Goal: Task Accomplishment & Management: Manage account settings

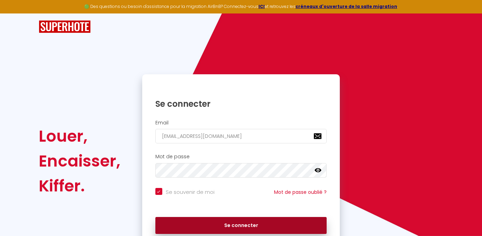
click at [267, 225] on button "Se connecter" at bounding box center [241, 225] width 172 height 17
checkbox input "true"
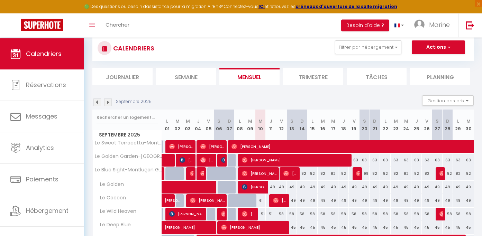
scroll to position [20, 0]
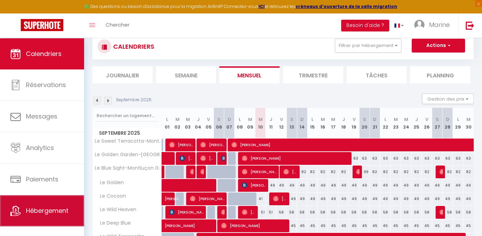
click at [37, 225] on link "Hébergement" at bounding box center [42, 211] width 84 height 31
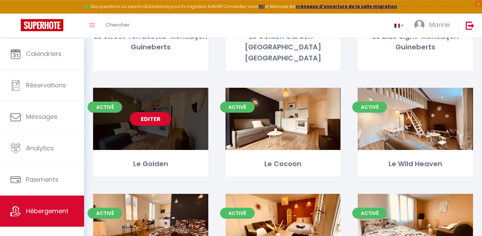
scroll to position [132, 0]
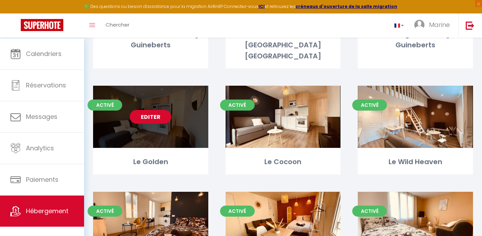
click at [159, 112] on link "Editer" at bounding box center [151, 117] width 42 height 14
click at [149, 111] on link "Editer" at bounding box center [151, 117] width 42 height 14
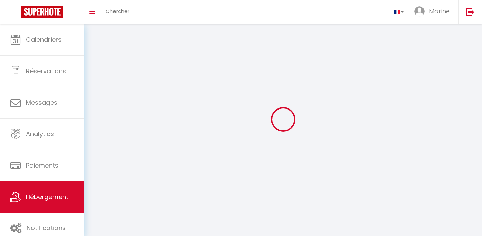
select select "1"
select select "28"
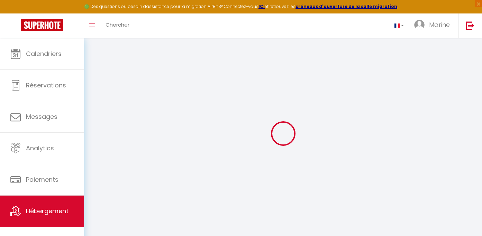
select select
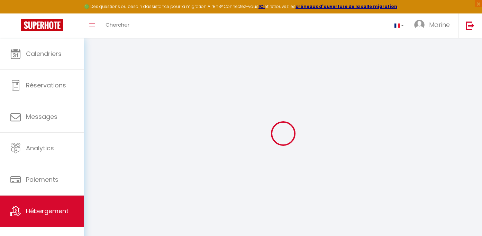
select select
checkbox input "false"
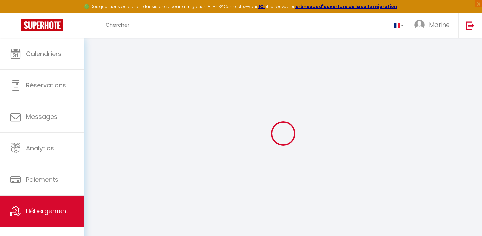
select select
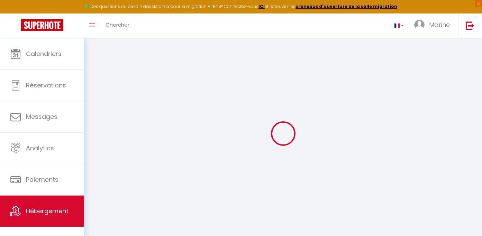
select select
checkbox input "false"
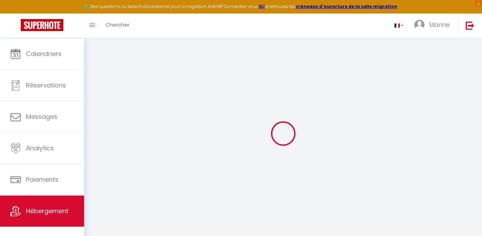
checkbox input "false"
select select
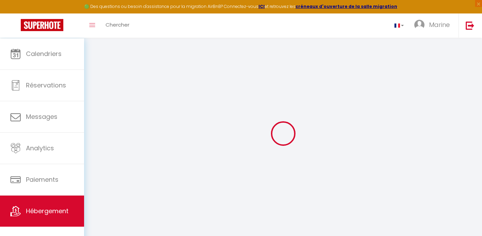
select select
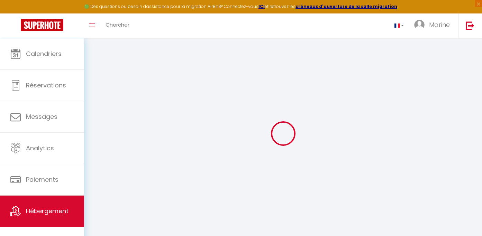
checkbox input "false"
select select
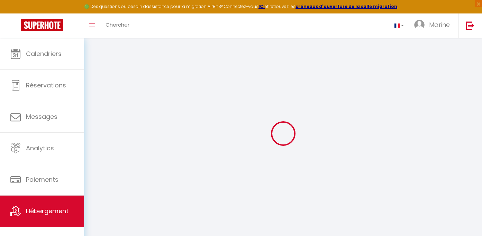
select select
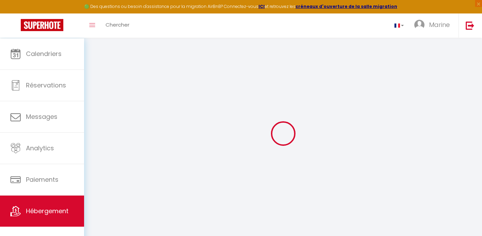
select select
checkbox input "false"
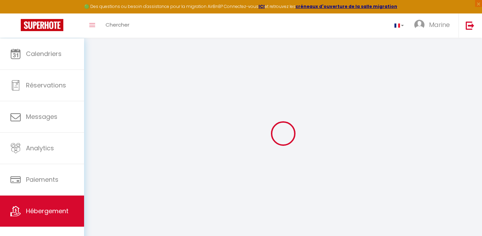
checkbox input "false"
select select
type input "Le Golden"
type input "MJ"
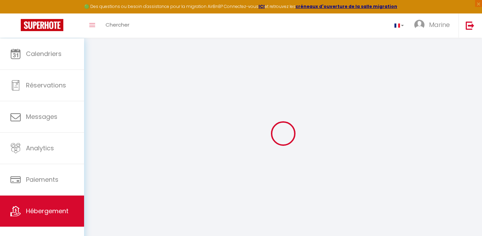
type input "AVENIR IMMO"
type input "2 PLACE CLEMENCE LEFEUVRE"
type input "44200"
type input "NANTES"
type input "55"
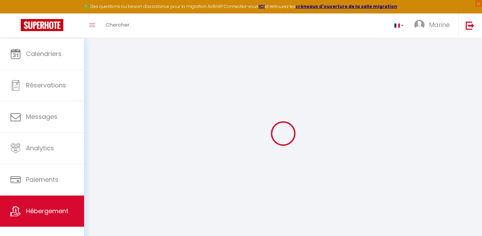
type input "38"
type input "5.5"
type input "2.2"
type input "300"
select select
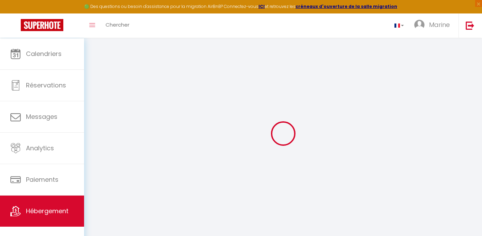
select select
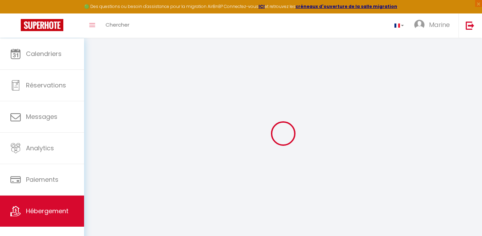
type input "[STREET_ADDRESS]"
type input "18100"
type input "Vierzon"
type input "[EMAIL_ADDRESS][DOMAIN_NAME]"
select select
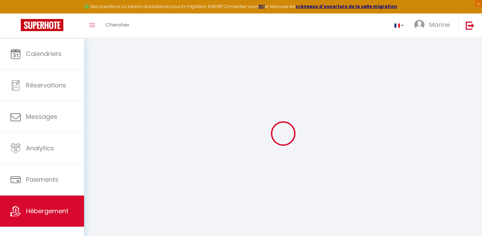
checkbox input "false"
radio input "true"
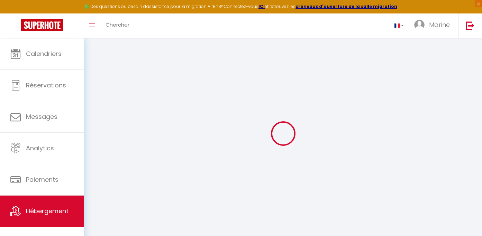
select select
type input "0"
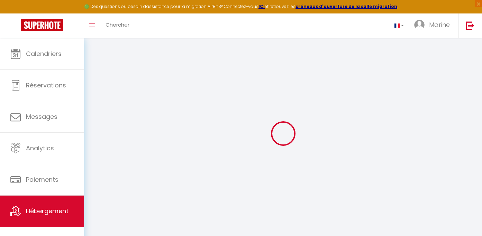
type input "0"
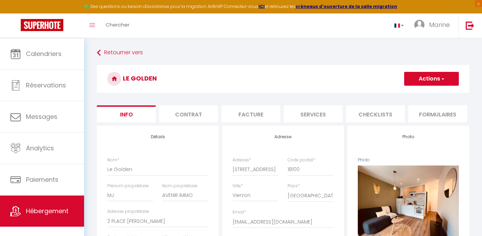
type input "5.5"
type input "2.2"
select select
checkbox input "false"
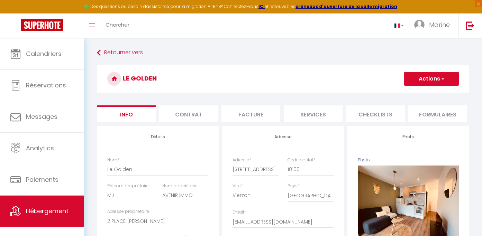
checkbox input "false"
select select
type input "5.5"
type input "2.2"
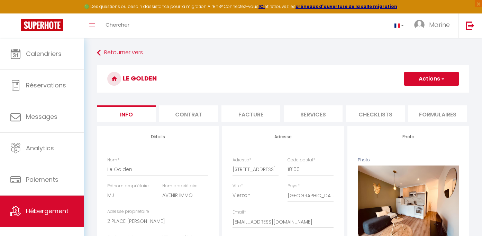
select select
checkbox input "false"
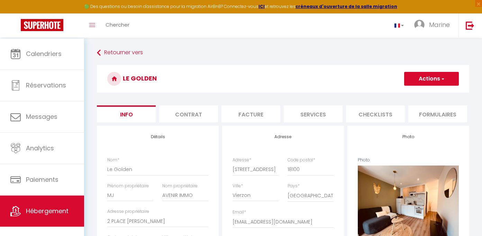
select select
type input "5.5"
type input "2.2"
select select
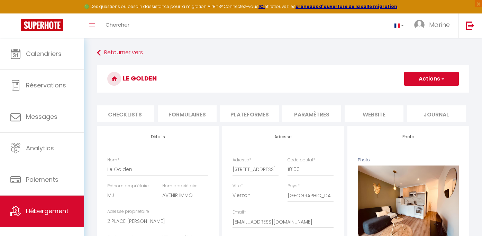
checkbox input "false"
select select
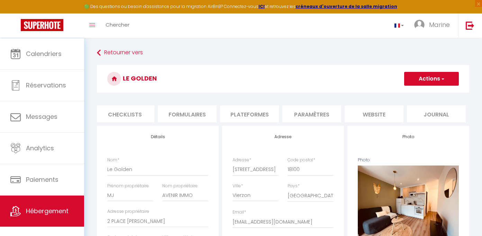
click at [305, 121] on li "Paramètres" at bounding box center [311, 114] width 59 height 17
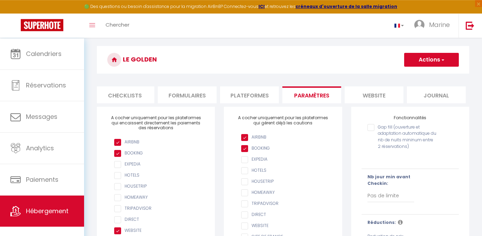
scroll to position [26, 0]
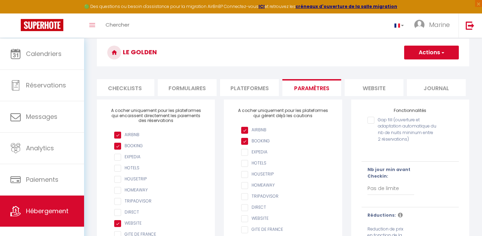
click at [239, 88] on li "Plateformes" at bounding box center [249, 87] width 59 height 17
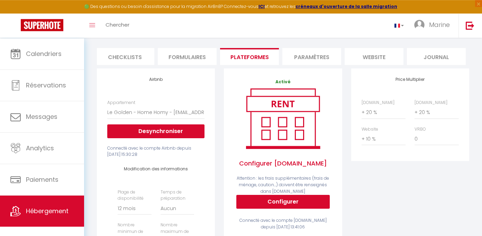
scroll to position [20, 0]
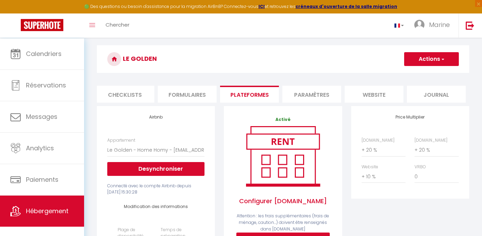
click at [197, 95] on li "Formulaires" at bounding box center [187, 94] width 59 height 17
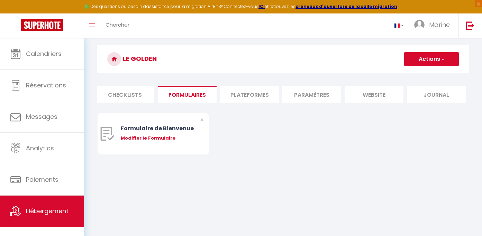
click at [325, 94] on li "Paramètres" at bounding box center [311, 94] width 59 height 17
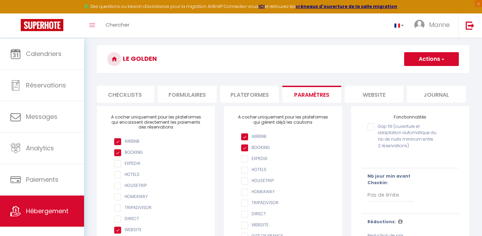
click at [378, 97] on li "website" at bounding box center [374, 94] width 59 height 17
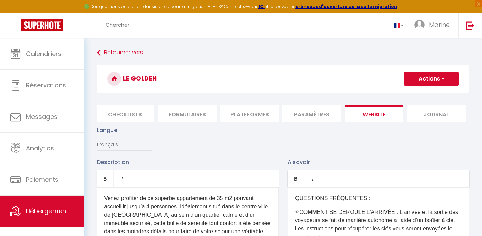
click at [436, 119] on li "Journal" at bounding box center [436, 114] width 59 height 17
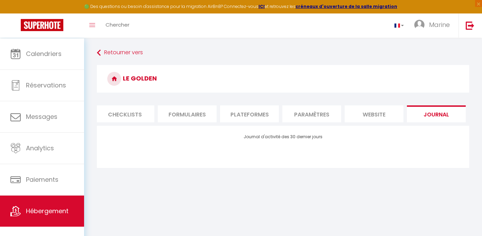
click at [299, 117] on li "Paramètres" at bounding box center [311, 114] width 59 height 17
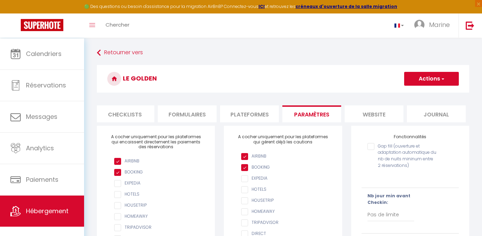
click at [243, 123] on li "Plateformes" at bounding box center [249, 114] width 59 height 17
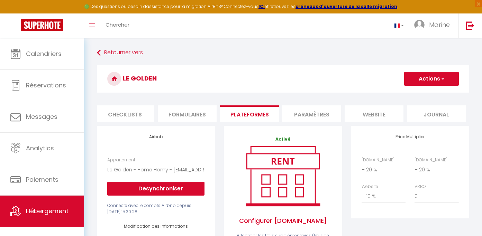
click at [121, 119] on li "Checklists" at bounding box center [125, 114] width 59 height 17
type input "5.5"
type input "2.2"
select select
checkbox input "false"
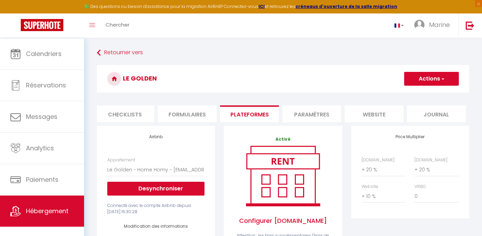
checkbox input "false"
select select
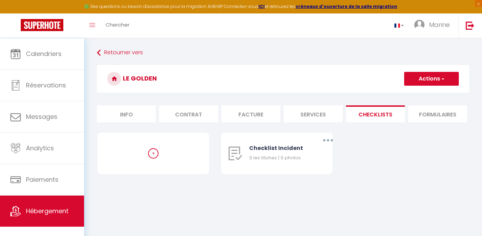
click at [123, 121] on li "Info" at bounding box center [126, 114] width 59 height 17
type input "5.5"
type input "2.2"
select select
checkbox input "false"
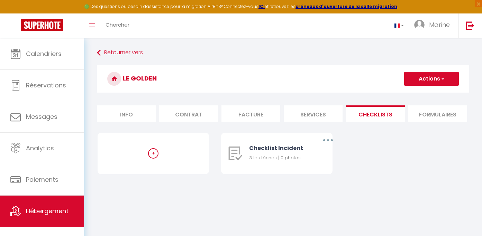
checkbox input "false"
select select
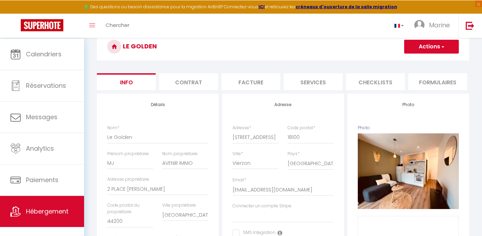
scroll to position [99, 0]
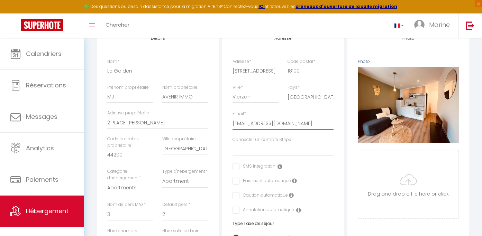
click at [309, 130] on input "[EMAIL_ADDRESS][DOMAIN_NAME]" at bounding box center [283, 123] width 101 height 12
click at [307, 156] on div "Connecter un compte Stripe" at bounding box center [283, 147] width 101 height 20
click at [233, 143] on select "Connecter un compte Stripe" at bounding box center [283, 149] width 101 height 13
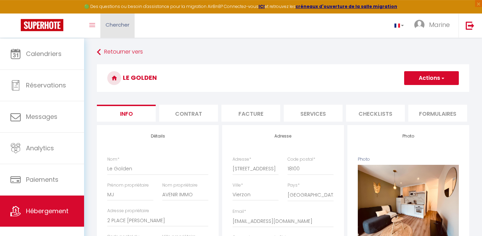
scroll to position [0, 0]
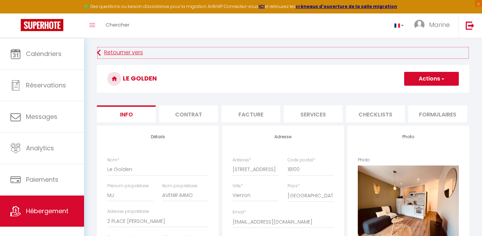
click at [102, 54] on link "Retourner vers" at bounding box center [283, 53] width 372 height 12
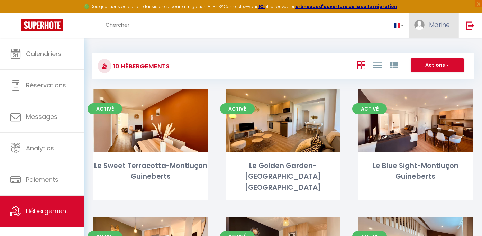
click at [435, 28] on span "Marine" at bounding box center [439, 24] width 21 height 9
click at [473, 26] on img at bounding box center [470, 25] width 9 height 9
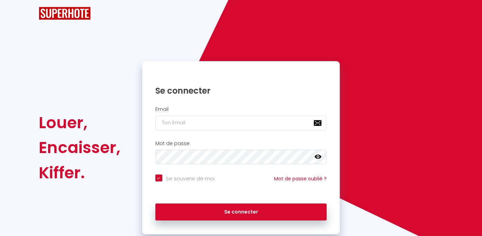
type input "[EMAIL_ADDRESS][DOMAIN_NAME]"
checkbox input "true"
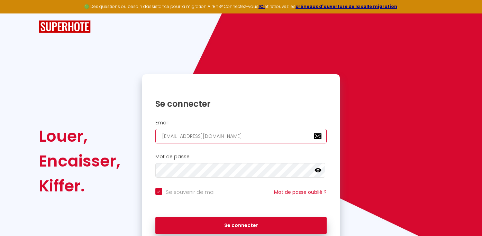
click at [225, 144] on input "[EMAIL_ADDRESS][DOMAIN_NAME]" at bounding box center [241, 136] width 172 height 15
drag, startPoint x: 89, startPoint y: 133, endPoint x: 75, endPoint y: 133, distance: 14.2
click at [155, 132] on input "[EMAIL_ADDRESS][DOMAIN_NAME]" at bounding box center [241, 136] width 172 height 15
type input "a"
checkbox input "true"
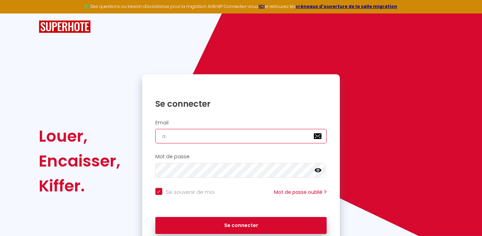
type input "au"
checkbox input "true"
type input "a"
checkbox input "true"
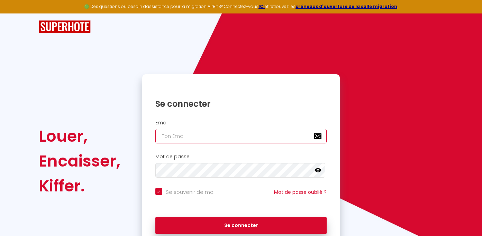
type input "h"
checkbox input "true"
type input "ho"
checkbox input "true"
type input "hol"
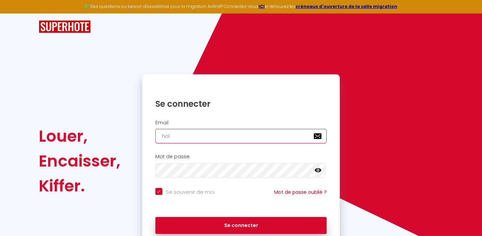
checkbox input "true"
drag, startPoint x: 162, startPoint y: 140, endPoint x: 146, endPoint y: 140, distance: 16.6
click at [155, 140] on input "hol" at bounding box center [241, 136] width 172 height 15
paste input "meetie.conciergerie@gmail.com"
type input "[EMAIL_ADDRESS][DOMAIN_NAME]"
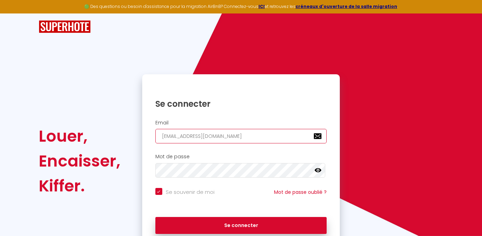
checkbox input "true"
type input "[EMAIL_ADDRESS][DOMAIN_NAME]"
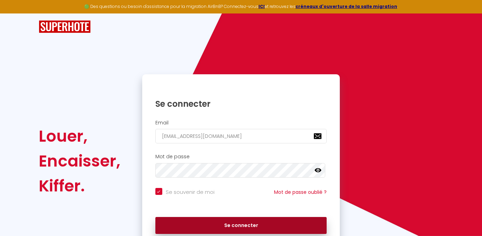
click at [211, 231] on button "Se connecter" at bounding box center [241, 225] width 172 height 17
checkbox input "true"
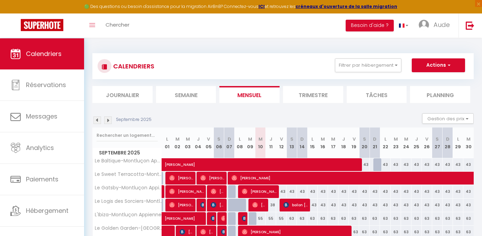
click at [300, 25] on div "Toggle menubar Chercher BUTTON Besoin d'aide ? Aude Paramètres Équipe" at bounding box center [263, 25] width 427 height 24
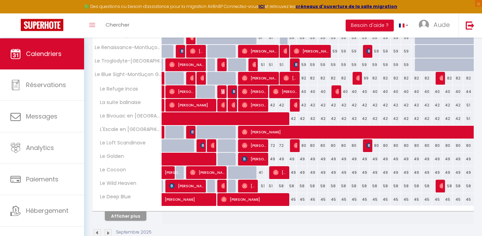
scroll to position [224, 0]
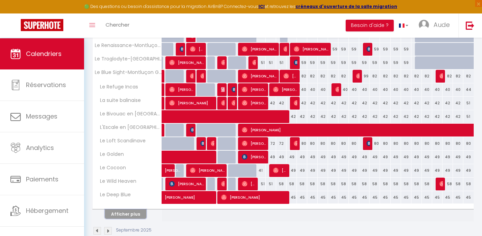
click at [123, 219] on button "Afficher plus" at bounding box center [126, 214] width 42 height 9
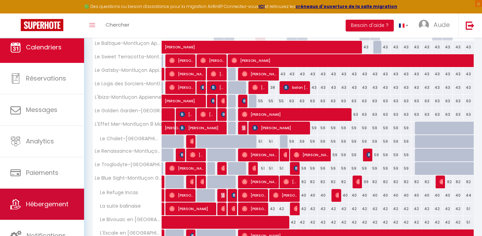
scroll to position [15, 0]
click at [32, 210] on link "Hébergement" at bounding box center [42, 204] width 84 height 31
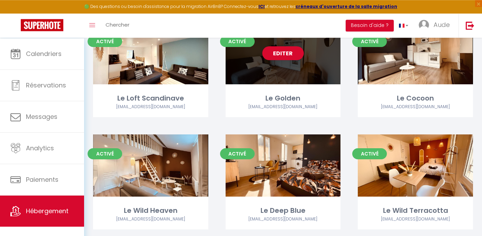
scroll to position [658, 0]
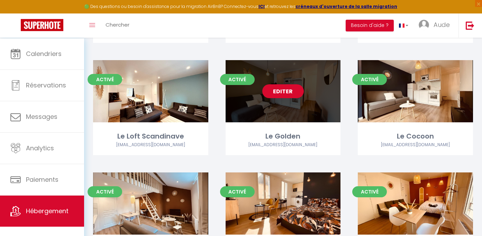
click at [290, 86] on link "Editer" at bounding box center [283, 91] width 42 height 14
select select "3"
select select "2"
select select "1"
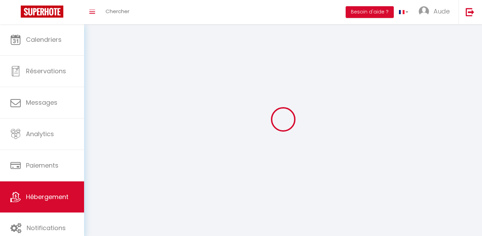
select select
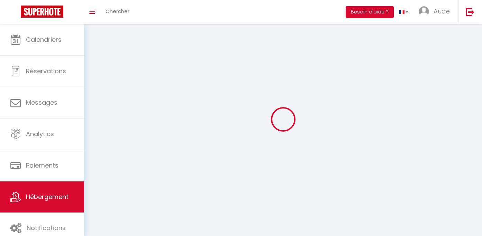
checkbox input "false"
select select
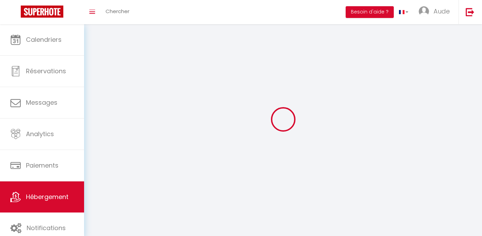
select select
select select "1"
select select
select select "28"
select select
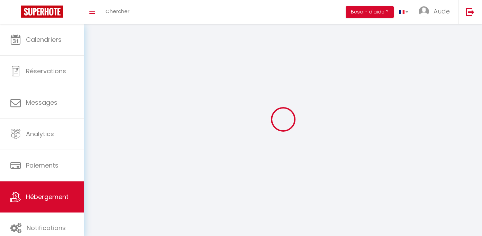
select select
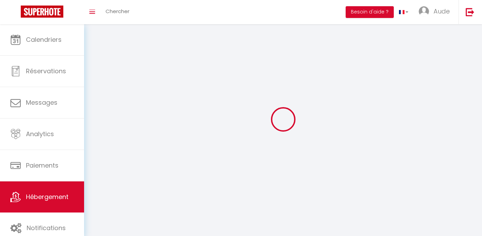
checkbox input "false"
select select
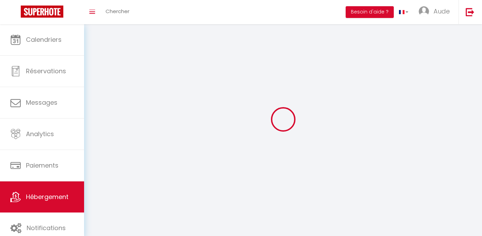
select select
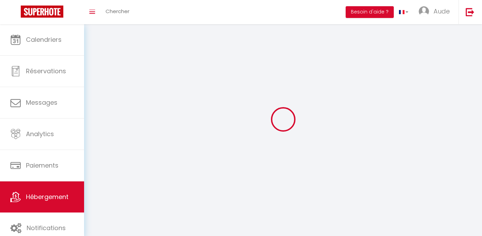
select select
checkbox input "false"
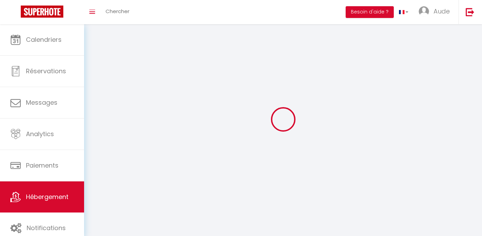
checkbox input "false"
select select
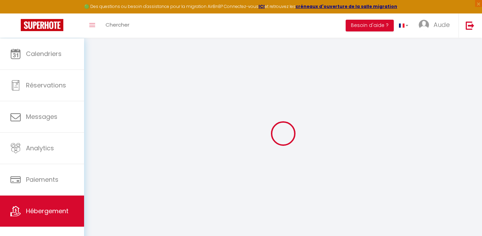
select select
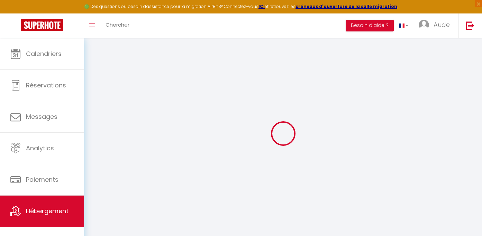
select select
checkbox input "false"
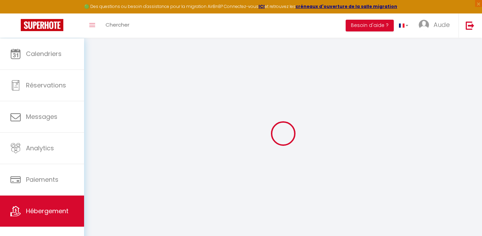
select select
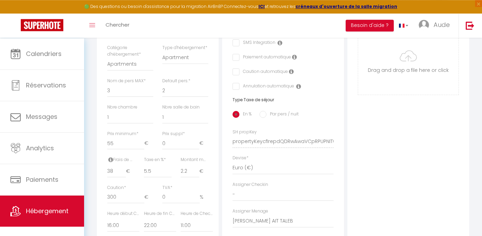
scroll to position [43, 0]
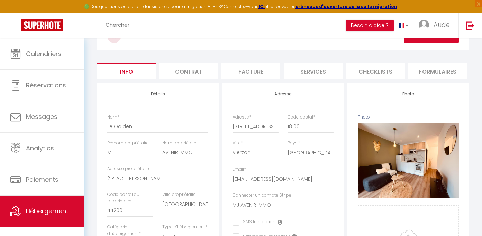
click at [252, 186] on input "[EMAIL_ADDRESS][DOMAIN_NAME]" at bounding box center [283, 179] width 101 height 12
drag, startPoint x: 294, startPoint y: 198, endPoint x: 321, endPoint y: 196, distance: 27.0
click at [303, 186] on input "[EMAIL_ADDRESS][DOMAIN_NAME]" at bounding box center [283, 179] width 101 height 12
drag, startPoint x: 330, startPoint y: 197, endPoint x: 279, endPoint y: 196, distance: 50.9
click at [279, 186] on input "[EMAIL_ADDRESS][DOMAIN_NAME]" at bounding box center [283, 179] width 101 height 12
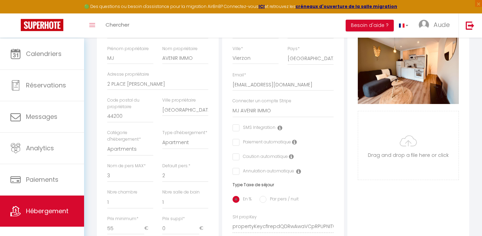
scroll to position [148, 0]
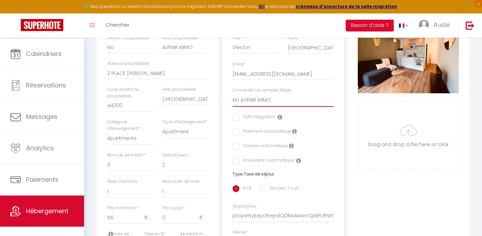
click option "MJ AVENIR IMMO" at bounding box center [0, 0] width 0 height 0
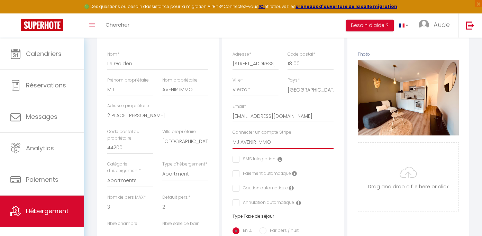
scroll to position [63, 0]
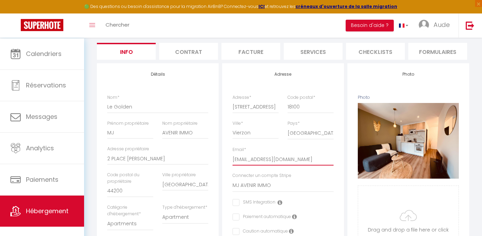
click at [258, 166] on input "[EMAIL_ADDRESS][DOMAIN_NAME]" at bounding box center [283, 159] width 101 height 12
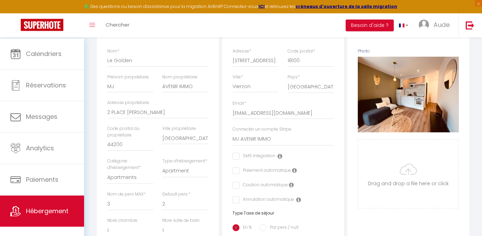
scroll to position [112, 0]
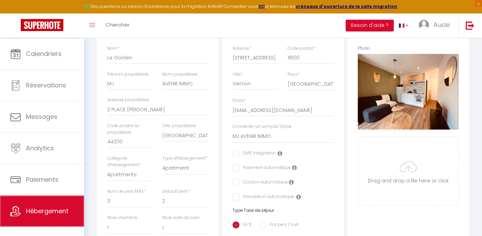
click at [49, 224] on link "Hébergement" at bounding box center [42, 211] width 84 height 31
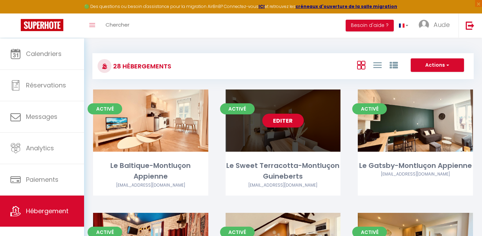
scroll to position [20, 0]
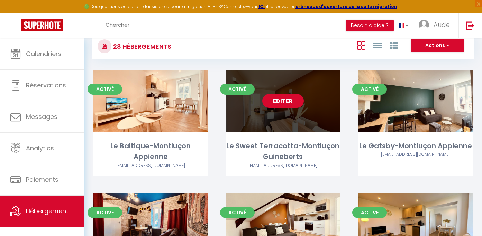
click at [277, 107] on link "Editer" at bounding box center [283, 101] width 42 height 14
click at [278, 105] on link "Editer" at bounding box center [283, 101] width 42 height 14
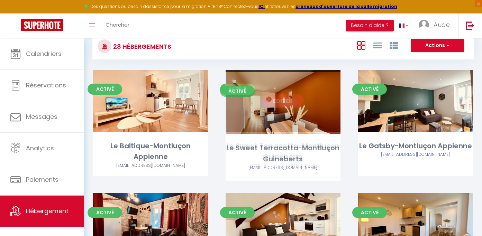
click at [289, 105] on link "Editer" at bounding box center [283, 101] width 42 height 14
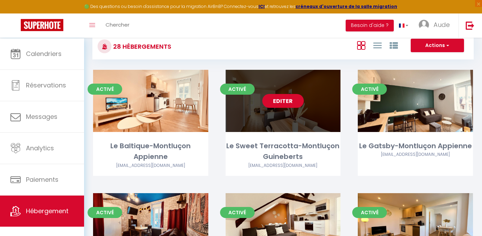
drag, startPoint x: 294, startPoint y: 108, endPoint x: 298, endPoint y: 114, distance: 6.6
click at [294, 108] on link "Editer" at bounding box center [283, 101] width 42 height 14
click at [285, 100] on link "Editer" at bounding box center [283, 101] width 42 height 14
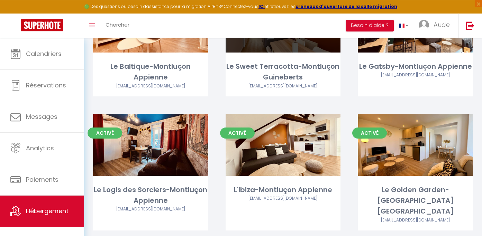
scroll to position [0, 0]
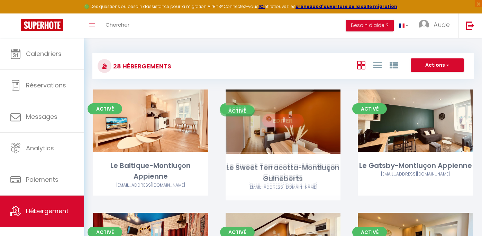
click at [284, 126] on link "Editer" at bounding box center [283, 121] width 42 height 14
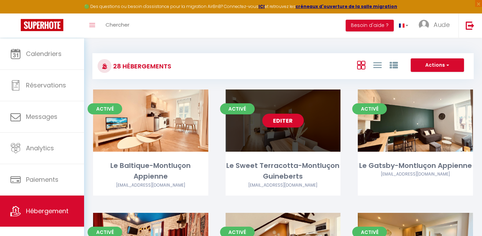
click at [284, 126] on link "Editer" at bounding box center [283, 121] width 42 height 14
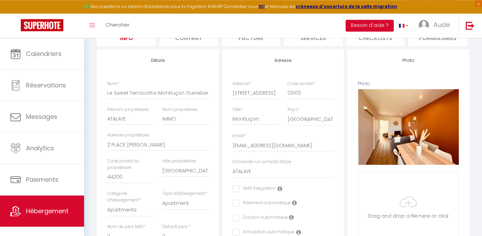
scroll to position [99, 0]
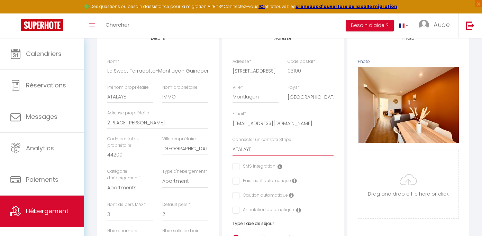
click option "ATALAYE" at bounding box center [0, 0] width 0 height 0
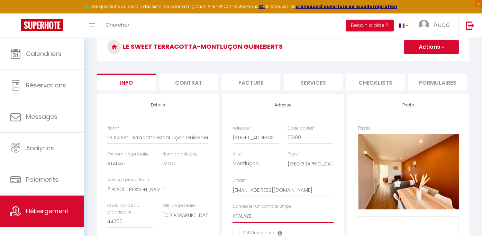
scroll to position [0, 0]
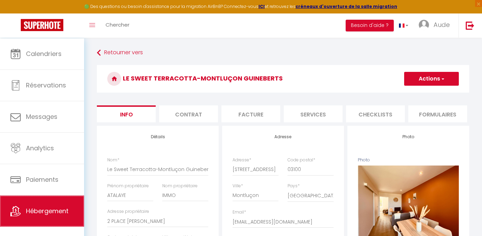
click at [56, 227] on link "Hébergement" at bounding box center [42, 211] width 84 height 31
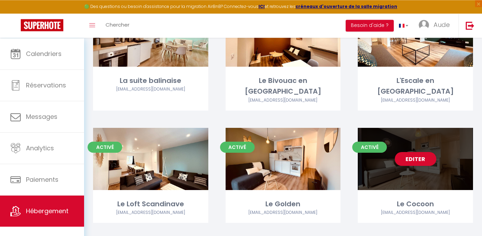
scroll to position [598, 0]
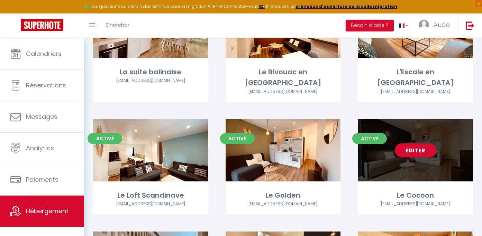
click at [415, 144] on link "Editer" at bounding box center [416, 151] width 42 height 14
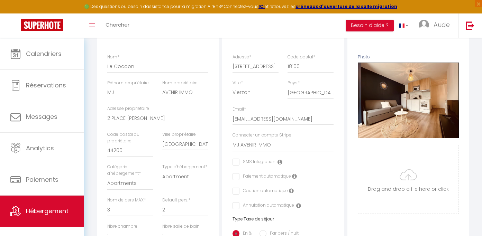
scroll to position [105, 0]
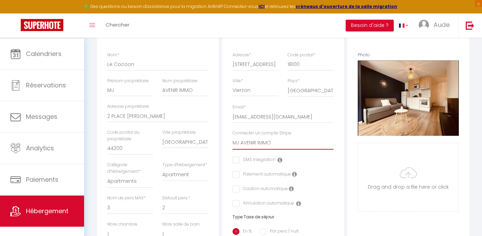
click option "MJ AVENIR IMMO" at bounding box center [0, 0] width 0 height 0
click at [51, 213] on link "Hébergement" at bounding box center [42, 211] width 84 height 31
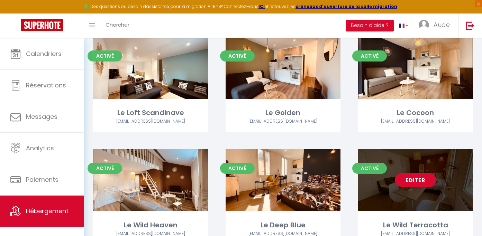
scroll to position [717, 0]
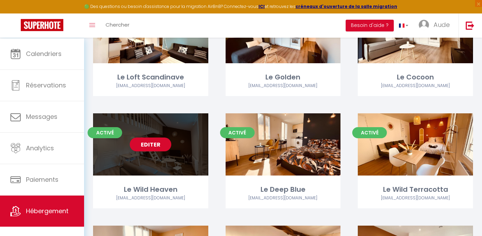
click at [150, 144] on link "Editer" at bounding box center [151, 145] width 42 height 14
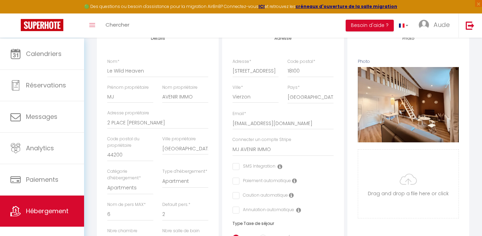
scroll to position [105, 0]
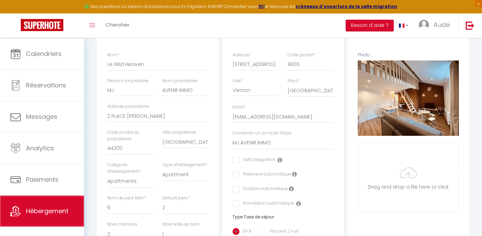
click at [21, 217] on icon at bounding box center [15, 211] width 10 height 10
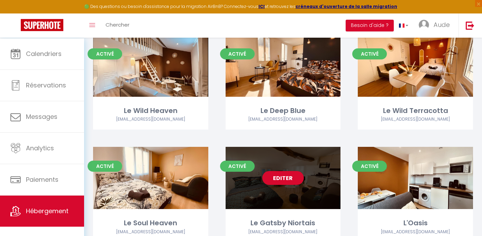
scroll to position [815, 0]
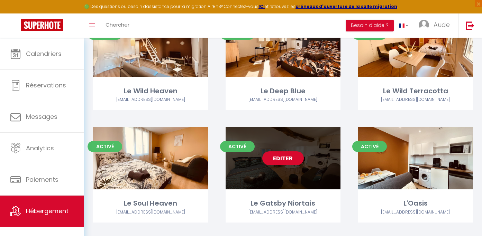
click at [281, 155] on link "Editer" at bounding box center [283, 159] width 42 height 14
click at [279, 160] on link "Editer" at bounding box center [283, 159] width 42 height 14
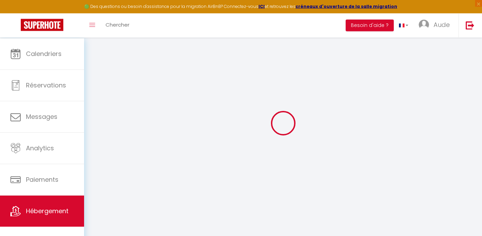
scroll to position [13, 0]
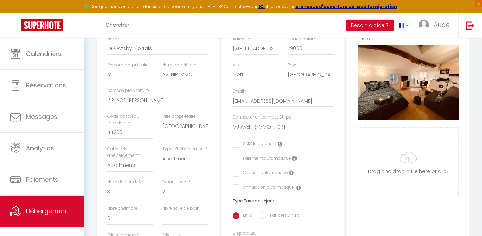
scroll to position [151, 0]
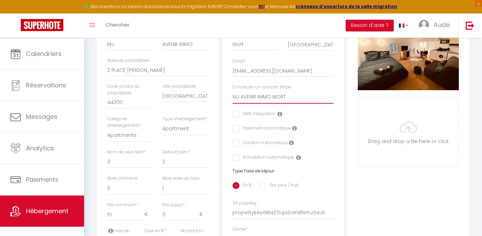
click option "MJ AVENIR IMMO NIORT" at bounding box center [0, 0] width 0 height 0
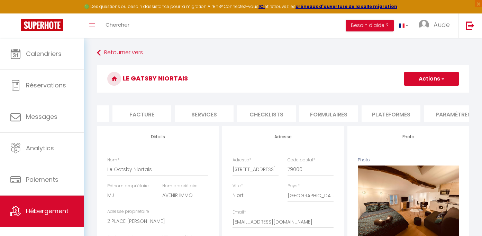
scroll to position [0, 133]
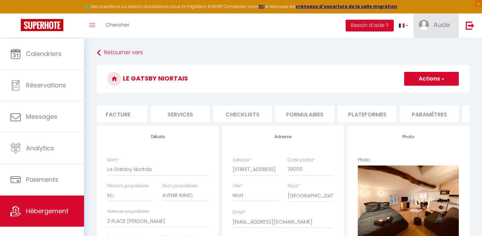
click at [440, 33] on link "Aude" at bounding box center [436, 25] width 45 height 24
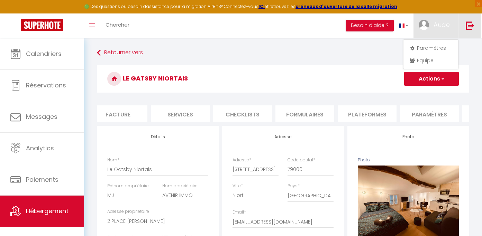
click at [473, 28] on img at bounding box center [470, 25] width 9 height 9
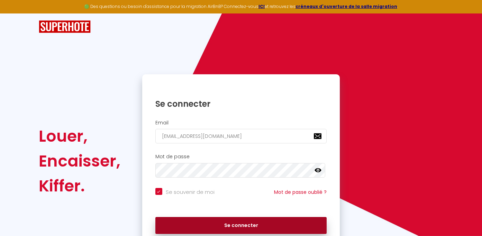
click at [215, 226] on button "Se connecter" at bounding box center [241, 225] width 172 height 17
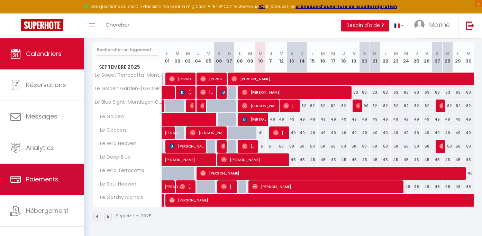
scroll to position [15, 0]
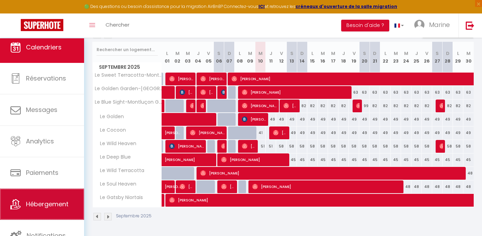
click at [47, 205] on span "Hébergement" at bounding box center [47, 204] width 43 height 9
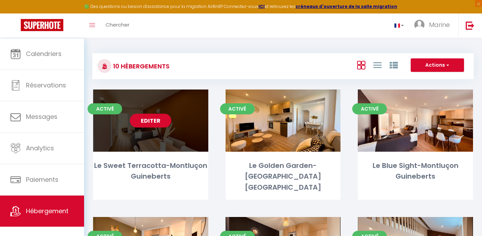
click at [165, 117] on link "Editer" at bounding box center [151, 121] width 42 height 14
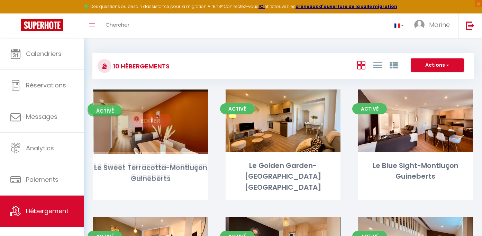
click at [158, 124] on link "Editer" at bounding box center [151, 121] width 42 height 14
click at [142, 124] on link "Editer" at bounding box center [151, 121] width 42 height 14
click at [143, 125] on link "Editer" at bounding box center [151, 121] width 42 height 14
click at [157, 125] on link "Editer" at bounding box center [151, 121] width 42 height 14
click at [146, 123] on link "Editer" at bounding box center [151, 121] width 42 height 14
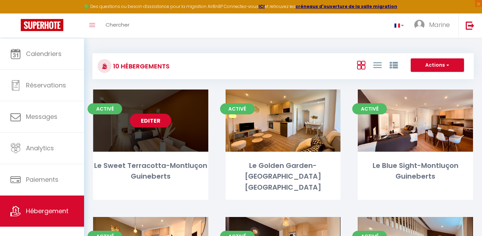
click at [151, 130] on div "Editer" at bounding box center [150, 121] width 115 height 62
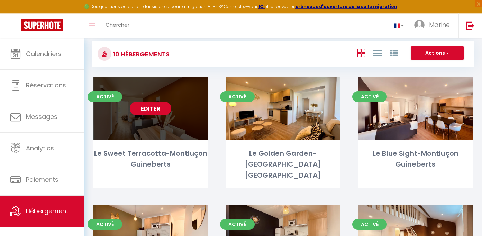
scroll to position [20, 0]
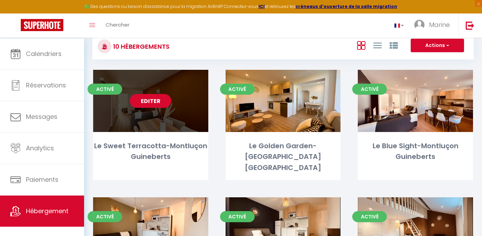
click at [151, 107] on link "Editer" at bounding box center [151, 101] width 42 height 14
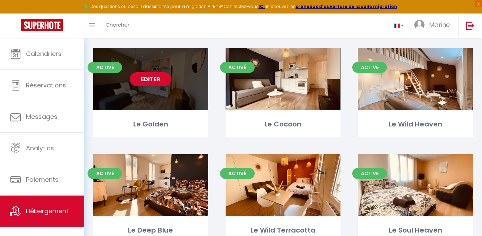
scroll to position [138, 0]
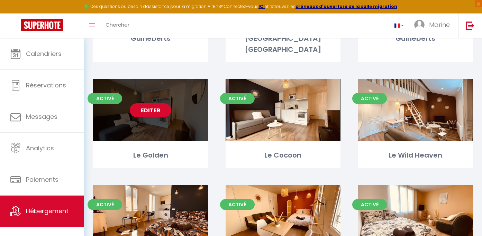
click at [154, 105] on link "Editer" at bounding box center [151, 110] width 42 height 14
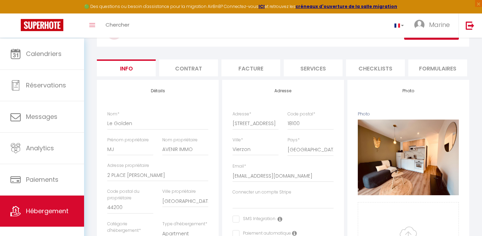
scroll to position [66, 0]
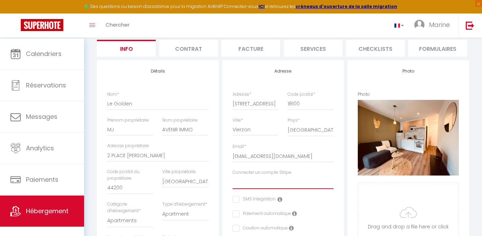
click at [233, 176] on select "Connecter un compte Stripe" at bounding box center [283, 182] width 101 height 13
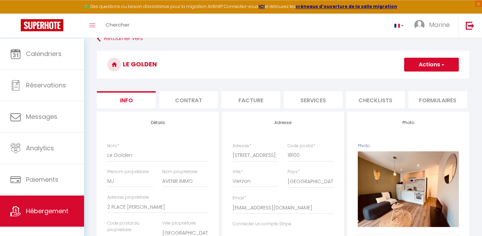
scroll to position [0, 0]
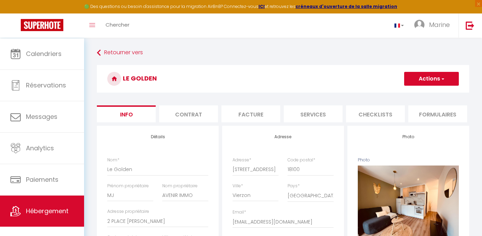
click at [457, 81] on button "Actions" at bounding box center [431, 79] width 55 height 14
click at [100, 28] on link "Toggle menubar" at bounding box center [92, 25] width 16 height 24
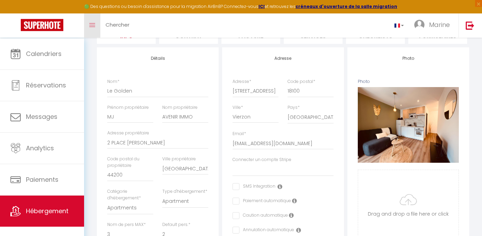
scroll to position [79, 0]
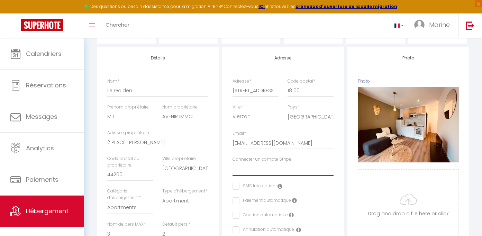
click at [233, 163] on select "Connecter un compte Stripe" at bounding box center [283, 169] width 101 height 13
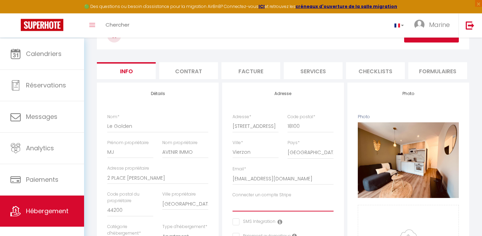
scroll to position [85, 0]
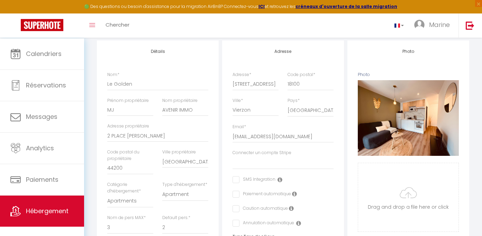
click at [276, 143] on div "Email * homeetie.conciergerie@gmail.com" at bounding box center [283, 133] width 101 height 19
click at [265, 143] on input "[EMAIL_ADDRESS][DOMAIN_NAME]" at bounding box center [283, 136] width 101 height 12
drag, startPoint x: 258, startPoint y: 153, endPoint x: 201, endPoint y: 152, distance: 56.1
click at [233, 143] on input "[EMAIL_ADDRESS][DOMAIN_NAME]" at bounding box center [283, 136] width 101 height 12
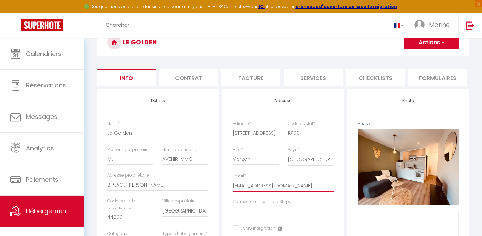
scroll to position [0, 0]
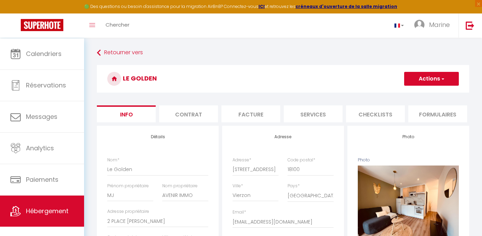
click at [447, 81] on button "Actions" at bounding box center [431, 79] width 55 height 14
click at [313, 78] on h3 "Le Golden" at bounding box center [283, 79] width 372 height 28
click at [475, 29] on img at bounding box center [470, 25] width 9 height 9
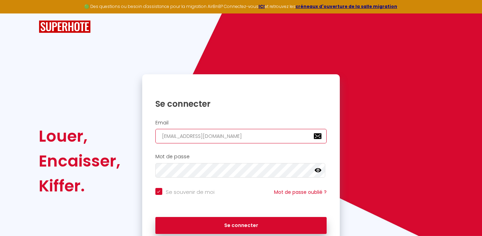
drag, startPoint x: 254, startPoint y: 136, endPoint x: 344, endPoint y: 141, distance: 89.8
click at [327, 141] on input "marine.jeannelle@gmail.com" at bounding box center [241, 136] width 172 height 15
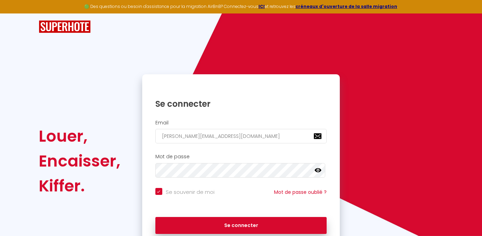
click at [321, 173] on icon at bounding box center [318, 170] width 7 height 7
drag, startPoint x: 148, startPoint y: 172, endPoint x: 155, endPoint y: 173, distance: 6.7
click at [154, 173] on div "Mot de passe false" at bounding box center [241, 166] width 189 height 24
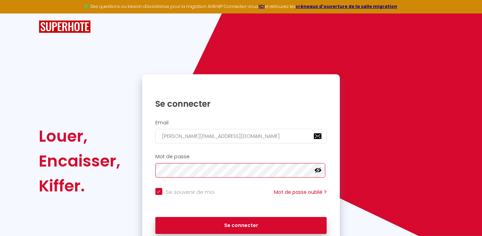
click at [155, 217] on button "Se connecter" at bounding box center [241, 225] width 172 height 17
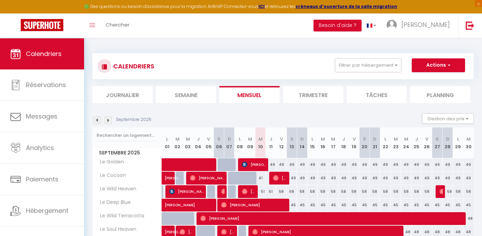
click at [273, 61] on div "CALENDRIERS Filtrer par hébergement Carhaix L'Oasis Le Terra Rossa L'Art Déco L…" at bounding box center [283, 66] width 371 height 16
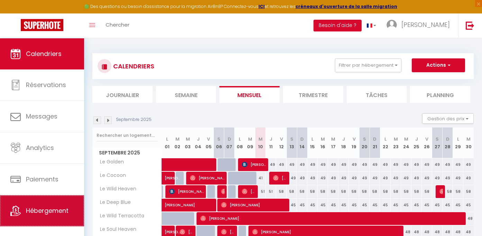
click at [26, 217] on link "Hébergement" at bounding box center [42, 211] width 84 height 31
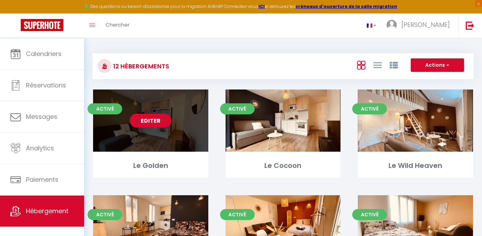
click at [146, 123] on link "Editer" at bounding box center [151, 121] width 42 height 14
click at [156, 124] on link "Editer" at bounding box center [151, 121] width 42 height 14
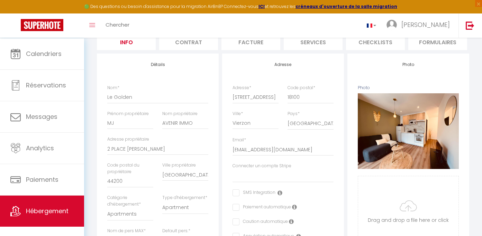
scroll to position [92, 0]
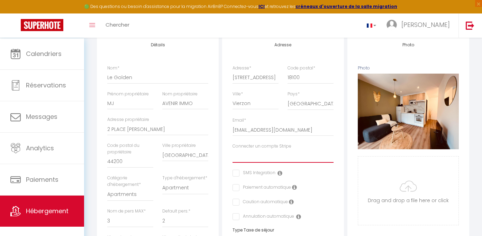
click at [233, 150] on select "Connecter un compte Stripe" at bounding box center [283, 156] width 101 height 13
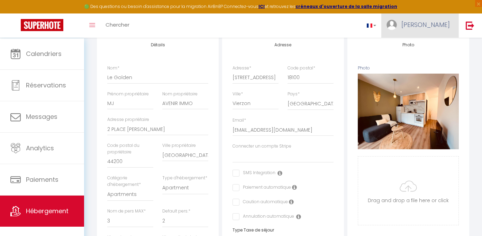
click at [445, 26] on span "Jennifer" at bounding box center [425, 24] width 48 height 9
click at [423, 54] on link "Paramètres" at bounding box center [430, 48] width 51 height 12
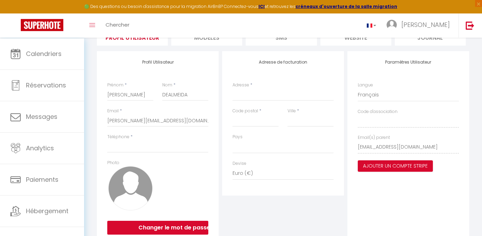
scroll to position [65, 0]
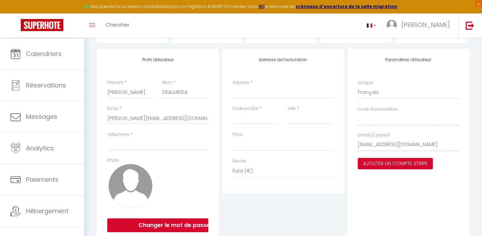
click at [412, 170] on button "Ajouter un compte Stripe" at bounding box center [395, 164] width 75 height 12
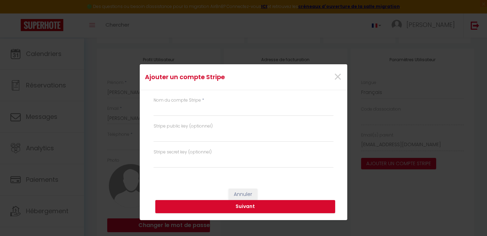
click at [195, 117] on div "Nom du compte Stripe *" at bounding box center [243, 110] width 189 height 26
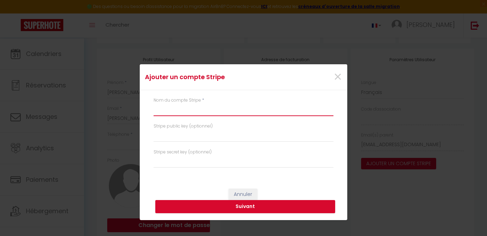
click at [195, 107] on input "text" at bounding box center [244, 110] width 180 height 12
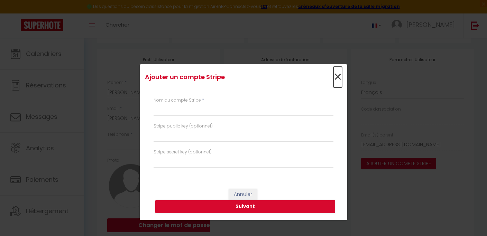
click at [338, 73] on span "×" at bounding box center [338, 77] width 9 height 21
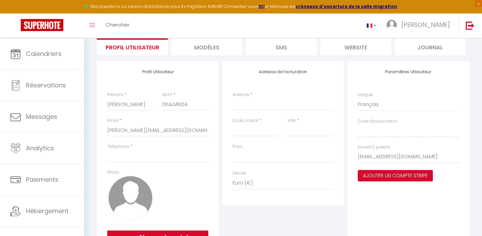
scroll to position [49, 0]
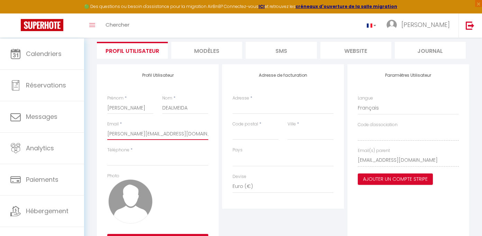
drag, startPoint x: 159, startPoint y: 138, endPoint x: 184, endPoint y: 139, distance: 26.0
click at [183, 138] on input "jennifer.dealmeida@live.fr" at bounding box center [157, 134] width 101 height 12
click at [187, 140] on input "jennifer.dealmeida@live.fr" at bounding box center [157, 134] width 101 height 12
click at [202, 50] on li "MODÈLES" at bounding box center [206, 50] width 71 height 17
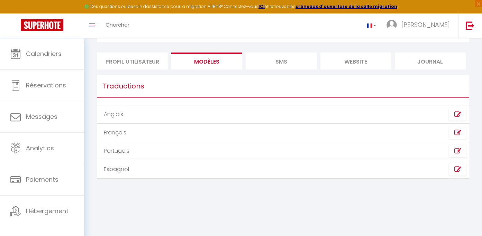
scroll to position [38, 0]
click at [264, 63] on li "SMS" at bounding box center [281, 61] width 71 height 17
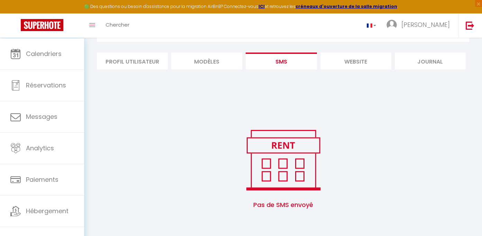
click at [341, 58] on li "website" at bounding box center [356, 61] width 71 height 17
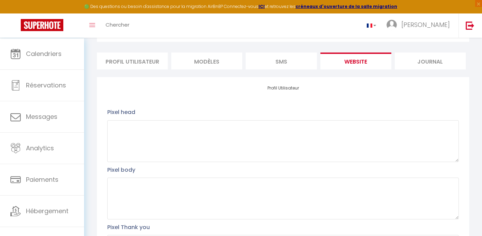
click at [422, 67] on li "Journal" at bounding box center [430, 61] width 71 height 17
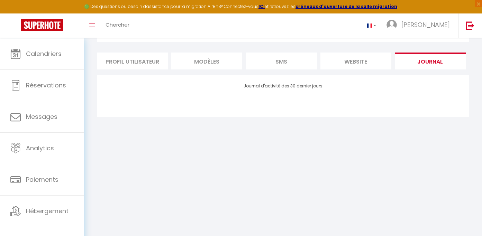
click at [331, 64] on li "website" at bounding box center [356, 61] width 71 height 17
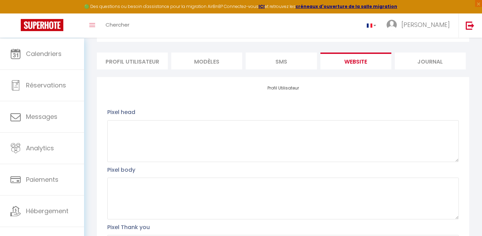
click at [265, 65] on li "SMS" at bounding box center [281, 61] width 71 height 17
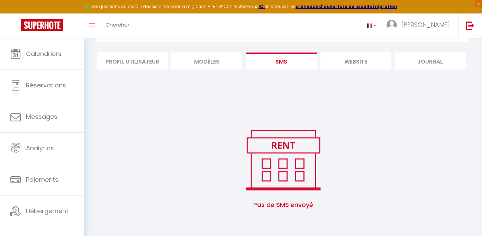
click at [226, 60] on li "MODÈLES" at bounding box center [206, 61] width 71 height 17
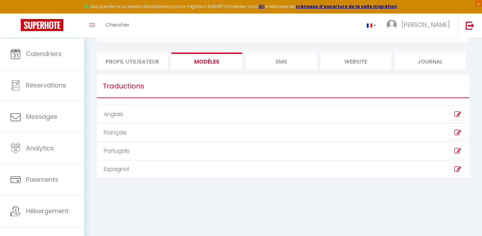
click at [124, 65] on li "Profil Utilisateur" at bounding box center [132, 61] width 71 height 17
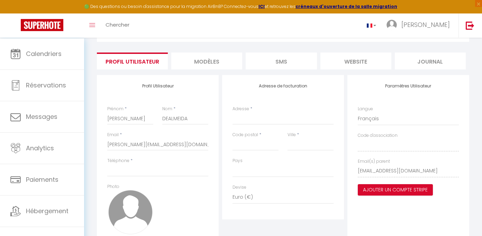
click at [178, 63] on li "MODÈLES" at bounding box center [206, 61] width 71 height 17
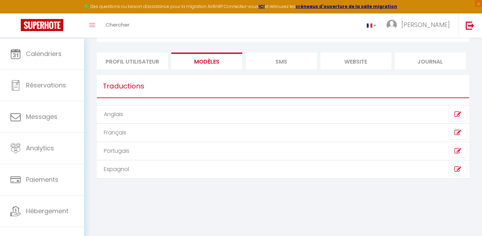
click at [298, 63] on li "SMS" at bounding box center [281, 61] width 71 height 17
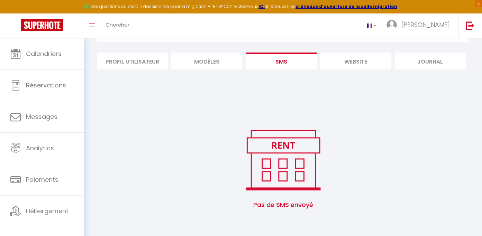
click at [353, 65] on li "website" at bounding box center [356, 61] width 71 height 17
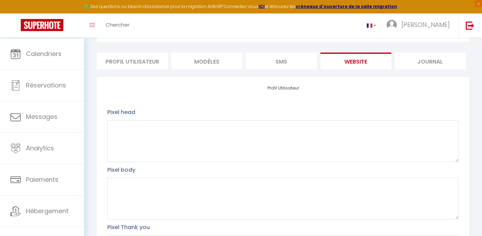
click at [419, 63] on li "Journal" at bounding box center [430, 61] width 71 height 17
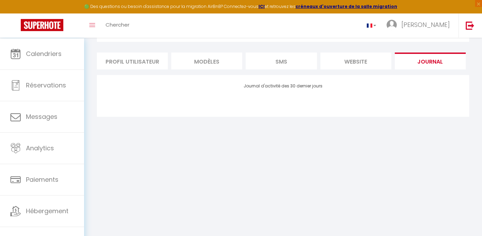
drag, startPoint x: 119, startPoint y: 63, endPoint x: 114, endPoint y: 64, distance: 5.6
click at [113, 64] on li "Profil Utilisateur" at bounding box center [132, 61] width 71 height 17
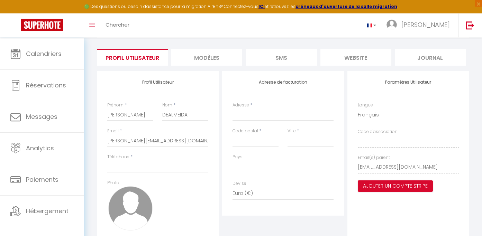
scroll to position [45, 0]
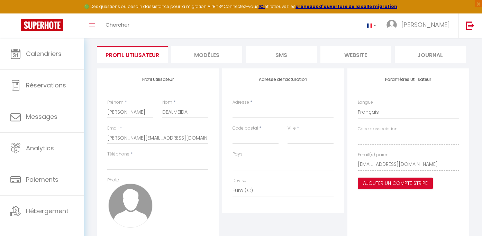
click at [452, 216] on div "Paramètres Utilisateur Langue Anglais Français Portugais Espagnol Code d'associ…" at bounding box center [408, 165] width 122 height 192
click at [401, 190] on button "Ajouter un compte Stripe" at bounding box center [395, 184] width 75 height 12
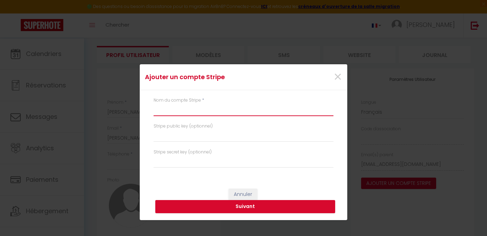
click at [215, 112] on input "text" at bounding box center [244, 110] width 180 height 12
click at [217, 108] on input "text" at bounding box center [244, 110] width 180 height 12
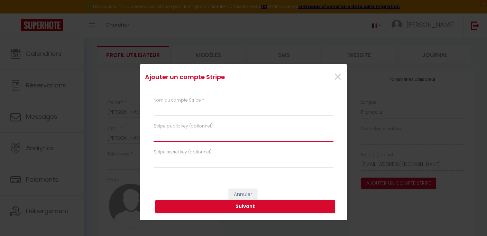
click at [217, 130] on input "text" at bounding box center [244, 136] width 180 height 12
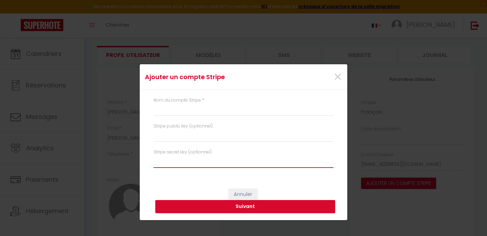
click at [217, 165] on input "text" at bounding box center [244, 162] width 180 height 12
click at [336, 73] on span "×" at bounding box center [338, 77] width 9 height 21
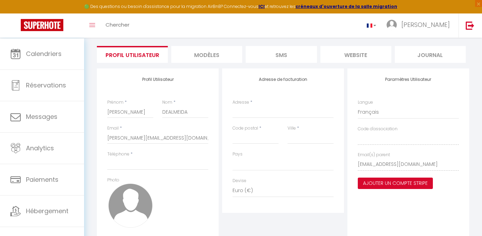
click at [416, 190] on button "Ajouter un compte Stripe" at bounding box center [395, 184] width 75 height 12
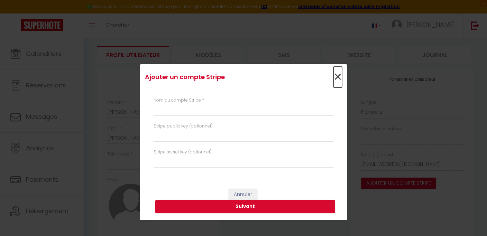
click at [339, 74] on span "×" at bounding box center [338, 77] width 9 height 21
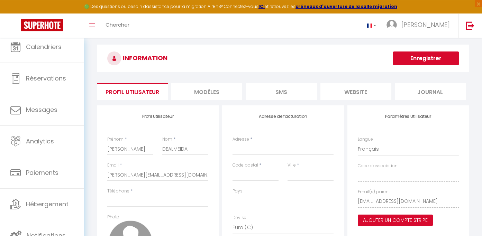
scroll to position [7, 0]
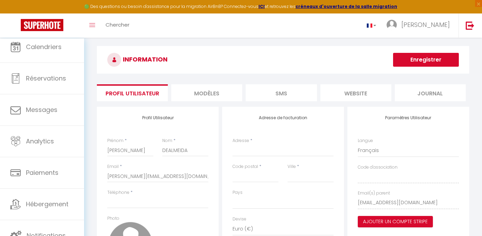
click at [209, 98] on li "MODÈLES" at bounding box center [206, 92] width 71 height 17
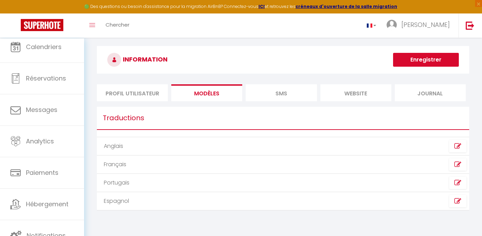
click at [285, 97] on li "SMS" at bounding box center [281, 92] width 71 height 17
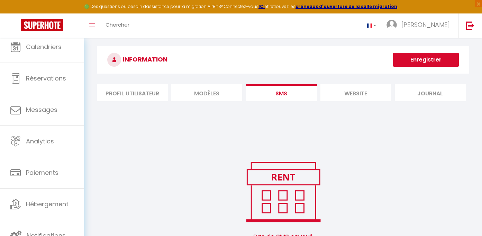
click at [367, 91] on li "website" at bounding box center [356, 92] width 71 height 17
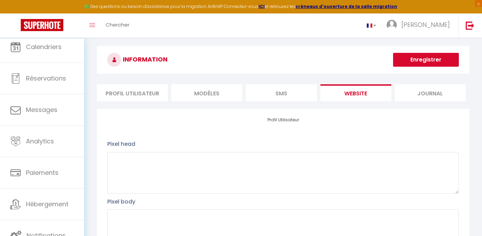
click at [423, 95] on li "Journal" at bounding box center [430, 92] width 71 height 17
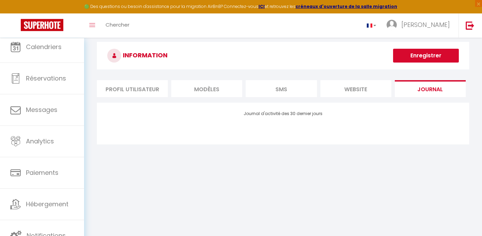
scroll to position [13, 0]
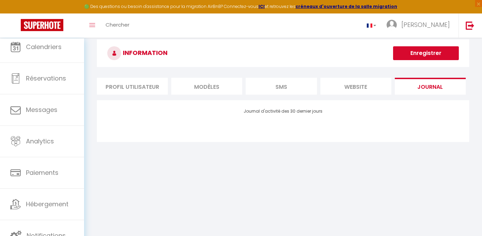
click at [103, 89] on li "Profil Utilisateur" at bounding box center [132, 86] width 71 height 17
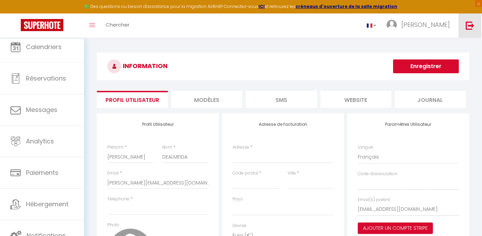
click at [477, 26] on link at bounding box center [470, 25] width 23 height 24
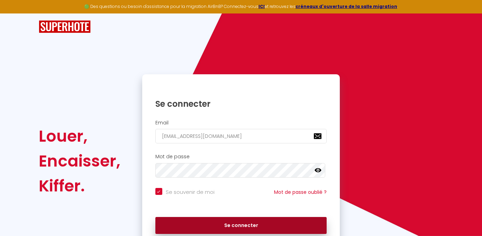
click at [227, 235] on button "Se connecter" at bounding box center [241, 225] width 172 height 17
click at [227, 235] on div "Se connecter" at bounding box center [241, 225] width 198 height 31
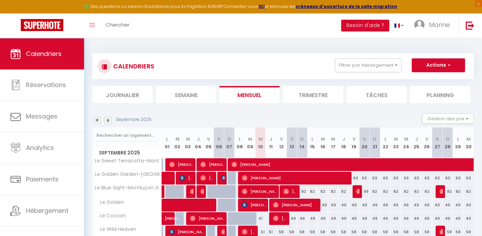
click at [106, 121] on img at bounding box center [108, 121] width 8 height 8
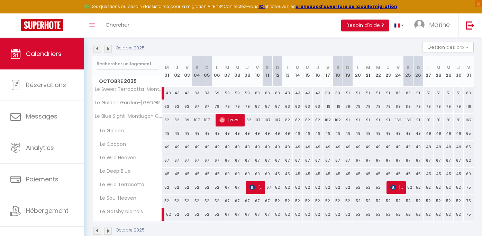
scroll to position [72, 0]
click at [167, 207] on div "52" at bounding box center [167, 200] width 10 height 13
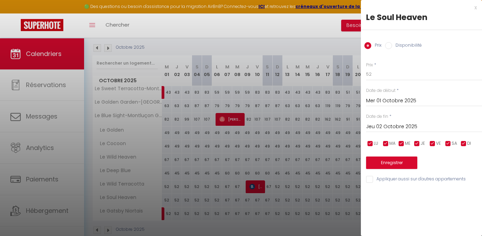
click at [474, 8] on div "x" at bounding box center [419, 7] width 116 height 8
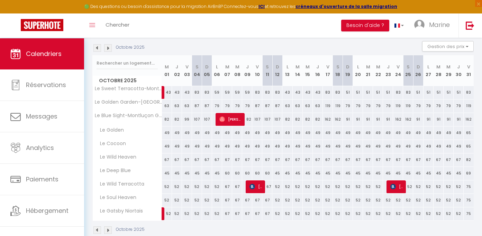
click at [196, 45] on div "Octobre 2025 Gestion des prix Nb Nuits minimum Règles Disponibilité" at bounding box center [282, 48] width 381 height 14
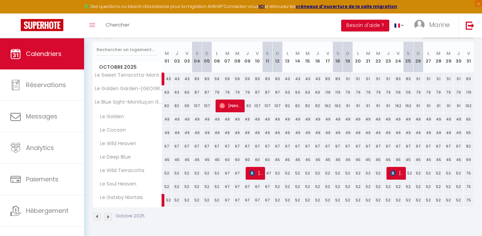
scroll to position [72, 0]
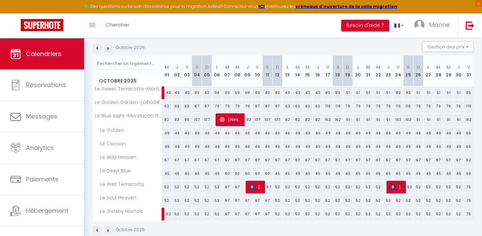
click at [166, 207] on div "52" at bounding box center [167, 201] width 10 height 13
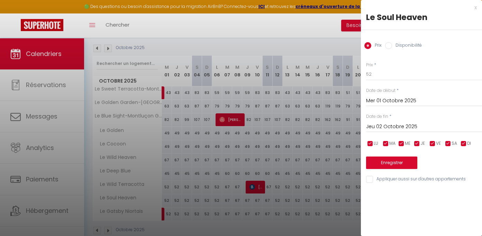
click at [258, 39] on div at bounding box center [241, 118] width 482 height 236
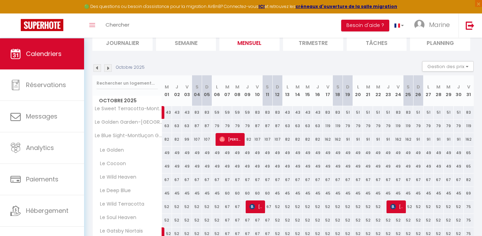
scroll to position [79, 0]
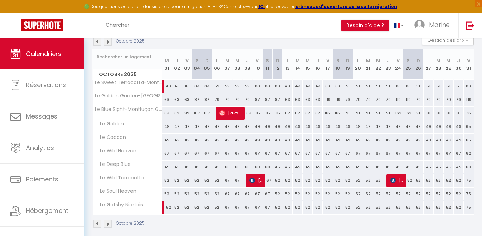
click at [166, 201] on div "52" at bounding box center [167, 194] width 10 height 13
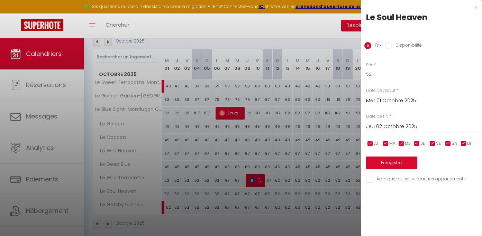
click at [413, 48] on label "Disponibilité" at bounding box center [407, 46] width 30 height 8
click at [392, 48] on input "Disponibilité" at bounding box center [388, 45] width 7 height 7
click at [476, 6] on div "x" at bounding box center [419, 7] width 116 height 8
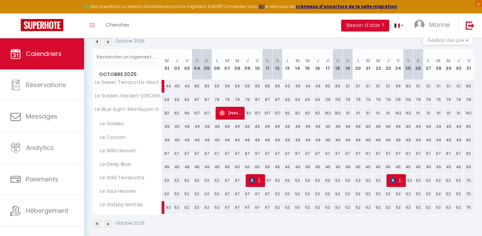
click at [165, 200] on div "52" at bounding box center [167, 194] width 10 height 13
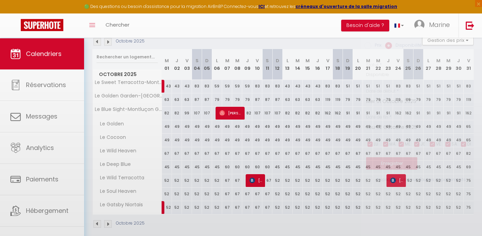
click at [166, 201] on div at bounding box center [241, 118] width 482 height 236
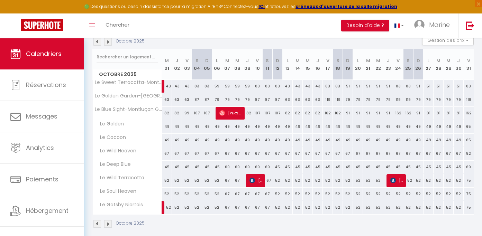
click at [167, 201] on div "52" at bounding box center [167, 194] width 10 height 13
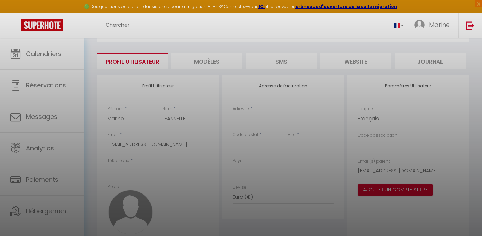
scroll to position [45, 0]
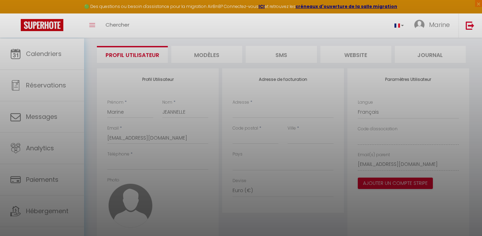
click at [280, 22] on div at bounding box center [241, 118] width 482 height 236
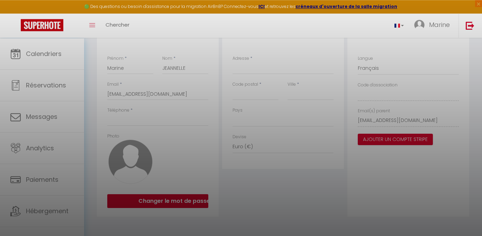
scroll to position [102, 0]
click at [346, 26] on div at bounding box center [241, 118] width 482 height 236
click at [255, 208] on div at bounding box center [241, 118] width 482 height 236
click at [452, 31] on div at bounding box center [241, 118] width 482 height 236
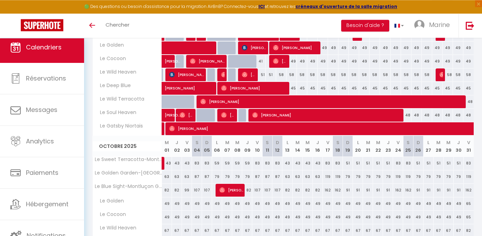
scroll to position [171, 0]
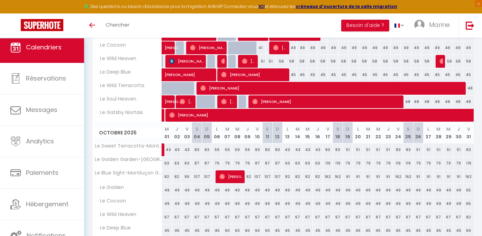
click at [169, 197] on div "49" at bounding box center [167, 190] width 10 height 13
type input "49"
type input "Mer 01 Octobre 2025"
type input "Jeu 02 Octobre 2025"
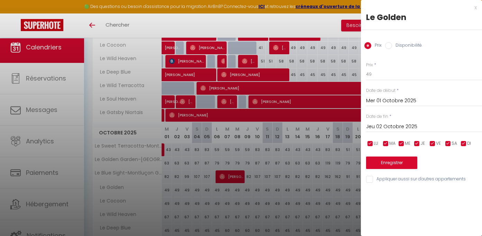
click at [475, 9] on div "x" at bounding box center [419, 7] width 116 height 8
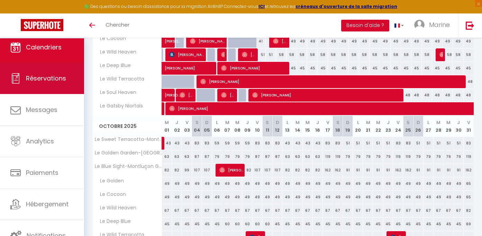
click at [44, 74] on span "Réservations" at bounding box center [46, 78] width 40 height 9
select select "not_cancelled"
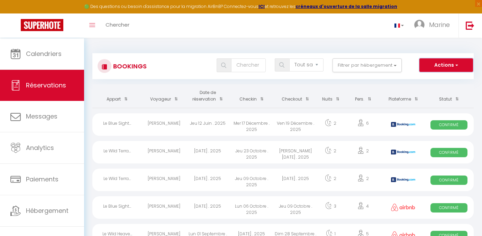
click at [457, 64] on span "button" at bounding box center [456, 65] width 4 height 7
click at [427, 82] on link "Nouvelle Réservation" at bounding box center [436, 80] width 74 height 9
select select
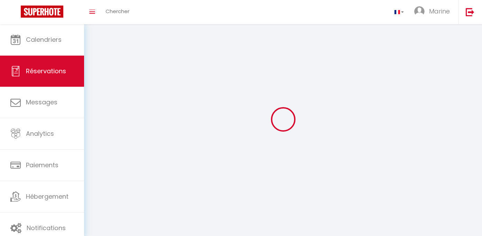
select select
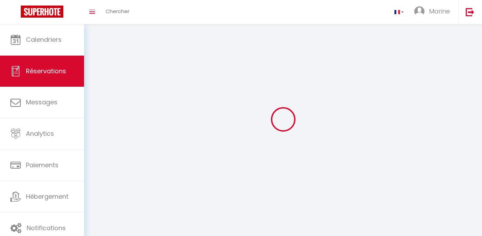
select select
checkbox input "false"
select select
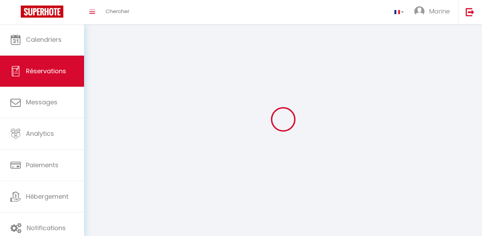
select select
checkbox input "false"
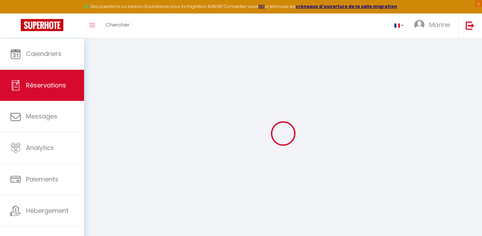
select select
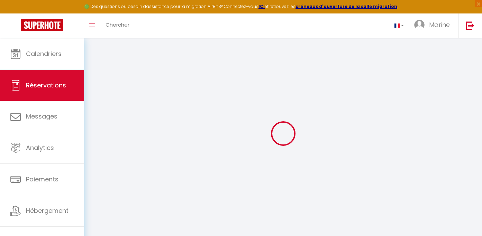
select select
checkbox input "false"
select select
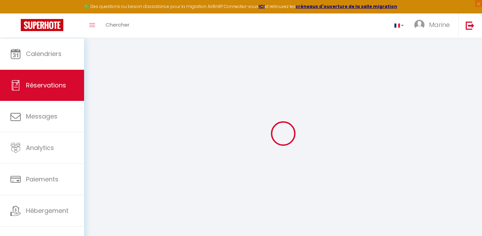
select select
checkbox input "false"
select select
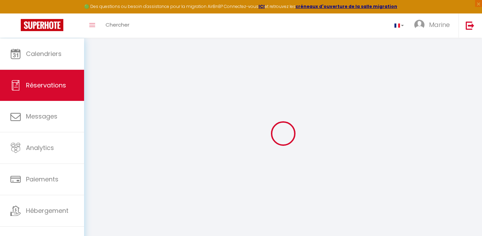
select select
checkbox input "false"
select select
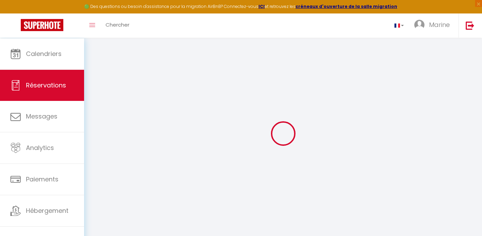
select select
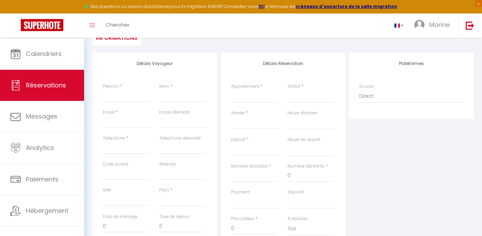
scroll to position [21, 0]
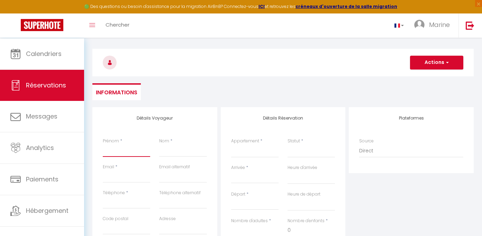
click at [137, 155] on input "Prénom" at bounding box center [126, 151] width 47 height 12
type input "a"
select select
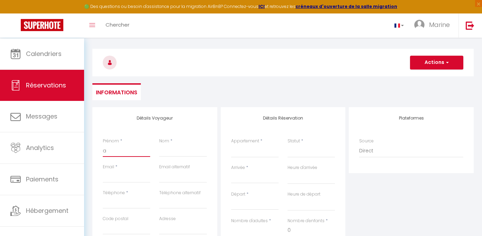
select select
checkbox input "false"
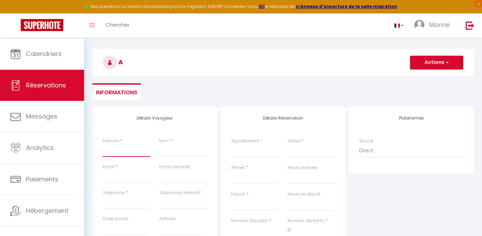
select select
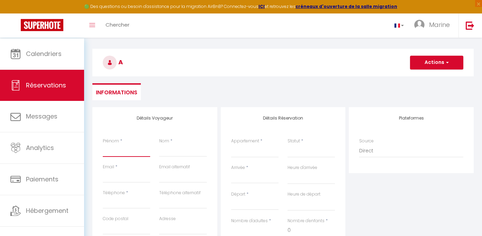
select select
checkbox input "false"
type input "m"
select select
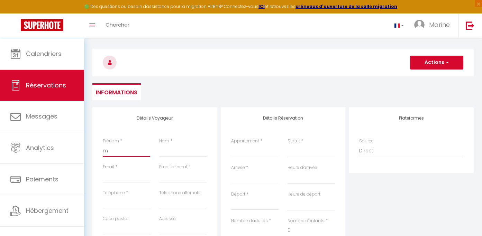
select select
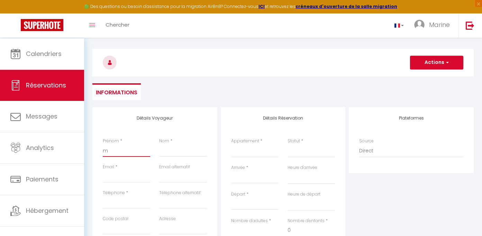
select select
checkbox input "false"
type input "mA"
select select
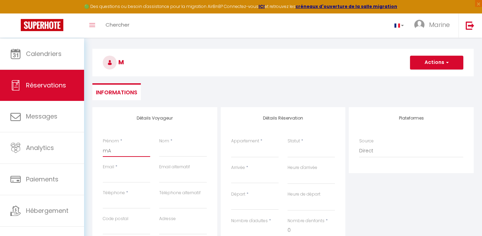
select select
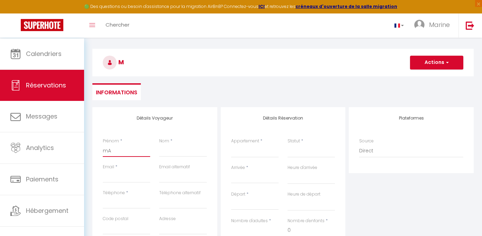
checkbox input "false"
type input "m"
select select
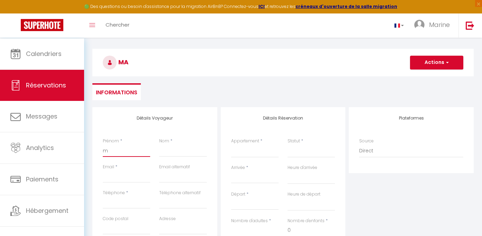
select select
checkbox input "false"
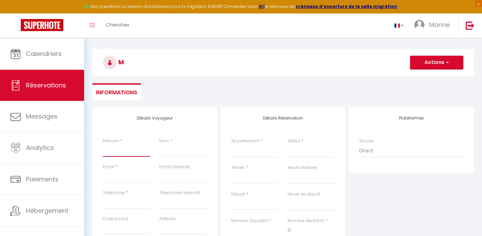
select select
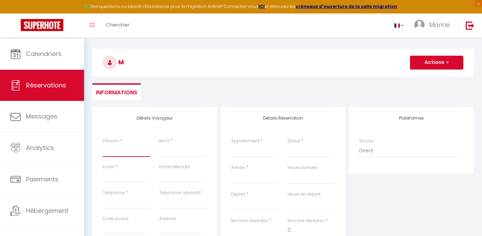
select select
checkbox input "false"
type input "M"
select select
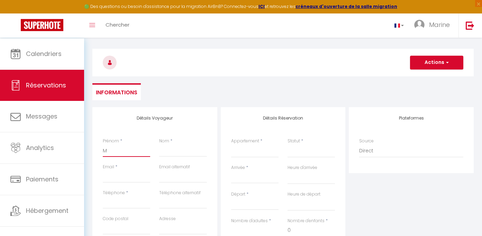
select select
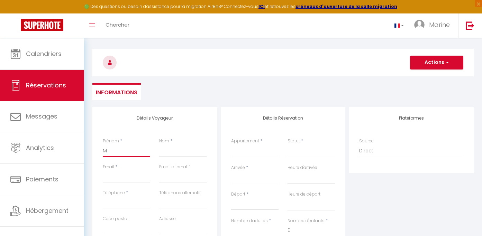
select select
checkbox input "false"
type input "Ma"
select select
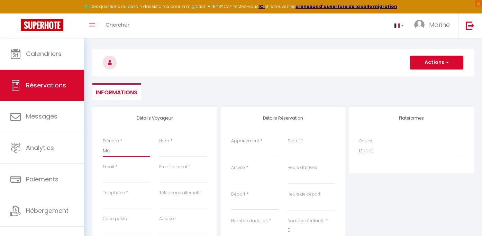
select select
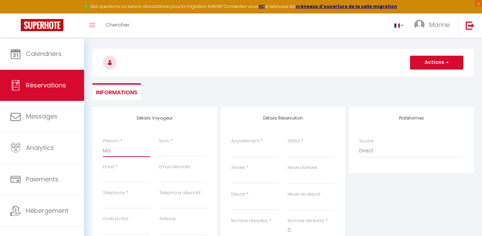
checkbox input "false"
type input "Mar"
select select
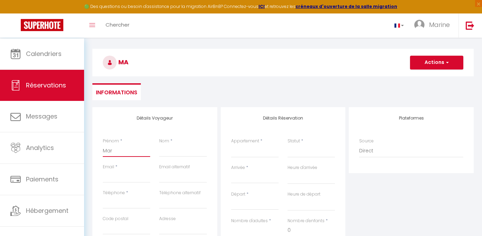
select select
checkbox input "false"
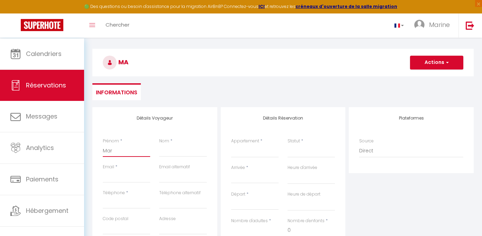
type input "Mari"
select select
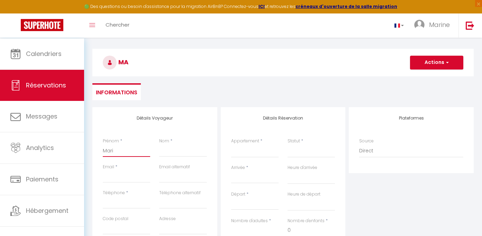
select select
checkbox input "false"
type input "Marin"
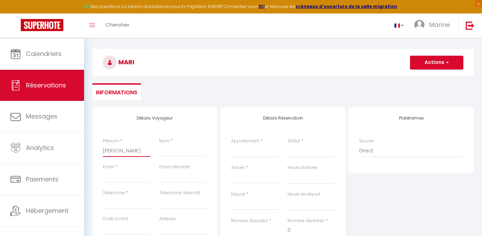
select select
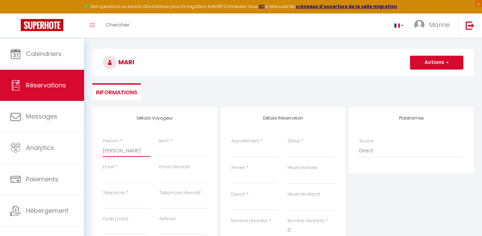
select select
checkbox input "false"
type input "Marine"
select select
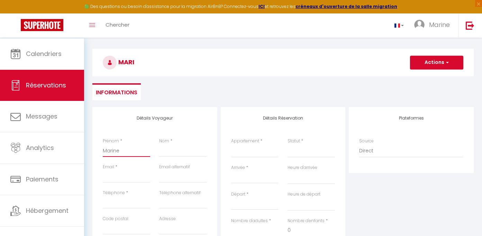
select select
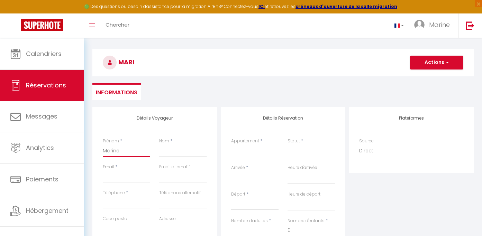
select select
checkbox input "false"
type input "Marine"
type input "JEANNELLE"
type input "0675746686"
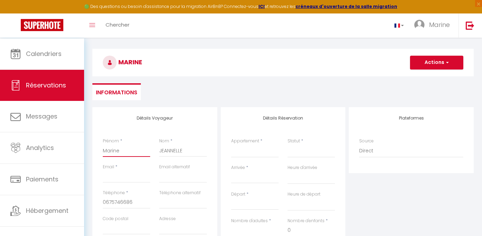
select select
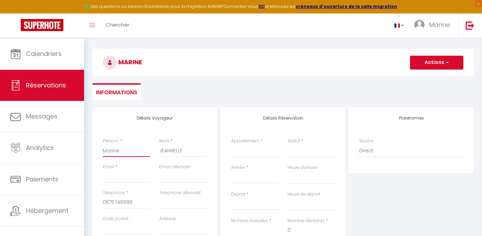
select select
checkbox input "false"
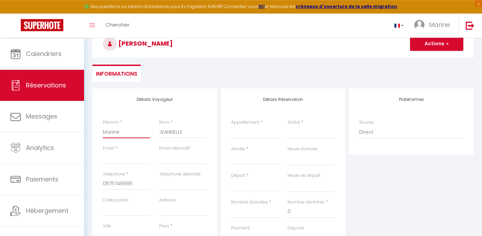
scroll to position [87, 0]
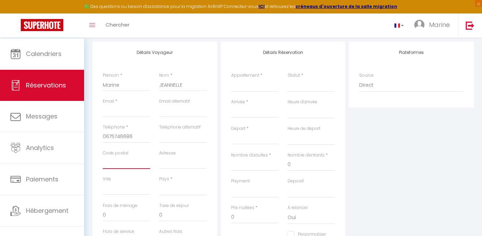
click at [130, 169] on input "Code postal" at bounding box center [126, 163] width 47 height 12
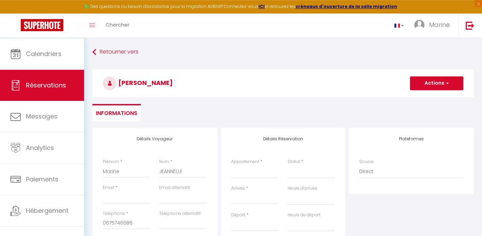
scroll to position [0, 0]
click at [231, 166] on select "Le Golden Garden-Montluçon Guineberts Le Sweet Terracotta-[GEOGRAPHIC_DATA] [GE…" at bounding box center [254, 172] width 47 height 13
select select "21808"
click option "Le Golden" at bounding box center [0, 0] width 0 height 0
select select
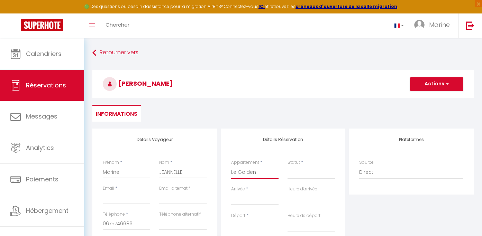
select select
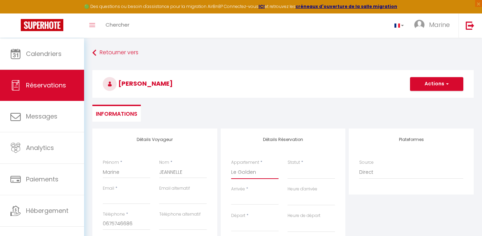
checkbox input "false"
select select
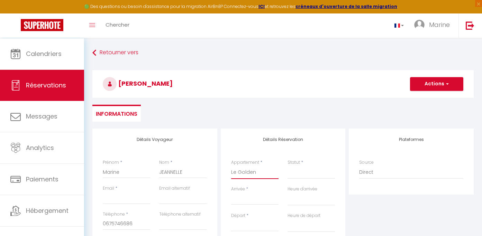
select select
checkbox input "false"
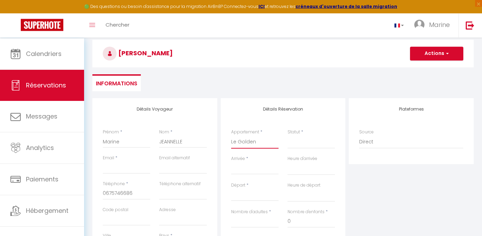
scroll to position [46, 0]
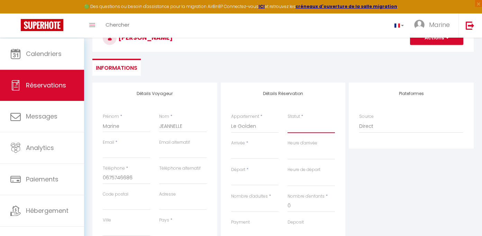
click at [288, 120] on select "Confirmé Non Confirmé [PERSON_NAME] par le voyageur No Show Request" at bounding box center [311, 126] width 47 height 13
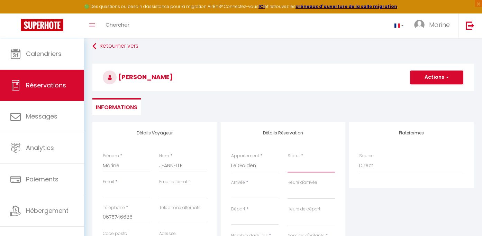
scroll to position [72, 0]
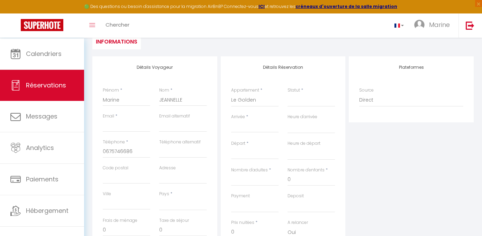
click at [268, 127] on div "Arrivée * < [DATE] > Dim Lun Mar Mer Jeu Ven Sam 1 2 3 4 5 6 7 8 9 10 11 12 13 …" at bounding box center [254, 123] width 47 height 19
click at [254, 130] on input "Arrivée" at bounding box center [254, 127] width 47 height 9
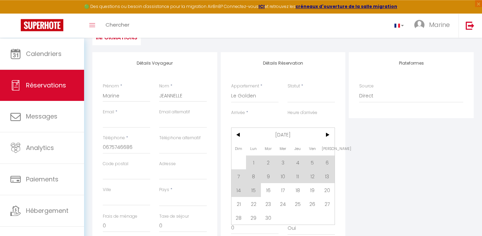
scroll to position [79, 0]
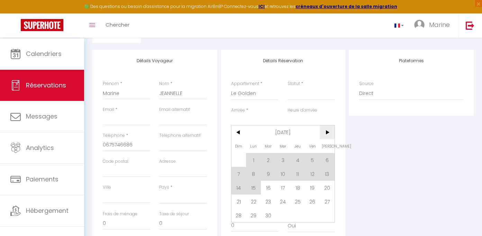
click at [323, 139] on span ">" at bounding box center [327, 133] width 15 height 14
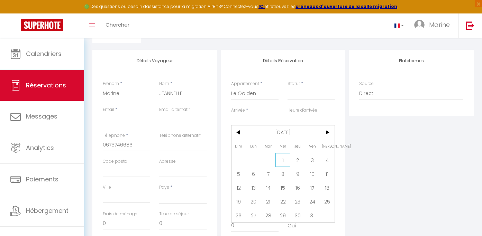
click at [289, 167] on span "1" at bounding box center [283, 160] width 15 height 14
click at [285, 161] on div "Heure de départ 00:00 00:30 01:00 01:30 02:00 02:30 03:00 03:30 04:00 04:30 05:…" at bounding box center [311, 147] width 56 height 27
click at [283, 161] on div "Départ * < Sep 2025 > Dim Lun Mar Mer Jeu Ven Sam 1 2 3 4 5 6 7 8 9 10 11 12 13…" at bounding box center [255, 147] width 56 height 27
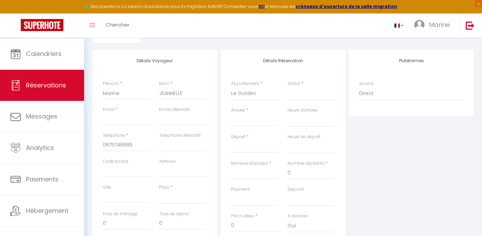
select select
type input "Mer 01 Octobre 2025"
select select
type input "Jeu 02 Octobre 2025"
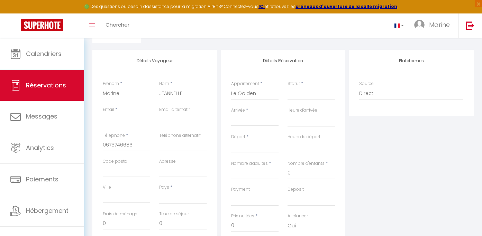
select select
checkbox input "false"
click at [267, 180] on input "Nombre d'adultes" at bounding box center [254, 173] width 47 height 12
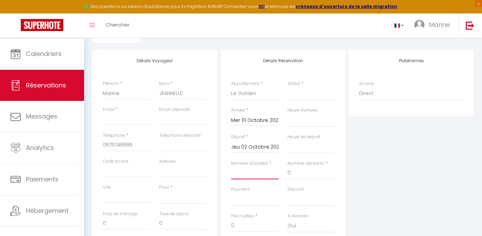
type input "2"
select select
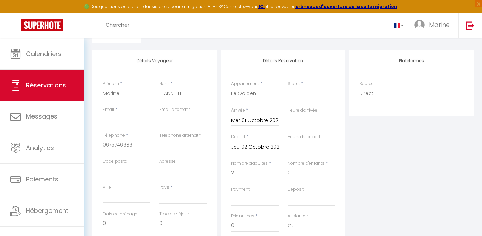
select select
checkbox input "false"
select select
type input "38"
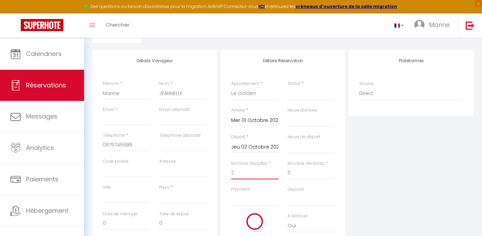
type input "2.7"
select select
click at [369, 175] on div "Plateformes Source Direct [DOMAIN_NAME] [DOMAIN_NAME] Chalet montagne Expedia G…" at bounding box center [411, 173] width 128 height 247
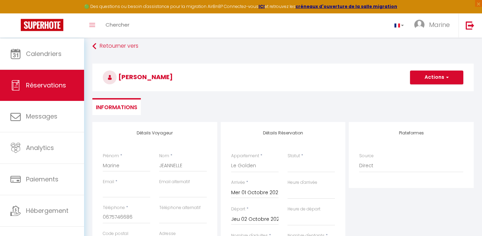
scroll to position [0, 0]
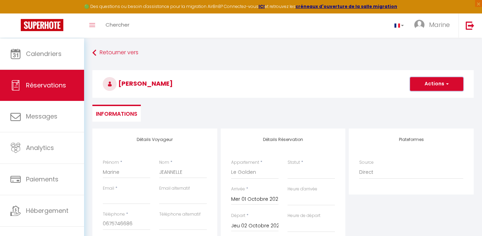
click at [440, 85] on button "Actions" at bounding box center [436, 84] width 53 height 14
click at [425, 100] on link "Enregistrer" at bounding box center [430, 99] width 55 height 9
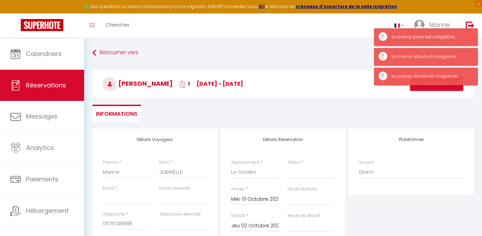
drag, startPoint x: 305, startPoint y: 125, endPoint x: 296, endPoint y: 130, distance: 9.9
click at [305, 125] on div "Retourner vers Marine JEANNELLE 1 me 01 Oct - je 02 Oct Actions Enregistrer Act…" at bounding box center [283, 88] width 390 height 82
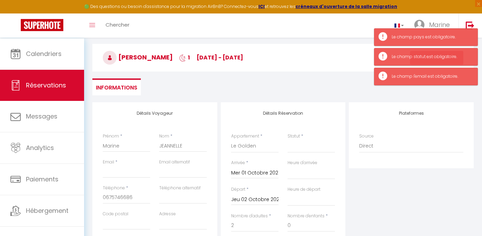
click at [160, 201] on div "Téléphone alternatif" at bounding box center [183, 198] width 56 height 26
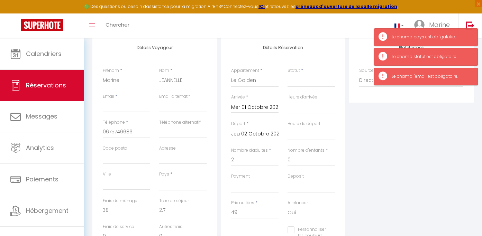
scroll to position [164, 0]
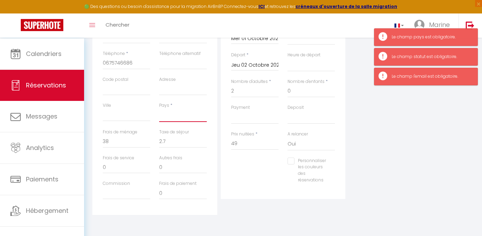
click at [159, 109] on select "[GEOGRAPHIC_DATA] [GEOGRAPHIC_DATA] [GEOGRAPHIC_DATA] [GEOGRAPHIC_DATA] [GEOGRA…" at bounding box center [182, 115] width 47 height 13
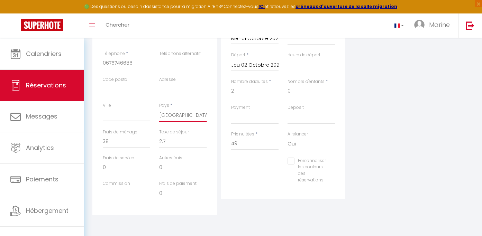
click option "[GEOGRAPHIC_DATA]" at bounding box center [0, 0] width 0 height 0
click at [447, 134] on div "Plateformes Source Direct [DOMAIN_NAME] [DOMAIN_NAME] Chalet montagne Expedia G…" at bounding box center [411, 91] width 128 height 247
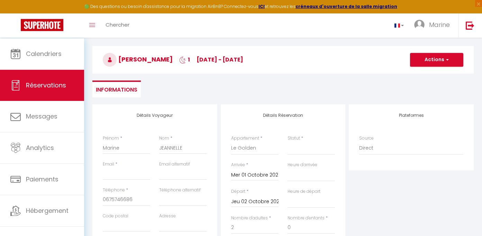
scroll to position [0, 0]
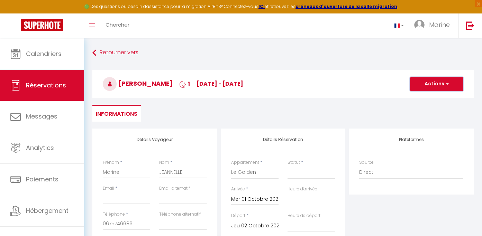
click at [431, 87] on button "Actions" at bounding box center [436, 84] width 53 height 14
click at [419, 103] on link "Enregistrer" at bounding box center [430, 99] width 55 height 9
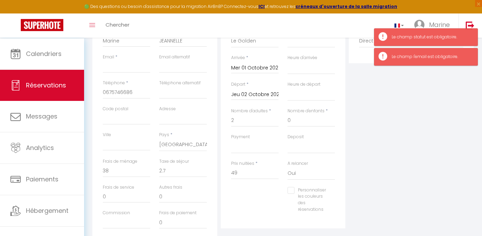
scroll to position [59, 0]
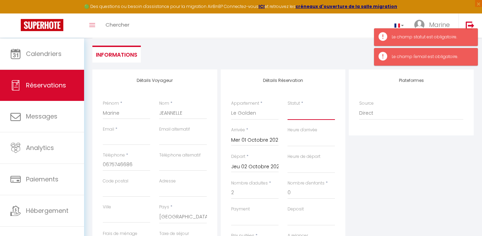
click at [288, 107] on select "Confirmé Non Confirmé [PERSON_NAME] par le voyageur No Show Request" at bounding box center [311, 113] width 47 height 13
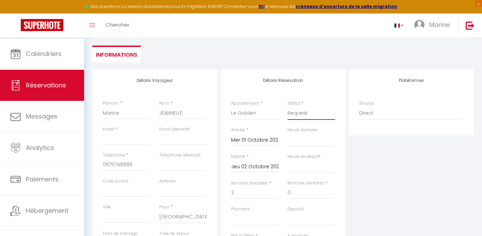
click option "Request" at bounding box center [0, 0] width 0 height 0
click at [288, 107] on select "Confirmé Non Confirmé [PERSON_NAME] par le voyageur No Show Request" at bounding box center [311, 113] width 47 height 13
click option "Confirmé" at bounding box center [0, 0] width 0 height 0
click option "Request" at bounding box center [0, 0] width 0 height 0
click at [417, 157] on div "Plateformes Source Direct [DOMAIN_NAME] [DOMAIN_NAME] Chalet montagne Expedia G…" at bounding box center [411, 193] width 128 height 247
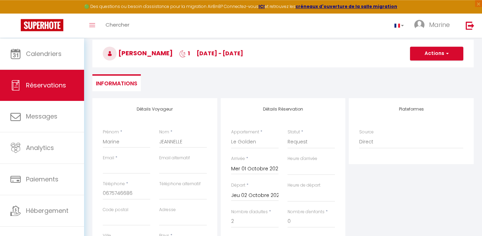
scroll to position [0, 0]
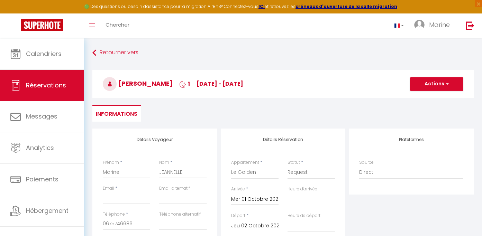
click at [450, 93] on h3 "Marine JEANNELLE 1 me 01 Oct - je 02 Oct" at bounding box center [282, 84] width 381 height 28
click at [446, 87] on span "button" at bounding box center [446, 84] width 4 height 6
click at [431, 100] on link "Enregistrer" at bounding box center [430, 99] width 55 height 9
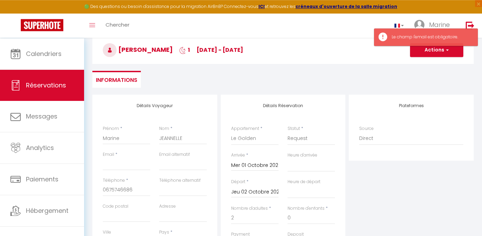
scroll to position [39, 0]
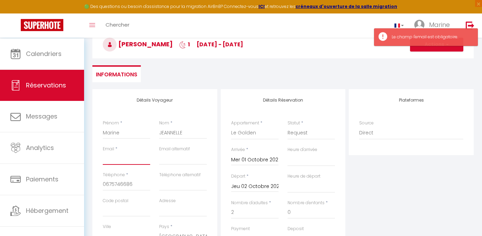
click at [115, 165] on input "Email" at bounding box center [126, 159] width 47 height 12
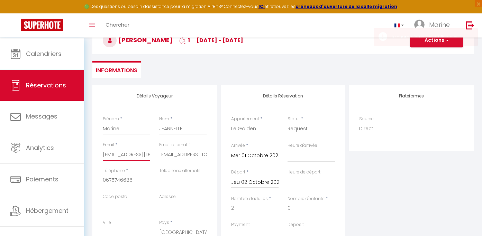
scroll to position [46, 0]
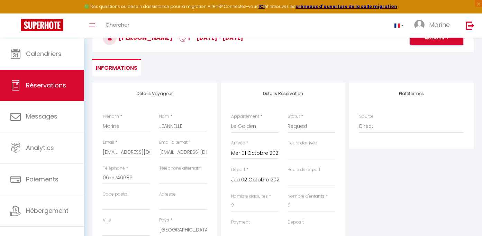
click at [429, 43] on button "Actions" at bounding box center [436, 38] width 53 height 14
click at [426, 58] on link "Enregistrer" at bounding box center [430, 53] width 55 height 9
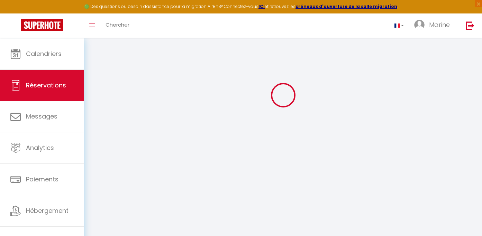
scroll to position [38, 0]
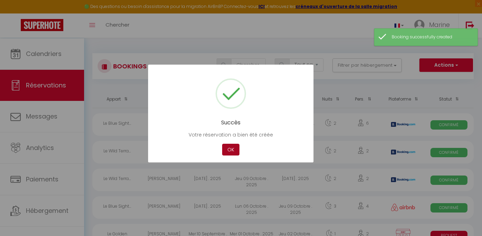
click at [231, 152] on button "OK" at bounding box center [230, 150] width 17 height 12
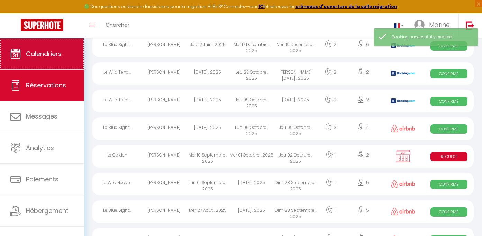
click at [47, 50] on span "Calendriers" at bounding box center [44, 53] width 36 height 9
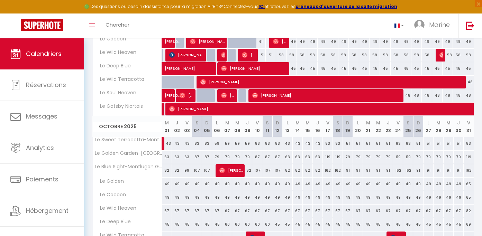
scroll to position [178, 0]
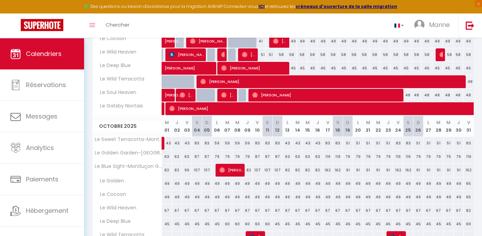
click at [166, 190] on div "49" at bounding box center [167, 184] width 10 height 13
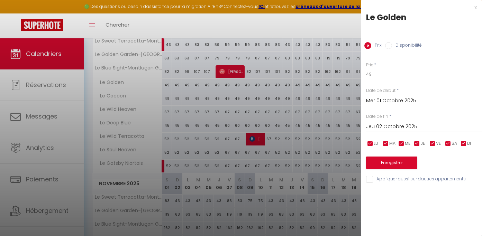
scroll to position [407, 0]
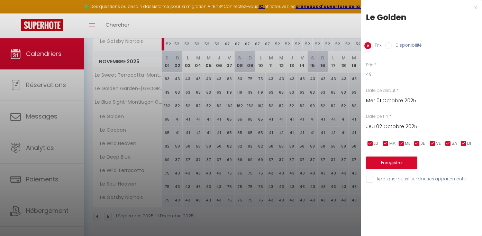
click at [478, 8] on div "x Le Golden Prix Disponibilité Prix * 49 Statut * Disponible Indisponible Date …" at bounding box center [421, 95] width 121 height 191
click at [476, 7] on div "x" at bounding box center [419, 7] width 116 height 8
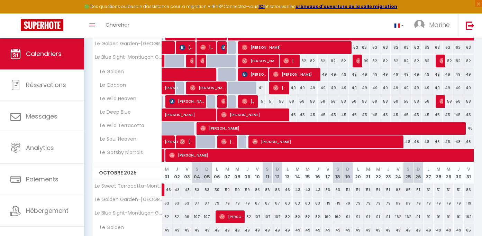
scroll to position [0, 0]
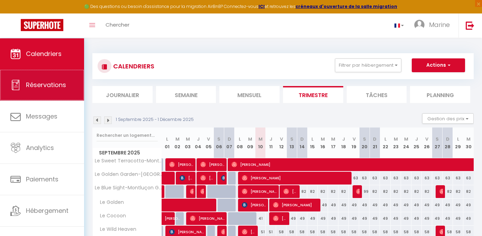
click at [48, 100] on link "Réservations" at bounding box center [42, 85] width 84 height 31
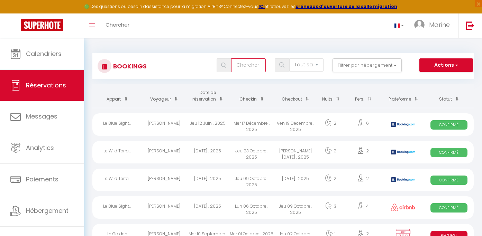
click at [239, 68] on input "text" at bounding box center [248, 65] width 35 height 14
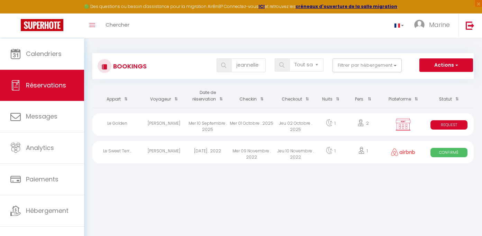
click at [297, 132] on div "Jeu 02 Octobre . 2025" at bounding box center [295, 125] width 44 height 22
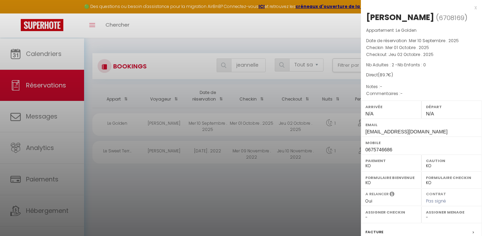
scroll to position [131, 0]
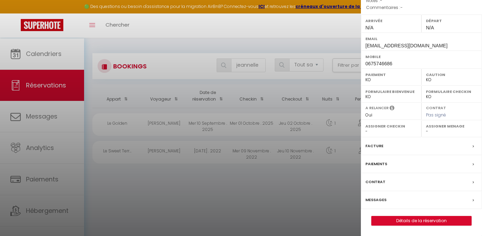
click at [383, 145] on label "Facture" at bounding box center [374, 146] width 18 height 7
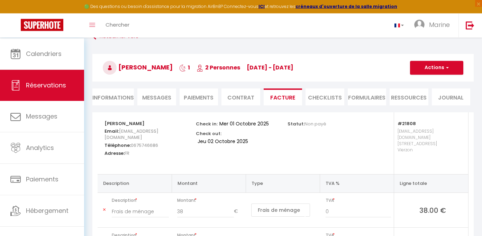
scroll to position [12, 0]
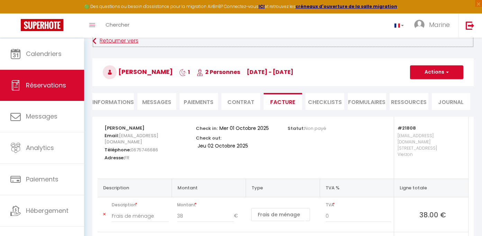
click at [107, 44] on link "Retourner vers" at bounding box center [282, 41] width 381 height 12
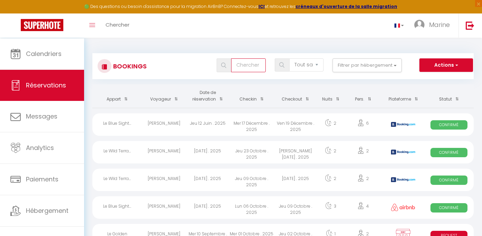
click at [247, 69] on input "text" at bounding box center [248, 65] width 35 height 14
click at [220, 68] on span at bounding box center [224, 65] width 15 height 14
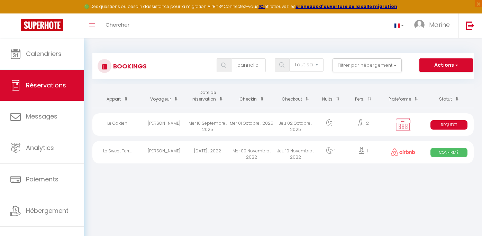
click at [455, 130] on span "Request" at bounding box center [449, 124] width 37 height 9
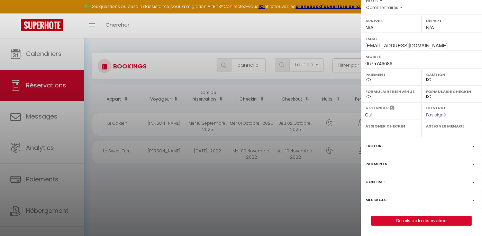
scroll to position [111, 0]
click at [428, 83] on div "Caution OK KO" at bounding box center [452, 77] width 61 height 17
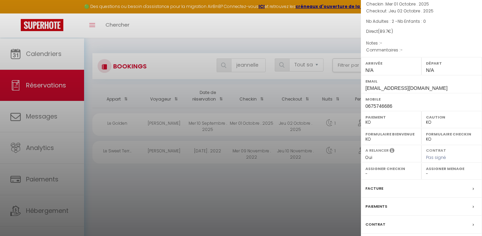
scroll to position [131, 0]
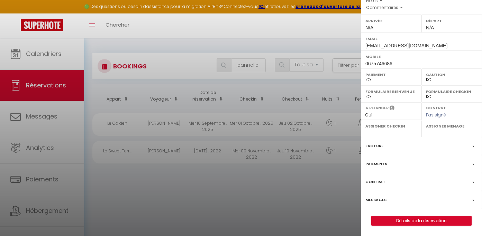
click at [380, 201] on label "Messages" at bounding box center [375, 200] width 21 height 7
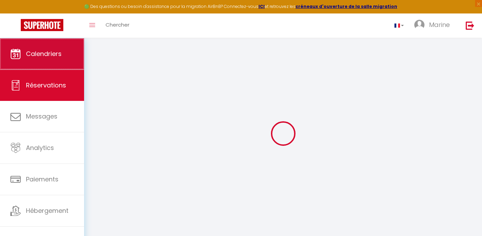
click at [40, 62] on link "Calendriers" at bounding box center [42, 53] width 84 height 31
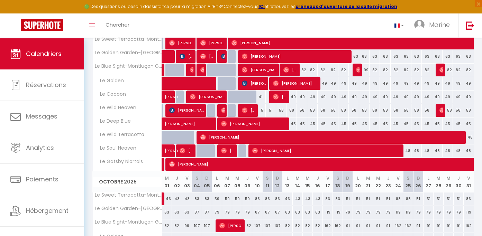
scroll to position [197, 0]
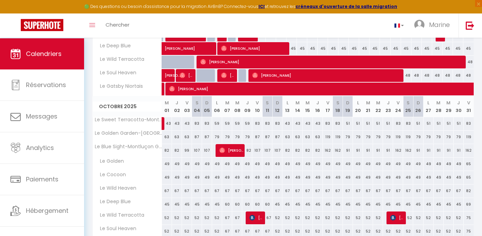
click at [164, 171] on div "49" at bounding box center [167, 164] width 10 height 13
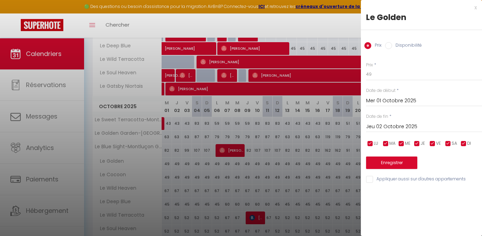
click at [474, 7] on div "x" at bounding box center [419, 7] width 116 height 8
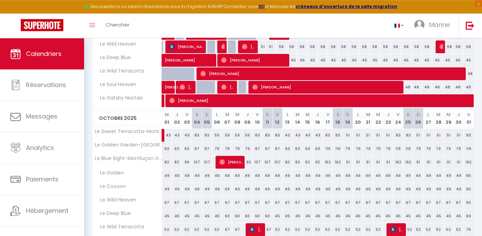
scroll to position [178, 0]
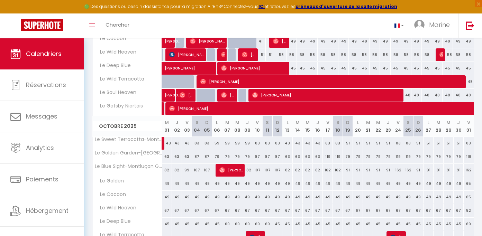
drag, startPoint x: 168, startPoint y: 187, endPoint x: 169, endPoint y: 192, distance: 5.0
click at [168, 187] on div "49" at bounding box center [167, 184] width 10 height 13
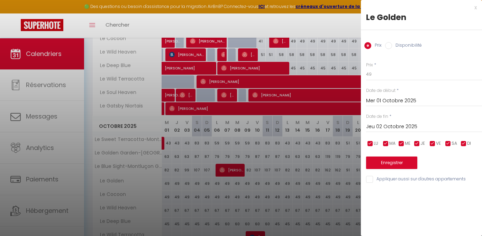
click at [400, 48] on label "Disponibilité" at bounding box center [407, 46] width 30 height 8
click at [392, 48] on input "Disponibilité" at bounding box center [388, 45] width 7 height 7
click at [388, 69] on div "Statut * Disponible Indisponible" at bounding box center [424, 72] width 116 height 20
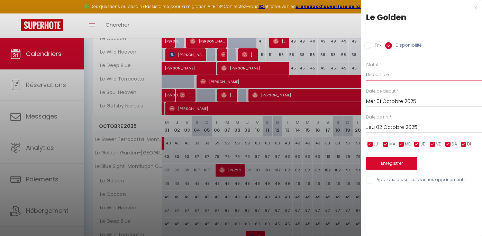
click option "Indisponible" at bounding box center [0, 0] width 0 height 0
click at [398, 170] on button "Enregistrer" at bounding box center [391, 163] width 51 height 12
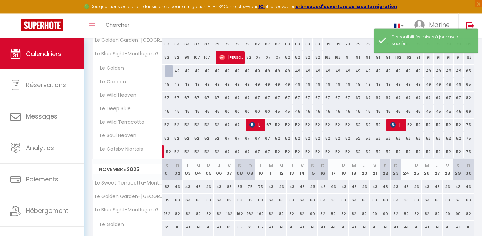
scroll to position [288, 0]
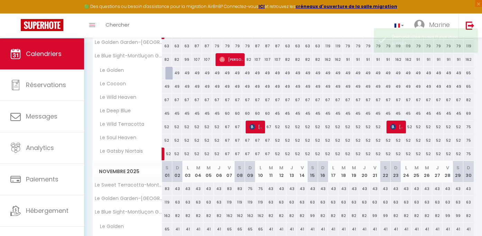
click at [170, 80] on div at bounding box center [170, 73] width 10 height 13
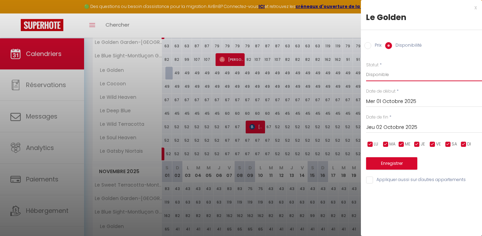
click option "Disponible" at bounding box center [0, 0] width 0 height 0
click at [389, 170] on button "Enregistrer" at bounding box center [391, 163] width 51 height 12
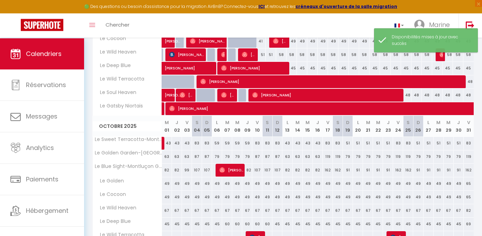
scroll to position [183, 0]
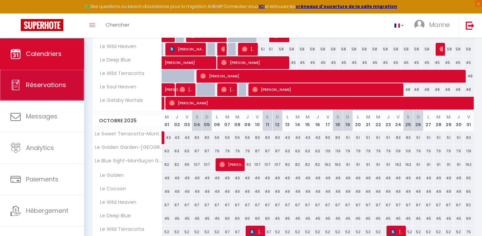
click at [49, 89] on span "Réservations" at bounding box center [46, 85] width 40 height 9
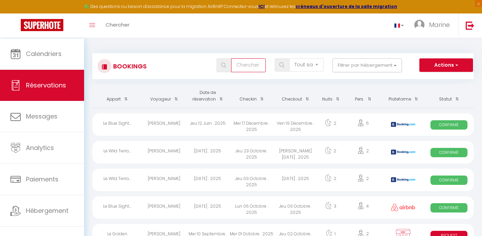
click at [241, 65] on input "text" at bounding box center [248, 65] width 35 height 14
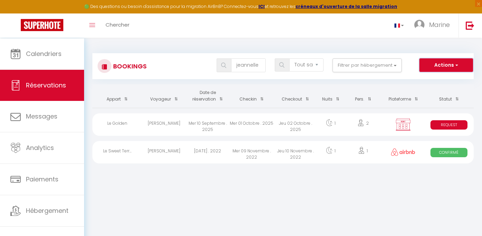
click at [424, 71] on button "Actions" at bounding box center [445, 65] width 53 height 14
click at [347, 228] on body "🟢 Des questions ou besoin d'assistance pour la migration AirBnB? Connectez-vous…" at bounding box center [241, 156] width 482 height 236
click at [185, 131] on div "Marine JEANNELLE" at bounding box center [164, 125] width 44 height 22
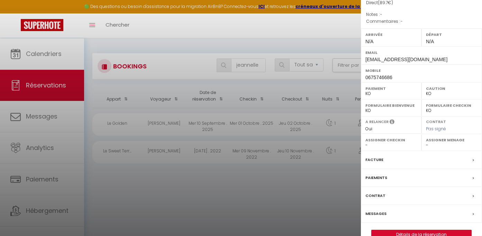
scroll to position [131, 0]
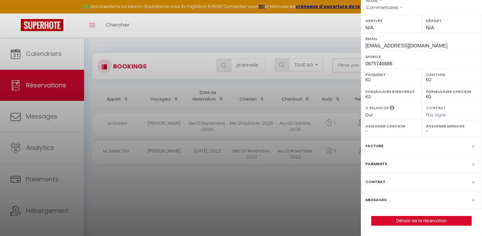
click at [410, 144] on div "Facture" at bounding box center [421, 146] width 121 height 18
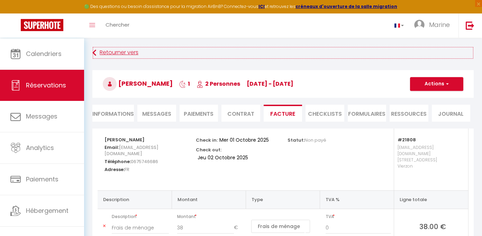
click at [94, 52] on icon at bounding box center [94, 53] width 4 height 12
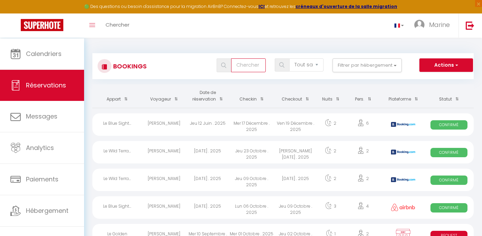
click at [238, 67] on input "text" at bounding box center [248, 65] width 35 height 14
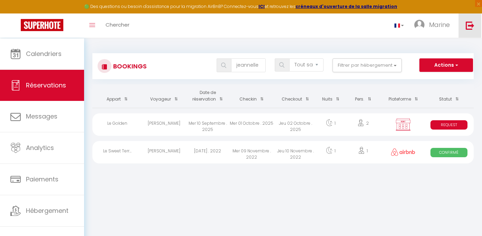
click at [477, 28] on link at bounding box center [470, 25] width 23 height 24
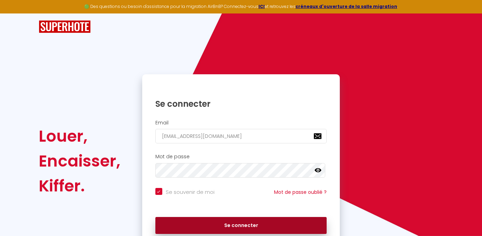
click at [190, 229] on button "Se connecter" at bounding box center [241, 225] width 172 height 17
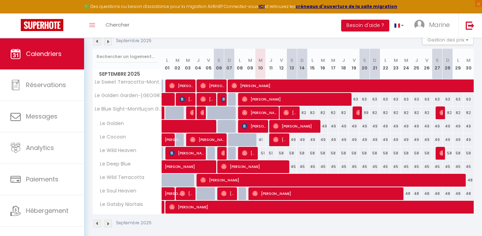
scroll to position [92, 0]
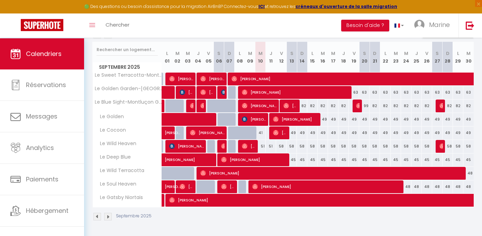
click at [108, 216] on img at bounding box center [108, 217] width 8 height 8
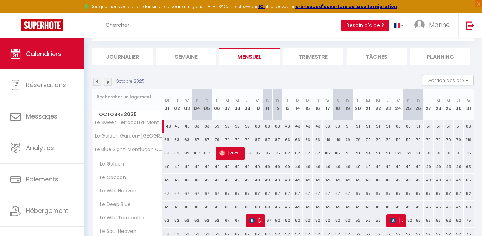
scroll to position [45, 0]
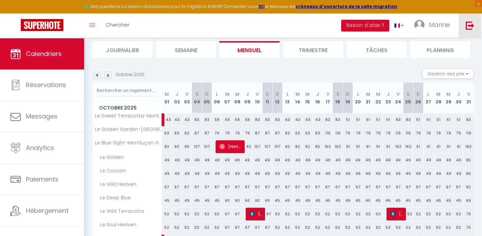
click at [470, 19] on link at bounding box center [470, 25] width 23 height 24
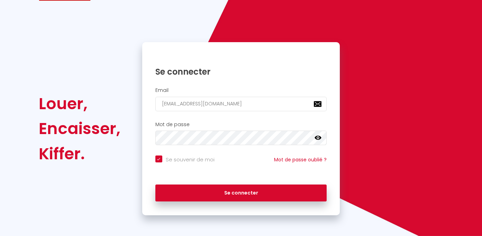
scroll to position [20, 0]
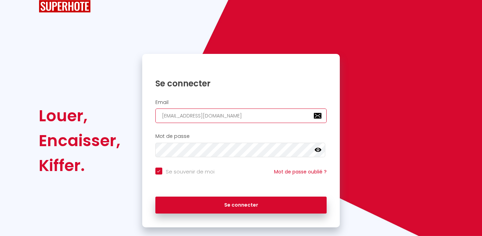
click at [215, 111] on div "Email [EMAIL_ADDRESS][PERSON_NAME][DOMAIN_NAME]" at bounding box center [241, 112] width 189 height 24
drag, startPoint x: 114, startPoint y: 118, endPoint x: 100, endPoint y: 124, distance: 14.5
click at [155, 119] on input "[EMAIL_ADDRESS][PERSON_NAME][DOMAIN_NAME]" at bounding box center [241, 116] width 172 height 15
drag, startPoint x: 251, startPoint y: 118, endPoint x: 110, endPoint y: 110, distance: 141.1
click at [155, 109] on input "[EMAIL_ADDRESS][PERSON_NAME][DOMAIN_NAME]" at bounding box center [241, 116] width 172 height 15
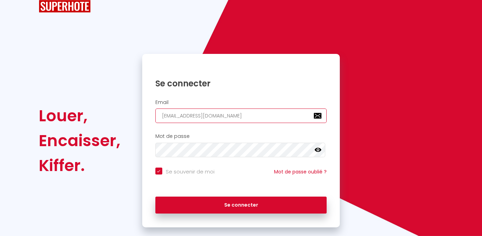
paste input "homeetie.conciergeri"
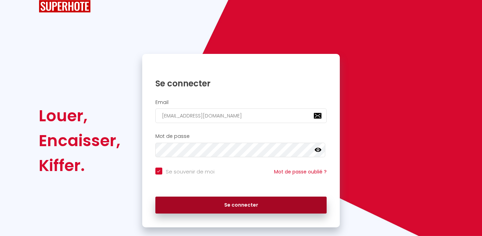
click at [226, 208] on button "Se connecter" at bounding box center [241, 205] width 172 height 17
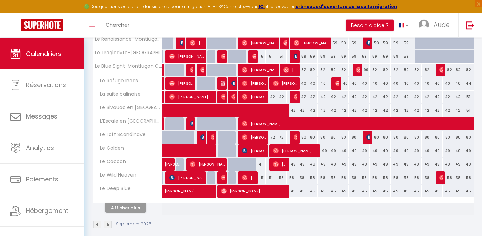
scroll to position [244, 0]
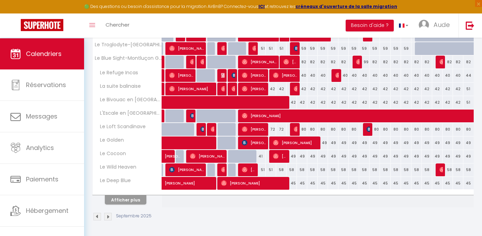
click at [109, 216] on img at bounding box center [108, 217] width 8 height 8
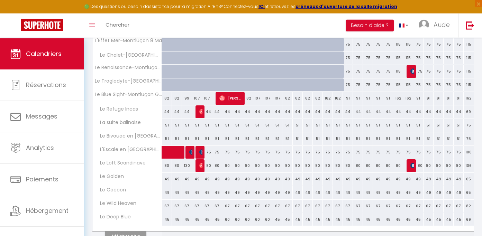
scroll to position [209, 0]
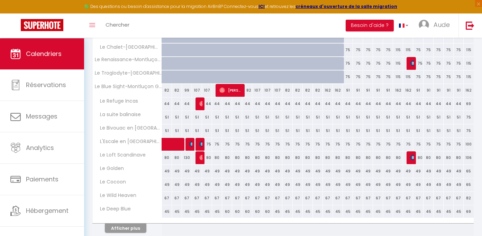
click at [169, 178] on div "49" at bounding box center [167, 171] width 10 height 13
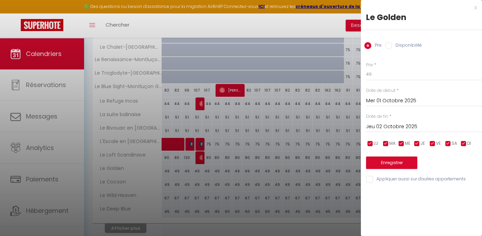
scroll to position [0, 0]
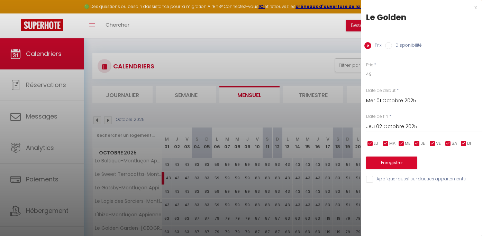
click at [476, 9] on div "x" at bounding box center [419, 7] width 116 height 8
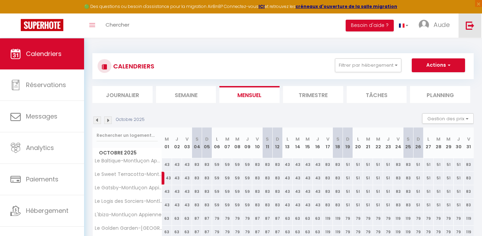
click at [478, 25] on link at bounding box center [470, 25] width 23 height 24
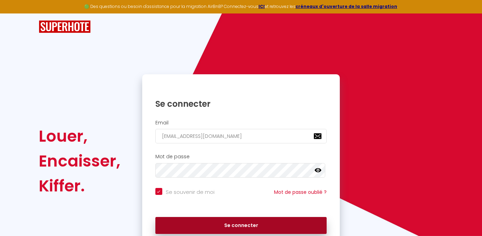
click at [224, 227] on button "Se connecter" at bounding box center [241, 225] width 172 height 17
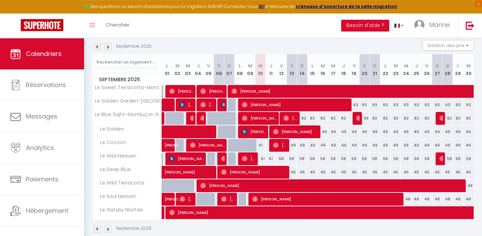
scroll to position [92, 0]
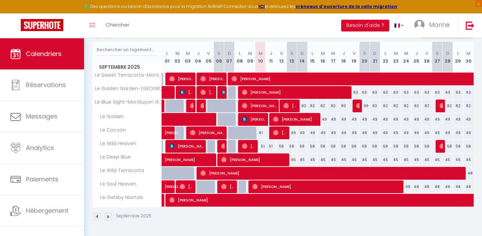
click at [110, 208] on div "Septembre 2025" at bounding box center [282, 218] width 381 height 20
click at [110, 216] on img at bounding box center [108, 217] width 8 height 8
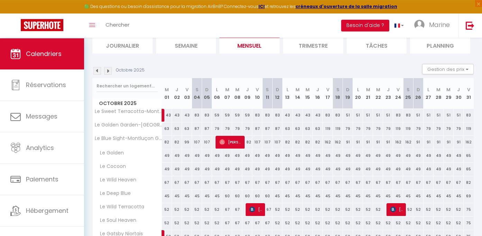
scroll to position [52, 0]
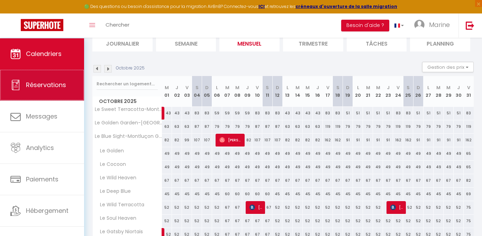
click at [43, 94] on link "Réservations" at bounding box center [42, 85] width 84 height 31
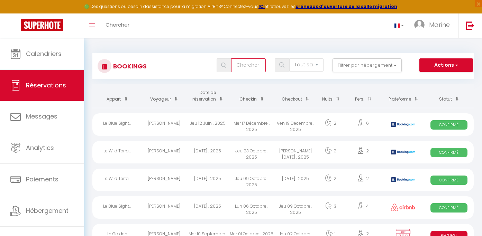
click at [240, 65] on input "text" at bounding box center [248, 65] width 35 height 14
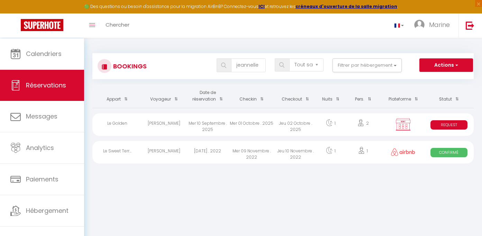
click at [130, 129] on div "Le Golden" at bounding box center [116, 125] width 49 height 22
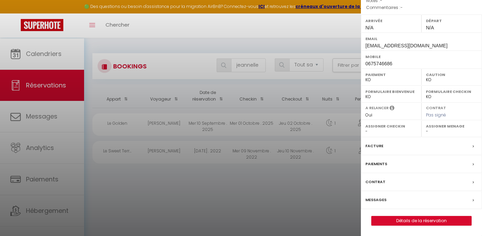
scroll to position [0, 0]
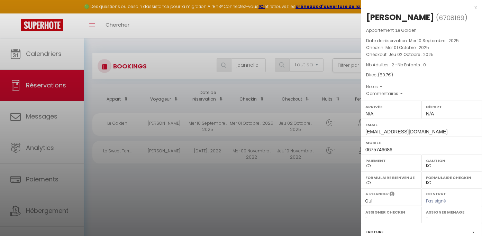
click at [402, 146] on label "Mobile" at bounding box center [421, 142] width 112 height 7
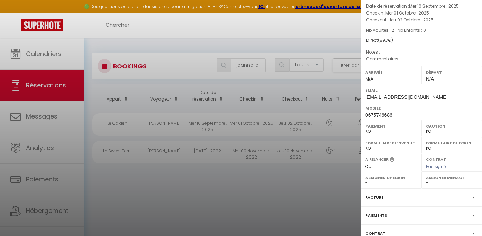
scroll to position [85, 0]
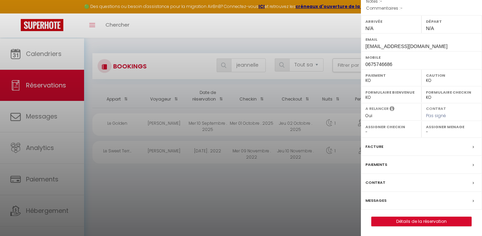
click at [453, 96] on label "Formulaire Checkin" at bounding box center [452, 92] width 52 height 7
click at [417, 130] on label "Assigner Checkin" at bounding box center [391, 127] width 52 height 7
click at [435, 130] on label "Assigner Menage" at bounding box center [452, 127] width 52 height 7
click at [405, 156] on div "Facture" at bounding box center [421, 147] width 121 height 18
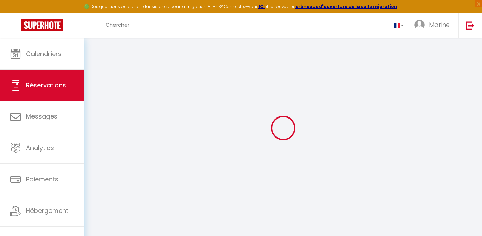
scroll to position [7, 0]
click at [46, 87] on span "Réservations" at bounding box center [46, 85] width 40 height 9
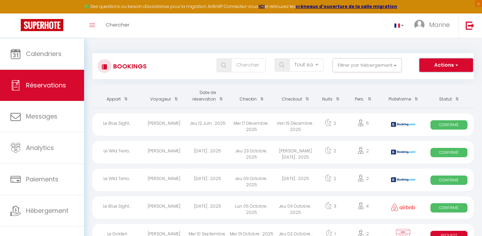
click at [448, 66] on button "Actions" at bounding box center [445, 65] width 53 height 14
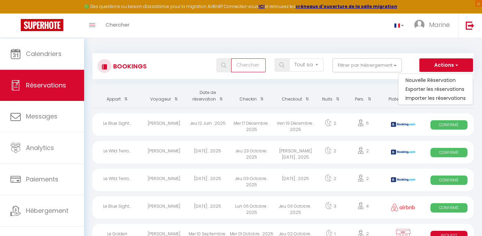
click at [231, 65] on input "text" at bounding box center [248, 65] width 35 height 14
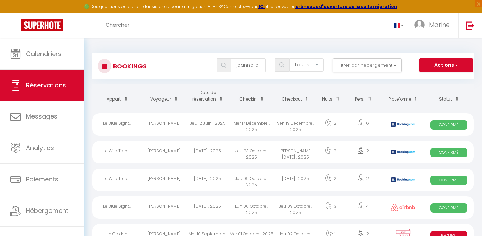
click at [217, 68] on div at bounding box center [221, 65] width 9 height 6
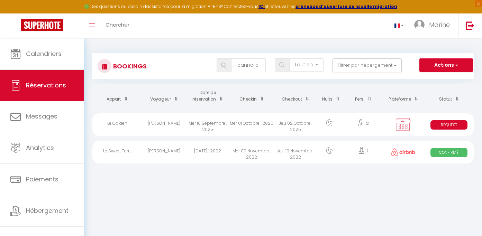
click at [221, 68] on img at bounding box center [223, 66] width 5 height 6
click at [457, 128] on span "Request" at bounding box center [449, 124] width 37 height 9
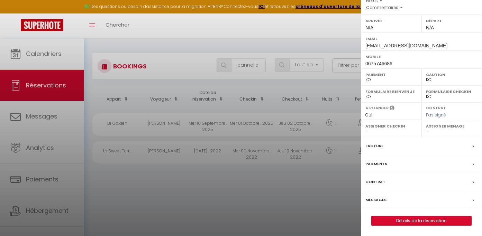
scroll to position [131, 0]
click at [422, 219] on link "Détails de la réservation" at bounding box center [422, 221] width 100 height 9
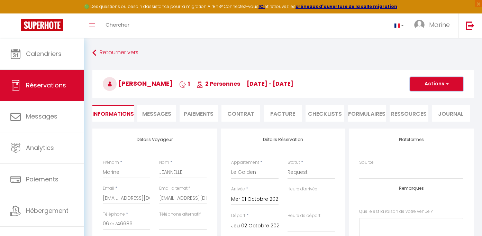
click at [444, 85] on button "Actions" at bounding box center [436, 84] width 53 height 14
click at [424, 121] on link "Supprimer" at bounding box center [430, 117] width 55 height 9
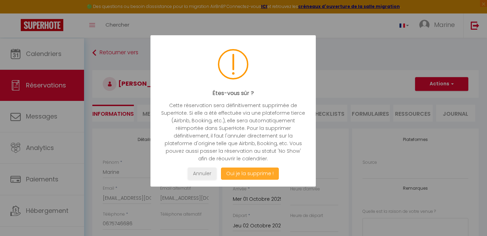
click at [252, 180] on button "Oui je la supprime !" at bounding box center [250, 174] width 58 height 12
click at [253, 180] on button "Oui je la supprime !" at bounding box center [250, 174] width 58 height 12
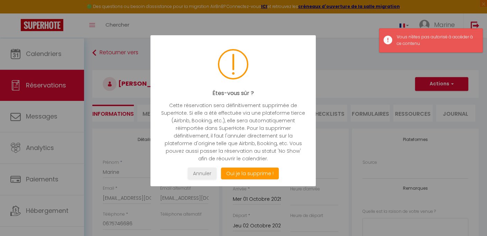
click at [380, 63] on div at bounding box center [243, 118] width 487 height 236
click at [445, 38] on div "Vous n'êtes pas autorisé à accéder à ce contenu" at bounding box center [436, 40] width 79 height 13
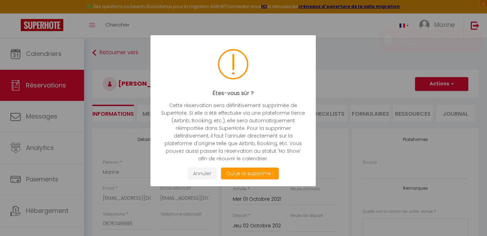
click at [210, 180] on button "Annuler" at bounding box center [202, 174] width 29 height 12
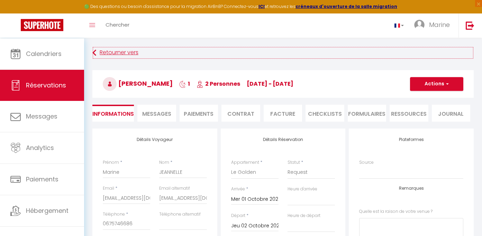
click at [94, 53] on icon at bounding box center [94, 53] width 4 height 12
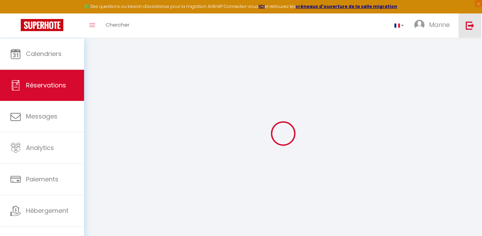
click at [478, 29] on link at bounding box center [470, 25] width 23 height 24
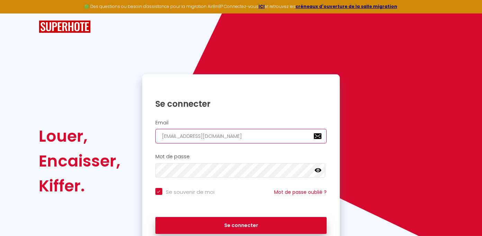
click at [217, 143] on input "[EMAIL_ADDRESS][PERSON_NAME][DOMAIN_NAME]" at bounding box center [241, 136] width 172 height 15
drag, startPoint x: 261, startPoint y: 140, endPoint x: 109, endPoint y: 128, distance: 152.4
click at [155, 129] on input "[EMAIL_ADDRESS][PERSON_NAME][DOMAIN_NAME]" at bounding box center [241, 136] width 172 height 15
click at [243, 139] on input "[EMAIL_ADDRESS][PERSON_NAME][DOMAIN_NAME]" at bounding box center [241, 136] width 172 height 15
drag, startPoint x: 159, startPoint y: 137, endPoint x: 121, endPoint y: 137, distance: 37.0
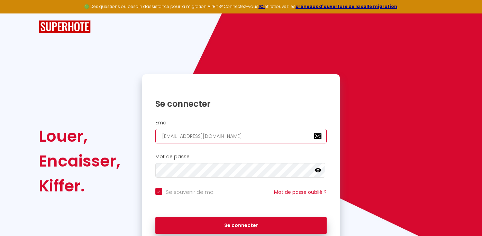
click at [155, 137] on input "[EMAIL_ADDRESS][PERSON_NAME][DOMAIN_NAME]" at bounding box center [241, 136] width 172 height 15
paste input "[EMAIL_ADDRESS][DOMAIN_NAME]"
drag, startPoint x: 184, startPoint y: 140, endPoint x: 421, endPoint y: 151, distance: 237.0
click at [327, 144] on input "homeetie.conciergerie@gmail.commarine.jeannelle@gmail.com" at bounding box center [241, 136] width 172 height 15
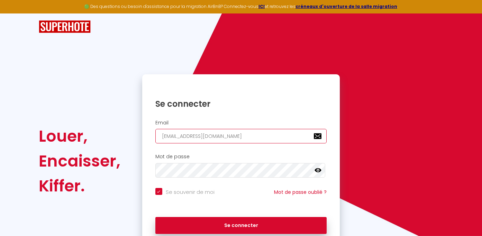
scroll to position [0, 0]
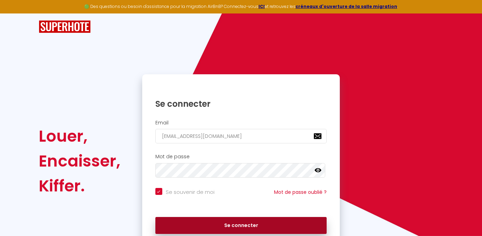
click at [246, 229] on button "Se connecter" at bounding box center [241, 225] width 172 height 17
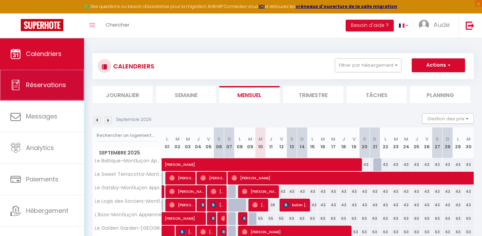
click at [40, 89] on span "Réservations" at bounding box center [46, 85] width 40 height 9
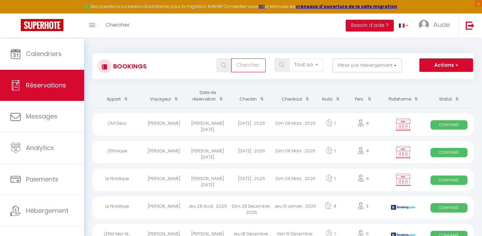
click at [236, 67] on input "text" at bounding box center [248, 65] width 35 height 14
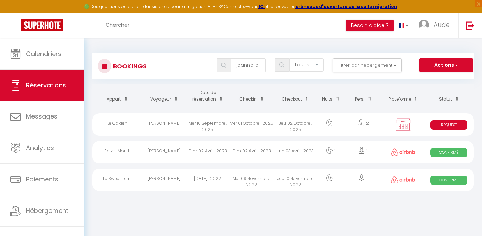
click at [252, 130] on div "Mer 01 Octobre . 2025" at bounding box center [252, 125] width 44 height 22
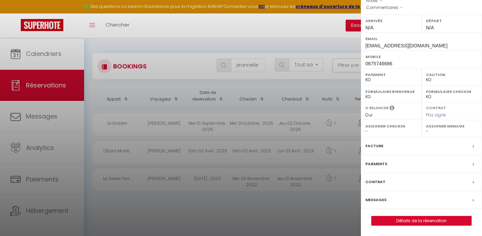
scroll to position [0, 0]
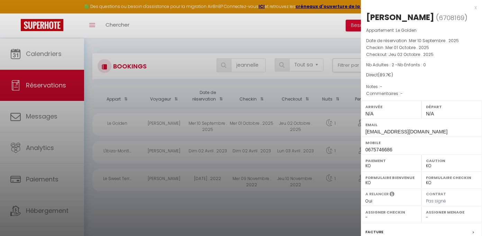
click at [471, 6] on div "x" at bounding box center [419, 7] width 116 height 8
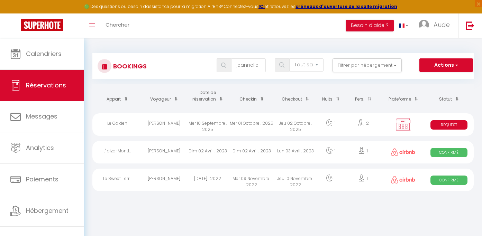
click at [453, 57] on div "Bookings jeannelle Tous les statuts Annulé Confirmé Non Confirmé Tout sauf annu…" at bounding box center [282, 66] width 381 height 26
click at [452, 65] on button "Actions" at bounding box center [445, 65] width 53 height 14
click at [367, 91] on th "Pers." at bounding box center [363, 96] width 38 height 24
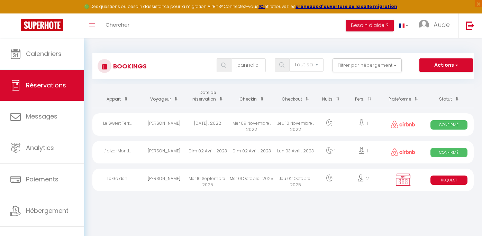
click at [241, 187] on div "Mer 01 Octobre . 2025" at bounding box center [252, 180] width 44 height 22
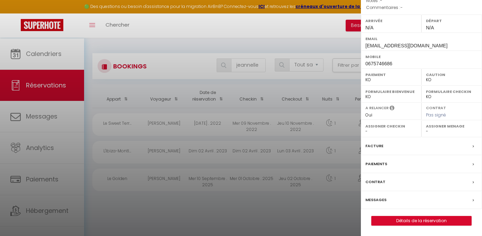
scroll to position [38, 0]
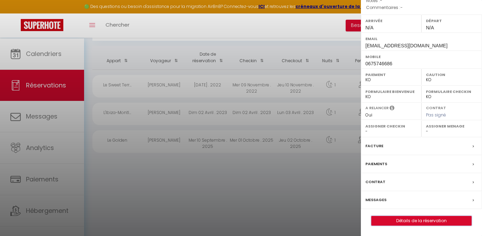
click at [421, 226] on button "Détails de la réservation" at bounding box center [421, 221] width 100 height 10
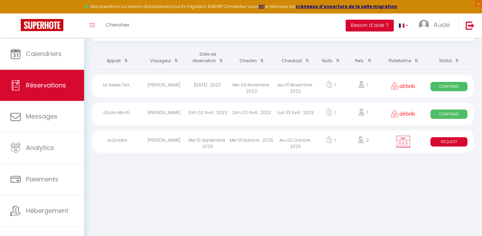
click at [334, 145] on div "1" at bounding box center [330, 141] width 27 height 22
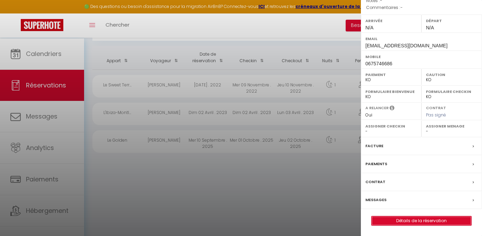
click at [437, 222] on link "Détails de la réservation" at bounding box center [422, 221] width 100 height 9
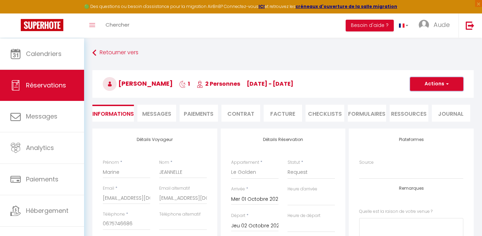
click at [458, 83] on button "Actions" at bounding box center [436, 84] width 53 height 14
click at [416, 122] on link "Supprimer" at bounding box center [430, 117] width 55 height 9
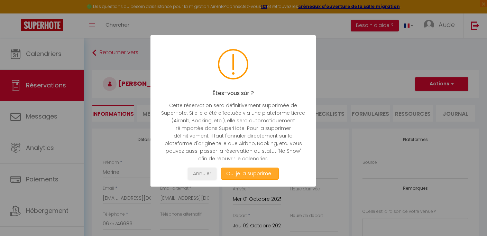
click at [259, 180] on button "Oui je la supprime !" at bounding box center [250, 174] width 58 height 12
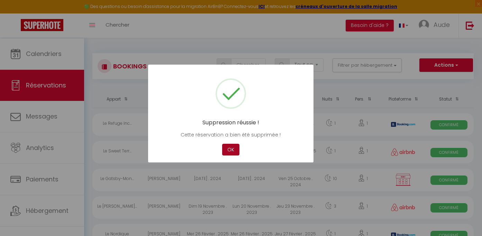
click at [229, 154] on button "OK" at bounding box center [230, 150] width 17 height 12
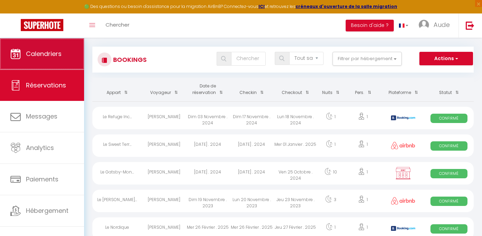
click at [37, 56] on span "Calendriers" at bounding box center [44, 53] width 36 height 9
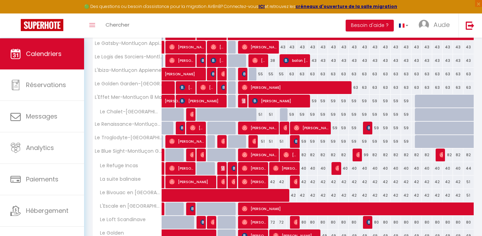
scroll to position [244, 0]
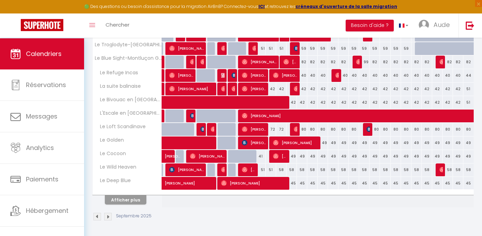
click at [469, 143] on div "49" at bounding box center [468, 143] width 10 height 13
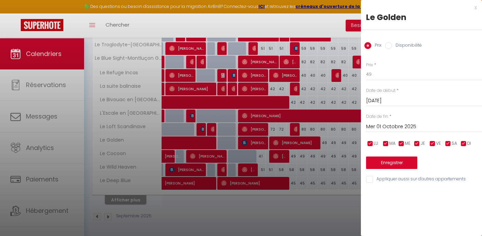
click at [473, 8] on div "x" at bounding box center [419, 7] width 116 height 8
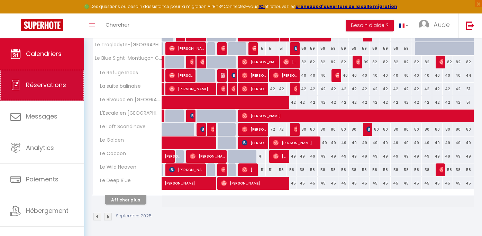
click at [30, 81] on link "Réservations" at bounding box center [42, 85] width 84 height 31
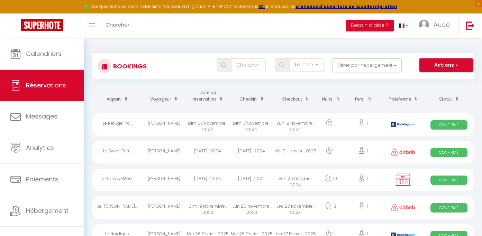
click at [469, 59] on button "Actions" at bounding box center [445, 65] width 53 height 14
click at [428, 82] on link "Nouvelle Réservation" at bounding box center [436, 80] width 74 height 9
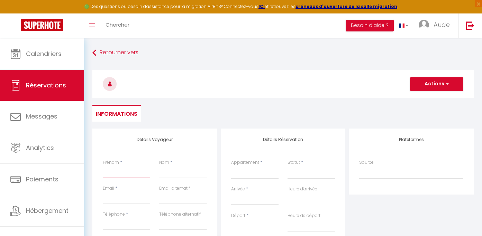
click at [121, 175] on input "Prénom" at bounding box center [126, 172] width 47 height 12
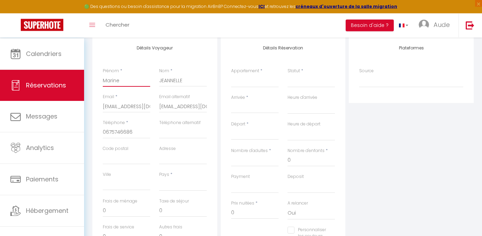
scroll to position [92, 0]
click at [159, 178] on select "France Portugal Afghanistan Albania Algeria American Samoa Andorra Angola Angui…" at bounding box center [182, 184] width 47 height 13
click option "[GEOGRAPHIC_DATA]" at bounding box center [0, 0] width 0 height 0
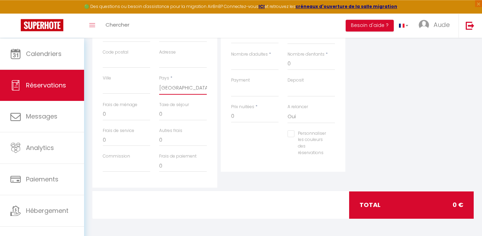
scroll to position [43, 0]
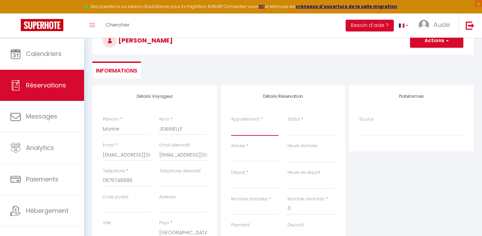
click at [231, 123] on select "Le Baltique-Montluçon Appienne Le Sweet Terracotta-Montluçon Guineberts Le Gats…" at bounding box center [254, 129] width 47 height 13
click option "Le Golden" at bounding box center [0, 0] width 0 height 0
click at [306, 128] on select "Confirmé Non Confirmé Annulé Annulé par le voyageur No Show Request" at bounding box center [311, 129] width 47 height 13
click at [305, 134] on select "Confirmé Non Confirmé Annulé Annulé par le voyageur No Show Request" at bounding box center [311, 129] width 47 height 13
click at [252, 161] on input "Arrivée" at bounding box center [254, 156] width 47 height 9
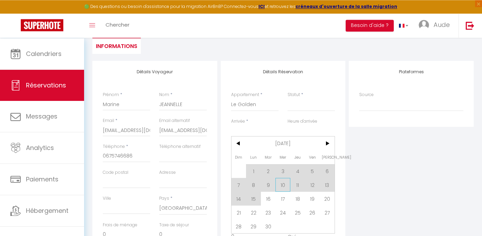
scroll to position [116, 0]
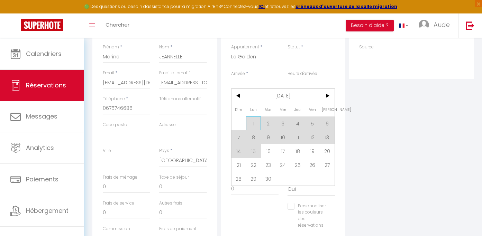
click at [253, 130] on span "1" at bounding box center [253, 124] width 15 height 14
click at [268, 124] on div "Départ * < Sep 2025 > Dim Lun Mar Mer Jeu Ven Sam 1 2 3 4 5 6 7 8 9 10 11 12 13…" at bounding box center [255, 110] width 56 height 27
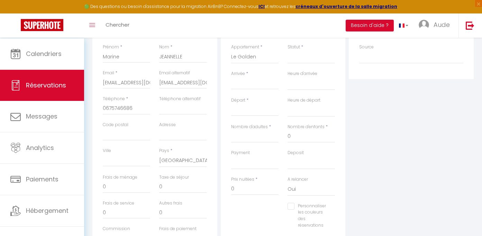
click at [321, 104] on label "Heure de départ" at bounding box center [304, 100] width 33 height 7
click at [325, 107] on select "00:00 00:30 01:00 01:30 02:00 02:30 03:00 03:30 04:00 04:30 05:00 05:30 06:00 0…" at bounding box center [311, 110] width 47 height 13
click at [249, 115] on input "Mar 02 Septembre 2025" at bounding box center [254, 110] width 47 height 9
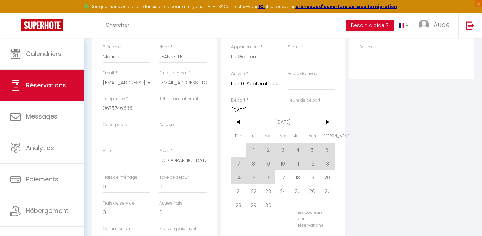
click at [255, 89] on input "Lun 01 Septembre 2025" at bounding box center [254, 84] width 47 height 9
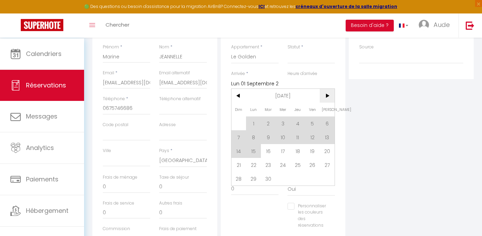
click at [326, 103] on span ">" at bounding box center [327, 96] width 15 height 14
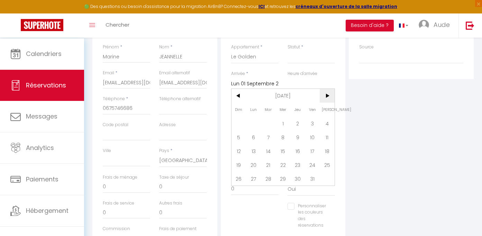
click at [330, 103] on span ">" at bounding box center [327, 96] width 15 height 14
click at [241, 103] on span "<" at bounding box center [239, 96] width 15 height 14
drag, startPoint x: 277, startPoint y: 136, endPoint x: 297, endPoint y: 135, distance: 19.4
click at [277, 130] on span "1" at bounding box center [283, 124] width 15 height 14
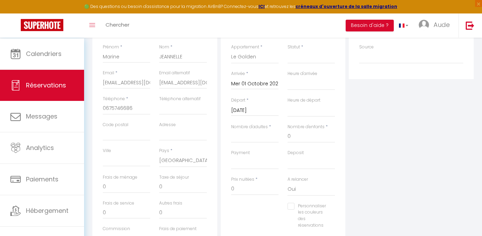
click at [297, 124] on div "Heure de départ 00:00 00:30 01:00 01:30 02:00 02:30 03:00 03:30 04:00 04:30 05:…" at bounding box center [311, 110] width 56 height 27
click at [265, 89] on input "Mer 01 Octobre 2025" at bounding box center [254, 84] width 47 height 9
click at [285, 70] on div "Statut * Confirmé Non Confirmé Annulé Annulé par le voyageur No Show Request" at bounding box center [311, 57] width 56 height 27
click at [255, 115] on input "Mar 02 Septembre 2025" at bounding box center [254, 110] width 47 height 9
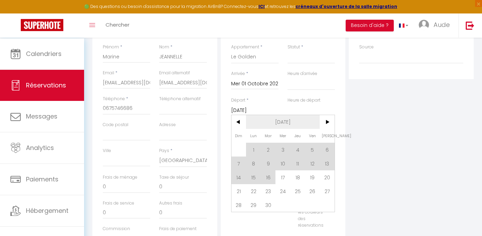
click at [326, 129] on span ">" at bounding box center [327, 122] width 15 height 14
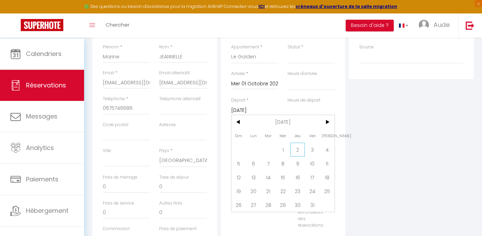
click at [296, 157] on span "2" at bounding box center [297, 150] width 15 height 14
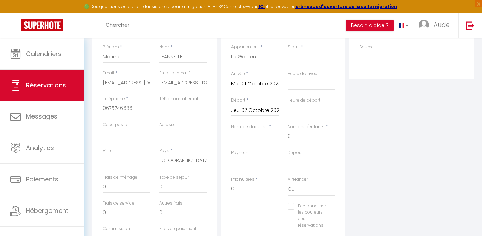
click at [364, 144] on div "Plateformes Source Direct Airbnb.com Booking.com Chalet montagne Expedia Gite d…" at bounding box center [411, 136] width 128 height 247
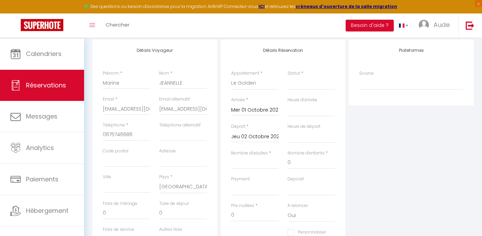
scroll to position [129, 0]
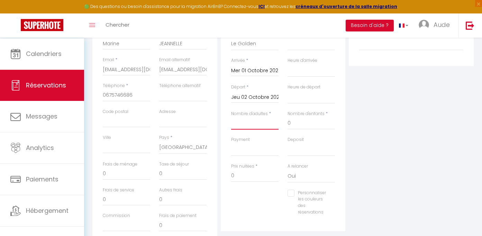
click at [269, 130] on input "Nombre d'adultes" at bounding box center [254, 123] width 47 height 12
click at [373, 162] on div "Plateformes Source Direct Airbnb.com Booking.com Chalet montagne Expedia Gite d…" at bounding box center [411, 123] width 128 height 247
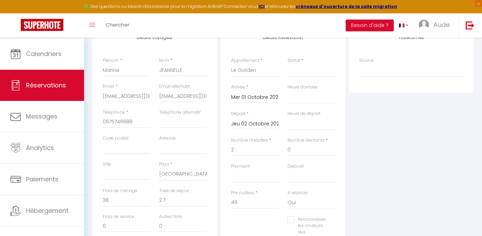
scroll to position [96, 0]
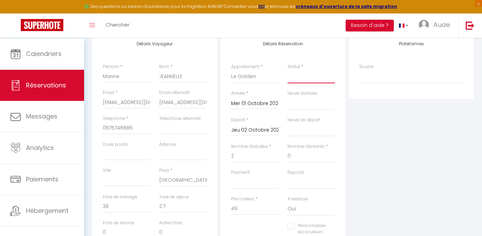
click at [288, 70] on select "Confirmé Non Confirmé Annulé Annulé par le voyageur No Show Request" at bounding box center [311, 76] width 47 height 13
click option "Request" at bounding box center [0, 0] width 0 height 0
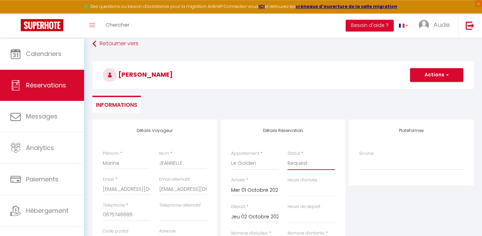
scroll to position [0, 0]
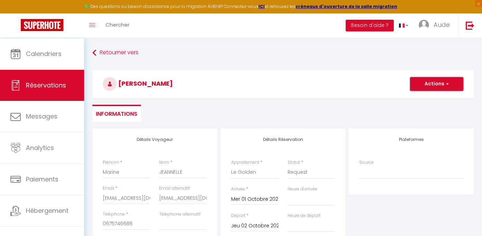
click at [461, 84] on button "Actions" at bounding box center [436, 84] width 53 height 14
click at [421, 102] on link "Enregistrer" at bounding box center [430, 99] width 55 height 9
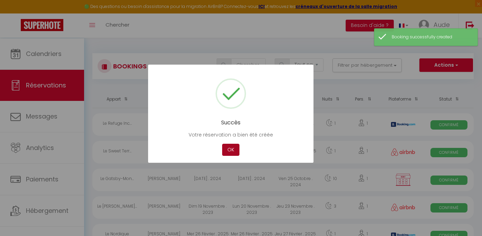
click at [229, 152] on button "OK" at bounding box center [230, 150] width 17 height 12
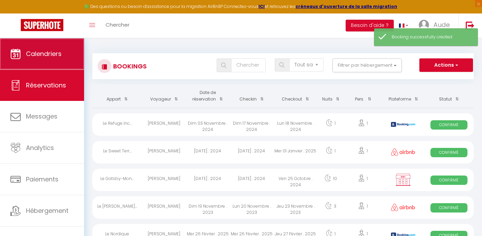
click at [45, 62] on link "Calendriers" at bounding box center [42, 53] width 84 height 31
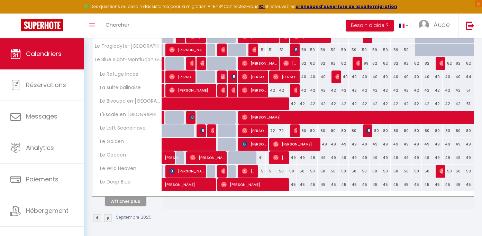
scroll to position [244, 0]
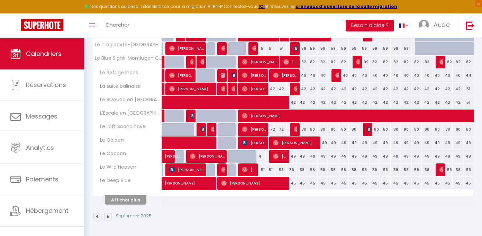
click at [107, 217] on img at bounding box center [108, 217] width 8 height 8
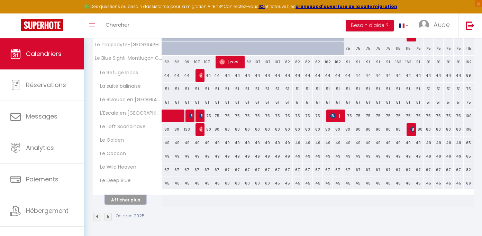
click at [128, 201] on button "Afficher plus" at bounding box center [126, 200] width 42 height 9
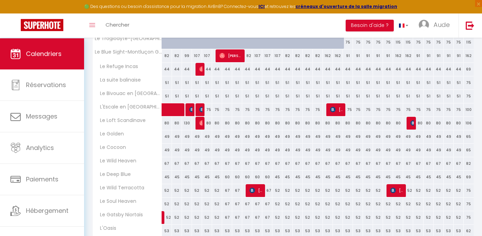
click at [169, 143] on div "49" at bounding box center [167, 136] width 10 height 13
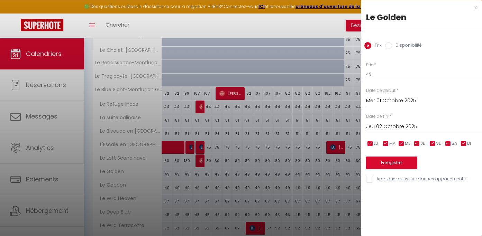
scroll to position [198, 0]
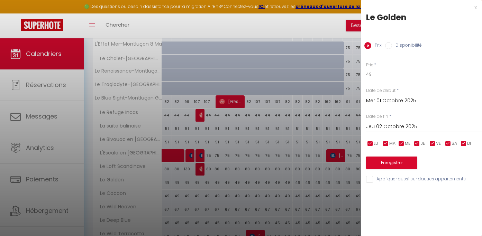
click at [475, 7] on div "x" at bounding box center [419, 7] width 116 height 8
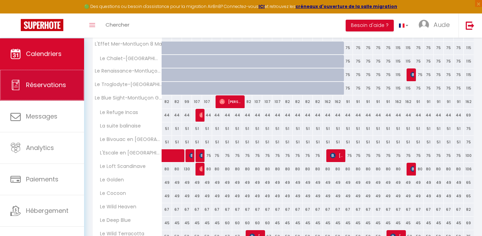
click at [31, 87] on span "Réservations" at bounding box center [46, 85] width 40 height 9
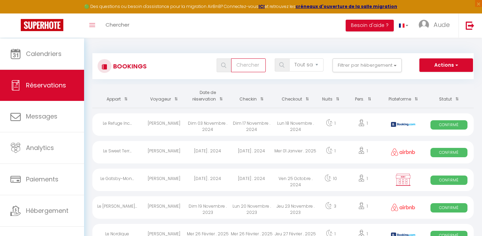
click at [243, 71] on input "text" at bounding box center [248, 65] width 35 height 14
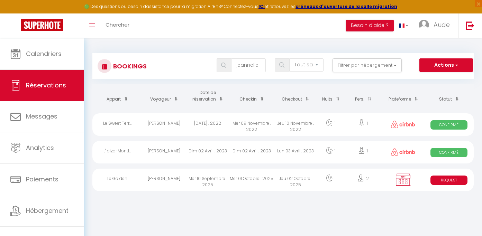
click at [283, 185] on div "Jeu 02 Octobre . 2025" at bounding box center [295, 180] width 44 height 22
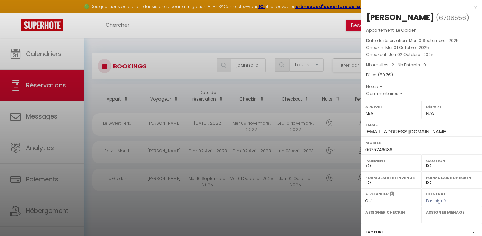
scroll to position [131, 0]
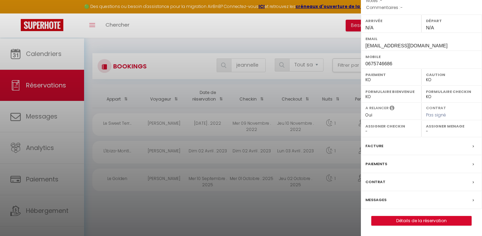
click at [426, 116] on span "Pas signé" at bounding box center [436, 115] width 20 height 6
click at [399, 160] on div "Paiements" at bounding box center [421, 164] width 121 height 18
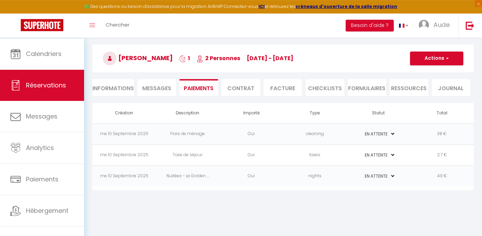
scroll to position [38, 0]
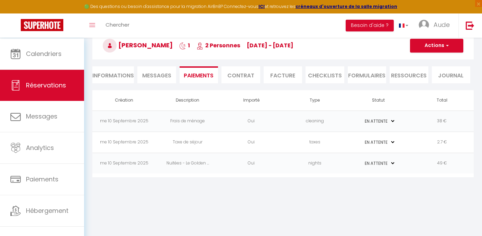
click at [113, 79] on li "Informations" at bounding box center [113, 74] width 42 height 17
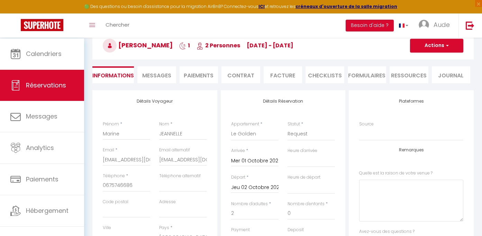
click at [161, 78] on span "Messages" at bounding box center [156, 76] width 29 height 8
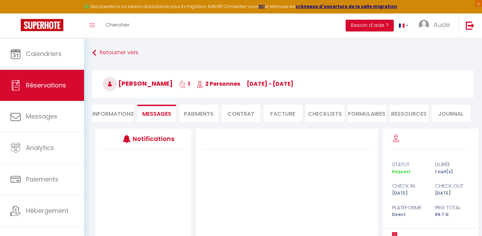
click at [210, 127] on div "Retourner vers Marine JEANNELLE 1 2 Personnes me 01 Oct - je 02 Oct Actions Enr…" at bounding box center [283, 88] width 390 height 82
click at [209, 116] on li "Paiements" at bounding box center [199, 113] width 39 height 17
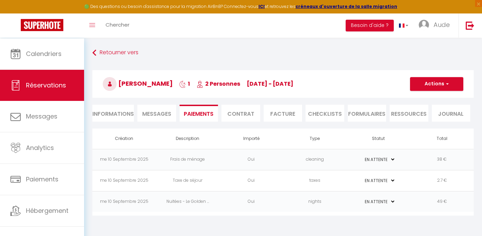
click at [236, 118] on li "Contrat" at bounding box center [241, 113] width 39 height 17
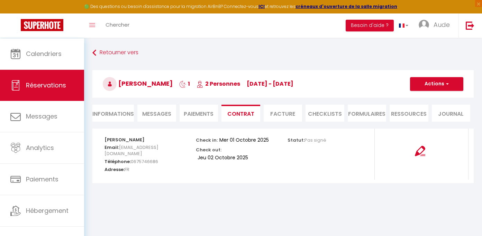
click at [263, 117] on ul "Informations Messages Paiements Contrat Facture CHECKLISTS FORMULAIRES Ressourc…" at bounding box center [282, 113] width 381 height 17
click at [271, 117] on li "Facture" at bounding box center [283, 113] width 39 height 17
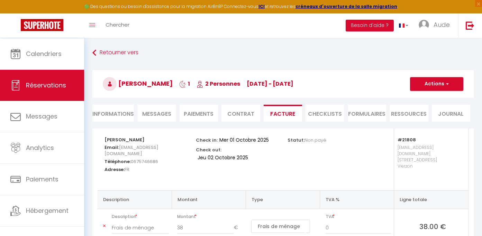
click at [312, 114] on li "CHECKLISTS" at bounding box center [325, 113] width 39 height 17
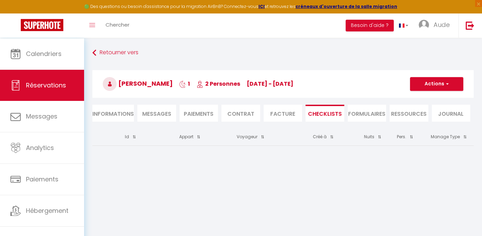
click at [361, 116] on li "FORMULAIRES" at bounding box center [367, 113] width 39 height 17
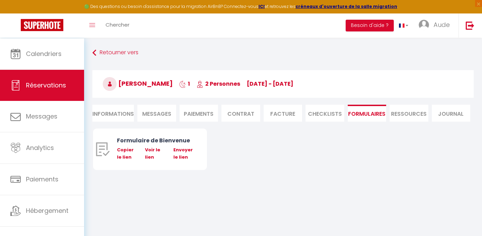
click at [399, 116] on li "Ressources" at bounding box center [409, 113] width 39 height 17
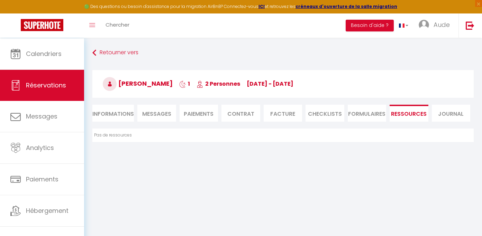
click at [450, 116] on li "Journal" at bounding box center [451, 113] width 39 height 17
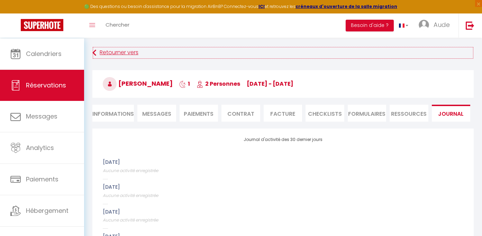
click at [102, 48] on link "Retourner vers" at bounding box center [282, 53] width 381 height 12
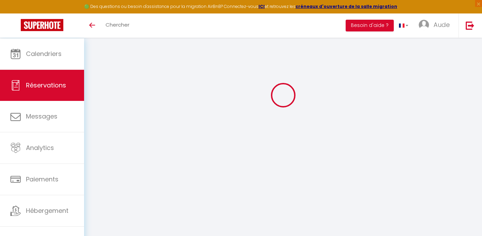
select select
select select "14"
checkbox input "false"
select select
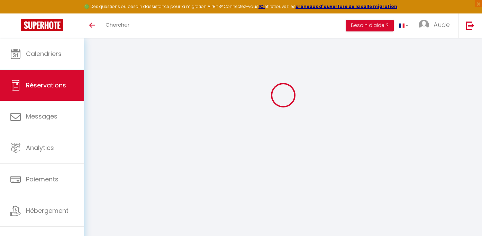
select select
checkbox input "false"
select select
checkbox input "false"
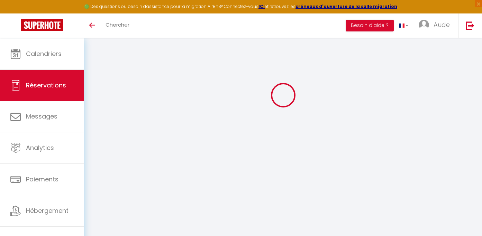
select select
checkbox input "false"
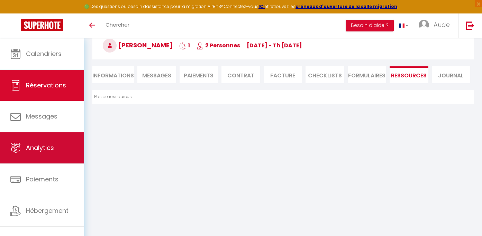
click at [46, 215] on span "Hébergement" at bounding box center [47, 211] width 43 height 9
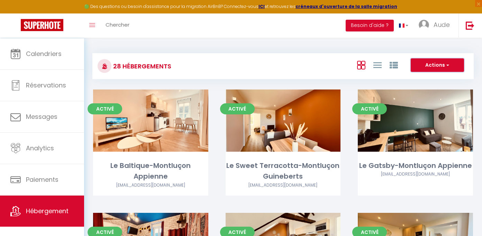
click at [446, 69] on span "button" at bounding box center [447, 65] width 4 height 7
drag, startPoint x: 451, startPoint y: 56, endPoint x: 452, endPoint y: 51, distance: 5.0
click at [451, 55] on div "28 Hébergements Actions Créer un Hébergement Nouveau groupe" at bounding box center [282, 66] width 381 height 26
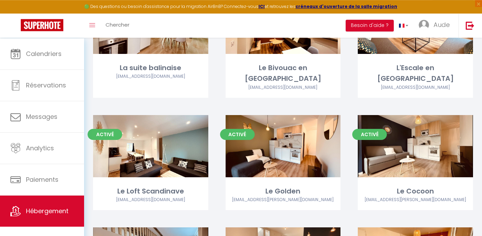
scroll to position [605, 0]
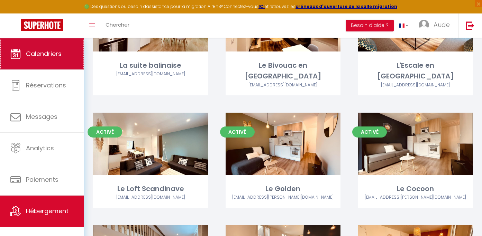
click at [48, 58] on span "Calendriers" at bounding box center [44, 53] width 36 height 9
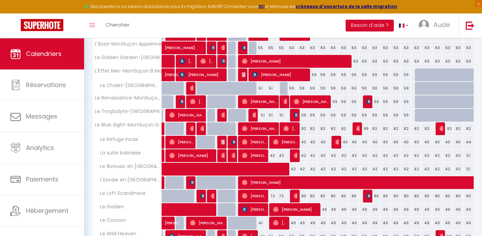
scroll to position [99, 0]
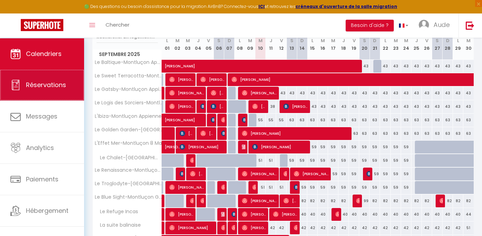
click at [38, 85] on span "Réservations" at bounding box center [46, 85] width 40 height 9
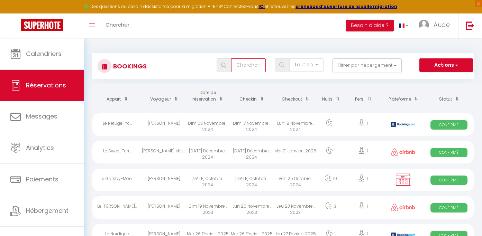
click at [247, 65] on input "text" at bounding box center [248, 65] width 35 height 14
type input "jeannelle"
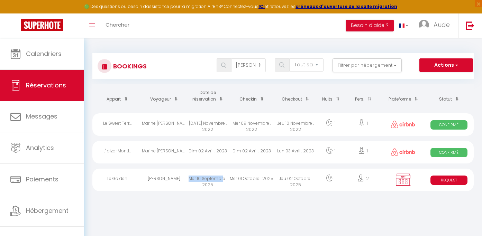
click at [225, 179] on div "Mer 10 Septembre . 2025" at bounding box center [208, 180] width 44 height 22
select select "KO"
select select "0"
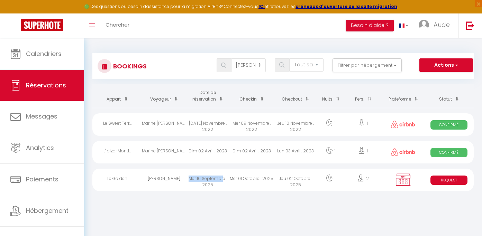
select select "1"
select select
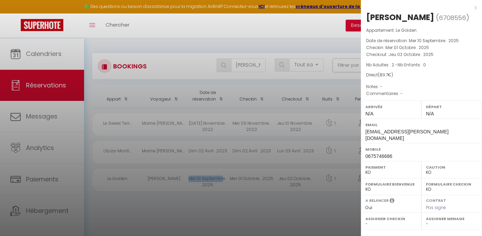
scroll to position [131, 0]
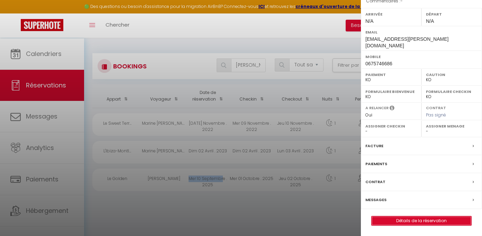
click at [409, 224] on link "Détails de la réservation" at bounding box center [422, 221] width 100 height 9
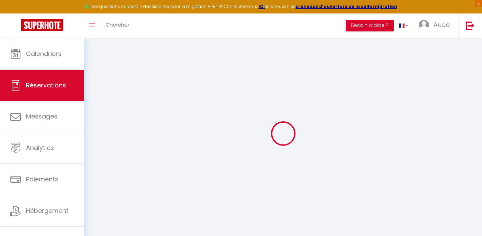
type input "Marine"
type input "JEANNELLE"
type input "[EMAIL_ADDRESS][DOMAIN_NAME]"
type input "0675746686"
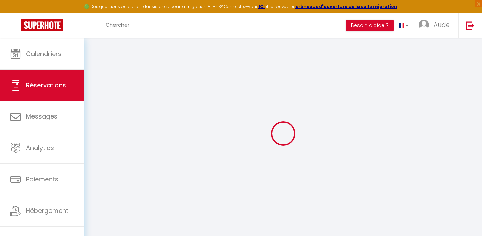
select select "FR"
select select "21808"
select select "4"
type input "Mer 01 Octobre 2025"
select select
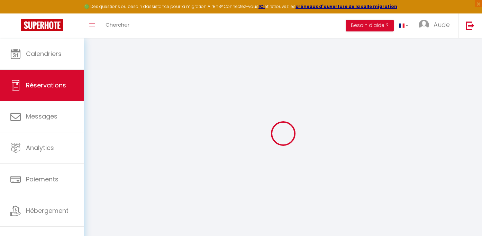
type input "Jeu 02 Octobre 2025"
select select
type input "2"
select select "10"
select select
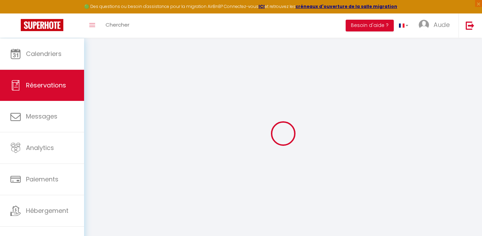
type input "49"
checkbox input "false"
type input "89.7"
type input "0"
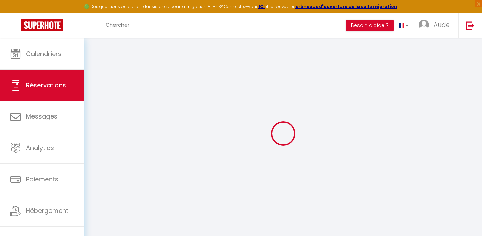
type input "0"
select select
select select "14"
checkbox input "false"
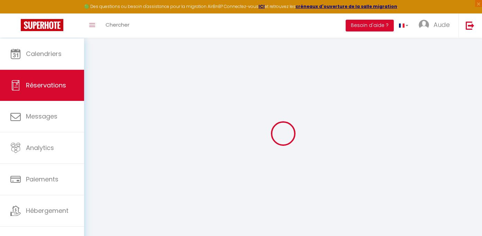
select select
checkbox input "false"
select select
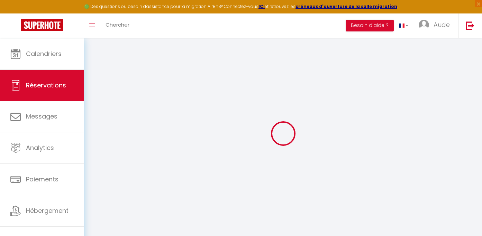
checkbox input "false"
select select
checkbox input "false"
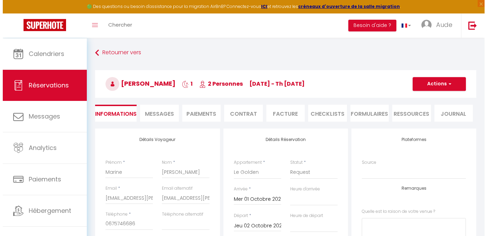
scroll to position [7, 0]
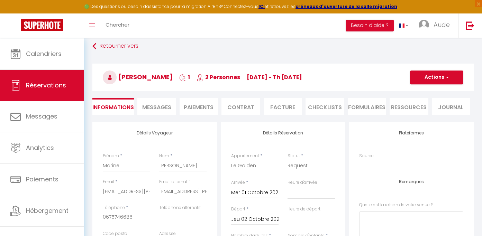
type input "38"
type input "2.7"
select select
checkbox input "false"
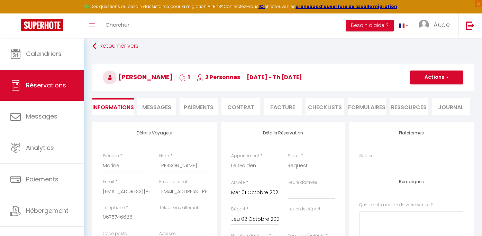
select select
checkbox input "false"
click at [439, 81] on button "Actions" at bounding box center [436, 78] width 53 height 14
click at [424, 114] on link "Supprimer" at bounding box center [430, 110] width 55 height 9
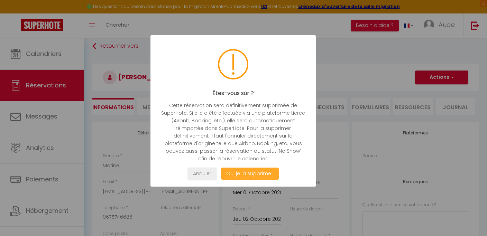
click at [258, 180] on button "Oui je la supprime !" at bounding box center [250, 174] width 58 height 12
select select "not_cancelled"
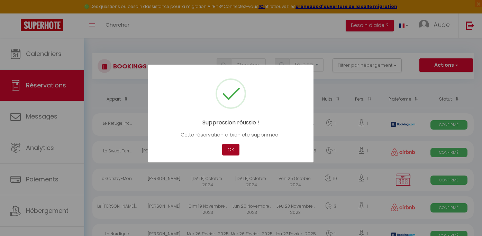
click at [233, 154] on button "OK" at bounding box center [230, 150] width 17 height 12
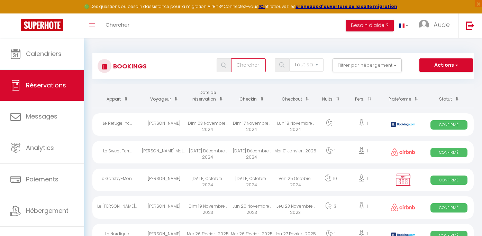
click at [242, 67] on input "text" at bounding box center [248, 65] width 35 height 14
type input "jeannelle"
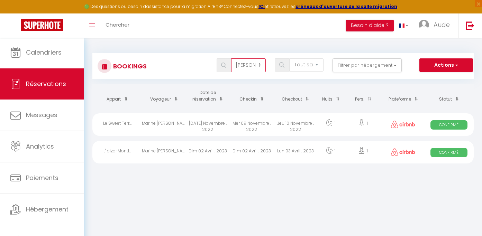
scroll to position [0, 0]
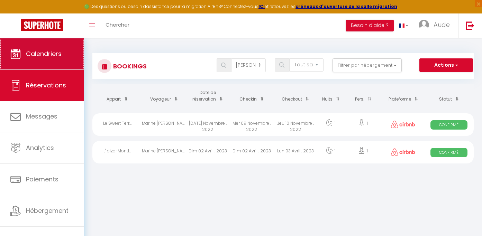
click at [54, 52] on span "Calendriers" at bounding box center [44, 53] width 36 height 9
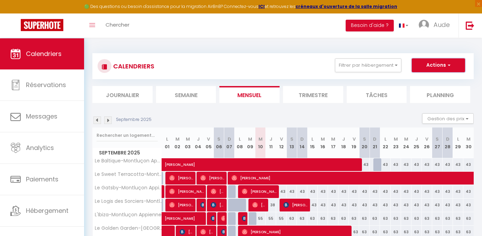
click at [459, 66] on button "Actions" at bounding box center [438, 65] width 53 height 14
click at [433, 81] on link "Nouvelle réservation" at bounding box center [431, 81] width 60 height 10
select select
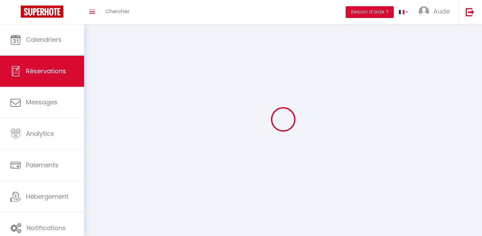
select select
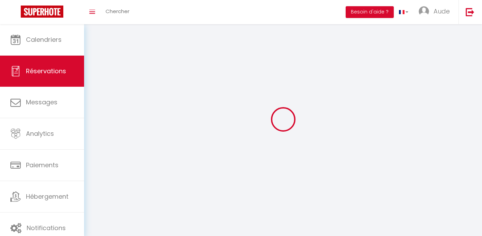
select select
checkbox input "false"
select select
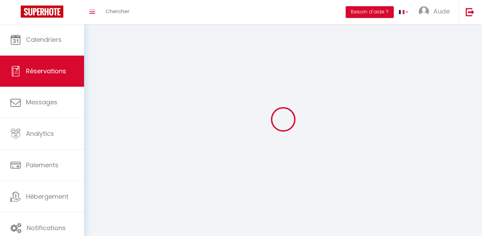
select select
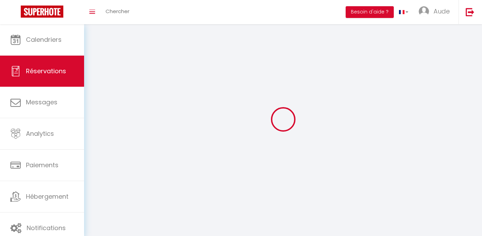
select select
checkbox input "false"
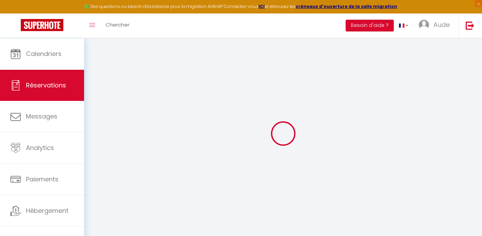
select select
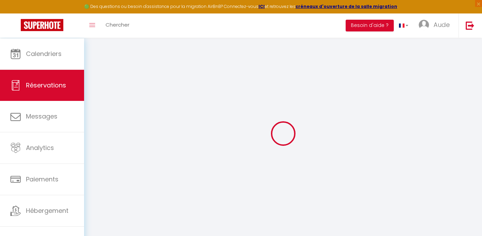
select select
checkbox input "false"
select select
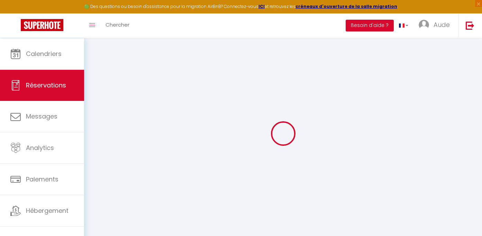
select select
checkbox input "false"
select select
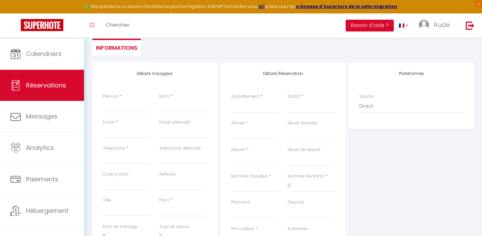
scroll to position [85, 0]
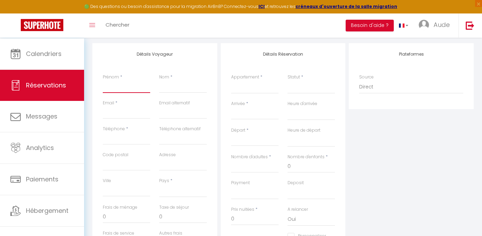
click at [146, 91] on input "Prénom" at bounding box center [126, 87] width 47 height 12
click at [139, 92] on input "Prénom" at bounding box center [126, 87] width 47 height 12
type input "Marine"
type input "JEANNELLE"
type input "[EMAIL_ADDRESS][DOMAIN_NAME]"
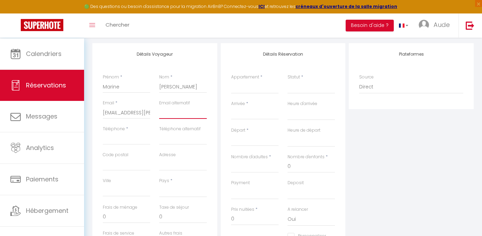
type input "[EMAIL_ADDRESS][DOMAIN_NAME]"
type input "0675746686"
select select
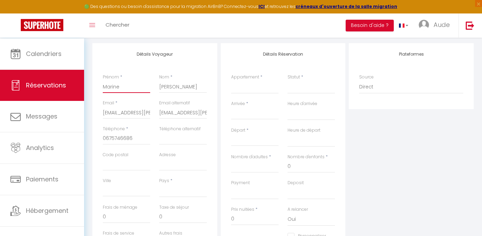
select select
checkbox input "false"
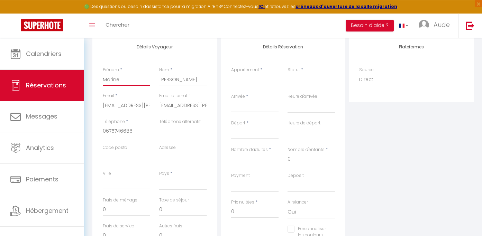
scroll to position [112, 0]
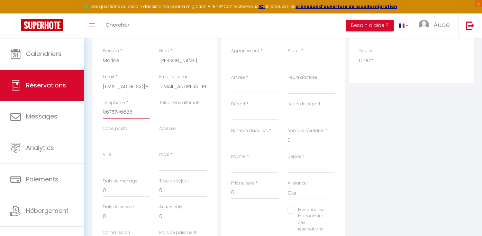
drag, startPoint x: 107, startPoint y: 122, endPoint x: 97, endPoint y: 126, distance: 10.7
click at [103, 119] on input "0675746686" at bounding box center [126, 112] width 47 height 12
type input "675746686"
select select
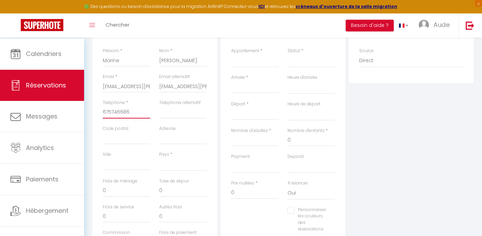
select select
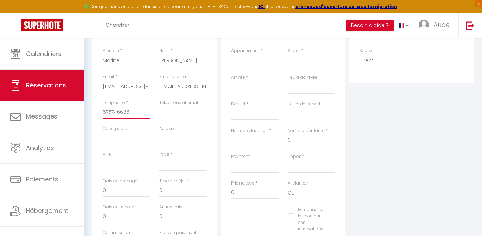
checkbox input "false"
type input "675746686"
click at [133, 145] on input "Code postal" at bounding box center [126, 138] width 47 height 12
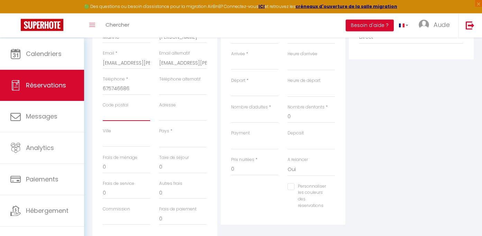
scroll to position [138, 0]
click at [159, 132] on select "[GEOGRAPHIC_DATA] [GEOGRAPHIC_DATA] [GEOGRAPHIC_DATA] [GEOGRAPHIC_DATA] [GEOGRA…" at bounding box center [182, 138] width 47 height 13
click option "[GEOGRAPHIC_DATA]" at bounding box center [0, 0] width 0 height 0
select select "FR"
select select
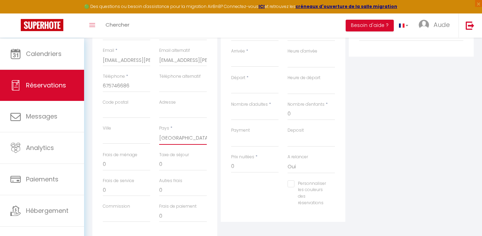
select select
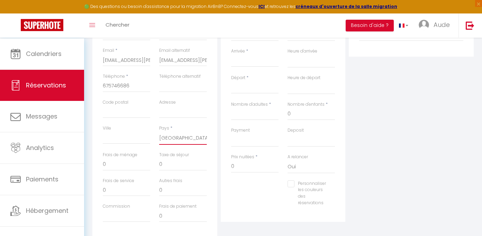
checkbox input "false"
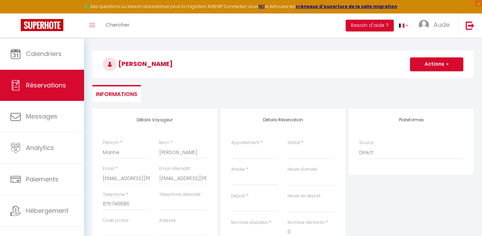
scroll to position [0, 0]
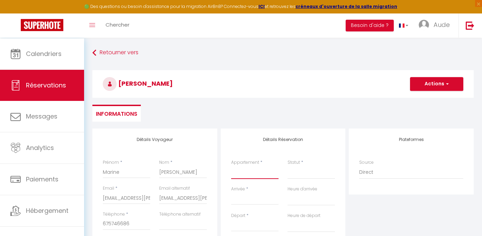
click at [231, 166] on select "Le Baltique-[GEOGRAPHIC_DATA] Appienne [GEOGRAPHIC_DATA]-[GEOGRAPHIC_DATA] [GEO…" at bounding box center [254, 172] width 47 height 13
select select "21808"
click option "Le Golden" at bounding box center [0, 0] width 0 height 0
select select
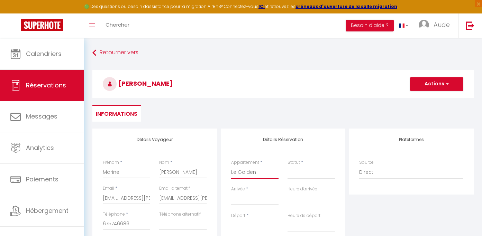
select select
checkbox input "false"
click at [250, 179] on select "Le Baltique-[GEOGRAPHIC_DATA] Appienne [GEOGRAPHIC_DATA]-[GEOGRAPHIC_DATA] [GEO…" at bounding box center [254, 172] width 47 height 13
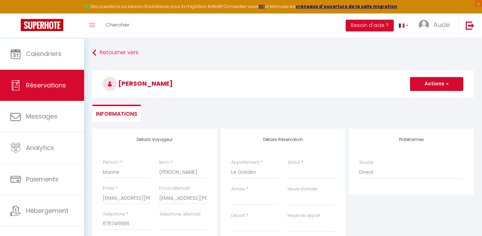
click at [250, 195] on input "Arrivée" at bounding box center [254, 199] width 47 height 9
select select
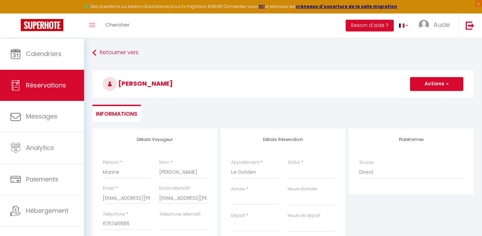
select select
checkbox input "false"
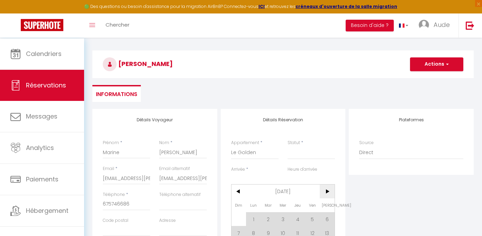
click at [327, 199] on span ">" at bounding box center [327, 192] width 15 height 14
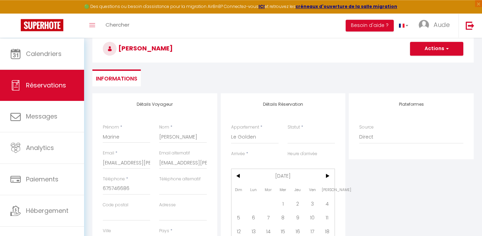
scroll to position [79, 0]
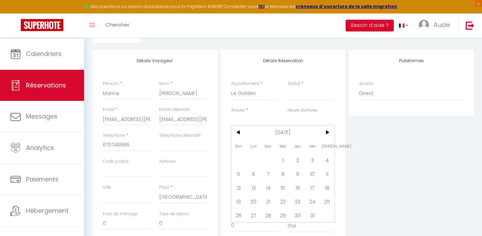
drag, startPoint x: 284, startPoint y: 166, endPoint x: 285, endPoint y: 175, distance: 9.0
click at [284, 166] on span "1" at bounding box center [283, 160] width 15 height 14
click at [285, 174] on div "Nombre d'enfants * 0" at bounding box center [311, 174] width 56 height 26
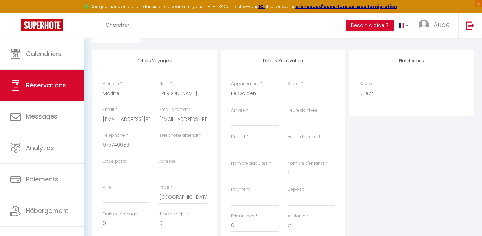
select select
type input "Mer 01 Octobre 2025"
select select
type input "Jeu 02 Octobre 2025"
select select
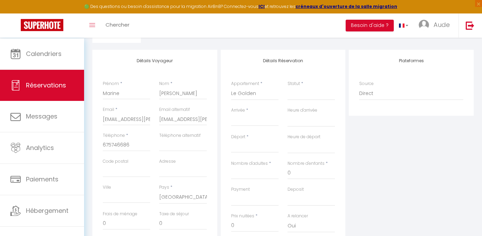
select select
checkbox input "false"
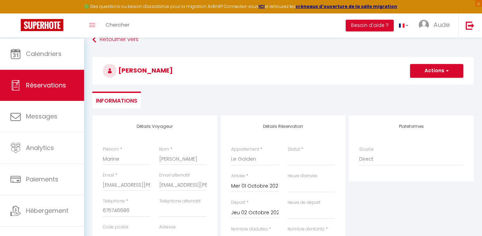
scroll to position [33, 0]
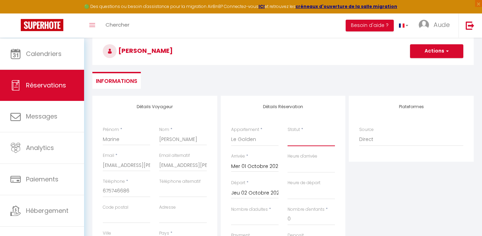
click at [288, 133] on select "Confirmé Non Confirmé [PERSON_NAME] par le voyageur No Show Request" at bounding box center [311, 139] width 47 height 13
select select "1"
click option "Confirmé" at bounding box center [0, 0] width 0 height 0
select select
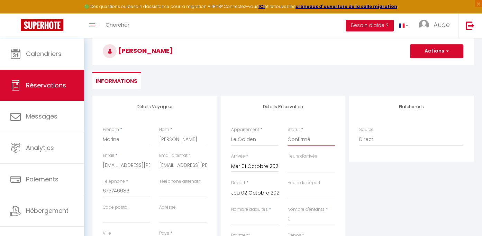
select select
checkbox input "false"
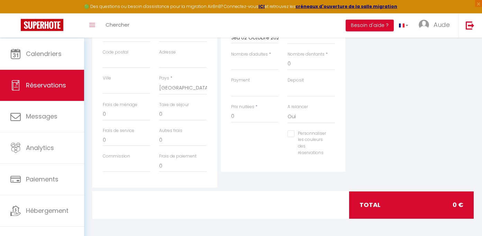
scroll to position [17, 0]
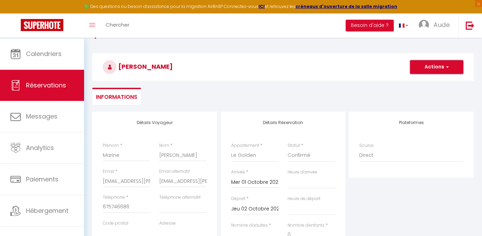
click at [433, 66] on button "Actions" at bounding box center [436, 67] width 53 height 14
click at [423, 84] on link "Enregistrer" at bounding box center [430, 82] width 55 height 9
select select
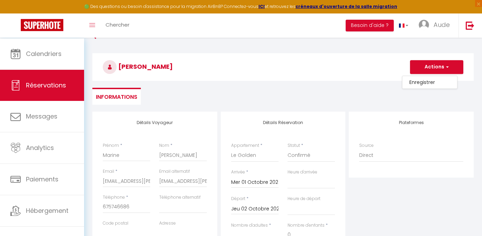
select select
checkbox input "false"
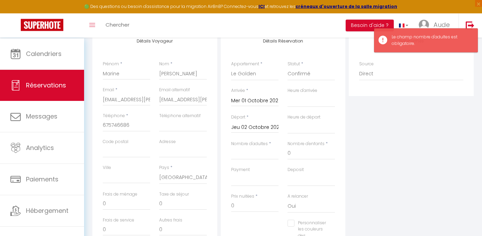
scroll to position [116, 0]
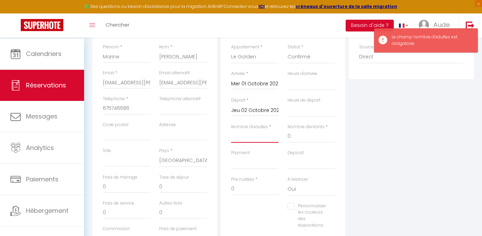
click at [254, 143] on input "Nombre d'adultes" at bounding box center [254, 136] width 47 height 12
type input "2"
select select
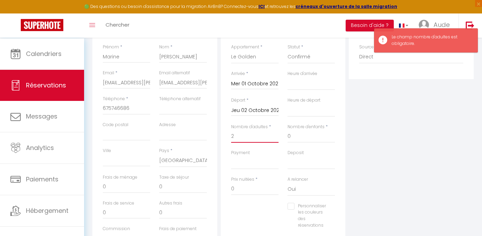
select select
checkbox input "false"
type input "38"
type input "2.7"
select select
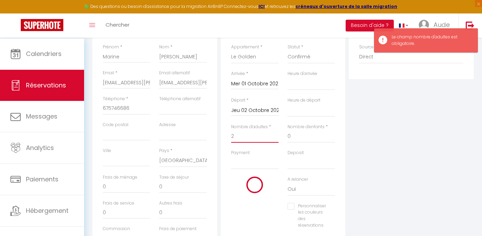
select select
type input "49"
checkbox input "false"
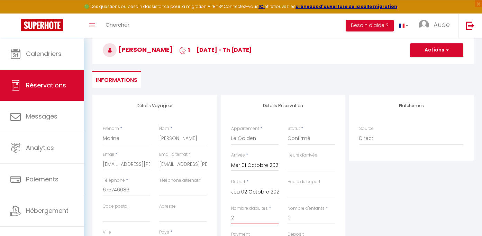
scroll to position [0, 0]
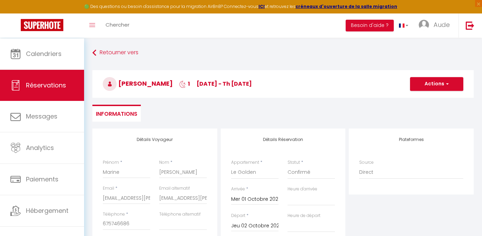
type input "2"
click at [439, 91] on button "Actions" at bounding box center [436, 84] width 53 height 14
click at [429, 101] on link "Enregistrer" at bounding box center [430, 99] width 55 height 9
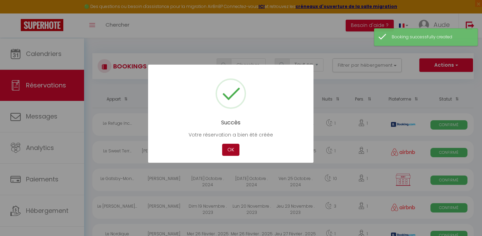
click at [232, 152] on button "OK" at bounding box center [230, 150] width 17 height 12
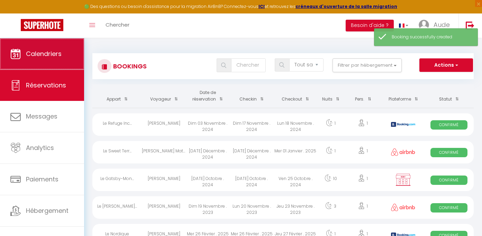
click at [31, 62] on link "Calendriers" at bounding box center [42, 53] width 84 height 31
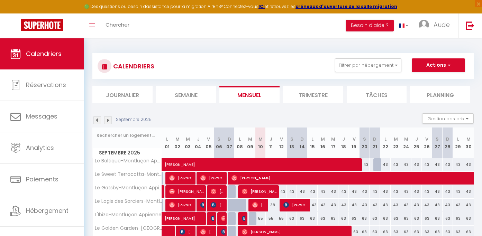
click at [107, 124] on img at bounding box center [108, 121] width 8 height 8
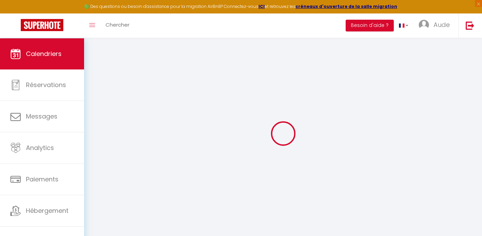
select select
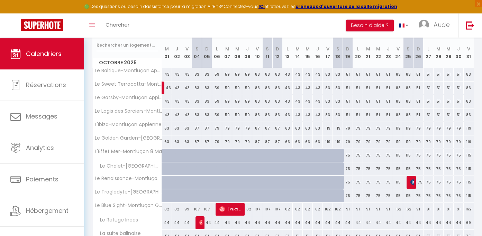
scroll to position [244, 0]
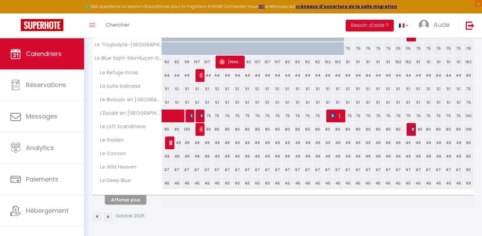
click at [170, 143] on img at bounding box center [172, 143] width 6 height 6
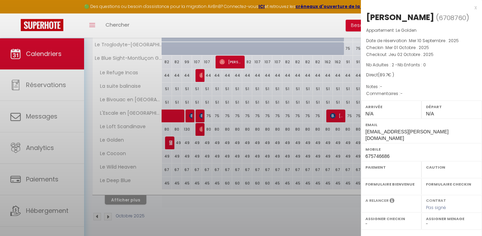
select select "OK"
select select "KO"
select select "0"
select select "1"
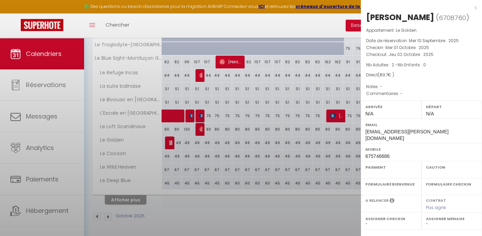
select select
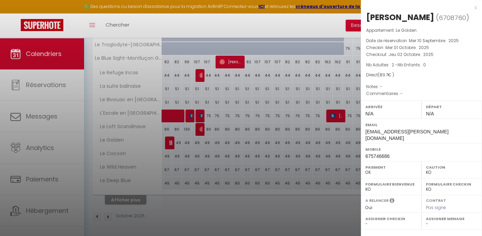
select select "11878"
click at [169, 144] on div at bounding box center [241, 118] width 482 height 236
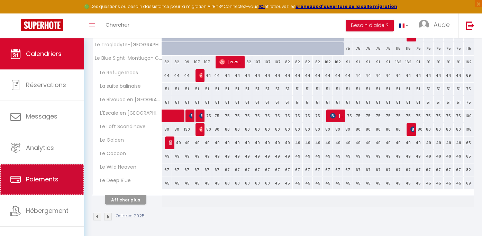
click at [66, 191] on link "Paiements" at bounding box center [42, 179] width 84 height 31
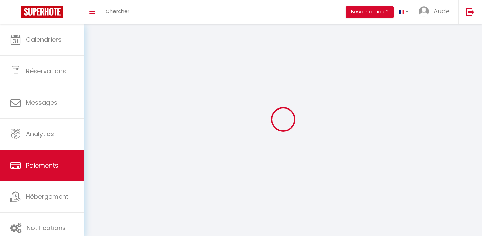
select select "2"
select select "0"
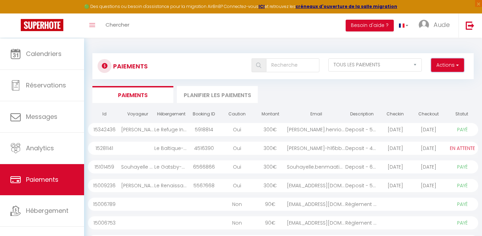
click at [451, 69] on button "Actions" at bounding box center [447, 65] width 33 height 14
click at [432, 81] on link "Créer nouveau lien paiement" at bounding box center [421, 80] width 85 height 9
select select
select select "other"
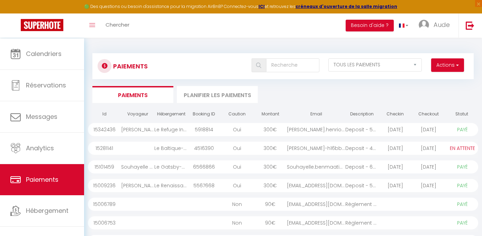
select select "4657"
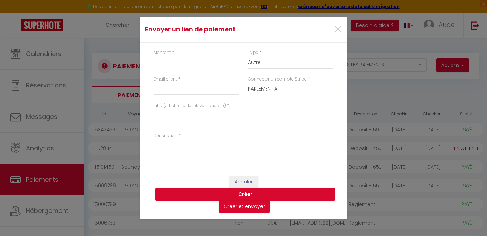
click at [156, 57] on input "Montant" at bounding box center [196, 62] width 85 height 12
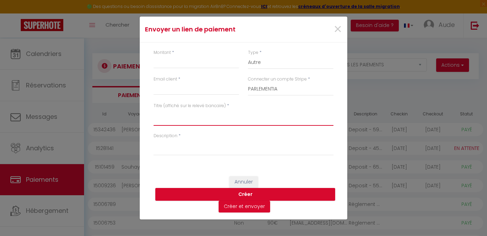
click at [215, 122] on textarea "Titre (affiché sur le relevé bancaire)" at bounding box center [244, 117] width 180 height 17
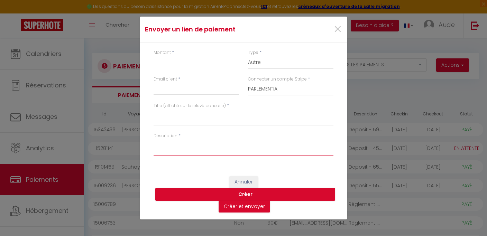
click at [211, 152] on textarea "Description" at bounding box center [244, 147] width 180 height 17
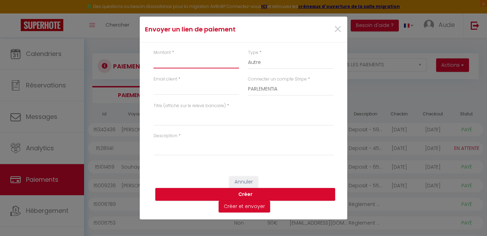
click at [200, 57] on input "Montant" at bounding box center [196, 62] width 85 height 12
click at [190, 88] on input "Email client" at bounding box center [196, 89] width 85 height 12
click at [193, 57] on input "Montant" at bounding box center [196, 62] width 85 height 12
click at [341, 22] on span "×" at bounding box center [338, 29] width 9 height 21
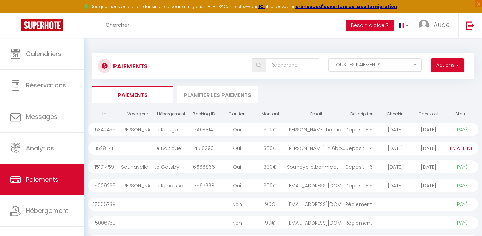
scroll to position [7, 0]
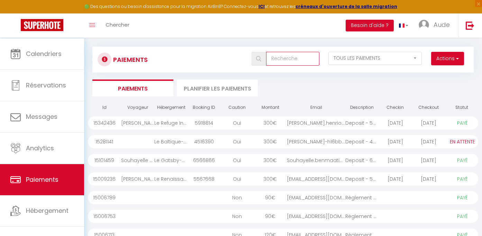
click at [274, 57] on input "text" at bounding box center [292, 59] width 53 height 14
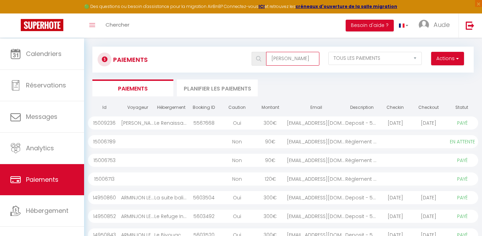
type input "[PERSON_NAME]"
select select "1"
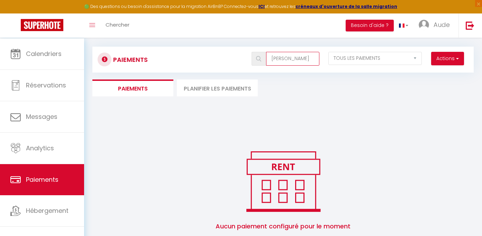
type input "jeannelle"
click at [244, 95] on li "Planifier les paiements" at bounding box center [217, 88] width 81 height 17
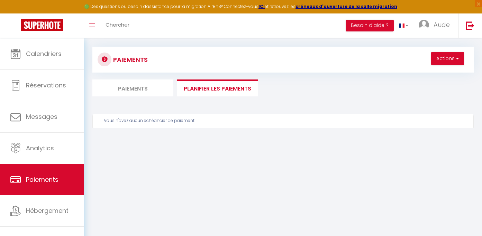
click at [120, 93] on li "Paiements" at bounding box center [132, 88] width 81 height 17
select select "2"
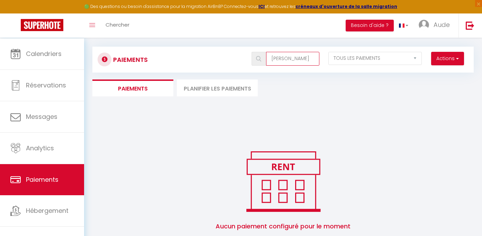
click at [300, 65] on input "jeannelle" at bounding box center [292, 59] width 53 height 14
click at [222, 97] on li "Planifier les paiements" at bounding box center [217, 88] width 81 height 17
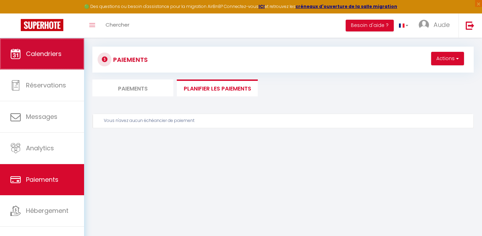
click at [39, 70] on link "Calendriers" at bounding box center [42, 53] width 84 height 31
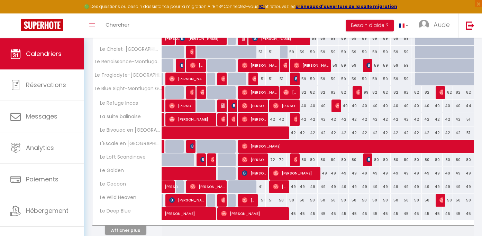
scroll to position [216, 0]
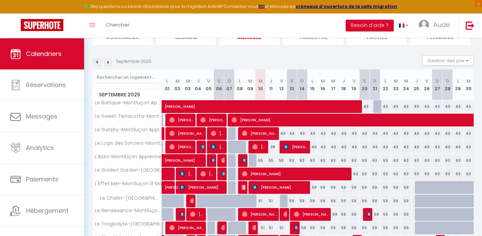
click at [110, 66] on img at bounding box center [108, 62] width 8 height 8
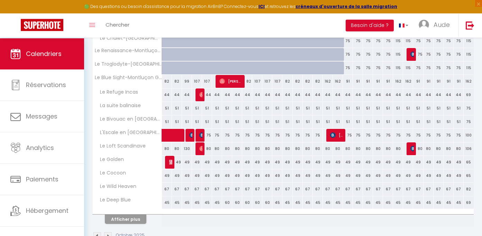
scroll to position [244, 0]
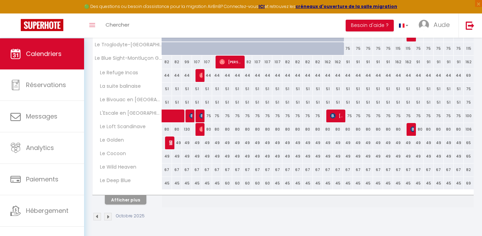
click at [171, 142] on img at bounding box center [172, 143] width 6 height 6
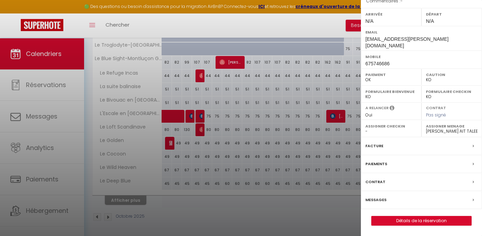
scroll to position [131, 0]
click at [426, 224] on link "Détails de la réservation" at bounding box center [422, 221] width 100 height 9
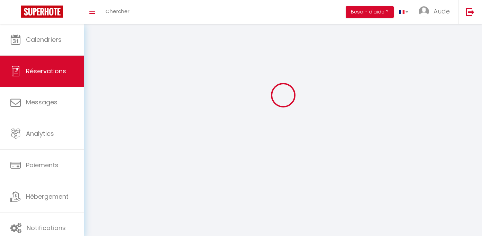
scroll to position [38, 0]
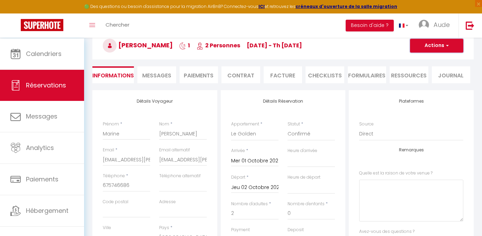
click at [432, 53] on button "Actions" at bounding box center [436, 46] width 53 height 14
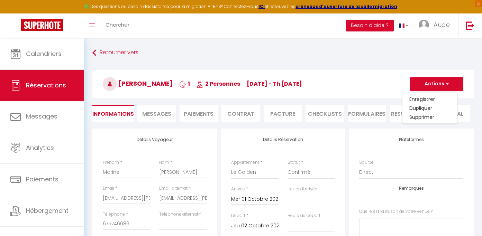
click at [376, 66] on div "Marine JEANNELLE 1 2 Personnes We 01 Oct - Th 02 Oct Actions Enregistrer Dupliq…" at bounding box center [283, 82] width 390 height 37
click at [430, 91] on button "Actions" at bounding box center [436, 84] width 53 height 14
click at [418, 121] on link "Supprimer" at bounding box center [430, 117] width 55 height 9
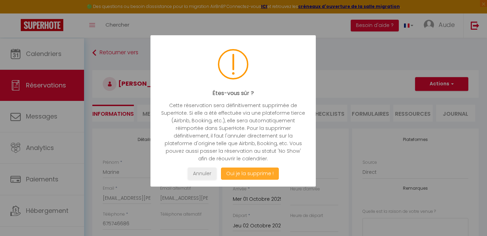
click at [240, 180] on button "Oui je la supprime !" at bounding box center [250, 174] width 58 height 12
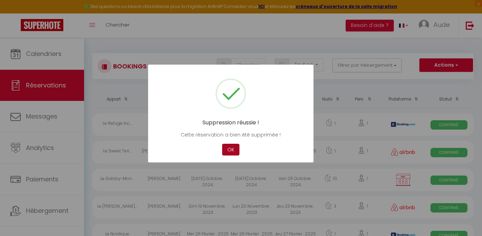
click at [231, 153] on button "OK" at bounding box center [230, 150] width 17 height 12
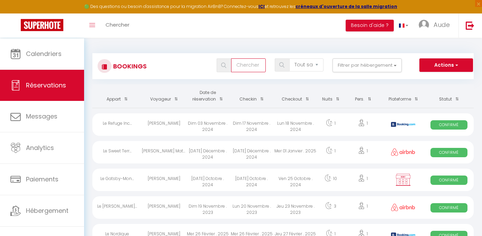
click at [244, 68] on input "text" at bounding box center [248, 65] width 35 height 14
click at [61, 28] on img at bounding box center [42, 25] width 43 height 12
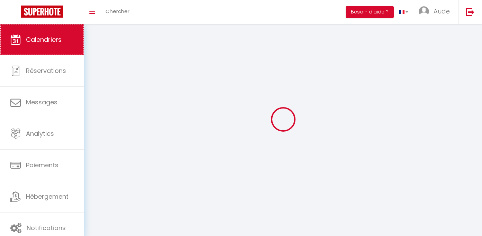
click at [48, 47] on link "Calendriers" at bounding box center [42, 39] width 84 height 31
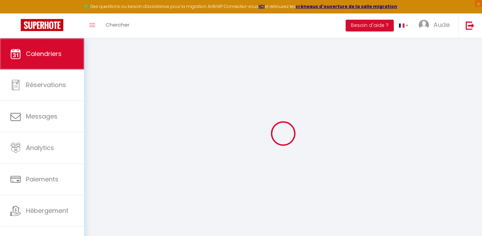
click at [53, 62] on link "Calendriers" at bounding box center [42, 53] width 84 height 31
click at [59, 63] on link "Calendriers" at bounding box center [42, 53] width 84 height 31
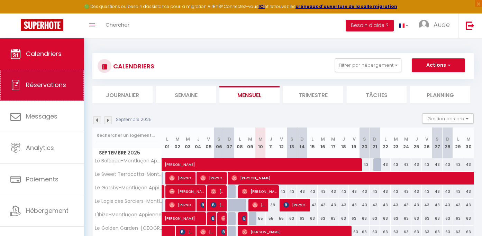
click at [52, 88] on span "Réservations" at bounding box center [46, 85] width 40 height 9
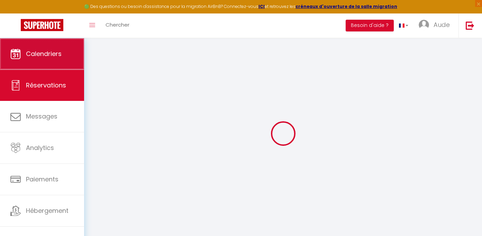
click at [45, 65] on link "Calendriers" at bounding box center [42, 53] width 84 height 31
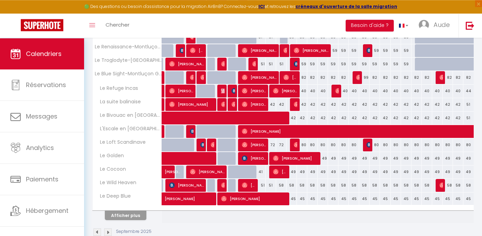
scroll to position [244, 0]
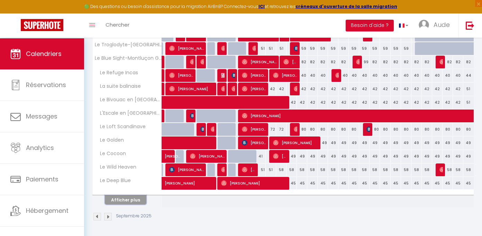
click at [131, 202] on button "Afficher plus" at bounding box center [126, 200] width 42 height 9
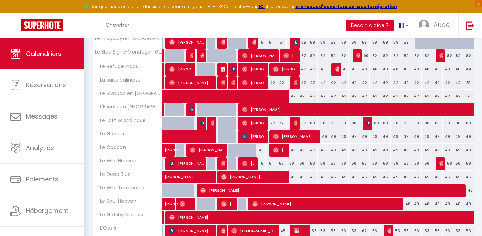
click at [134, 198] on th "Le Wild Terracotta" at bounding box center [127, 190] width 69 height 13
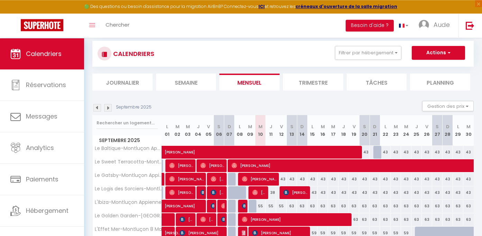
scroll to position [0, 0]
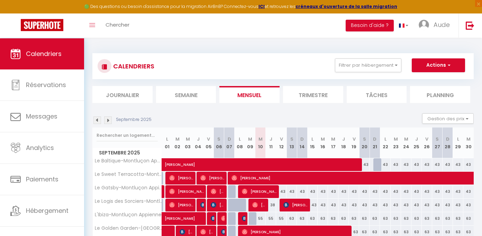
click at [110, 123] on img at bounding box center [108, 121] width 8 height 8
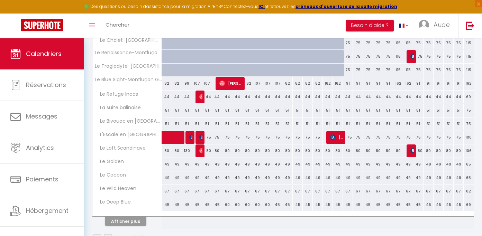
scroll to position [243, 0]
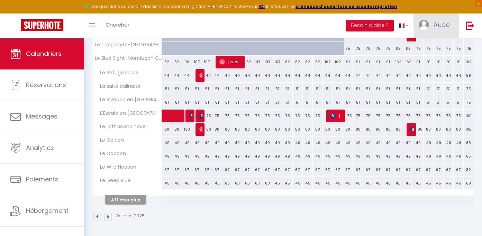
click at [459, 25] on link "Aude" at bounding box center [436, 25] width 45 height 24
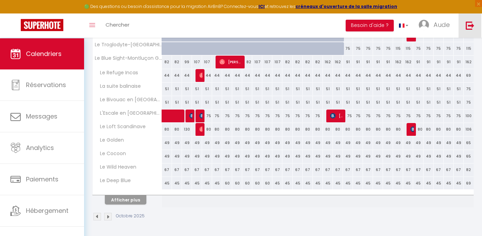
click at [463, 26] on link at bounding box center [470, 25] width 23 height 24
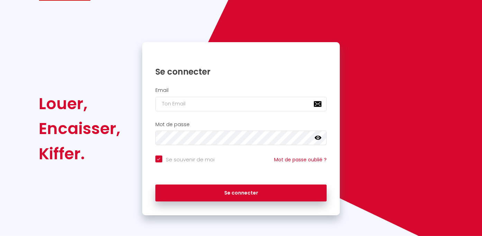
scroll to position [32, 0]
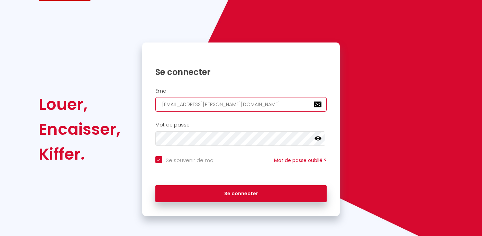
drag, startPoint x: 250, startPoint y: 103, endPoint x: 314, endPoint y: 107, distance: 64.5
click at [314, 107] on input "[EMAIL_ADDRESS][DOMAIN_NAME]" at bounding box center [241, 104] width 172 height 15
paste input "ennifer.dealmeida@live.fr"
click at [314, 107] on input "ennifer.dealmeida@live.fr marine.jeannelle@gmail.com" at bounding box center [241, 104] width 172 height 15
drag, startPoint x: 232, startPoint y: 103, endPoint x: 270, endPoint y: 114, distance: 39.3
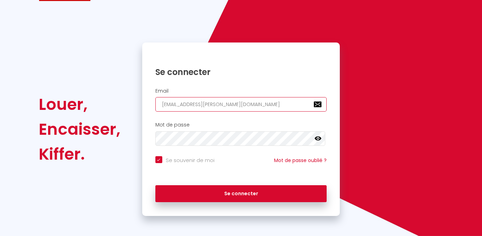
click at [271, 112] on input "[EMAIL_ADDRESS][DOMAIN_NAME]" at bounding box center [241, 104] width 172 height 15
paste input "ennifer.dealmeida@live.fr"
click at [162, 107] on input "ennifer.dealmeida@live.fr" at bounding box center [241, 104] width 172 height 15
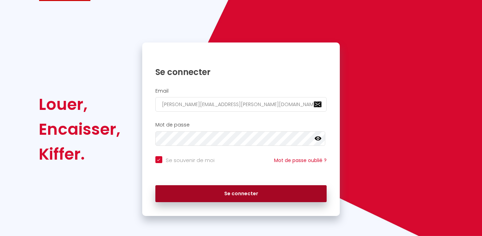
click at [244, 203] on button "Se connecter" at bounding box center [241, 194] width 172 height 17
click at [243, 202] on button "Se connecter" at bounding box center [241, 194] width 172 height 17
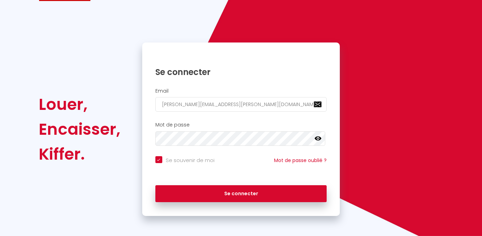
click at [317, 140] on icon at bounding box center [318, 139] width 7 height 4
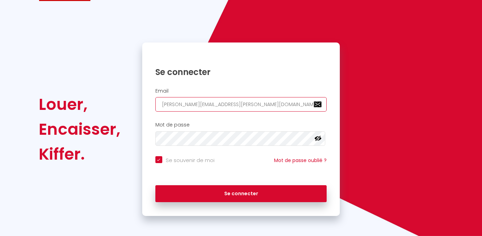
click at [244, 110] on input "jennifer.dealmeida@live.fr" at bounding box center [241, 104] width 172 height 15
drag, startPoint x: 162, startPoint y: 107, endPoint x: 166, endPoint y: 120, distance: 13.0
click at [162, 108] on input "jennifer.dealmeida@live.fr" at bounding box center [241, 104] width 172 height 15
click at [170, 111] on input "jennifer.dealmeida@live.fr" at bounding box center [241, 104] width 172 height 15
click at [163, 107] on input "jennifer.dealmeida@live.fr" at bounding box center [241, 104] width 172 height 15
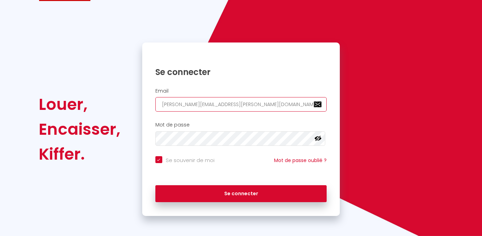
click at [155, 186] on button "Se connecter" at bounding box center [241, 194] width 172 height 17
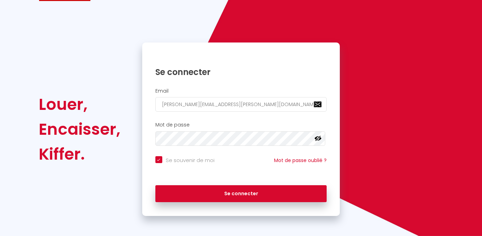
click at [291, 124] on div "Mot de passe false" at bounding box center [241, 136] width 198 height 34
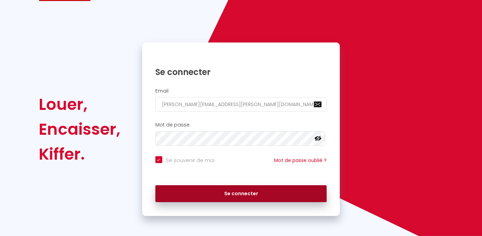
click at [226, 203] on button "Se connecter" at bounding box center [241, 194] width 172 height 17
click at [228, 202] on button "Se connecter" at bounding box center [241, 194] width 172 height 17
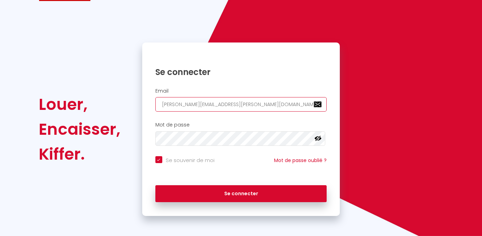
drag, startPoint x: 243, startPoint y: 107, endPoint x: 112, endPoint y: 102, distance: 130.9
click at [155, 102] on input "jennifer.dealmeida@live.fr" at bounding box center [241, 104] width 172 height 15
paste input "ennifer.dealmeida@live.fr"
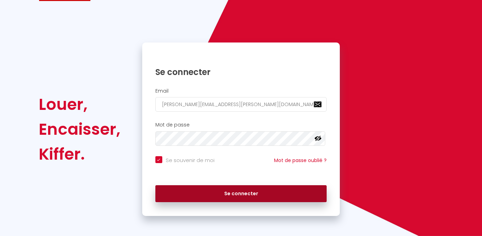
click at [232, 197] on button "Se connecter" at bounding box center [241, 194] width 172 height 17
click at [238, 202] on button "Se connecter" at bounding box center [241, 194] width 172 height 17
click at [238, 203] on button "Se connecter" at bounding box center [241, 194] width 172 height 17
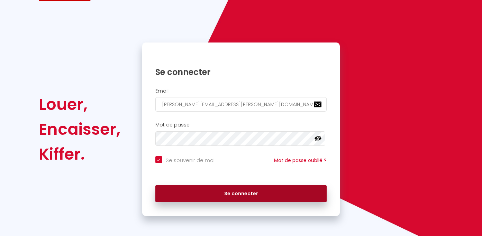
click at [238, 203] on button "Se connecter" at bounding box center [241, 194] width 172 height 17
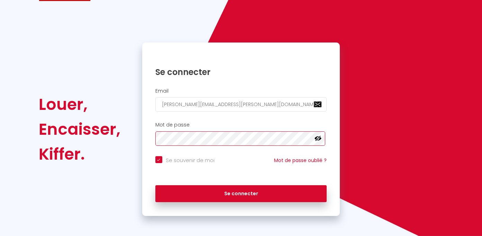
scroll to position [0, 0]
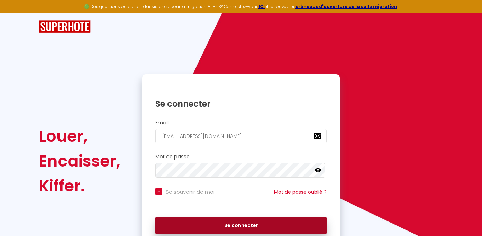
click at [235, 226] on button "Se connecter" at bounding box center [241, 225] width 172 height 17
checkbox input "true"
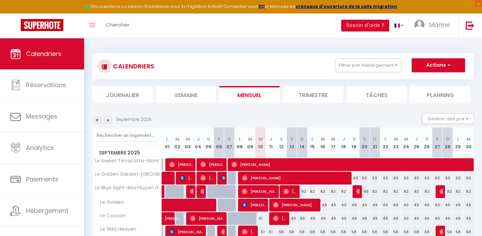
click at [457, 67] on button "Actions" at bounding box center [438, 65] width 53 height 14
click at [474, 74] on div "CALENDRIERS Filtrer par hébergement Vierzon Le Golden Le Cocoon Le Wild Heaven …" at bounding box center [283, 180] width 398 height 284
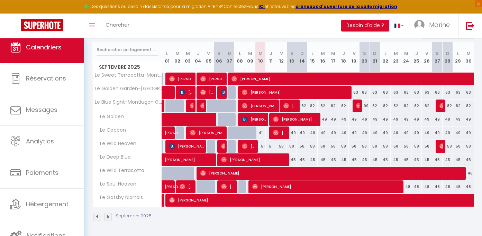
scroll to position [92, 0]
click at [109, 218] on img at bounding box center [108, 217] width 8 height 8
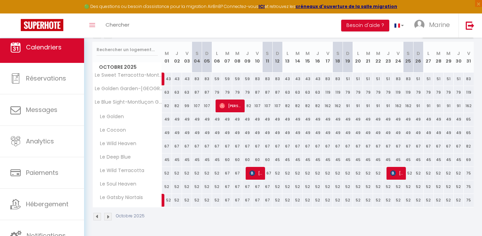
scroll to position [38, 0]
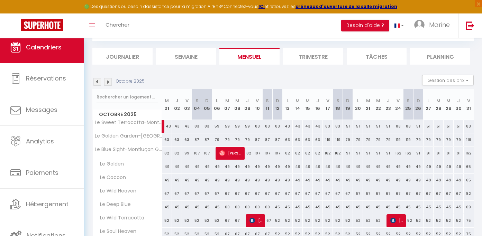
click at [168, 172] on div "49" at bounding box center [167, 167] width 10 height 13
type input "49"
type input "Mer 01 Octobre 2025"
type input "Jeu 02 Octobre 2025"
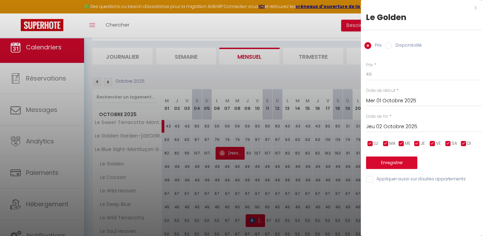
click at [477, 8] on div "x Le Golden Prix Disponibilité Prix * 49 Statut * Disponible Indisponible Date …" at bounding box center [421, 95] width 121 height 191
click at [475, 8] on div "x" at bounding box center [419, 7] width 116 height 8
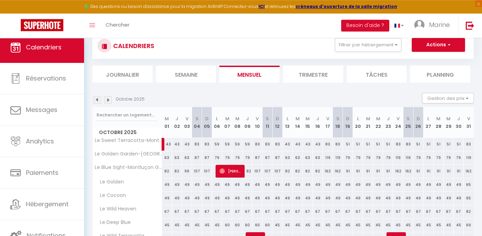
scroll to position [0, 0]
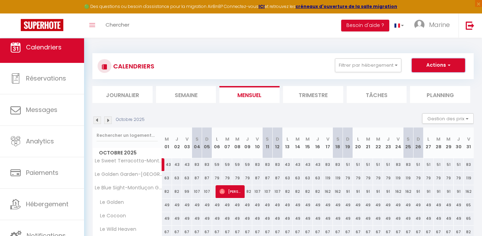
click at [438, 69] on button "Actions" at bounding box center [438, 65] width 53 height 14
click at [414, 83] on link "Nouvelle réservation" at bounding box center [431, 81] width 60 height 10
select select
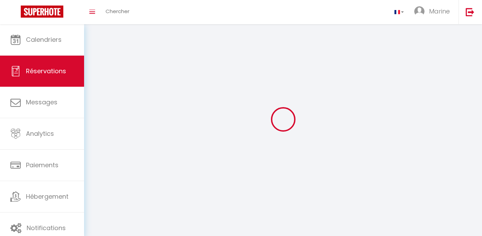
select select
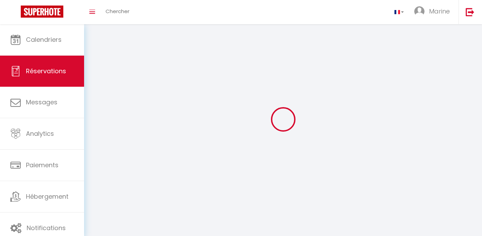
select select
checkbox input "false"
select select
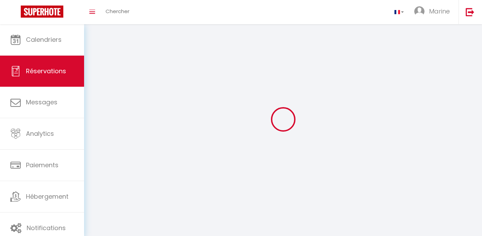
select select
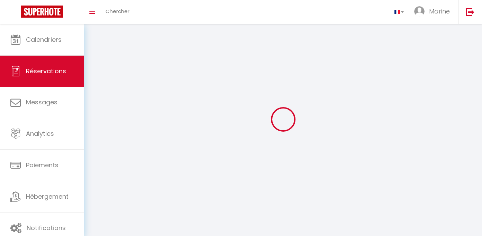
checkbox input "false"
select select
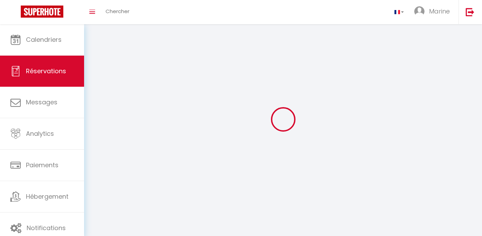
select select
checkbox input "false"
select select
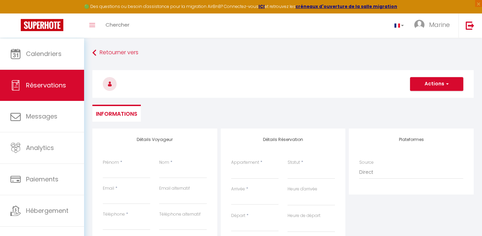
select select
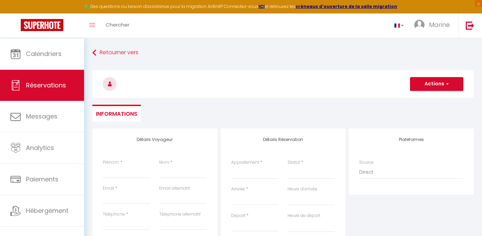
select select
checkbox input "false"
select select
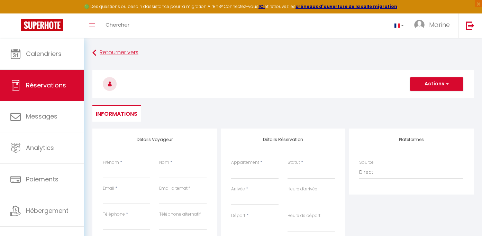
select select
checkbox input "false"
select select
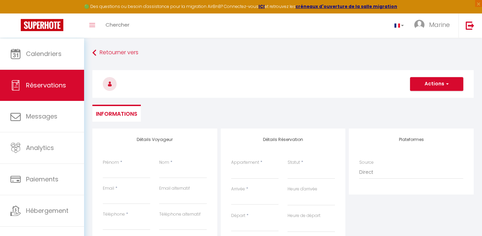
select select
click at [117, 172] on input "Prénom" at bounding box center [126, 172] width 47 height 12
type input "M"
select select
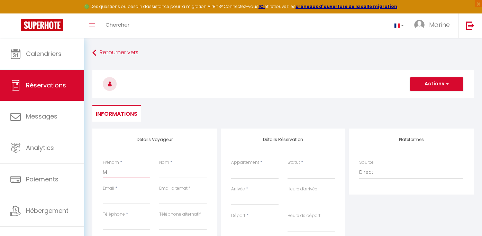
select select
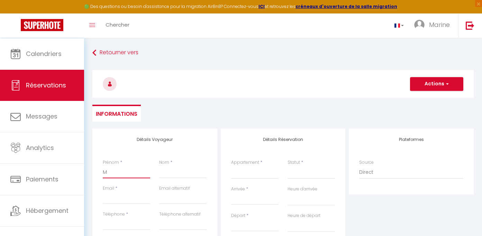
checkbox input "false"
type input "MA"
select select
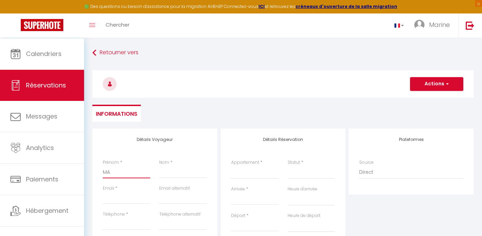
select select
checkbox input "false"
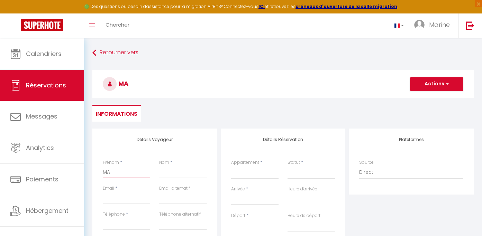
type input "MAR"
select select
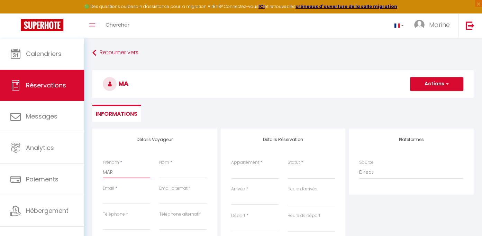
select select
checkbox input "false"
type input "Marine"
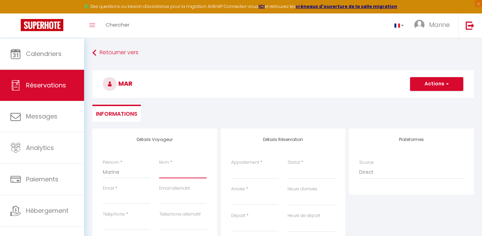
type input "JEANNELLE"
type input "[EMAIL_ADDRESS][DOMAIN_NAME]"
type input "0675746686"
select select
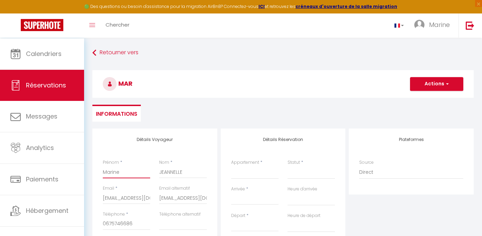
select select
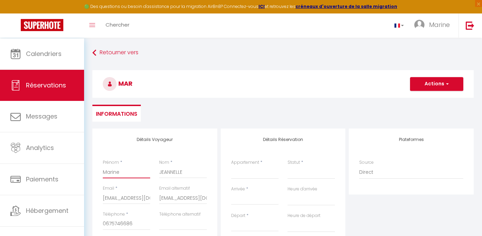
select select
checkbox input "false"
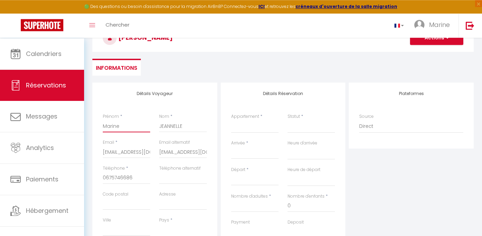
scroll to position [79, 0]
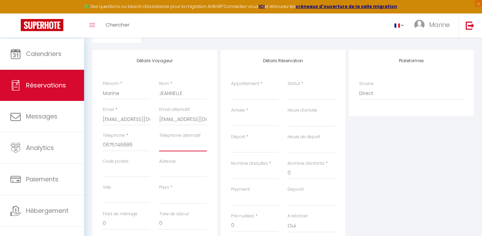
click at [175, 152] on input "Téléphone alternatif" at bounding box center [182, 145] width 47 height 12
click at [159, 191] on select "[GEOGRAPHIC_DATA] [GEOGRAPHIC_DATA] [GEOGRAPHIC_DATA] [GEOGRAPHIC_DATA] [GEOGRA…" at bounding box center [182, 197] width 47 height 13
click at [184, 175] on div "Adresse" at bounding box center [182, 168] width 47 height 19
click at [187, 178] on input "Adresse" at bounding box center [182, 171] width 47 height 12
type input "F"
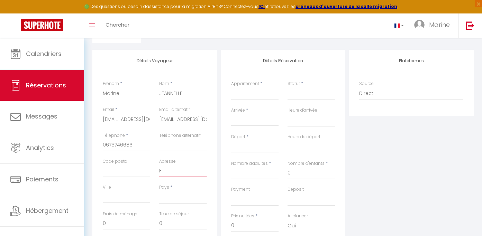
select select
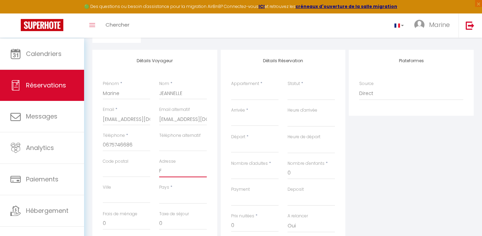
select select
checkbox input "false"
type input "FR"
select select
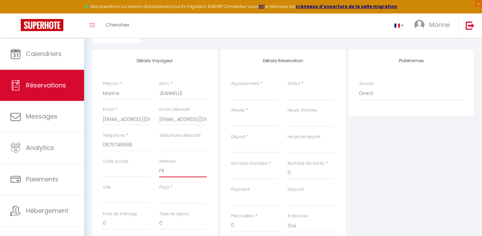
select select
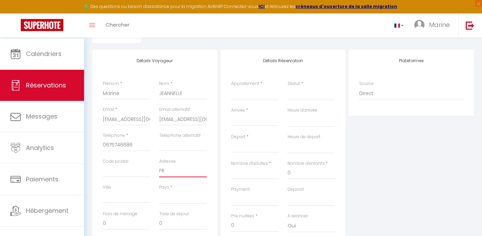
select select
checkbox input "false"
type input "F"
select select
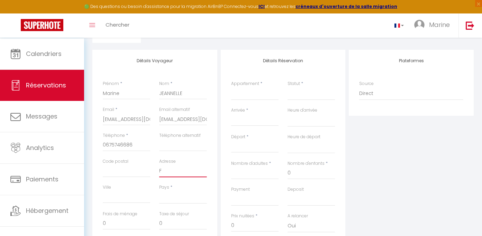
select select
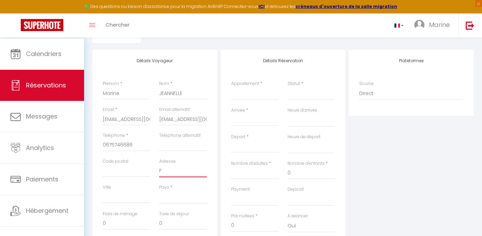
checkbox input "false"
select select
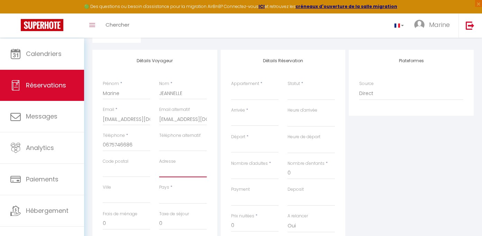
select select
checkbox input "false"
click at [159, 191] on select "[GEOGRAPHIC_DATA] [GEOGRAPHIC_DATA] [GEOGRAPHIC_DATA] [GEOGRAPHIC_DATA] [GEOGRA…" at bounding box center [182, 197] width 47 height 13
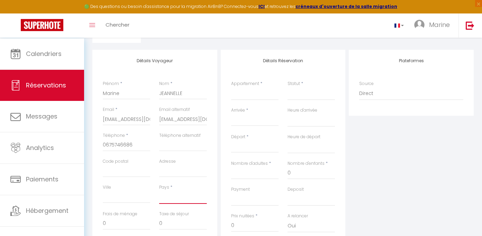
select select "FR"
click option "[GEOGRAPHIC_DATA]" at bounding box center [0, 0] width 0 height 0
select select
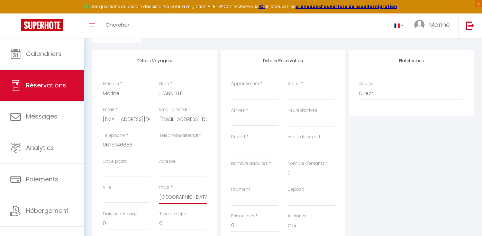
select select
checkbox input "false"
click at [231, 87] on select "Le Golden Garden-Montluçon Guineberts Le Sweet Terracotta-[GEOGRAPHIC_DATA] [GE…" at bounding box center [254, 93] width 47 height 13
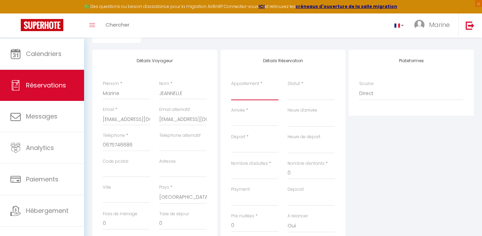
select select "21808"
click option "Le Golden" at bounding box center [0, 0] width 0 height 0
select select
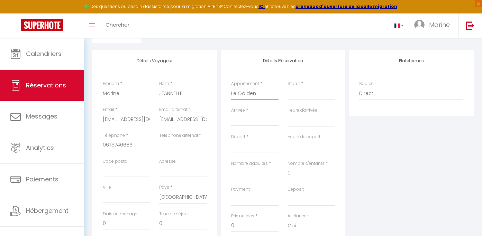
select select
checkbox input "false"
click at [246, 123] on input "Arrivée" at bounding box center [254, 120] width 47 height 9
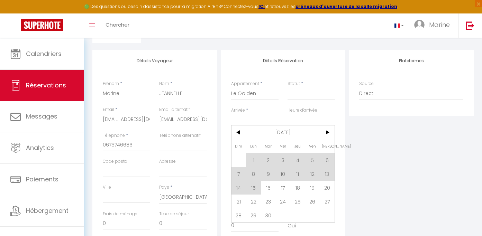
select select
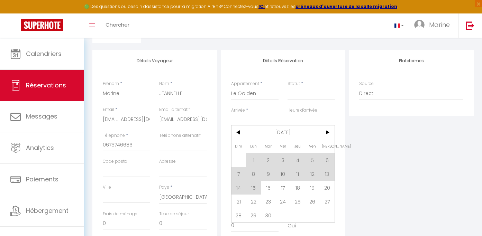
checkbox input "false"
click at [245, 125] on input "Arrivée" at bounding box center [254, 120] width 47 height 9
click at [253, 117] on div "Arrivée * < [DATE] > Dim Lun Mar Mer Jeu Ven Sam 1 2 3 4 5 6 7 8 9 10 11 12 13 …" at bounding box center [254, 116] width 47 height 19
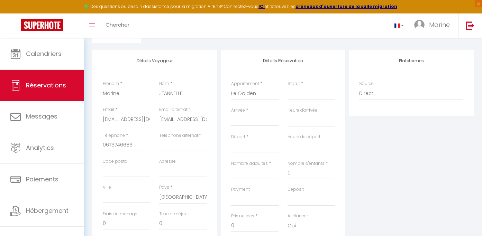
click at [255, 125] on input "Arrivée" at bounding box center [254, 120] width 47 height 9
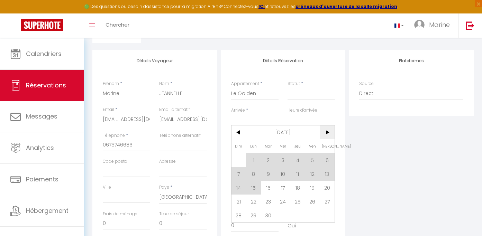
click at [323, 139] on span ">" at bounding box center [327, 133] width 15 height 14
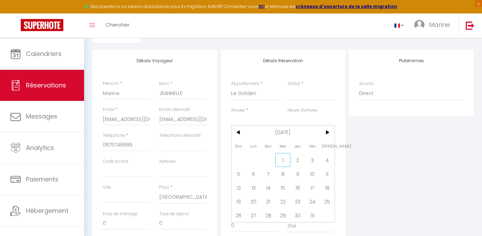
click at [281, 167] on span "1" at bounding box center [283, 160] width 15 height 14
click at [286, 173] on div "Nombre d'enfants * 0" at bounding box center [311, 174] width 56 height 26
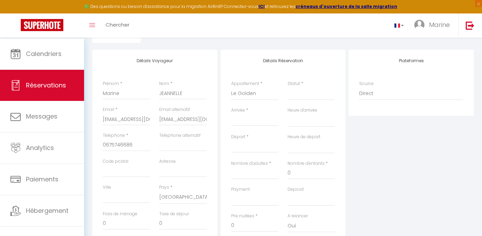
select select
type input "Mer 01 Octobre 2025"
select select
type input "Jeu 02 Octobre 2025"
select select
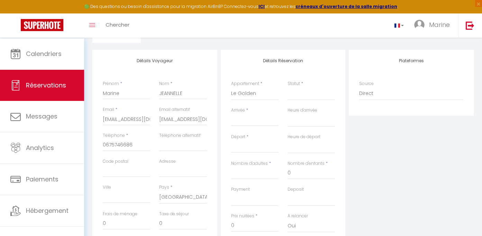
select select
checkbox input "false"
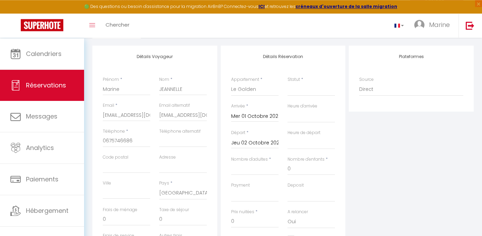
scroll to position [85, 0]
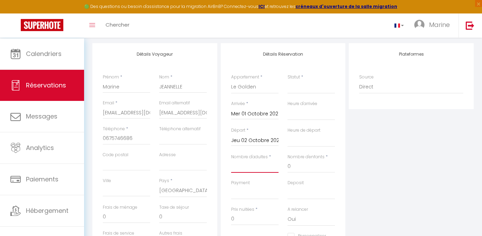
click at [256, 173] on input "Nombre d'adultes" at bounding box center [254, 167] width 47 height 12
type input "2"
select select
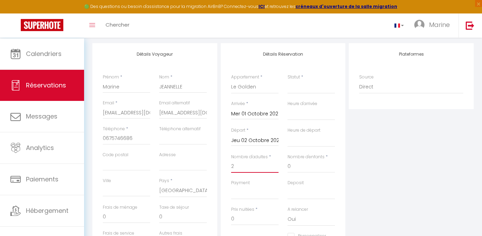
select select
checkbox input "false"
type input "38"
type input "2.7"
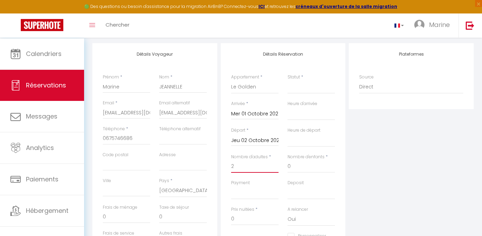
select select
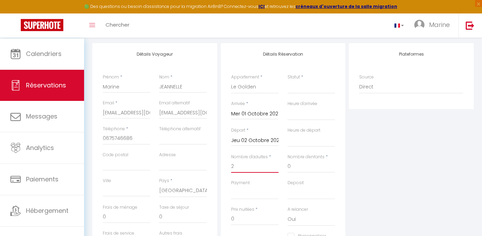
type input "49"
checkbox input "false"
type input "2"
click at [382, 196] on div "Plateformes Source Direct [DOMAIN_NAME] [DOMAIN_NAME] Chalet montagne Expedia G…" at bounding box center [411, 166] width 128 height 247
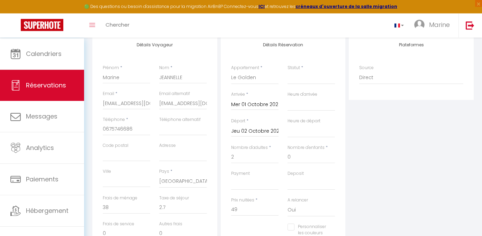
scroll to position [99, 0]
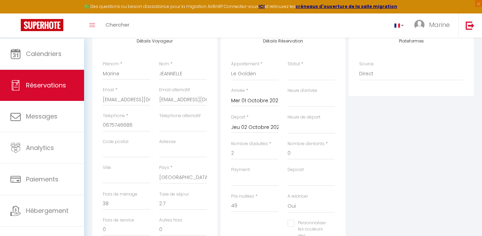
click at [304, 88] on div "Statut * Confirmé Non Confirmé Annulé Annulé par le voyageur No Show Request" at bounding box center [311, 74] width 56 height 27
click at [288, 67] on select "Confirmé Non Confirmé [PERSON_NAME] par le voyageur No Show Request" at bounding box center [311, 73] width 47 height 13
select select "1"
click option "Confirmé" at bounding box center [0, 0] width 0 height 0
select select
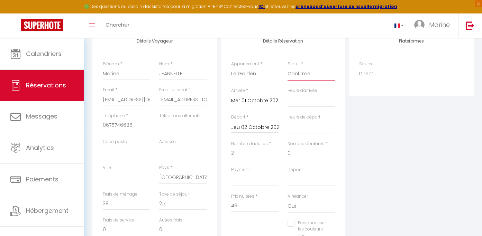
select select
checkbox input "false"
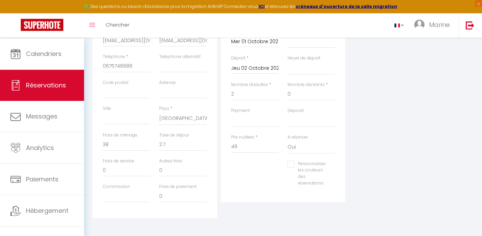
scroll to position [15, 0]
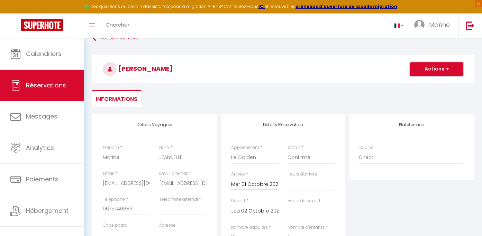
click at [452, 71] on button "Actions" at bounding box center [436, 69] width 53 height 14
click at [423, 87] on link "Enregistrer" at bounding box center [430, 84] width 55 height 9
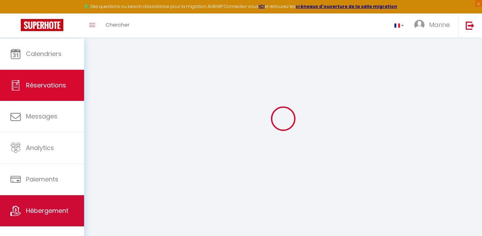
select select "not_cancelled"
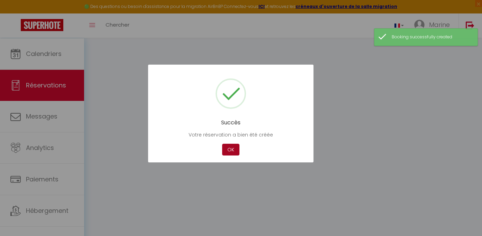
click at [231, 152] on button "OK" at bounding box center [230, 150] width 17 height 12
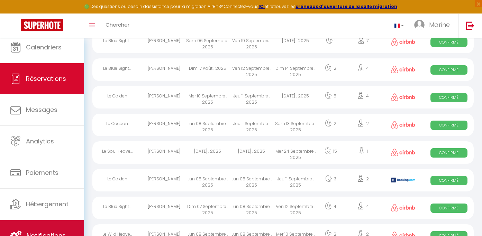
scroll to position [289, 0]
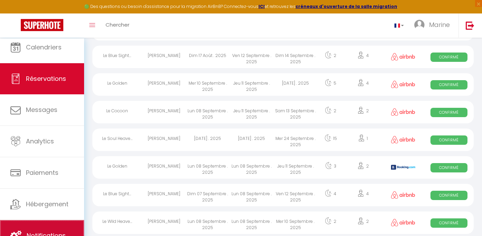
click at [46, 234] on span "Notifications" at bounding box center [46, 236] width 39 height 9
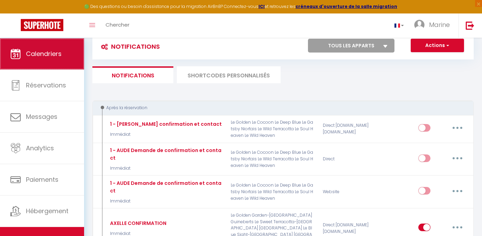
click at [34, 64] on link "Calendriers" at bounding box center [42, 53] width 84 height 31
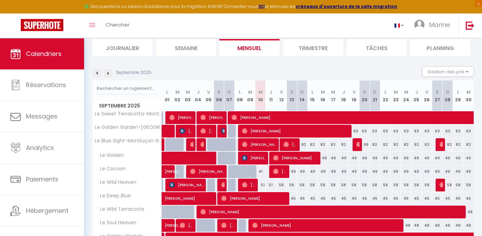
scroll to position [92, 0]
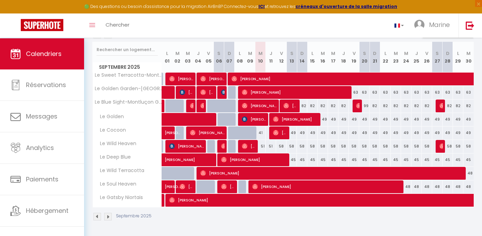
click at [110, 218] on img at bounding box center [108, 217] width 8 height 8
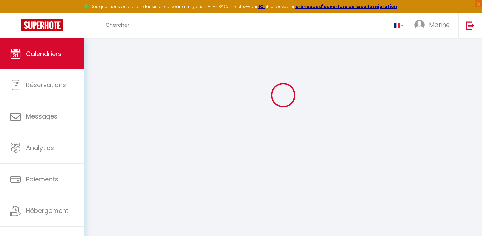
scroll to position [38, 0]
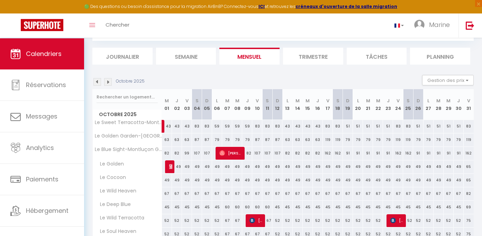
click at [170, 170] on img at bounding box center [172, 167] width 6 height 6
select select "OK"
select select "KO"
select select "0"
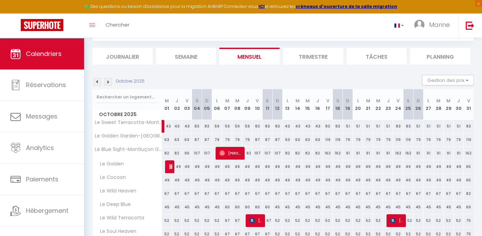
select select "1"
select select
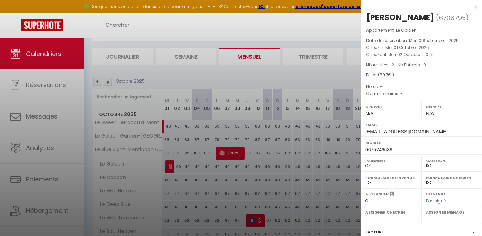
select select "11878"
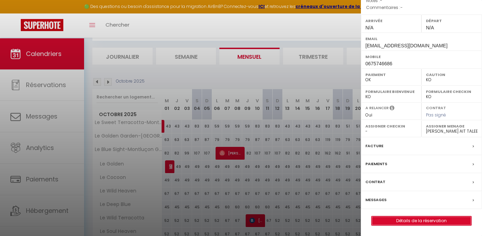
click at [427, 222] on link "Détails de la réservation" at bounding box center [422, 221] width 100 height 9
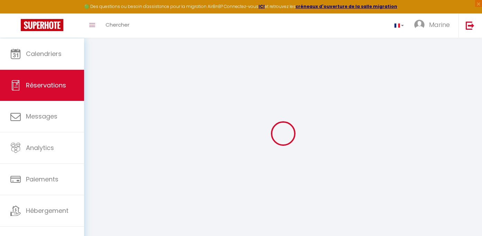
select select
checkbox input "false"
select select
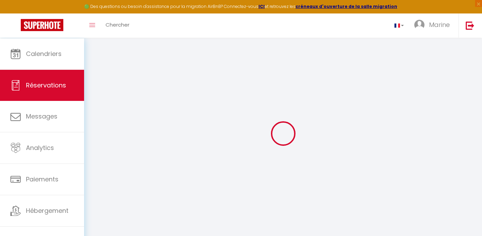
checkbox input "false"
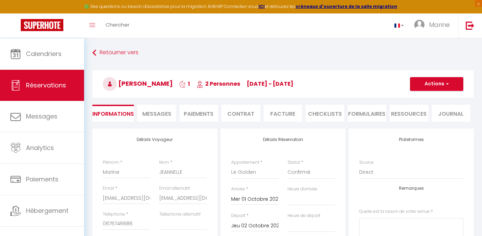
select select
checkbox input "false"
type input "38"
type input "2.7"
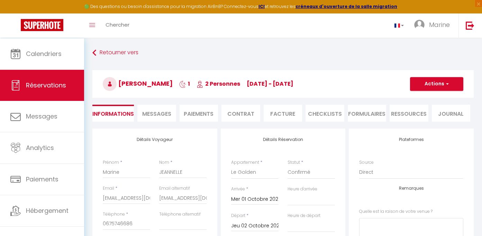
select select
checkbox input "false"
select select
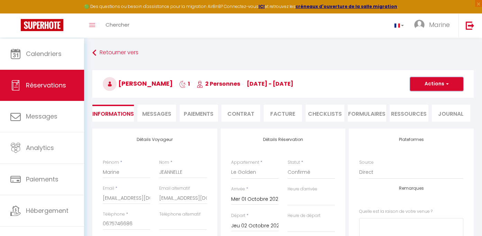
click at [441, 91] on button "Actions" at bounding box center [436, 84] width 53 height 14
click at [386, 79] on h3 "[PERSON_NAME] 1 2 Personnes [DATE] - [DATE]" at bounding box center [282, 84] width 381 height 28
click at [440, 87] on button "Actions" at bounding box center [436, 84] width 53 height 14
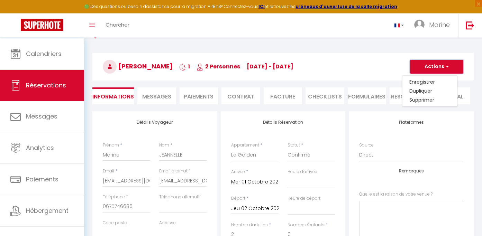
scroll to position [26, 0]
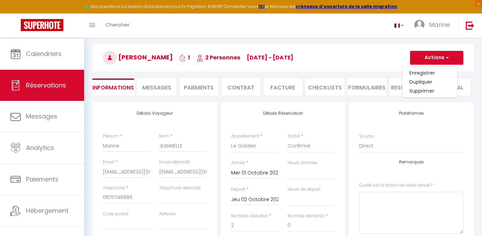
click at [367, 27] on div "Toggle menubar Chercher BUTTON Marine Paramètres" at bounding box center [263, 25] width 427 height 24
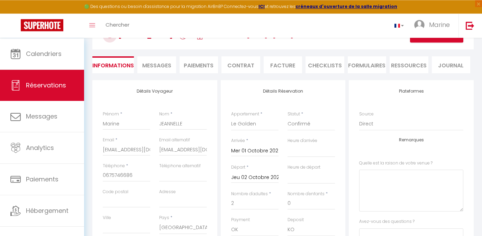
scroll to position [59, 0]
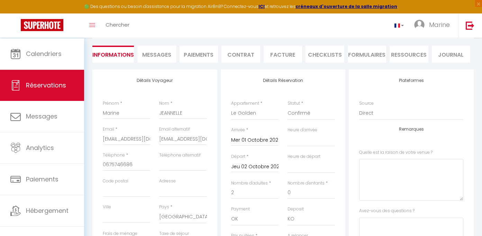
click at [315, 110] on div "Statut * Confirmé Non Confirmé Annulé Annulé par le voyageur No Show Request" at bounding box center [311, 110] width 47 height 20
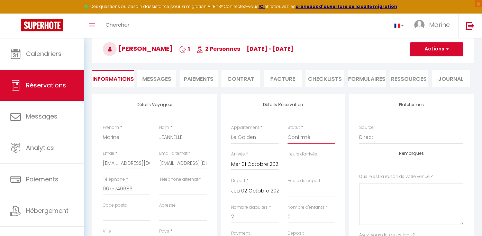
scroll to position [0, 0]
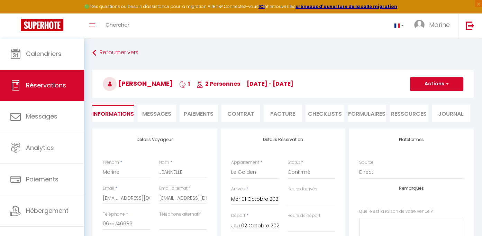
click at [296, 122] on li "Facture" at bounding box center [283, 113] width 39 height 17
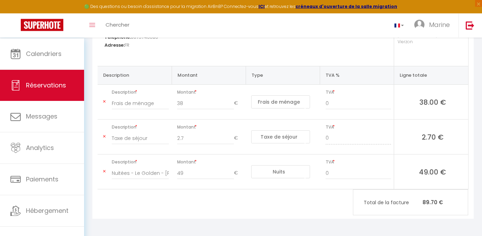
scroll to position [137, 0]
drag, startPoint x: 435, startPoint y: 201, endPoint x: 453, endPoint y: 202, distance: 18.4
click at [453, 202] on p "Total de la facture 89.70 €" at bounding box center [410, 202] width 115 height 15
click at [456, 208] on p "Total de la facture 89.70 €" at bounding box center [410, 202] width 115 height 15
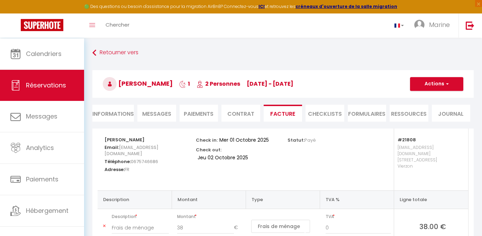
click at [199, 116] on li "Paiements" at bounding box center [199, 113] width 39 height 17
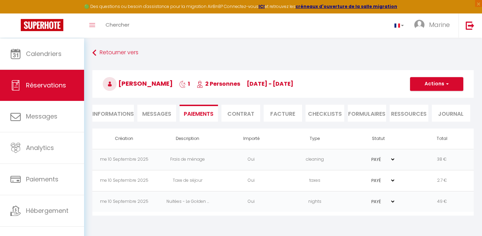
scroll to position [7, 0]
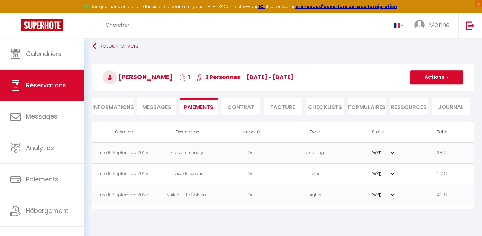
click at [383, 162] on td "PAYÉ EN ATTENTE" at bounding box center [379, 153] width 64 height 21
click at [444, 80] on button "Actions" at bounding box center [436, 78] width 53 height 14
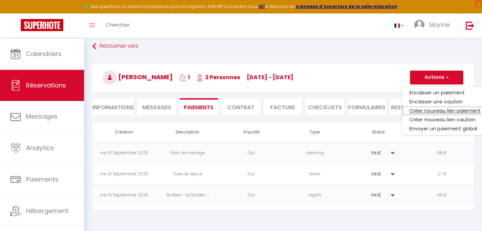
click at [440, 115] on link "Créer nouveau lien paiement" at bounding box center [445, 110] width 85 height 9
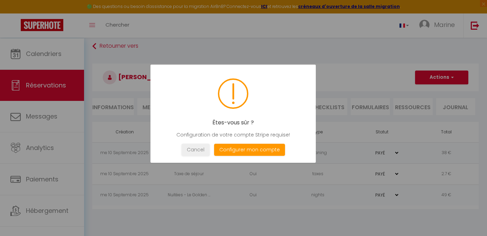
click at [365, 48] on div at bounding box center [243, 118] width 487 height 236
click at [192, 156] on button "Cancel" at bounding box center [196, 150] width 28 height 12
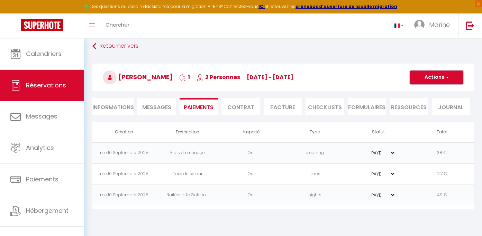
click at [460, 73] on button "Actions" at bounding box center [436, 78] width 53 height 14
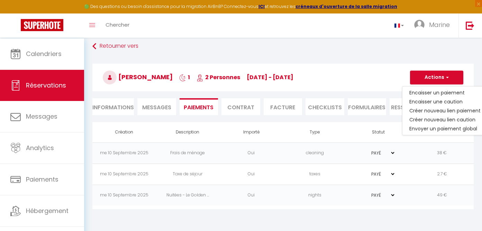
click at [365, 64] on div "[PERSON_NAME] 1 2 Personnes [DATE] - [DATE] Actions Enregistrer Dupliquer Suppr…" at bounding box center [283, 76] width 390 height 37
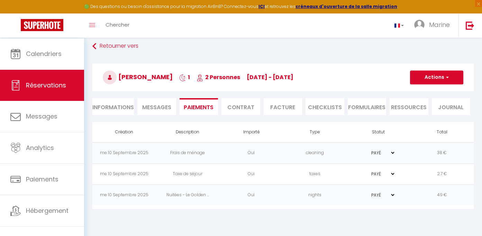
click at [100, 108] on li "Informations" at bounding box center [113, 106] width 42 height 17
select select
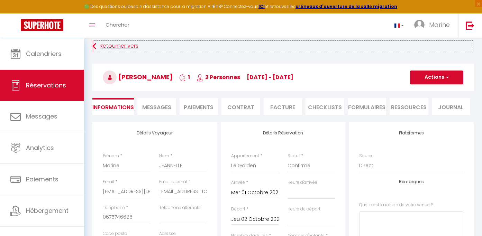
click at [109, 49] on link "Retourner vers" at bounding box center [282, 46] width 381 height 12
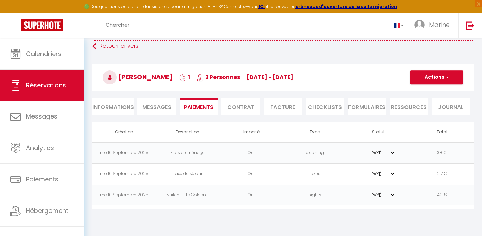
click at [113, 47] on link "Retourner vers" at bounding box center [282, 46] width 381 height 12
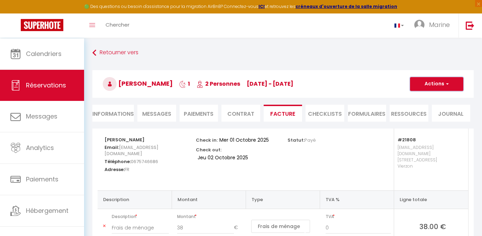
click at [436, 91] on button "Actions" at bounding box center [436, 84] width 53 height 14
click at [345, 58] on link "Retourner vers" at bounding box center [282, 53] width 381 height 12
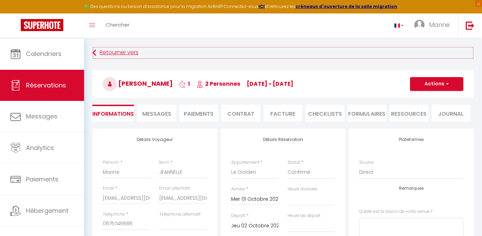
click at [126, 55] on link "Retourner vers" at bounding box center [282, 53] width 381 height 12
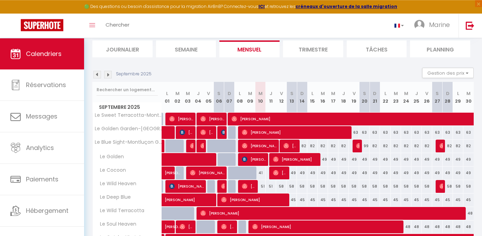
scroll to position [92, 0]
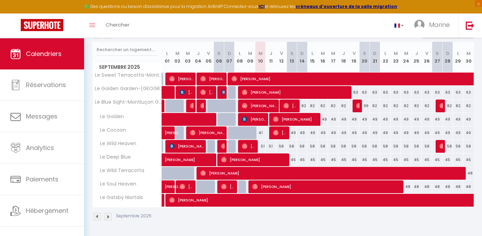
click at [109, 218] on img at bounding box center [108, 217] width 8 height 8
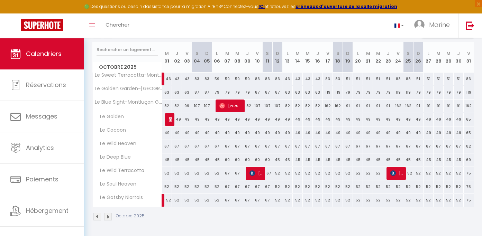
click at [171, 122] on span "[PERSON_NAME]" at bounding box center [170, 119] width 3 height 13
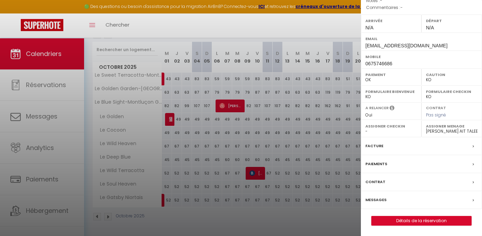
scroll to position [124, 0]
click at [401, 226] on link "Détails de la réservation" at bounding box center [422, 221] width 100 height 9
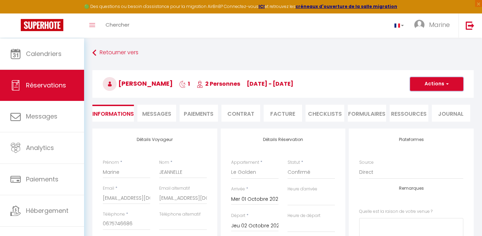
click at [446, 85] on span "button" at bounding box center [446, 84] width 4 height 6
click at [421, 119] on link "Supprimer" at bounding box center [430, 117] width 55 height 9
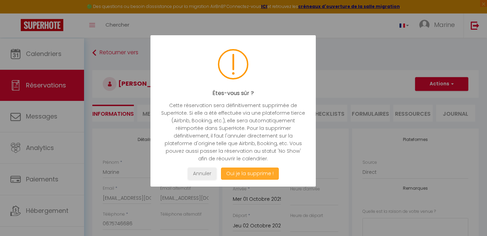
click at [231, 180] on button "Oui je la supprime !" at bounding box center [250, 174] width 58 height 12
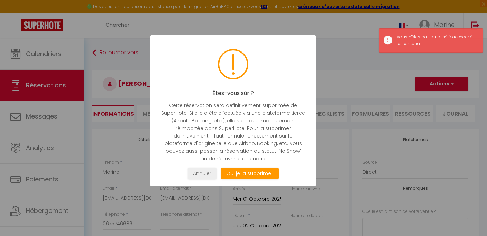
click at [385, 63] on div at bounding box center [243, 118] width 487 height 236
click at [195, 180] on button "Annuler" at bounding box center [202, 174] width 29 height 12
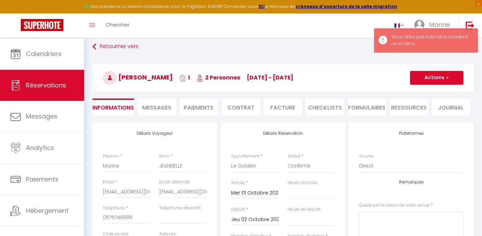
scroll to position [7, 0]
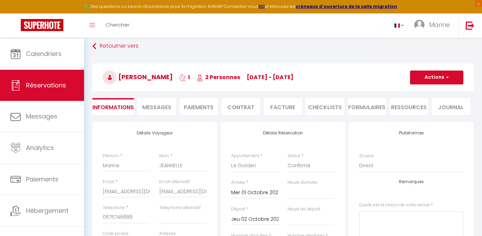
click at [216, 109] on li "Paiements" at bounding box center [199, 106] width 39 height 17
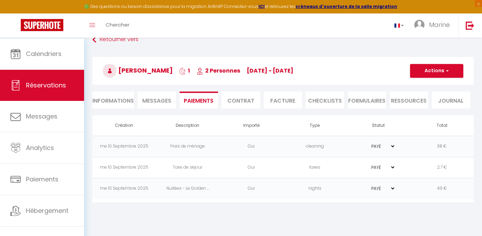
scroll to position [20, 0]
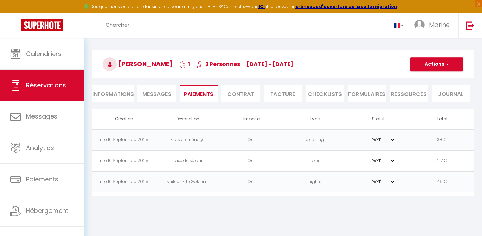
click at [246, 99] on li "Contrat" at bounding box center [241, 93] width 39 height 17
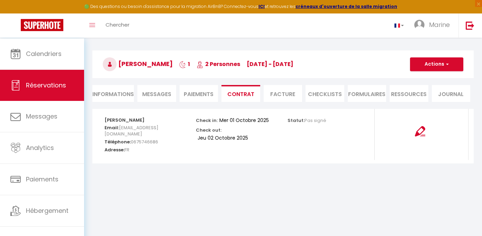
click at [217, 97] on li "Paiements" at bounding box center [199, 93] width 39 height 17
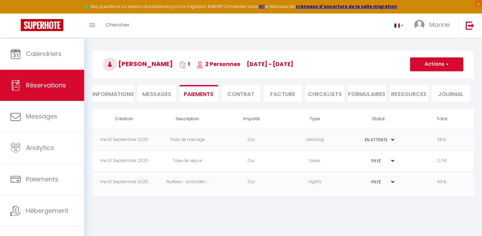
click option "EN ATTENTE" at bounding box center [0, 0] width 0 height 0
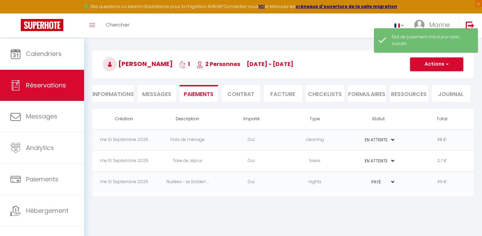
click option "EN ATTENTE" at bounding box center [0, 0] width 0 height 0
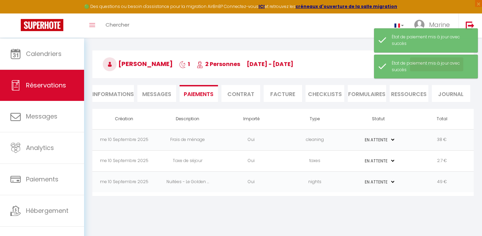
click option "EN ATTENTE" at bounding box center [0, 0] width 0 height 0
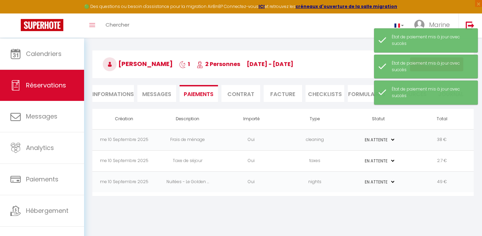
click at [357, 121] on th "Statut" at bounding box center [379, 119] width 64 height 20
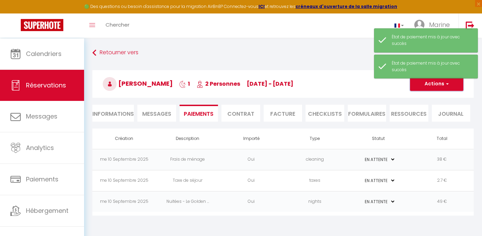
click at [452, 85] on button "Actions" at bounding box center [436, 84] width 53 height 14
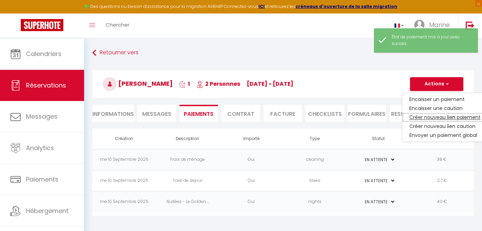
click at [438, 121] on link "Créer nouveau lien paiement" at bounding box center [445, 117] width 85 height 9
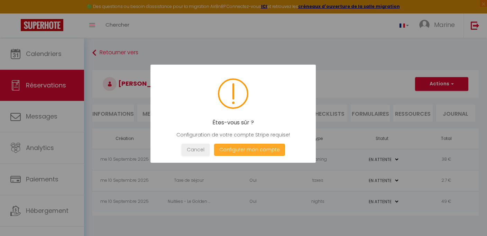
click at [272, 154] on button "Configurer mon compte" at bounding box center [249, 150] width 71 height 12
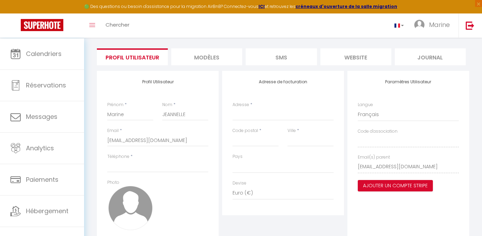
scroll to position [49, 0]
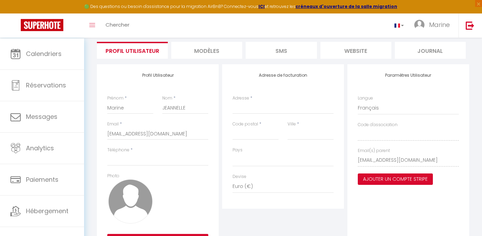
click at [399, 186] on button "Ajouter un compte Stripe" at bounding box center [395, 180] width 75 height 12
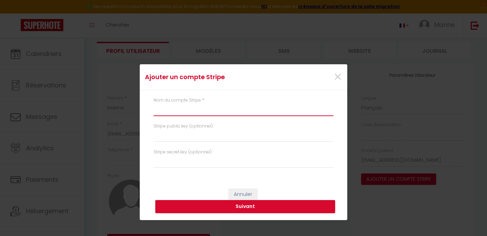
click at [187, 108] on input "text" at bounding box center [244, 110] width 180 height 12
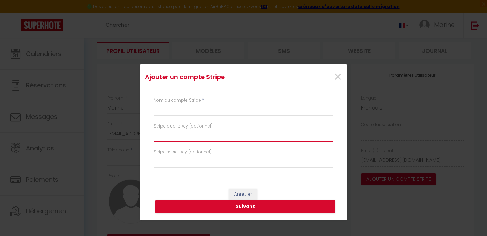
click at [184, 134] on input "text" at bounding box center [244, 136] width 180 height 12
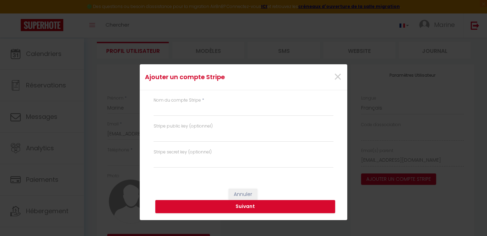
click at [184, 175] on div "Stripe secret key (optionnel)" at bounding box center [243, 162] width 189 height 26
click at [186, 168] on input "text" at bounding box center [244, 162] width 180 height 12
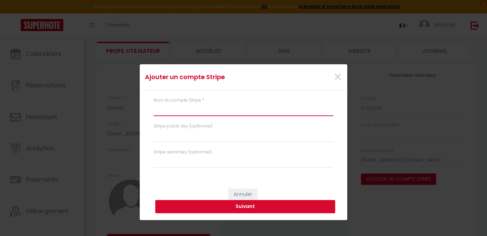
click at [198, 110] on input "text" at bounding box center [244, 110] width 180 height 12
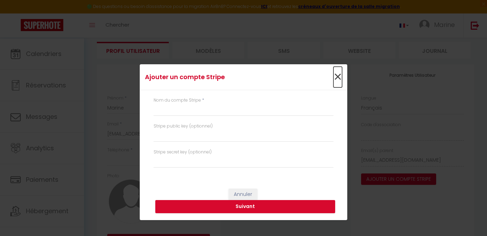
click at [340, 73] on span "×" at bounding box center [338, 77] width 9 height 21
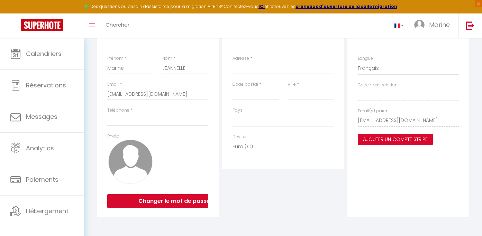
scroll to position [0, 0]
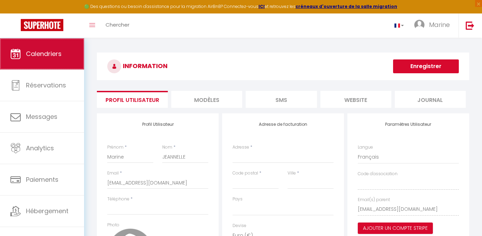
click at [40, 54] on span "Calendriers" at bounding box center [44, 53] width 36 height 9
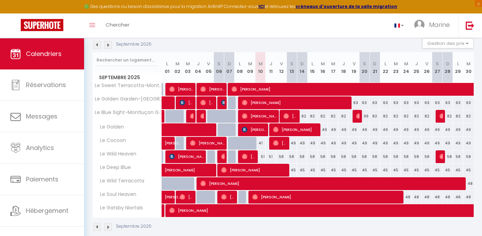
scroll to position [92, 0]
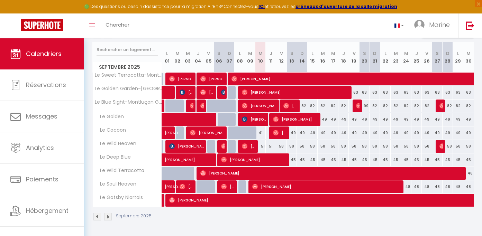
click at [107, 219] on img at bounding box center [108, 217] width 8 height 8
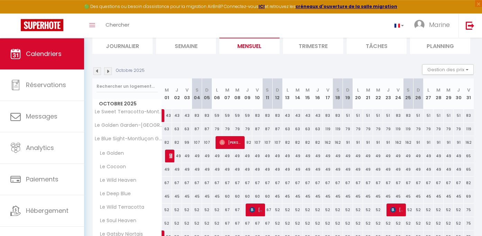
scroll to position [58, 0]
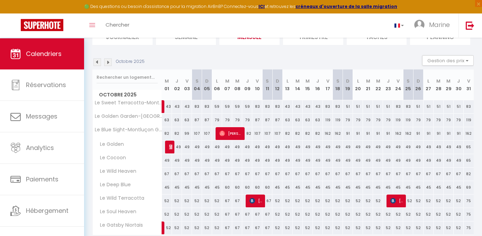
click at [169, 154] on div at bounding box center [170, 147] width 10 height 13
click at [171, 150] on img at bounding box center [172, 147] width 6 height 6
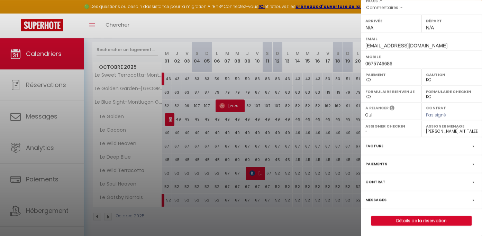
scroll to position [92, 0]
click at [422, 222] on link "Détails de la réservation" at bounding box center [422, 221] width 100 height 9
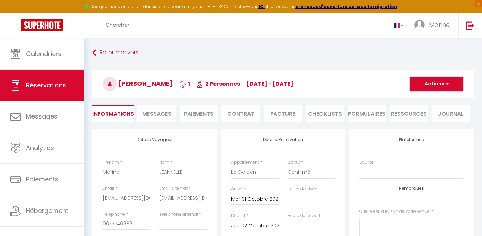
click at [436, 87] on button "Actions" at bounding box center [436, 84] width 53 height 14
click at [427, 120] on link "Supprimer" at bounding box center [430, 117] width 55 height 9
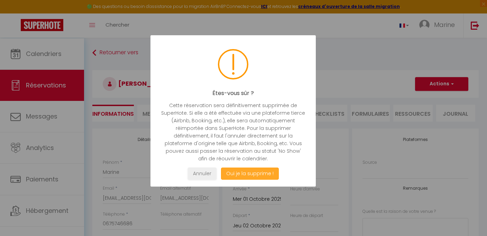
click at [267, 180] on button "Oui je la supprime !" at bounding box center [250, 174] width 58 height 12
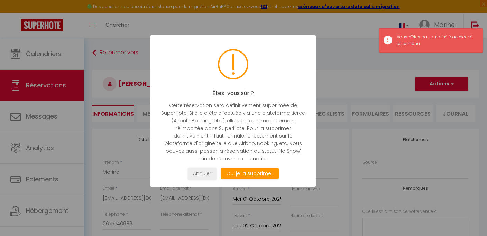
drag, startPoint x: 409, startPoint y: 73, endPoint x: 414, endPoint y: 70, distance: 5.8
click at [409, 73] on div at bounding box center [243, 118] width 487 height 236
click at [477, 22] on div at bounding box center [243, 118] width 487 height 236
click at [472, 27] on div at bounding box center [243, 118] width 487 height 236
click at [457, 61] on div at bounding box center [243, 118] width 487 height 236
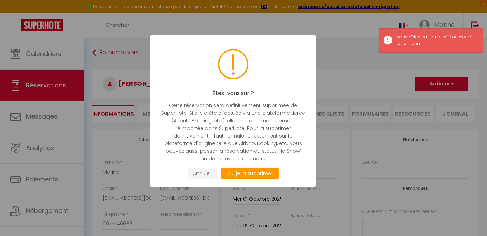
click at [198, 178] on button "Annuler" at bounding box center [202, 174] width 29 height 12
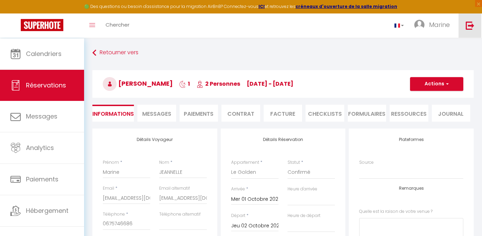
click at [472, 27] on img at bounding box center [470, 25] width 9 height 9
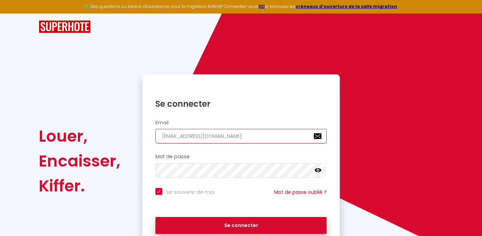
drag, startPoint x: 259, startPoint y: 142, endPoint x: 80, endPoint y: 143, distance: 178.9
click at [155, 143] on input "[EMAIL_ADDRESS][DOMAIN_NAME]" at bounding box center [241, 136] width 172 height 15
drag, startPoint x: 192, startPoint y: 135, endPoint x: 282, endPoint y: 139, distance: 89.8
click at [274, 142] on input "[EMAIL_ADDRESS][DOMAIN_NAME]" at bounding box center [241, 136] width 172 height 15
click at [210, 143] on input "email" at bounding box center [241, 136] width 172 height 15
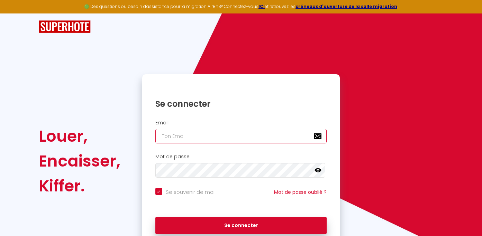
paste input "[EMAIL_ADDRESS][DOMAIN_NAME]"
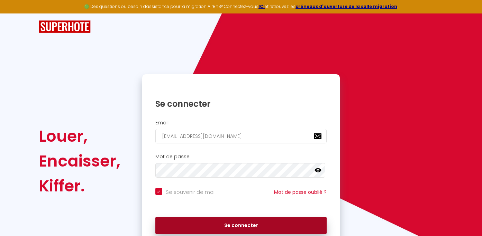
click at [219, 233] on button "Se connecter" at bounding box center [241, 225] width 172 height 17
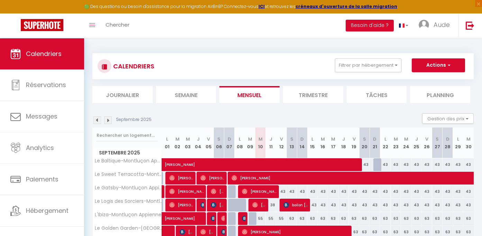
click at [111, 122] on img at bounding box center [108, 121] width 8 height 8
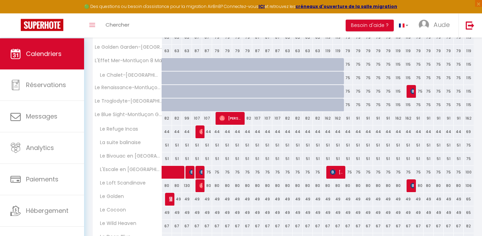
scroll to position [191, 0]
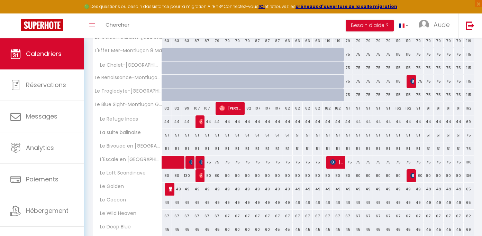
click at [171, 192] on img at bounding box center [172, 190] width 6 height 6
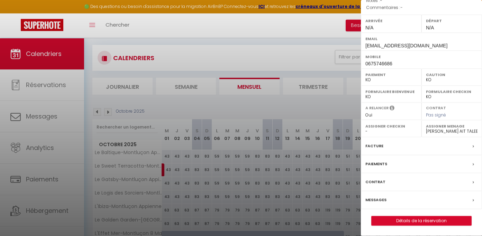
scroll to position [20, 0]
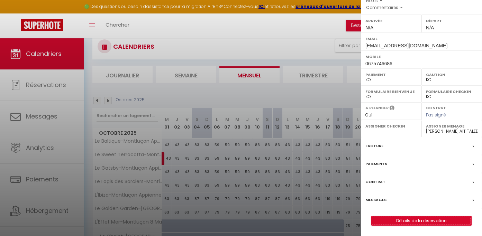
click at [433, 220] on link "Détails de la réservation" at bounding box center [422, 221] width 100 height 9
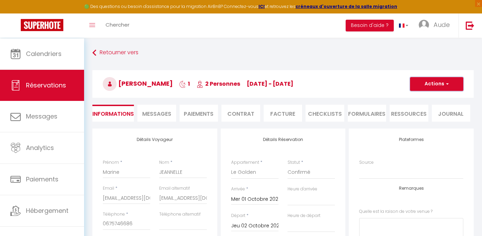
click at [452, 87] on button "Actions" at bounding box center [436, 84] width 53 height 14
click at [432, 120] on link "Supprimer" at bounding box center [430, 117] width 55 height 9
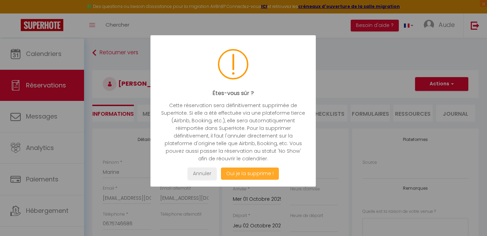
click at [264, 180] on button "Oui je la supprime !" at bounding box center [250, 174] width 58 height 12
click at [247, 180] on div at bounding box center [243, 118] width 487 height 236
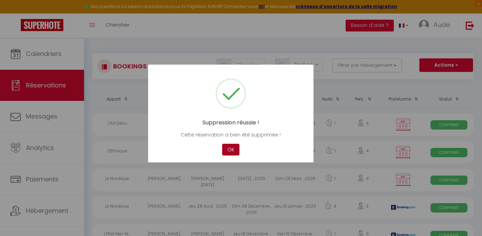
click at [226, 150] on button "OK" at bounding box center [230, 150] width 17 height 12
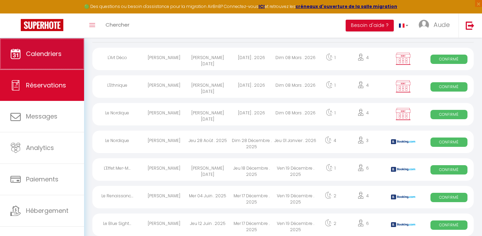
click at [43, 58] on span "Calendriers" at bounding box center [44, 53] width 36 height 9
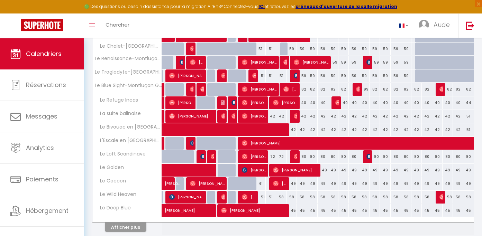
scroll to position [26, 0]
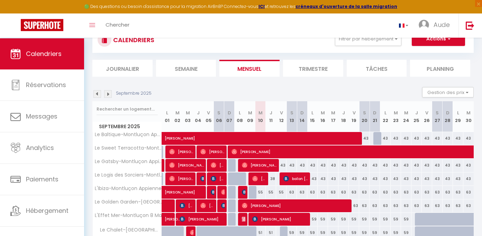
click at [109, 98] on img at bounding box center [108, 94] width 8 height 8
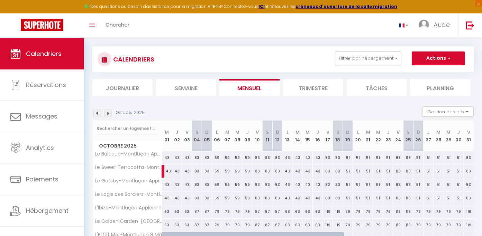
scroll to position [7, 0]
click at [257, 94] on li "Mensuel" at bounding box center [249, 88] width 60 height 17
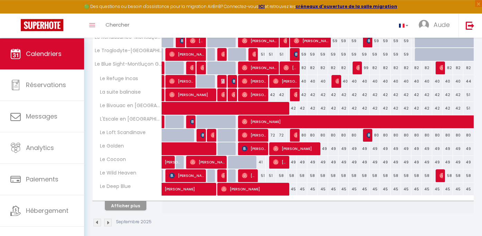
scroll to position [231, 0]
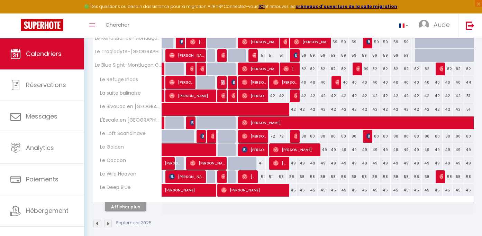
click at [108, 228] on img at bounding box center [108, 224] width 8 height 8
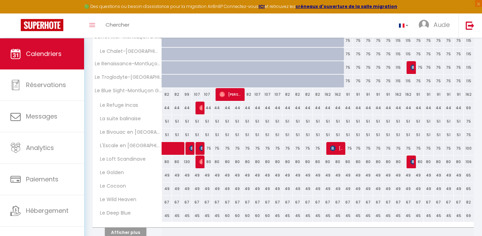
scroll to position [203, 0]
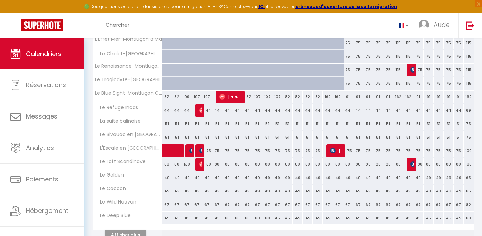
click at [168, 184] on div "49" at bounding box center [167, 178] width 10 height 13
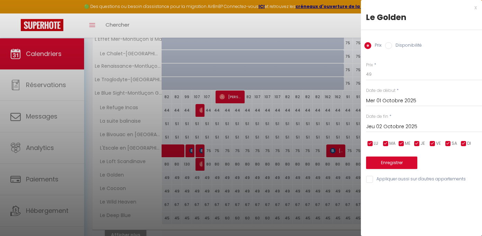
click at [475, 8] on div "x" at bounding box center [419, 7] width 116 height 8
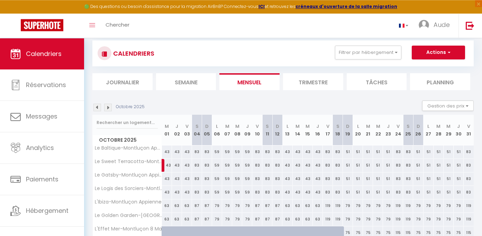
scroll to position [0, 0]
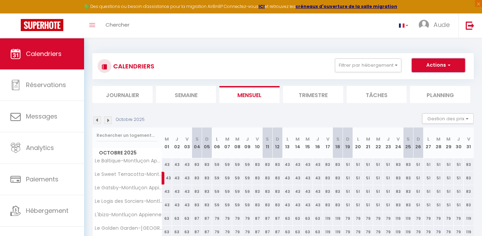
click at [434, 71] on button "Actions" at bounding box center [438, 65] width 53 height 14
click at [426, 82] on link "Nouvelle réservation" at bounding box center [431, 81] width 60 height 10
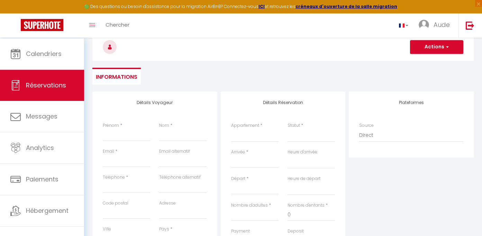
scroll to position [79, 0]
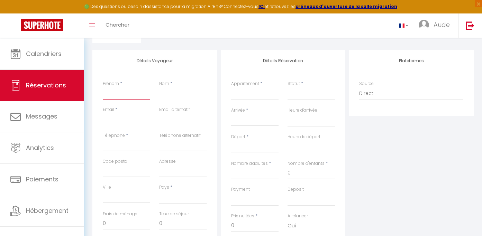
click at [127, 100] on input "Prénom" at bounding box center [126, 93] width 47 height 12
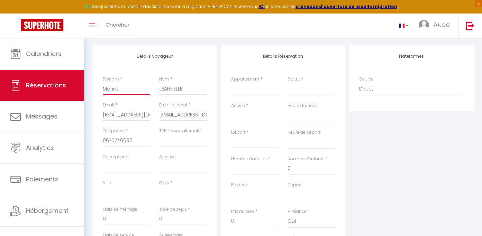
scroll to position [85, 0]
click at [159, 184] on select "[GEOGRAPHIC_DATA] [GEOGRAPHIC_DATA] [GEOGRAPHIC_DATA] [GEOGRAPHIC_DATA] [GEOGRA…" at bounding box center [182, 190] width 47 height 13
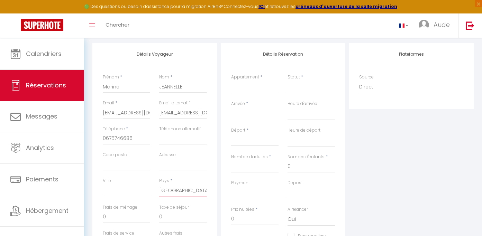
click option "[GEOGRAPHIC_DATA]" at bounding box center [0, 0] width 0 height 0
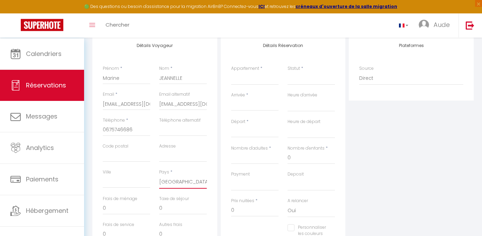
scroll to position [92, 0]
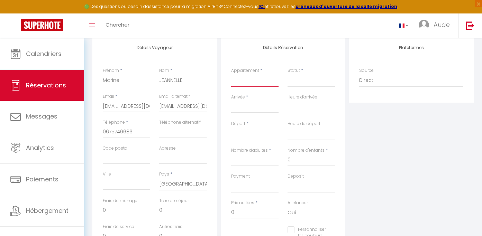
click at [231, 74] on select "Le Baltique-[GEOGRAPHIC_DATA] Appienne [GEOGRAPHIC_DATA]-[GEOGRAPHIC_DATA] [GEO…" at bounding box center [254, 80] width 47 height 13
click option "Le Golden" at bounding box center [0, 0] width 0 height 0
click at [256, 108] on div "< [DATE] > Dim Lun Mar Mer Jeu Ven Sam 1 2 3 4 5 6 7 8 9 10 11 12 13 14 15 16 1…" at bounding box center [254, 107] width 47 height 12
click at [250, 112] on input "Arrivée" at bounding box center [254, 107] width 47 height 9
click at [239, 101] on label "Arrivée" at bounding box center [238, 97] width 14 height 7
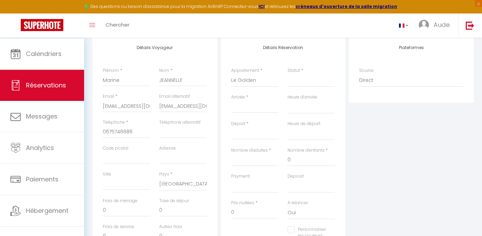
click at [239, 107] on input "Arrivée" at bounding box center [254, 107] width 47 height 9
click at [244, 112] on input "Arrivée" at bounding box center [254, 107] width 47 height 9
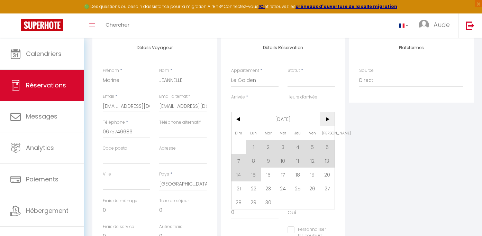
click at [325, 126] on span ">" at bounding box center [327, 119] width 15 height 14
click at [331, 126] on span ">" at bounding box center [327, 119] width 15 height 14
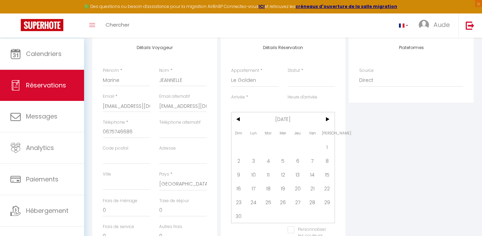
click at [296, 154] on span at bounding box center [297, 147] width 15 height 14
click at [239, 126] on span "<" at bounding box center [239, 119] width 15 height 14
click at [299, 154] on span "2" at bounding box center [297, 147] width 15 height 14
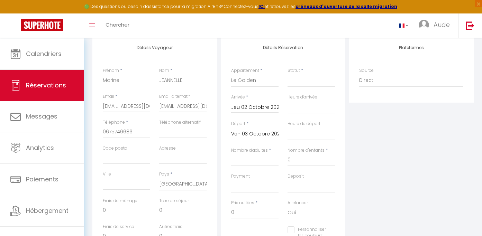
click at [381, 157] on div "Plateformes Source Direct [DOMAIN_NAME] [DOMAIN_NAME] Chalet montagne Expedia G…" at bounding box center [411, 160] width 128 height 247
click at [258, 112] on input "Jeu 02 Octobre 2025" at bounding box center [254, 107] width 47 height 9
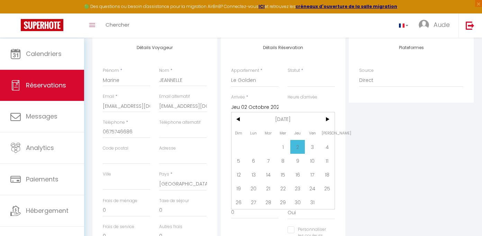
drag, startPoint x: 283, startPoint y: 154, endPoint x: 285, endPoint y: 158, distance: 4.7
click at [283, 154] on span "1" at bounding box center [283, 147] width 15 height 14
click at [285, 147] on div "Heure de départ 00:00 00:30 01:00 01:30 02:00 02:30 03:00 03:30 04:00 04:30 05:…" at bounding box center [311, 134] width 56 height 27
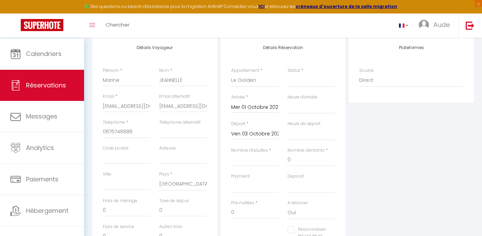
click at [252, 139] on input "Ven 03 Octobre 2025" at bounding box center [254, 134] width 47 height 9
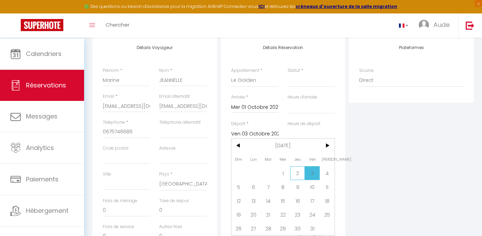
click at [299, 180] on span "2" at bounding box center [297, 173] width 15 height 14
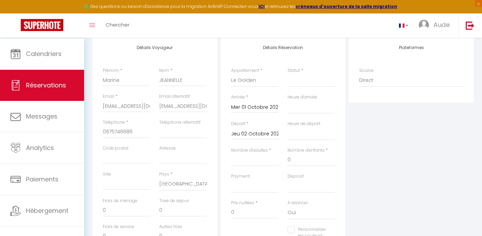
click at [365, 164] on div "Plateformes Source Direct [DOMAIN_NAME] [DOMAIN_NAME] Chalet montagne Expedia G…" at bounding box center [411, 160] width 128 height 247
click at [254, 166] on input "Nombre d'adultes" at bounding box center [254, 160] width 47 height 12
click at [288, 74] on select "Confirmé Non Confirmé [PERSON_NAME] par le voyageur No Show Request" at bounding box center [311, 80] width 47 height 13
click option "Non Confirmé" at bounding box center [0, 0] width 0 height 0
click at [406, 167] on div "Plateformes Source Direct [DOMAIN_NAME] [DOMAIN_NAME] Chalet montagne Expedia G…" at bounding box center [411, 160] width 128 height 247
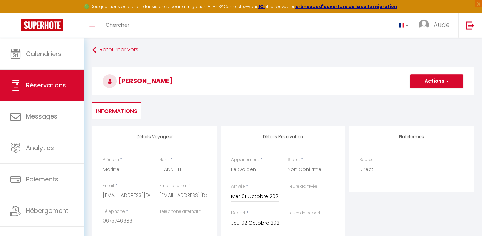
scroll to position [0, 0]
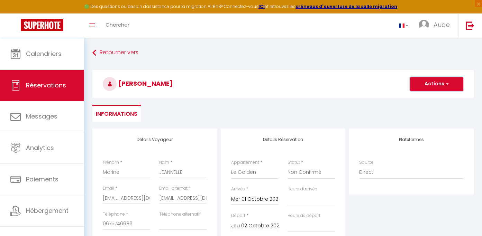
click at [443, 88] on button "Actions" at bounding box center [436, 84] width 53 height 14
click option "Confirmé" at bounding box center [0, 0] width 0 height 0
click option "Non Confirmé" at bounding box center [0, 0] width 0 height 0
click at [432, 90] on button "Actions" at bounding box center [436, 84] width 53 height 14
click at [424, 102] on link "Enregistrer" at bounding box center [430, 99] width 55 height 9
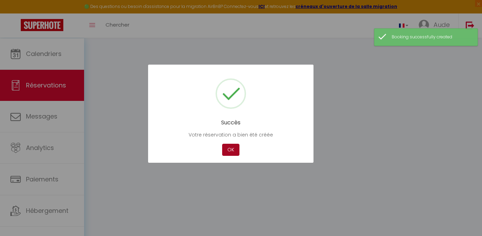
click at [231, 153] on button "OK" at bounding box center [230, 150] width 17 height 12
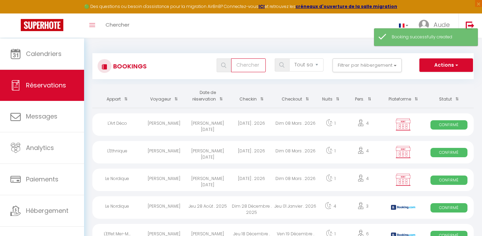
click at [241, 62] on input "text" at bounding box center [248, 65] width 35 height 14
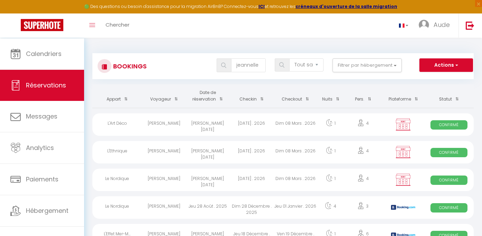
click at [223, 67] on span at bounding box center [224, 65] width 15 height 14
click at [221, 66] on img at bounding box center [223, 66] width 5 height 6
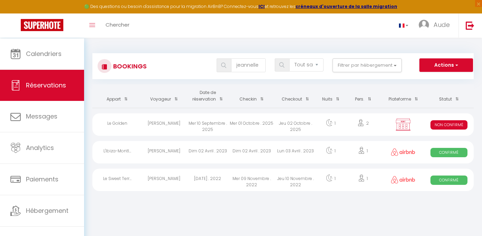
click at [267, 133] on div "Mer 01 Octobre . 2025" at bounding box center [252, 125] width 44 height 22
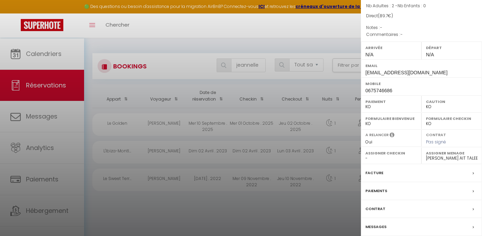
scroll to position [131, 0]
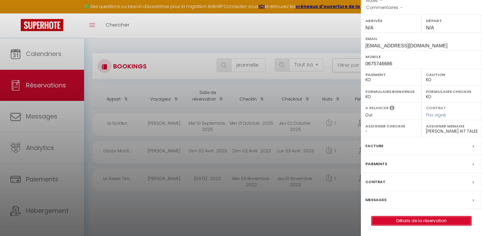
click at [418, 222] on link "Détails de la réservation" at bounding box center [422, 221] width 100 height 9
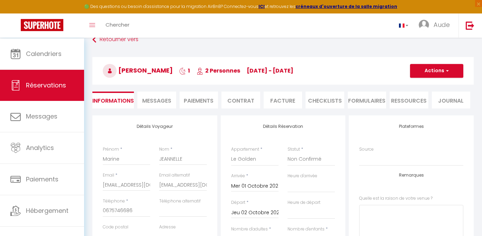
scroll to position [20, 0]
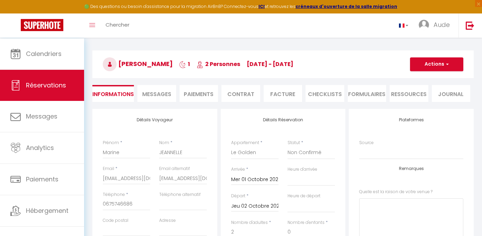
click at [211, 97] on li "Paiements" at bounding box center [199, 93] width 39 height 17
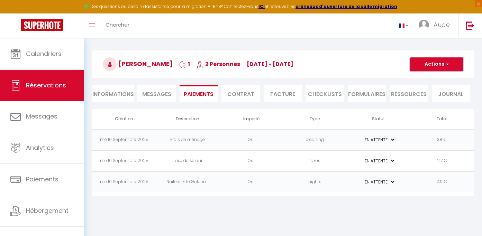
click at [443, 69] on button "Actions" at bounding box center [436, 64] width 53 height 14
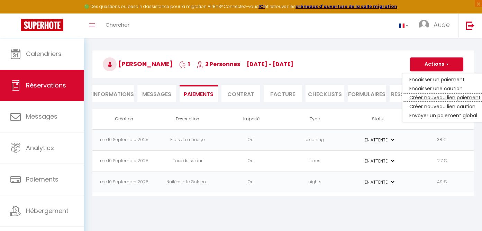
click at [440, 101] on link "Créer nouveau lien paiement" at bounding box center [445, 97] width 85 height 9
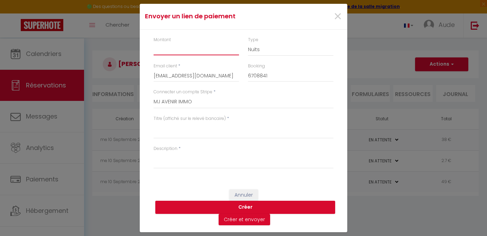
click at [170, 43] on input "Montant" at bounding box center [196, 49] width 85 height 12
drag, startPoint x: 250, startPoint y: 230, endPoint x: 262, endPoint y: 228, distance: 12.9
click at [250, 226] on button "Créer et envoyer" at bounding box center [245, 220] width 52 height 12
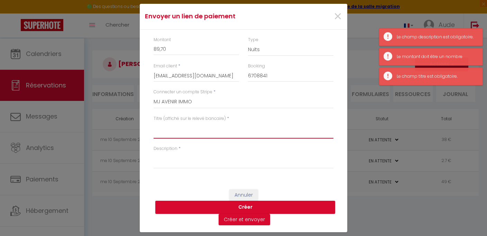
click at [174, 130] on textarea "Titre (affiché sur le relevé bancaire)" at bounding box center [244, 130] width 180 height 17
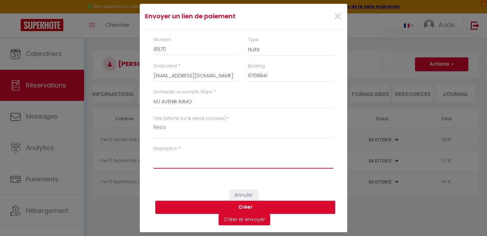
click at [180, 168] on textarea "Description" at bounding box center [244, 160] width 180 height 17
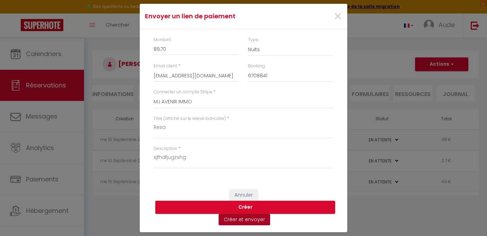
click at [247, 226] on button "Créer et envoyer" at bounding box center [245, 220] width 52 height 12
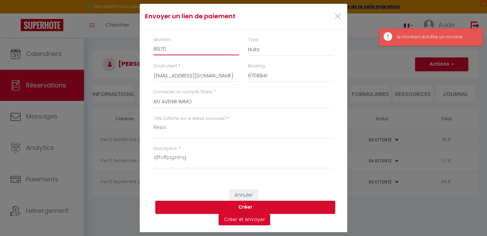
click at [173, 43] on input "89,70" at bounding box center [196, 49] width 85 height 12
drag, startPoint x: 161, startPoint y: 42, endPoint x: 164, endPoint y: 56, distance: 14.4
click at [161, 43] on input "89,70" at bounding box center [196, 49] width 85 height 12
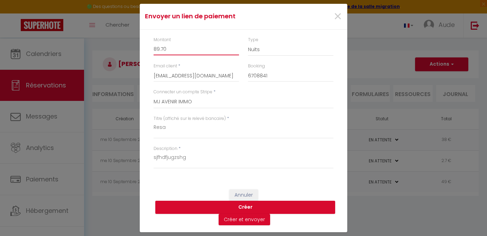
click at [155, 201] on button "Créer" at bounding box center [245, 207] width 180 height 13
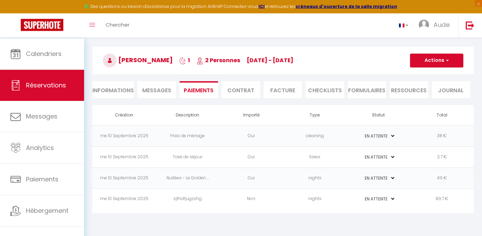
scroll to position [19, 0]
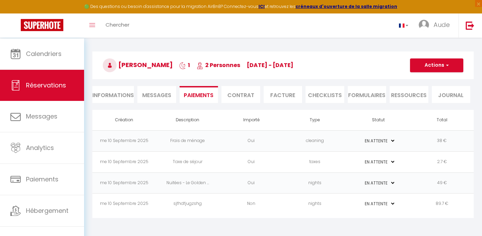
click at [448, 96] on li "Journal" at bounding box center [451, 94] width 39 height 17
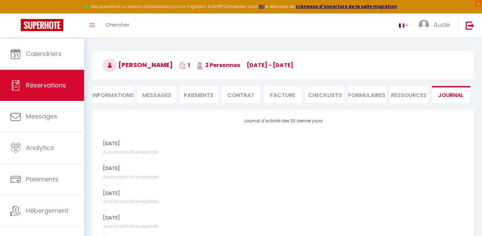
click at [395, 97] on li "Ressources" at bounding box center [409, 94] width 39 height 17
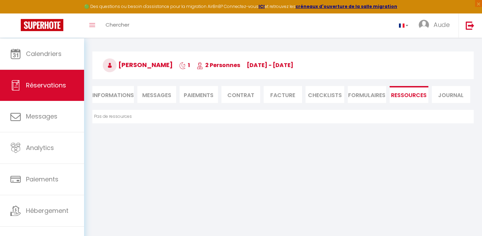
click at [377, 98] on li "FORMULAIRES" at bounding box center [367, 94] width 39 height 17
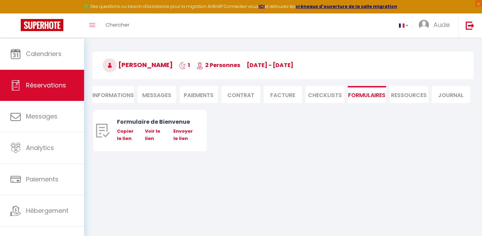
click at [312, 96] on li "CHECKLISTS" at bounding box center [325, 94] width 39 height 17
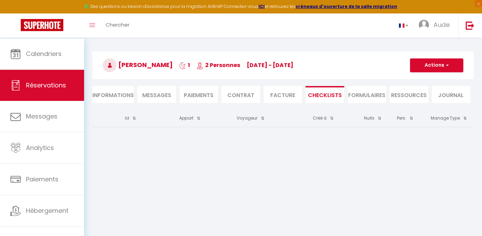
click at [260, 96] on li "Contrat" at bounding box center [241, 94] width 39 height 17
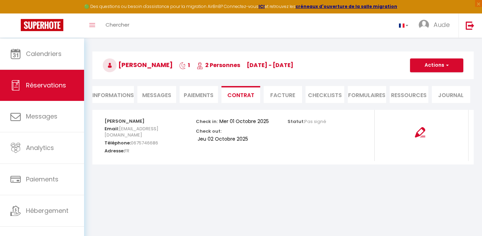
click at [283, 96] on li "Facture" at bounding box center [283, 94] width 39 height 17
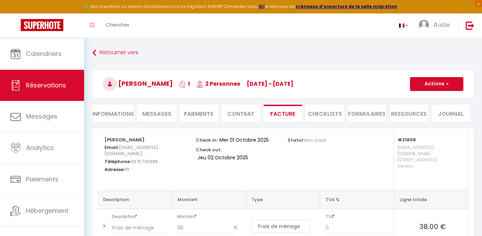
click at [245, 117] on li "Contrat" at bounding box center [241, 113] width 39 height 17
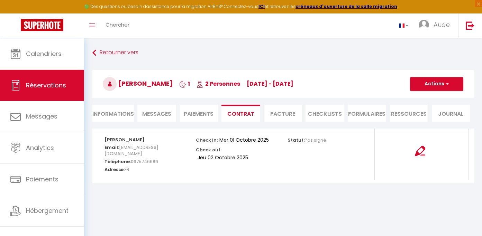
click at [187, 117] on li "Paiements" at bounding box center [199, 113] width 39 height 17
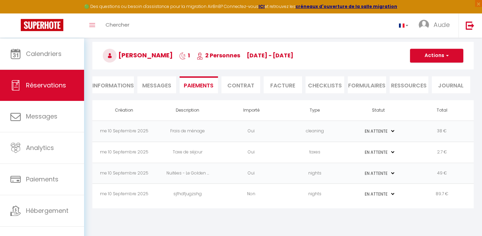
scroll to position [33, 0]
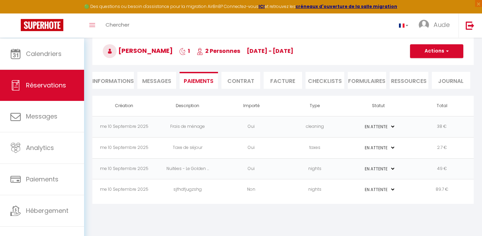
click at [165, 84] on span "Messages" at bounding box center [156, 81] width 29 height 8
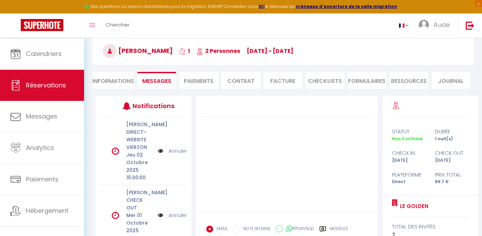
click at [119, 82] on li "Informations" at bounding box center [113, 80] width 42 height 17
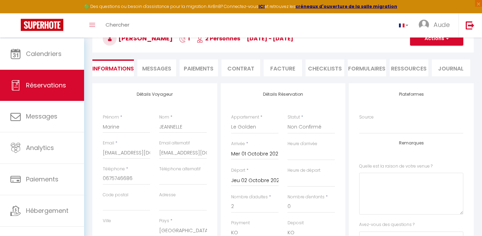
scroll to position [20, 0]
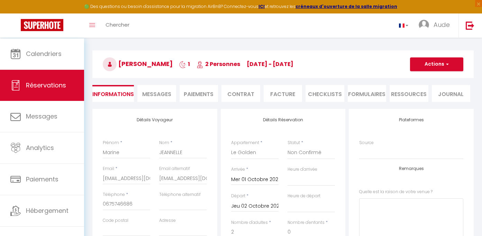
click at [171, 93] on span "Messages" at bounding box center [156, 94] width 29 height 8
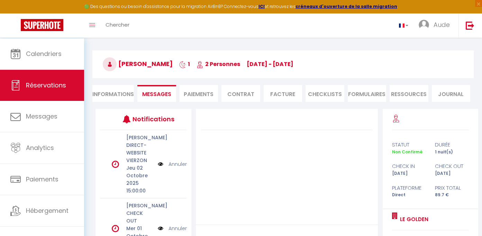
click at [198, 96] on li "Paiements" at bounding box center [199, 93] width 39 height 17
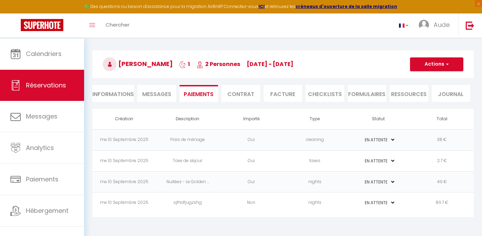
click at [242, 95] on li "Contrat" at bounding box center [241, 93] width 39 height 17
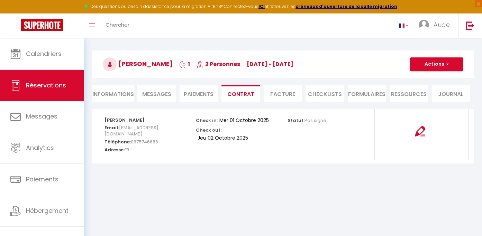
click at [200, 98] on li "Paiements" at bounding box center [199, 93] width 39 height 17
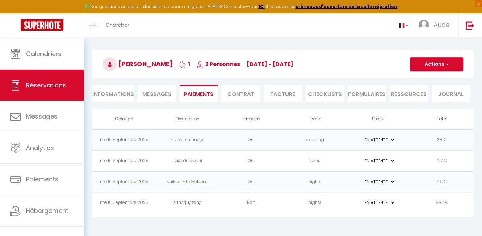
click at [456, 59] on div "Marine JEANNELLE 1 2 Personnes me 01 Oct - je 02 Oct Actions Enregistrer Dupliq…" at bounding box center [282, 65] width 381 height 28
click at [452, 66] on button "Actions" at bounding box center [436, 64] width 53 height 14
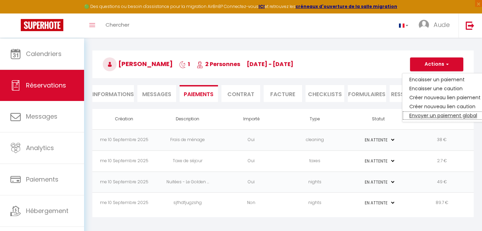
click at [439, 120] on link "Envoyer un paiement global" at bounding box center [445, 115] width 85 height 9
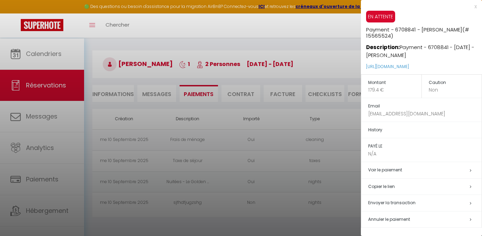
scroll to position [33, 0]
click at [327, 25] on div at bounding box center [241, 118] width 482 height 236
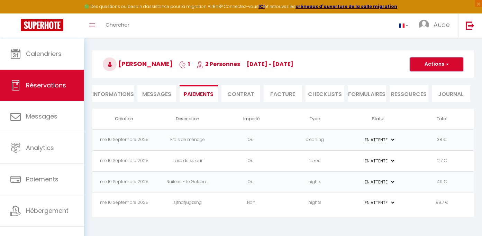
click at [437, 71] on button "Actions" at bounding box center [436, 64] width 53 height 14
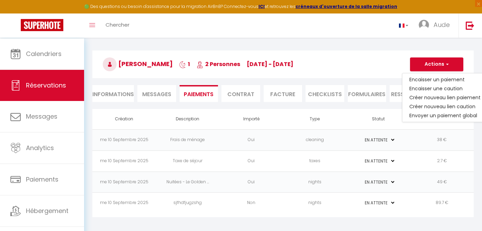
click at [387, 73] on h3 "Marine JEANNELLE 1 2 Personnes me 01 Oct - je 02 Oct" at bounding box center [282, 65] width 381 height 28
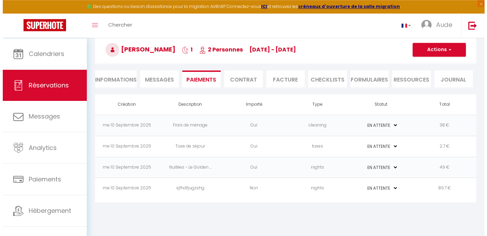
scroll to position [32, 0]
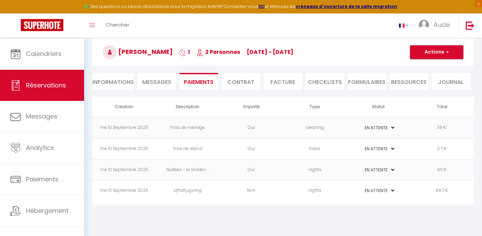
click at [456, 50] on button "Actions" at bounding box center [436, 52] width 53 height 14
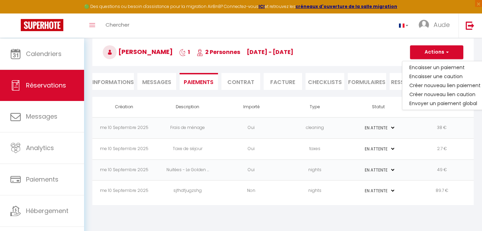
click at [113, 86] on li "Informations" at bounding box center [113, 81] width 42 height 17
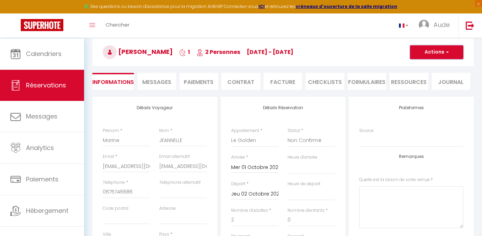
click at [441, 53] on button "Actions" at bounding box center [436, 52] width 53 height 14
click at [423, 88] on link "Supprimer" at bounding box center [430, 85] width 55 height 9
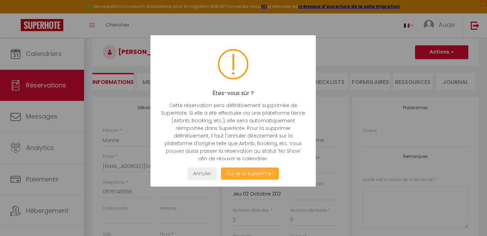
click at [254, 180] on button "Oui je la supprime !" at bounding box center [250, 174] width 58 height 12
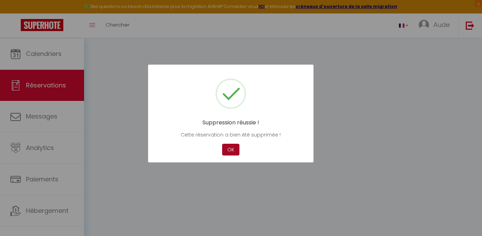
click at [228, 155] on button "OK" at bounding box center [230, 150] width 17 height 12
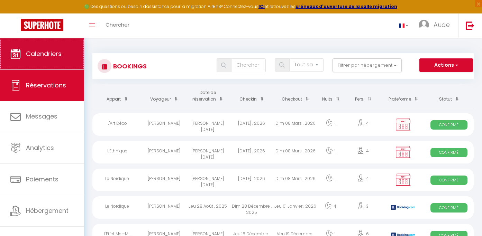
click at [54, 52] on span "Calendriers" at bounding box center [44, 53] width 36 height 9
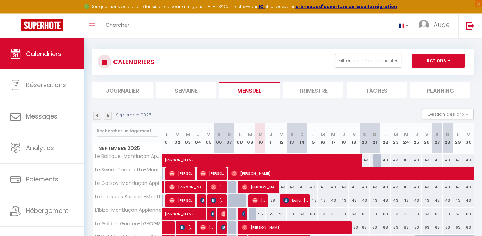
scroll to position [7, 0]
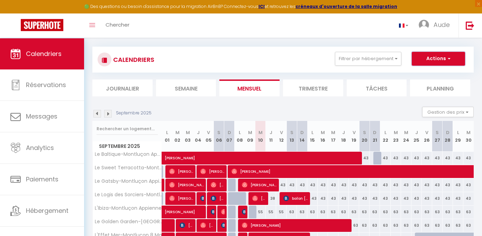
click at [459, 61] on button "Actions" at bounding box center [438, 59] width 53 height 14
click at [473, 63] on div "CALENDRIERS Filtrer par hébergement Carhaix L'Oasis Le Terra Rossa L'Art Déco L…" at bounding box center [282, 60] width 381 height 26
click at [453, 61] on button "Actions" at bounding box center [438, 59] width 53 height 14
click at [437, 60] on button "Actions" at bounding box center [438, 59] width 53 height 14
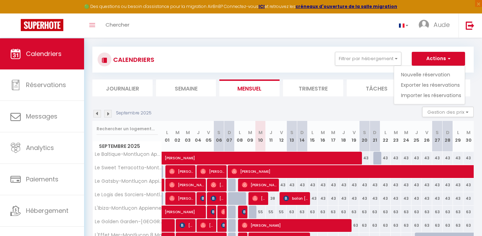
click at [454, 58] on button "Actions" at bounding box center [438, 59] width 53 height 14
click at [472, 64] on div "CALENDRIERS Filtrer par hébergement Carhaix L'Oasis Le Terra Rossa L'Art Déco L…" at bounding box center [282, 60] width 381 height 26
click at [454, 59] on button "Actions" at bounding box center [438, 59] width 53 height 14
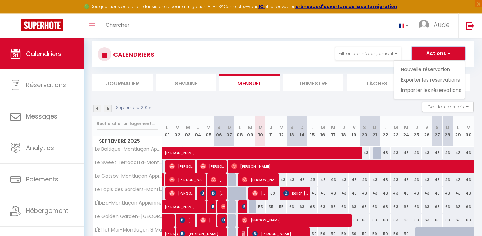
scroll to position [13, 0]
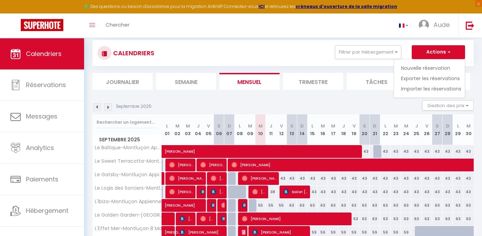
click at [452, 49] on button "Actions" at bounding box center [438, 52] width 53 height 14
click at [410, 71] on link "Nouvelle réservation" at bounding box center [431, 68] width 60 height 10
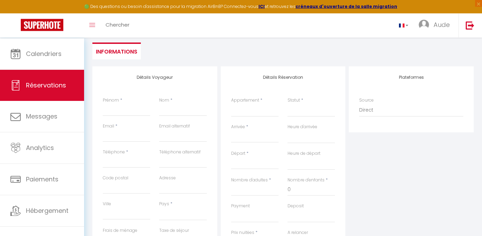
scroll to position [104, 0]
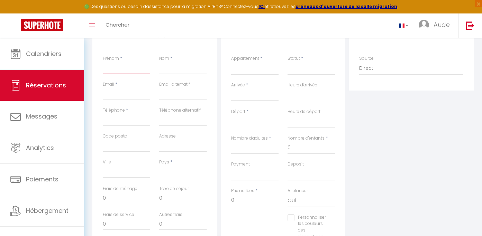
click at [114, 74] on input "Prénom" at bounding box center [126, 68] width 47 height 12
click at [114, 73] on input "Prénom" at bounding box center [126, 68] width 47 height 12
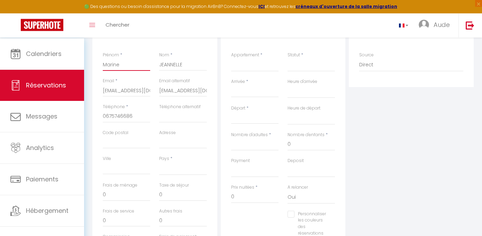
scroll to position [111, 0]
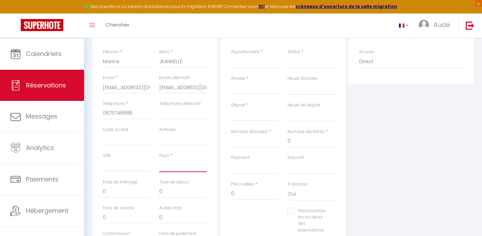
click at [159, 159] on select "France Portugal Afghanistan Albania Algeria American Samoa Andorra Angola Angui…" at bounding box center [182, 165] width 47 height 13
click option "[GEOGRAPHIC_DATA]" at bounding box center [0, 0] width 0 height 0
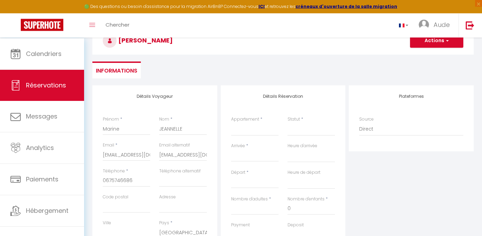
scroll to position [12, 0]
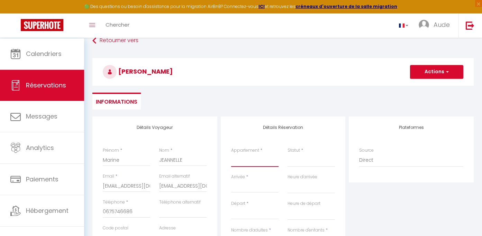
click at [231, 154] on select "Le Baltique-Montluçon Appienne Le Sweet Terracotta-Montluçon Guineberts Le Gats…" at bounding box center [254, 160] width 47 height 13
click option "Le Golden" at bounding box center [0, 0] width 0 height 0
click at [247, 104] on ul "Informations" at bounding box center [282, 101] width 381 height 17
click at [245, 183] on input "Arrivée" at bounding box center [254, 187] width 47 height 9
click at [256, 183] on input "Arrivée" at bounding box center [254, 187] width 47 height 9
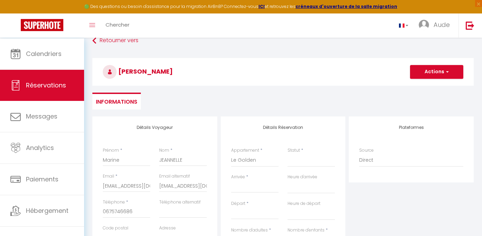
scroll to position [98, 0]
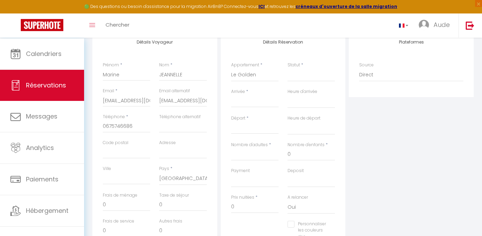
click at [265, 107] on input "Arrivée" at bounding box center [254, 102] width 47 height 9
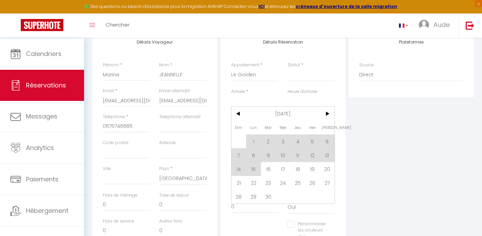
drag, startPoint x: 331, startPoint y: 121, endPoint x: 268, endPoint y: 144, distance: 67.0
click at [331, 121] on span ">" at bounding box center [327, 114] width 15 height 14
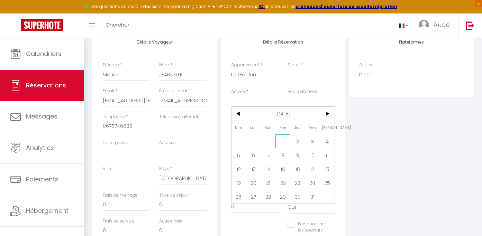
click at [282, 147] on span "1" at bounding box center [283, 142] width 15 height 14
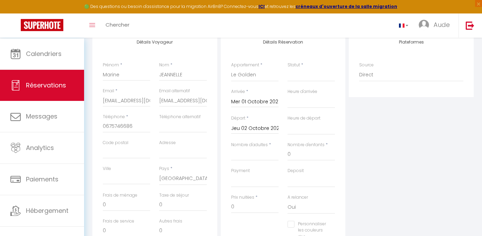
click at [285, 154] on div "Nombre d'enfants * 0" at bounding box center [311, 155] width 56 height 26
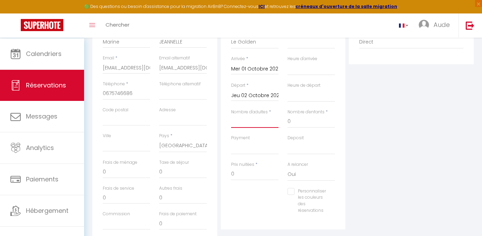
click at [245, 128] on input "Nombre d'adultes" at bounding box center [254, 122] width 47 height 12
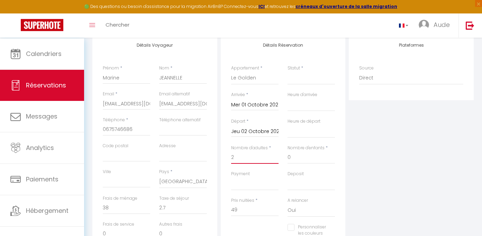
scroll to position [83, 0]
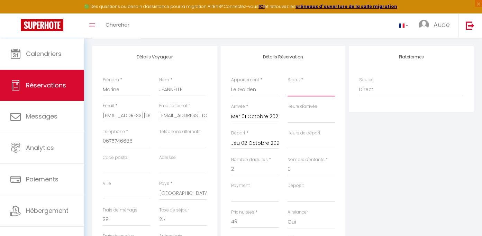
click at [288, 83] on select "Confirmé Non Confirmé Annulé Annulé par le voyageur No Show Request" at bounding box center [311, 89] width 47 height 13
click option "Non Confirmé" at bounding box center [0, 0] width 0 height 0
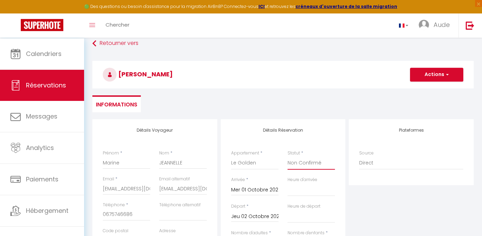
scroll to position [0, 0]
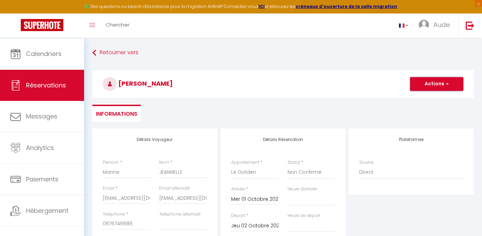
click at [437, 87] on button "Actions" at bounding box center [436, 84] width 53 height 14
click at [419, 101] on link "Enregistrer" at bounding box center [430, 99] width 55 height 9
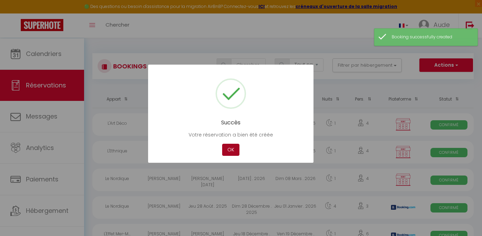
click at [230, 152] on button "OK" at bounding box center [230, 150] width 17 height 12
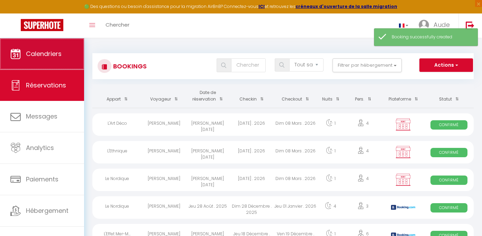
click at [40, 58] on span "Calendriers" at bounding box center [44, 53] width 36 height 9
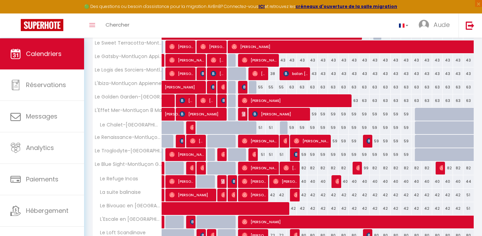
scroll to position [244, 0]
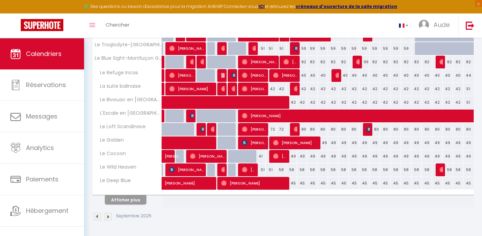
click at [106, 217] on img at bounding box center [108, 217] width 8 height 8
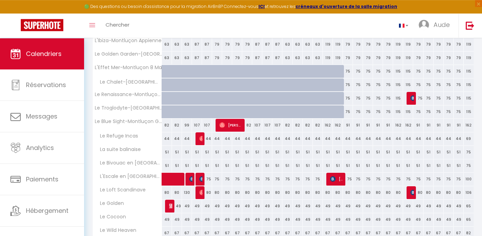
scroll to position [209, 0]
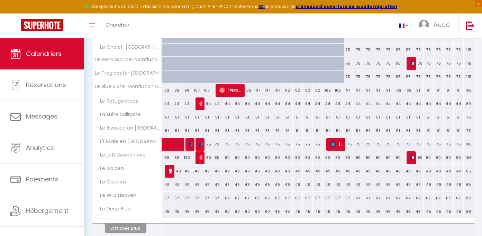
click at [172, 178] on span "Marine JEANNELLE" at bounding box center [170, 171] width 3 height 13
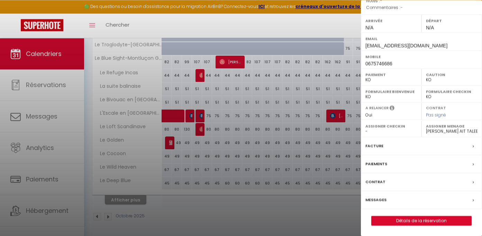
scroll to position [244, 0]
drag, startPoint x: 419, startPoint y: 223, endPoint x: 463, endPoint y: 8, distance: 220.0
click at [419, 223] on link "Détails de la réservation" at bounding box center [422, 221] width 100 height 9
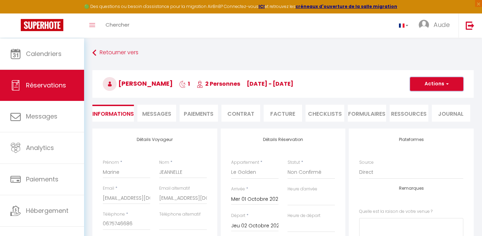
click at [446, 80] on button "Actions" at bounding box center [436, 84] width 53 height 14
click at [421, 121] on link "Supprimer" at bounding box center [430, 117] width 55 height 9
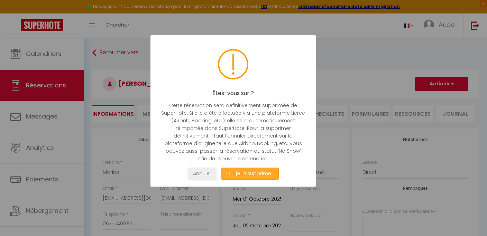
click at [248, 180] on button "Oui je la supprime !" at bounding box center [250, 174] width 58 height 12
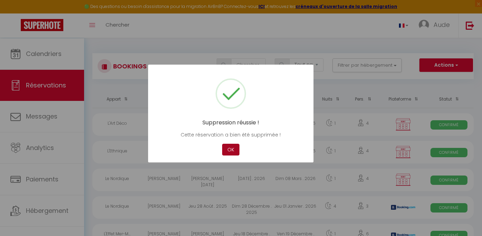
click at [228, 155] on button "OK" at bounding box center [230, 150] width 17 height 12
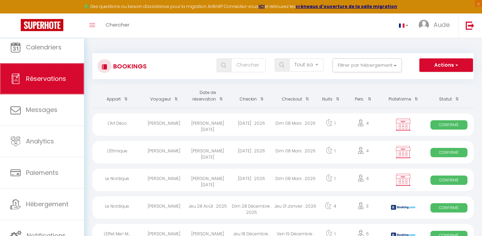
click at [58, 76] on span "Réservations" at bounding box center [46, 78] width 40 height 9
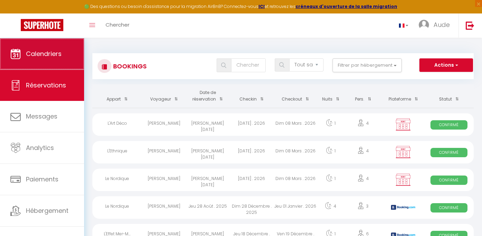
click at [52, 56] on span "Calendriers" at bounding box center [44, 53] width 36 height 9
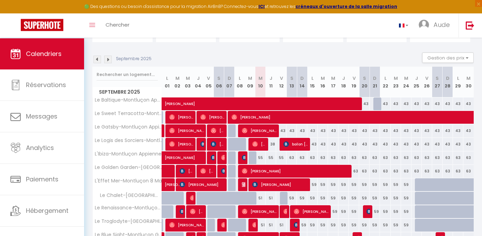
scroll to position [244, 0]
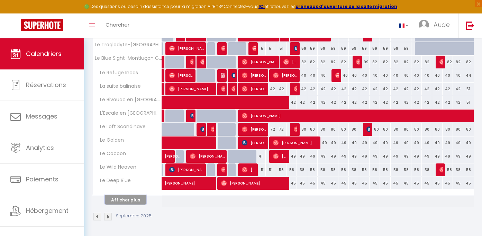
click at [116, 202] on button "Afficher plus" at bounding box center [126, 200] width 42 height 9
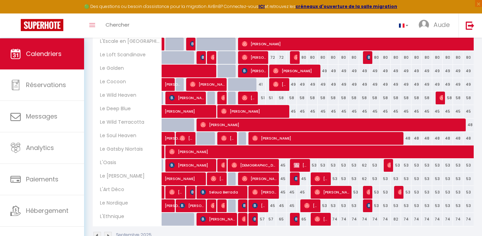
scroll to position [20, 0]
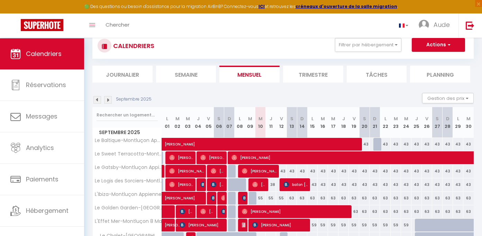
click at [106, 102] on img at bounding box center [108, 100] width 8 height 8
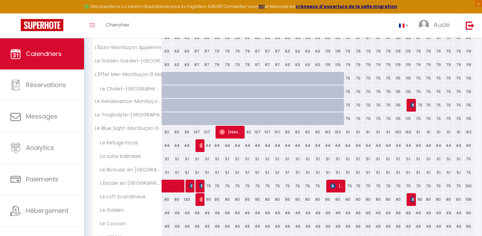
scroll to position [237, 0]
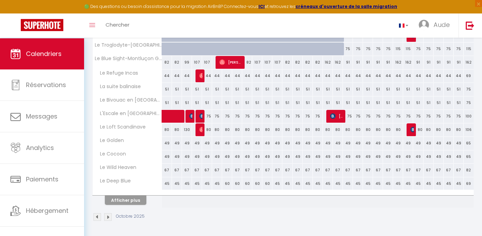
click at [169, 149] on div "49" at bounding box center [167, 143] width 10 height 13
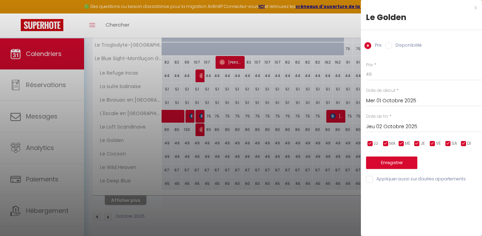
click at [472, 10] on div "x" at bounding box center [419, 7] width 116 height 8
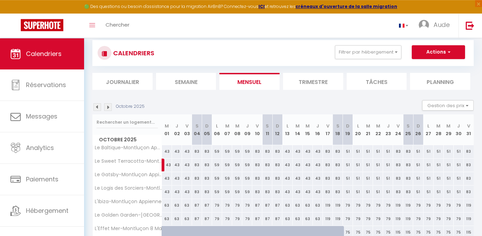
scroll to position [0, 0]
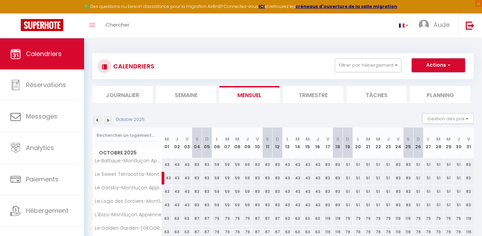
click at [443, 71] on button "Actions" at bounding box center [438, 65] width 53 height 14
click at [435, 82] on link "Nouvelle réservation" at bounding box center [431, 81] width 60 height 10
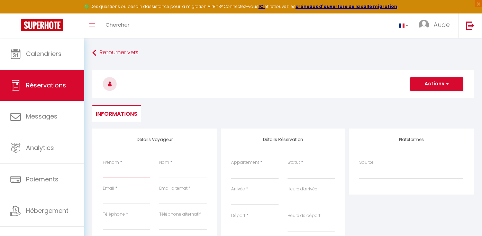
click at [126, 179] on input "Prénom" at bounding box center [126, 172] width 47 height 12
click at [123, 176] on input "Prénom" at bounding box center [126, 172] width 47 height 12
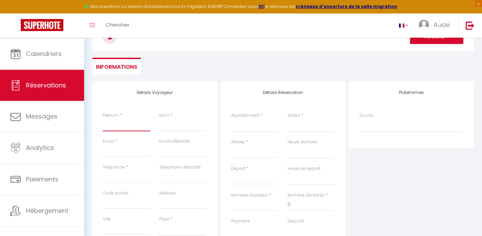
scroll to position [53, 0]
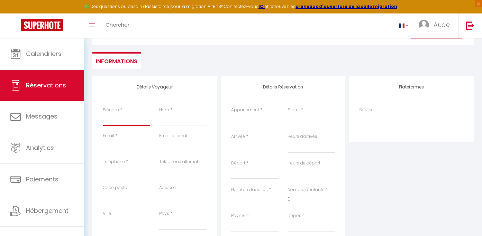
click at [112, 126] on input "Prénom" at bounding box center [126, 120] width 47 height 12
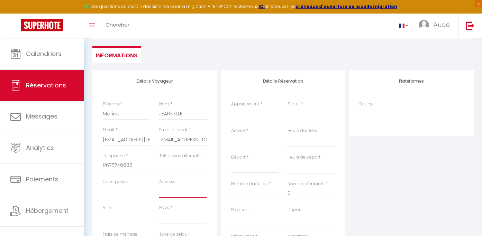
click at [174, 198] on input "Adresse" at bounding box center [182, 192] width 47 height 12
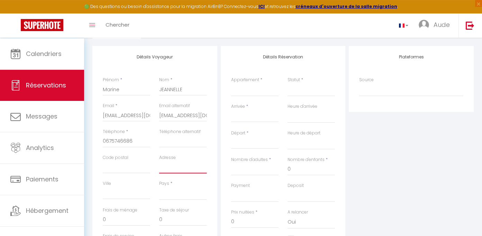
scroll to position [85, 0]
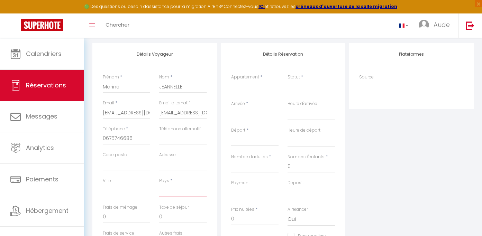
click at [159, 184] on select "France Portugal Afghanistan Albania Algeria American Samoa Andorra Angola Angui…" at bounding box center [182, 190] width 47 height 13
click option "France" at bounding box center [0, 0] width 0 height 0
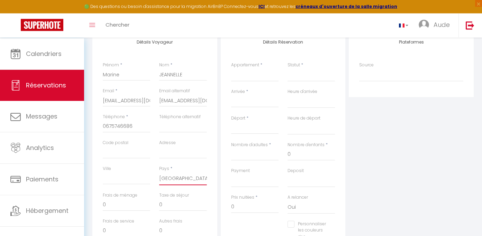
scroll to position [96, 0]
click at [231, 70] on select "Le Baltique-Montluçon Appienne Le Sweet Terracotta-Montluçon Guineberts Le Gats…" at bounding box center [254, 76] width 47 height 13
click option "Le Golden" at bounding box center [0, 0] width 0 height 0
click at [261, 106] on input "Arrivée" at bounding box center [254, 103] width 47 height 9
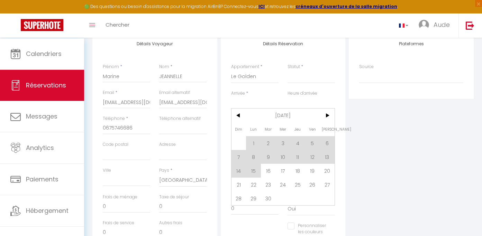
scroll to position [102, 0]
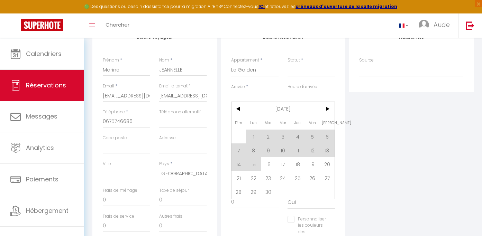
click at [333, 116] on span ">" at bounding box center [327, 109] width 15 height 14
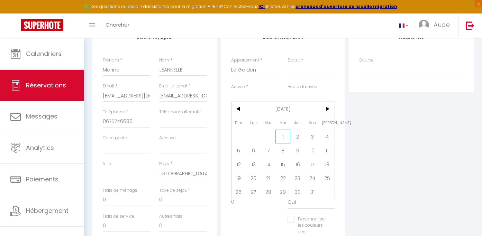
click at [280, 144] on span "1" at bounding box center [283, 137] width 15 height 14
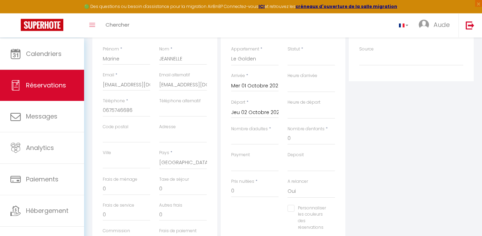
scroll to position [122, 0]
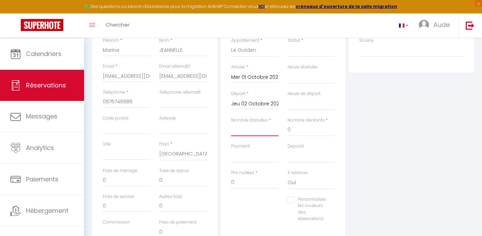
click at [260, 136] on input "Nombre d'adultes" at bounding box center [254, 130] width 47 height 12
click at [432, 157] on div "Plateformes Source Direct Airbnb.com Booking.com Chalet montagne Expedia Gite d…" at bounding box center [411, 130] width 128 height 247
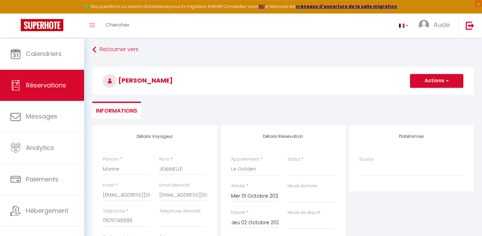
scroll to position [0, 0]
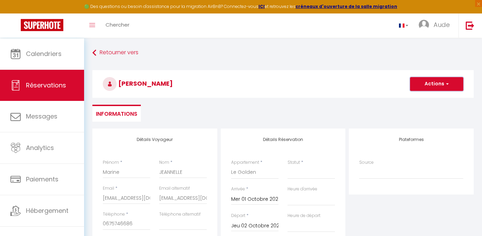
click at [446, 87] on span "button" at bounding box center [446, 84] width 4 height 6
click at [425, 104] on link "Enregistrer" at bounding box center [430, 99] width 55 height 9
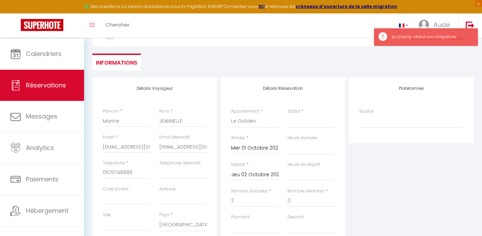
scroll to position [59, 0]
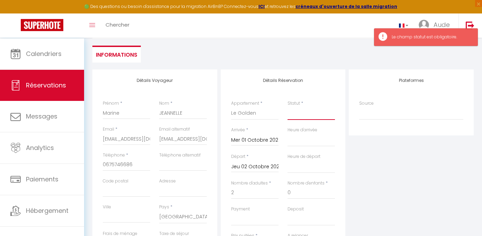
click at [288, 107] on select "Confirmé Non Confirmé Annulé Annulé par le voyageur No Show Request" at bounding box center [311, 113] width 47 height 13
click option "Non Confirmé" at bounding box center [0, 0] width 0 height 0
click at [426, 164] on div "Plateformes Source Direct Airbnb.com Booking.com Chalet montagne Expedia Gite d…" at bounding box center [411, 193] width 128 height 247
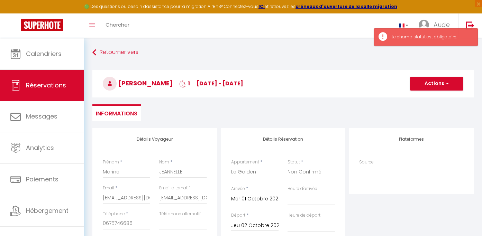
scroll to position [0, 0]
click at [446, 85] on span "button" at bounding box center [446, 84] width 4 height 6
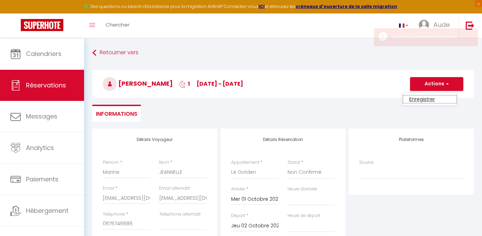
click at [427, 101] on link "Enregistrer" at bounding box center [430, 99] width 55 height 9
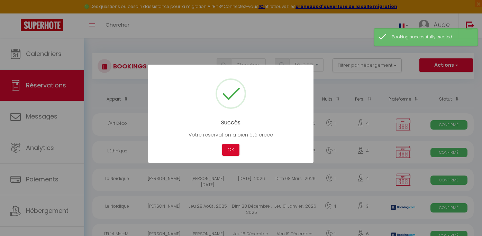
click at [46, 64] on div at bounding box center [241, 118] width 482 height 236
click at [46, 62] on div at bounding box center [241, 118] width 482 height 236
click at [47, 58] on div at bounding box center [241, 118] width 482 height 236
click at [225, 156] on button "OK" at bounding box center [230, 150] width 17 height 12
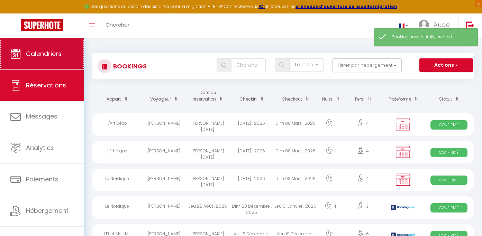
click at [35, 52] on span "Calendriers" at bounding box center [44, 53] width 36 height 9
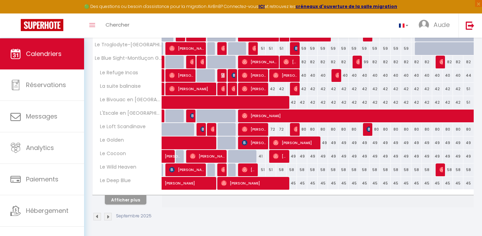
click at [111, 216] on img at bounding box center [108, 217] width 8 height 8
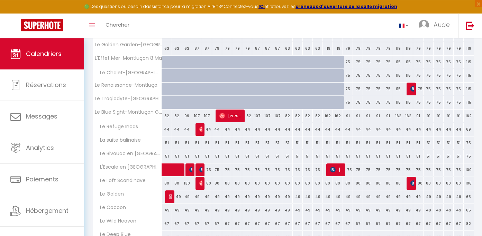
scroll to position [223, 0]
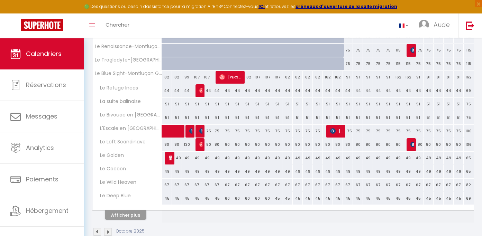
click at [170, 161] on img at bounding box center [172, 158] width 6 height 6
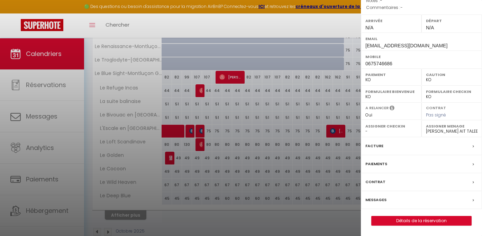
scroll to position [0, 0]
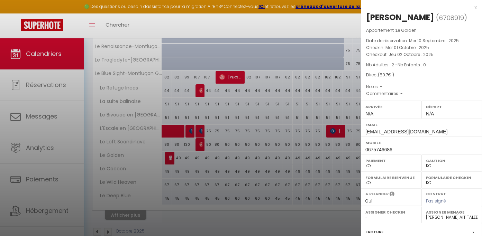
click at [31, 194] on div at bounding box center [241, 118] width 482 height 236
click at [34, 188] on div at bounding box center [241, 118] width 482 height 236
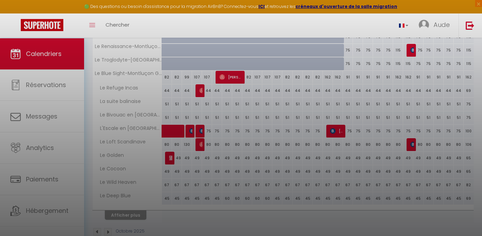
click at [33, 186] on div at bounding box center [241, 118] width 482 height 236
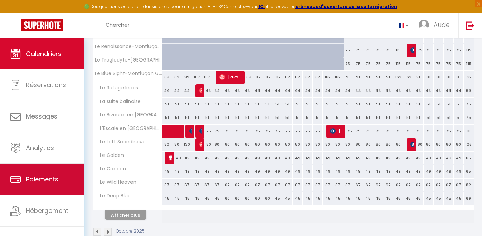
scroll to position [150, 0]
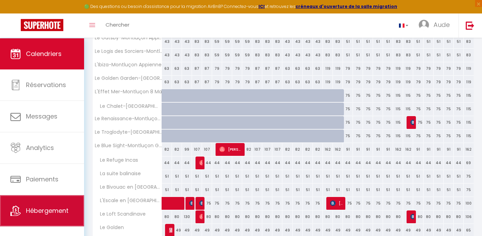
click at [47, 213] on link "Hébergement" at bounding box center [42, 211] width 84 height 31
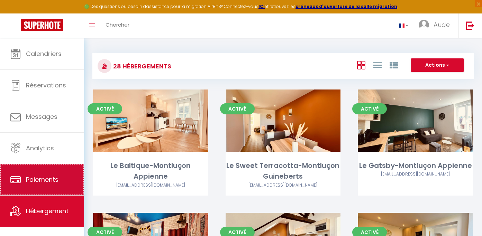
click at [47, 183] on span "Paiements" at bounding box center [42, 179] width 33 height 9
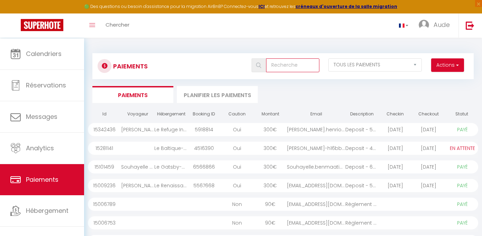
click at [270, 65] on input "text" at bounding box center [292, 65] width 53 height 14
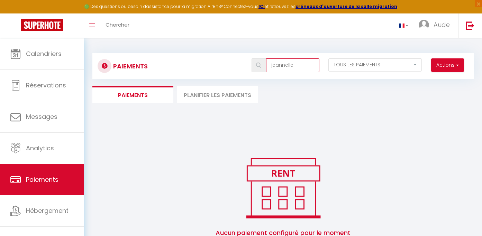
drag, startPoint x: 300, startPoint y: 65, endPoint x: 234, endPoint y: 65, distance: 65.4
click at [266, 65] on input "jeannelle" at bounding box center [292, 65] width 53 height 14
click at [256, 65] on img at bounding box center [258, 66] width 5 height 6
click at [199, 103] on li "Planifier les paiements" at bounding box center [217, 94] width 81 height 17
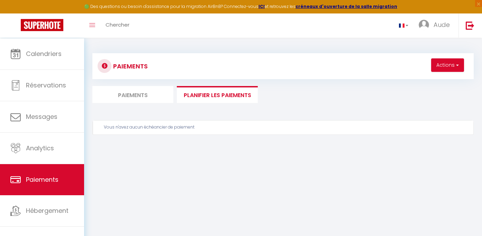
click at [153, 100] on li "Paiements" at bounding box center [132, 94] width 81 height 17
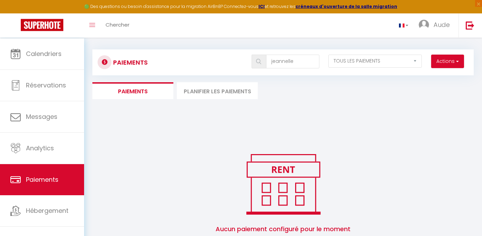
scroll to position [38, 0]
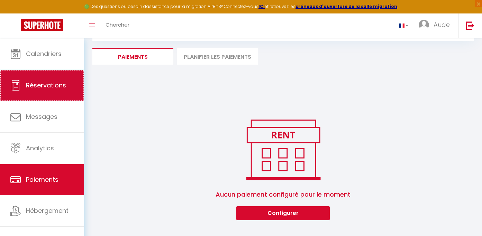
click at [41, 88] on span "Réservations" at bounding box center [46, 85] width 40 height 9
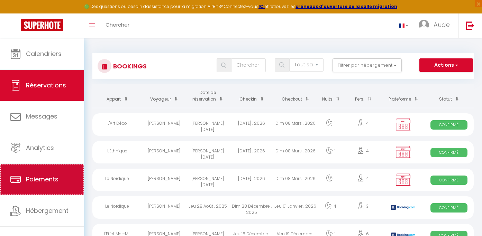
click at [40, 184] on span "Paiements" at bounding box center [42, 179] width 33 height 9
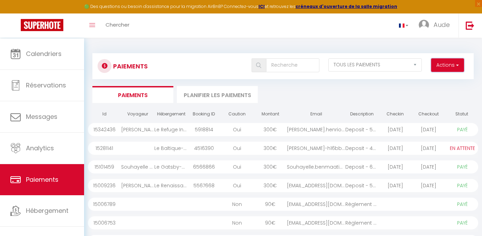
click at [445, 72] on button "Actions" at bounding box center [447, 65] width 33 height 14
click at [433, 83] on link "Créer nouveau lien paiement" at bounding box center [421, 80] width 85 height 9
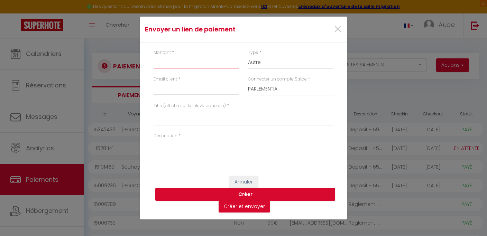
click at [175, 56] on input "Montant" at bounding box center [196, 62] width 85 height 12
click at [172, 57] on input "Montant" at bounding box center [196, 62] width 85 height 12
click at [155, 188] on button "Créer" at bounding box center [245, 194] width 180 height 13
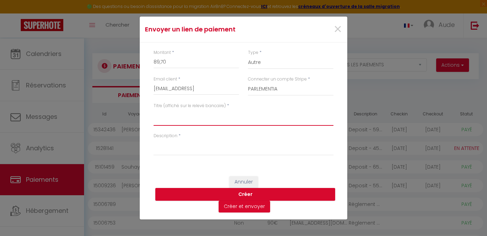
click at [194, 117] on textarea "Titre (affiché sur le relevé bancaire)" at bounding box center [244, 117] width 180 height 17
drag, startPoint x: 193, startPoint y: 117, endPoint x: 111, endPoint y: 103, distance: 83.1
click at [154, 109] on textarea "surplus" at bounding box center [244, 117] width 180 height 17
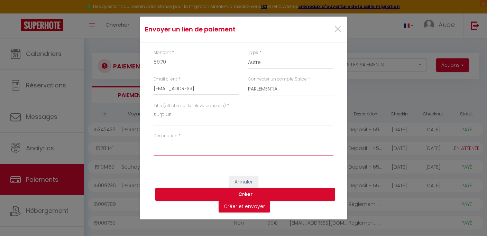
click at [201, 149] on textarea "Description" at bounding box center [244, 147] width 180 height 17
paste textarea "surplus"
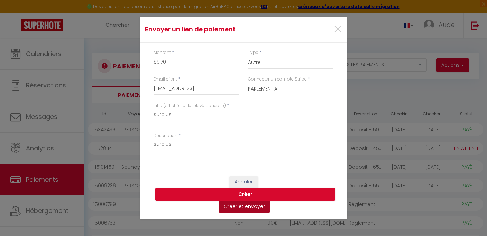
click at [263, 213] on button "Créer et envoyer" at bounding box center [245, 207] width 52 height 12
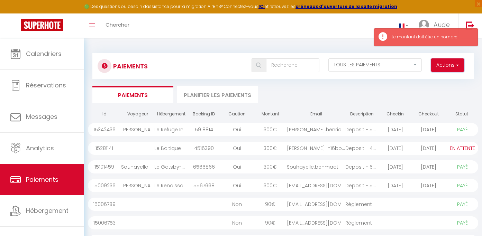
click at [435, 62] on button "Actions" at bounding box center [447, 65] width 33 height 14
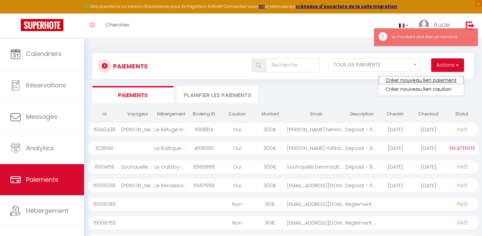
click at [417, 85] on link "Créer nouveau lien paiement" at bounding box center [421, 80] width 85 height 9
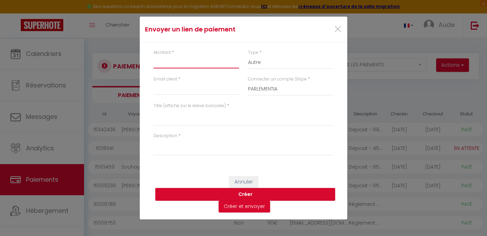
click at [207, 56] on input "Montant" at bounding box center [196, 62] width 85 height 12
click at [182, 91] on input "Email client" at bounding box center [196, 89] width 85 height 12
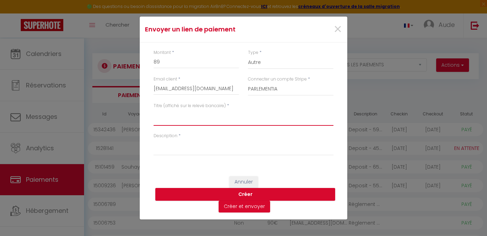
click at [175, 126] on textarea "Titre (affiché sur le relevé bancaire)" at bounding box center [244, 117] width 180 height 17
drag, startPoint x: 132, startPoint y: 116, endPoint x: 120, endPoint y: 117, distance: 12.1
click at [154, 116] on textarea "surplus" at bounding box center [244, 117] width 180 height 17
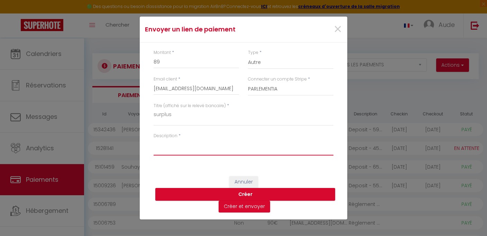
click at [177, 152] on textarea "Description" at bounding box center [244, 147] width 180 height 17
paste textarea "surplus"
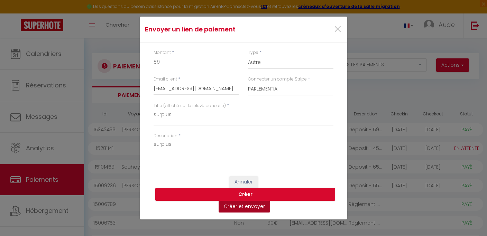
click at [243, 220] on div "Annuler Créer Créer et envoyer" at bounding box center [244, 195] width 208 height 50
click at [244, 213] on button "Créer et envoyer" at bounding box center [245, 207] width 52 height 12
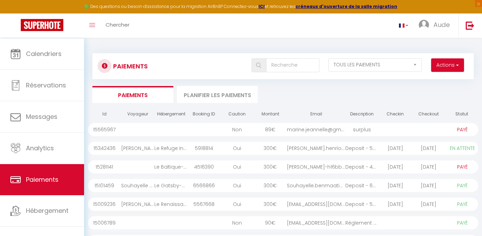
click at [363, 135] on div "surplus" at bounding box center [361, 129] width 33 height 13
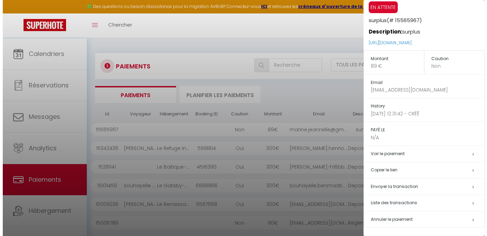
scroll to position [33, 0]
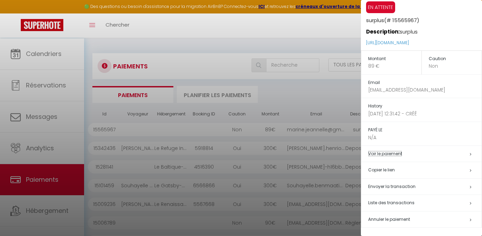
click at [391, 151] on link "Voir le paiement" at bounding box center [385, 154] width 34 height 6
drag, startPoint x: 380, startPoint y: 169, endPoint x: 401, endPoint y: 169, distance: 20.8
click at [380, 169] on h5 "Copier le lien" at bounding box center [425, 170] width 114 height 8
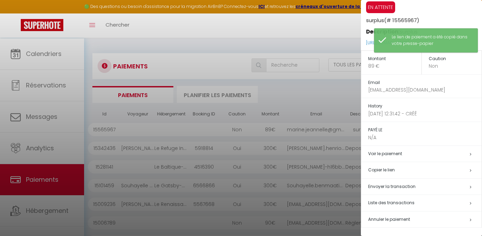
click at [402, 186] on span "Envoyer la transaction" at bounding box center [391, 187] width 47 height 6
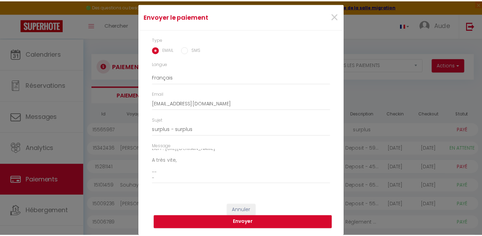
scroll to position [0, 0]
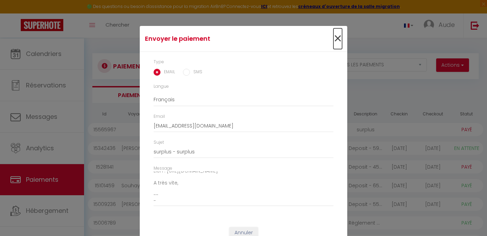
click at [334, 30] on span "×" at bounding box center [338, 38] width 9 height 21
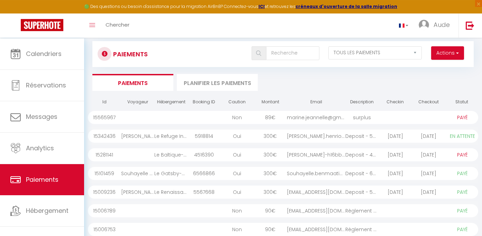
scroll to position [20, 0]
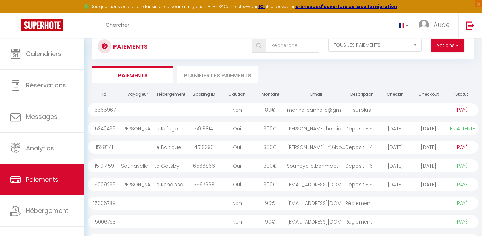
click at [361, 117] on div "surplus" at bounding box center [361, 109] width 33 height 13
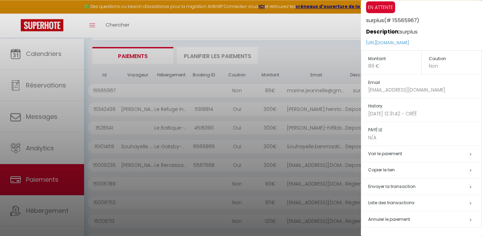
scroll to position [39, 0]
click at [468, 202] on h5 "Liste des transactions" at bounding box center [425, 203] width 114 height 8
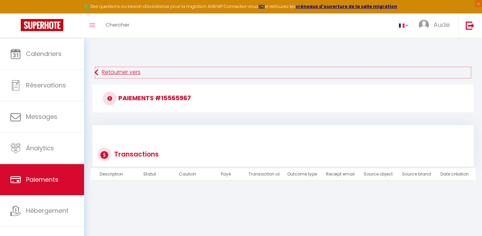
click at [140, 72] on link "Retourner vers" at bounding box center [282, 72] width 377 height 12
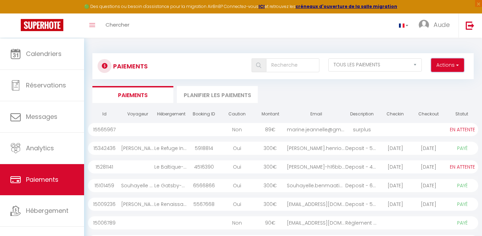
click at [455, 68] on span "button" at bounding box center [457, 65] width 4 height 7
click at [465, 103] on ul "Paiements Planifier les paiements" at bounding box center [282, 94] width 381 height 17
click at [285, 134] on div "89 €" at bounding box center [270, 129] width 33 height 13
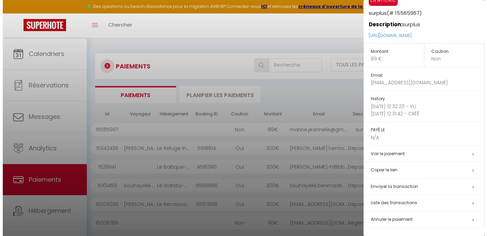
scroll to position [35, 0]
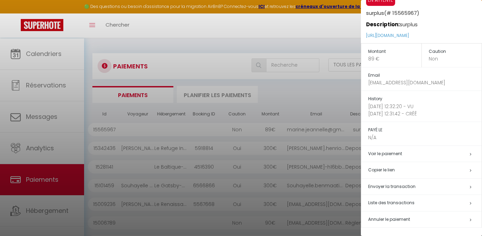
click at [408, 190] on span "Envoyer la transaction" at bounding box center [391, 187] width 47 height 6
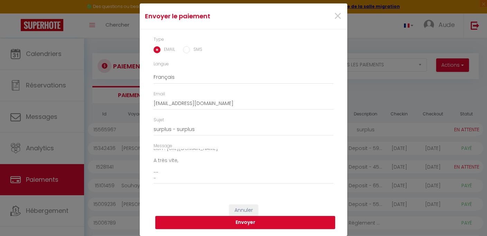
scroll to position [31, 0]
click at [237, 229] on div "Annuler Envoyer" at bounding box center [244, 217] width 208 height 38
click at [240, 224] on button "Envoyer" at bounding box center [245, 222] width 180 height 13
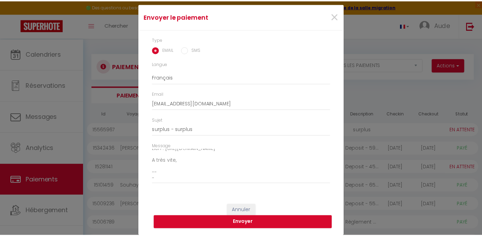
scroll to position [22, 0]
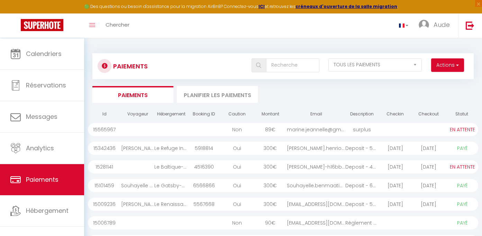
click at [368, 136] on div "surplus" at bounding box center [361, 129] width 33 height 13
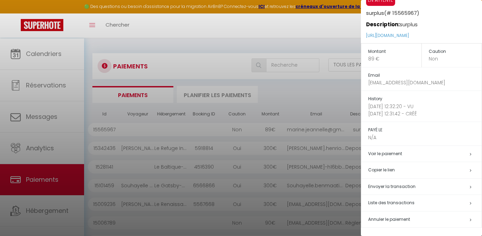
scroll to position [41, 0]
click at [416, 219] on h5 "Annuler le paiement" at bounding box center [425, 220] width 114 height 8
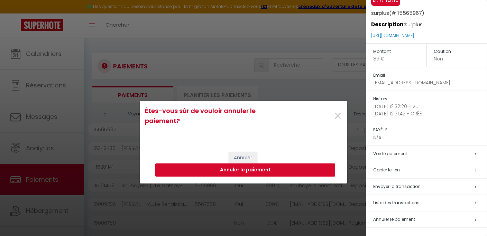
click at [271, 171] on button "Annuler le paiement" at bounding box center [245, 170] width 180 height 13
click at [252, 173] on button "Annuler le paiement" at bounding box center [245, 170] width 180 height 13
click at [224, 174] on button "Annuler le paiement" at bounding box center [245, 170] width 180 height 13
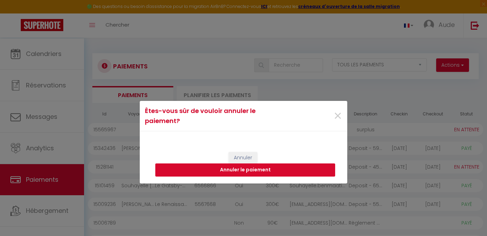
click at [240, 173] on div "Annuler Annuler le paiement" at bounding box center [244, 164] width 208 height 38
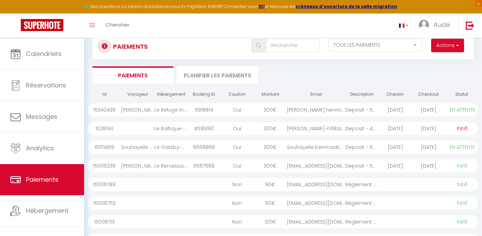
scroll to position [0, 0]
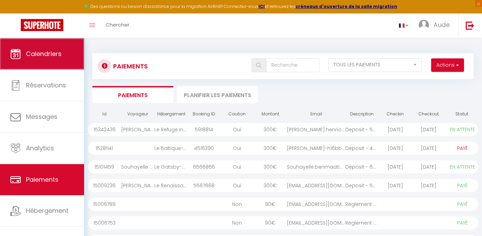
click at [28, 67] on link "Calendriers" at bounding box center [42, 53] width 84 height 31
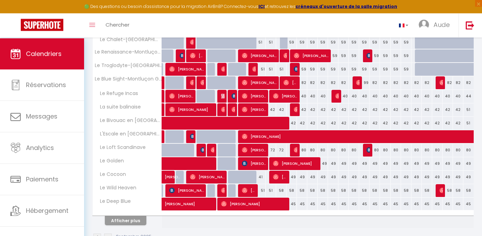
scroll to position [244, 0]
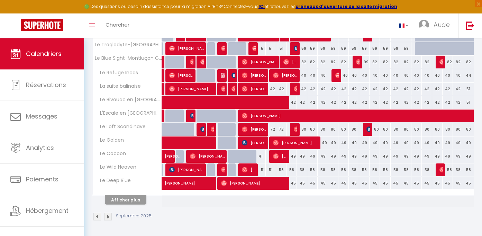
click at [109, 218] on img at bounding box center [108, 217] width 8 height 8
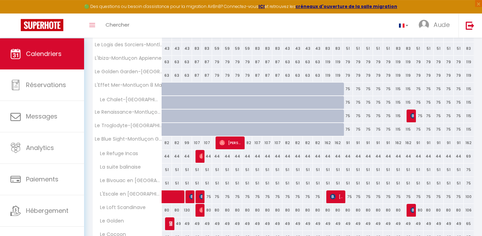
scroll to position [190, 0]
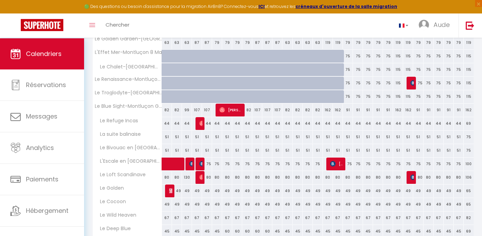
click at [170, 194] on img at bounding box center [172, 191] width 6 height 6
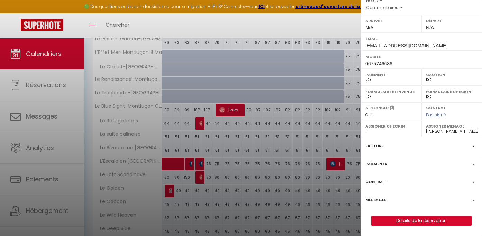
scroll to position [131, 0]
click at [409, 220] on link "Détails de la réservation" at bounding box center [422, 221] width 100 height 9
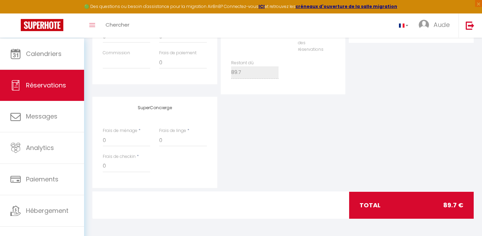
scroll to position [48, 0]
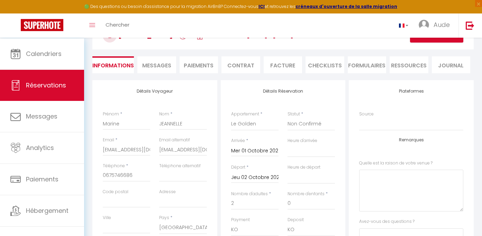
click at [215, 70] on li "Paiements" at bounding box center [199, 64] width 39 height 17
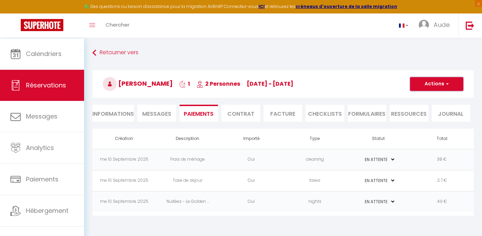
click at [451, 89] on button "Actions" at bounding box center [436, 84] width 53 height 14
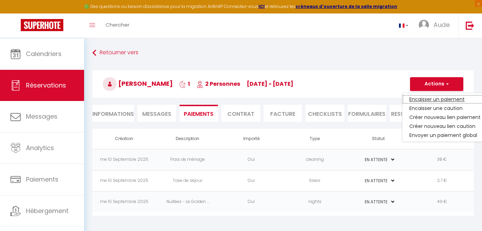
click at [432, 104] on link "Encaisser un paiement" at bounding box center [445, 99] width 85 height 9
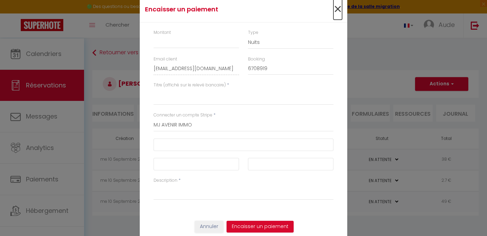
click at [335, 1] on span "×" at bounding box center [338, 9] width 9 height 21
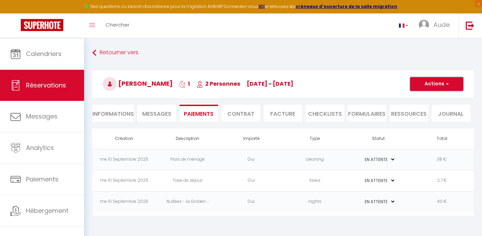
click at [443, 85] on button "Actions" at bounding box center [436, 84] width 53 height 14
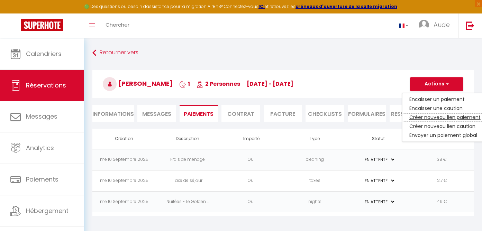
click at [425, 120] on link "Créer nouveau lien paiement" at bounding box center [445, 117] width 85 height 9
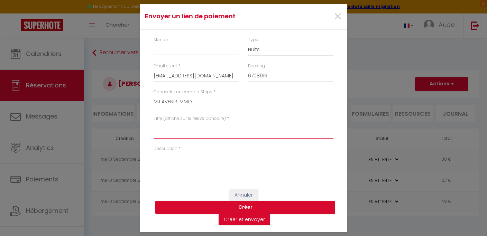
click at [194, 134] on textarea "Titre (affiché sur le relevé bancaire)" at bounding box center [244, 130] width 180 height 17
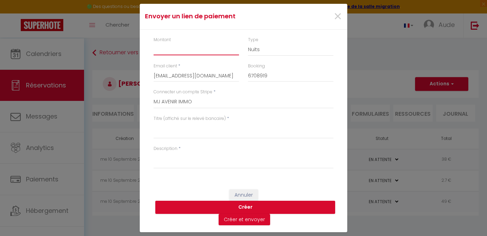
click at [185, 44] on input "Montant" at bounding box center [196, 49] width 85 height 12
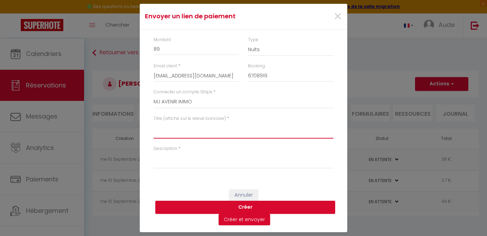
click at [200, 137] on textarea "Titre (affiché sur le relevé bancaire)" at bounding box center [244, 130] width 180 height 17
drag, startPoint x: 195, startPoint y: 134, endPoint x: 88, endPoint y: 125, distance: 108.0
click at [154, 125] on textarea "surplus" at bounding box center [244, 130] width 180 height 17
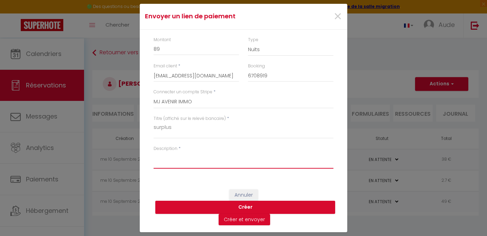
click at [166, 165] on textarea "Description" at bounding box center [244, 160] width 180 height 17
paste textarea "surplus"
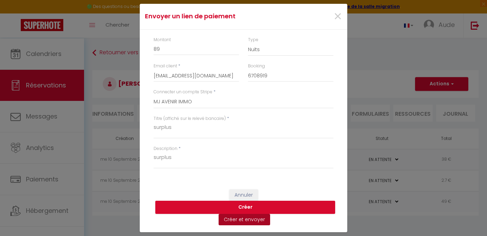
click at [255, 226] on button "Créer et envoyer" at bounding box center [245, 220] width 52 height 12
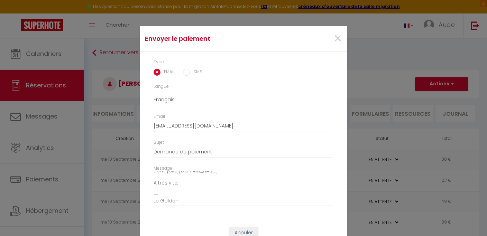
scroll to position [31, 0]
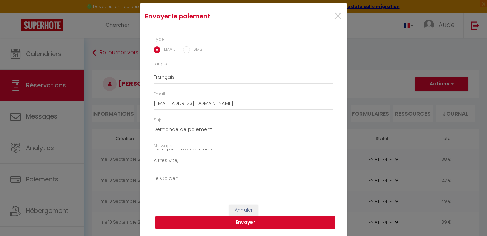
click at [235, 227] on button "Envoyer" at bounding box center [245, 222] width 180 height 13
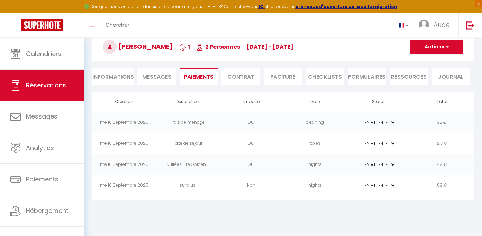
scroll to position [38, 0]
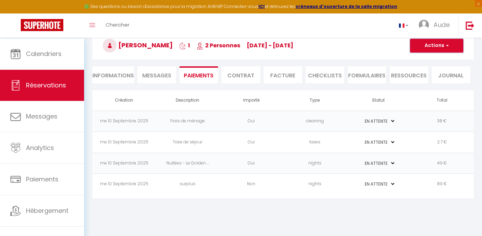
click at [451, 51] on button "Actions" at bounding box center [436, 46] width 53 height 14
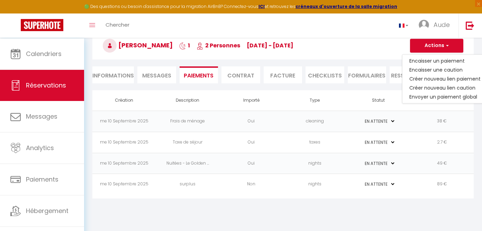
click at [354, 44] on h3 "Marine JEANNELLE 1 2 Personnes me 01 Oct - je 02 Oct" at bounding box center [282, 46] width 381 height 28
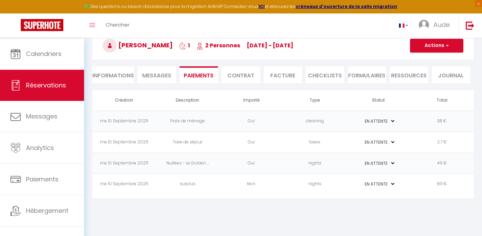
click at [446, 191] on td "89 €" at bounding box center [442, 184] width 64 height 21
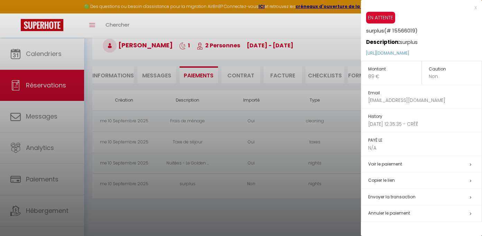
scroll to position [0, 0]
click at [470, 6] on div "x" at bounding box center [419, 7] width 116 height 8
click at [451, 45] on div at bounding box center [241, 118] width 482 height 236
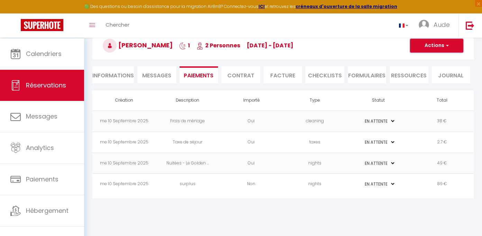
click at [447, 49] on span "button" at bounding box center [446, 46] width 4 height 6
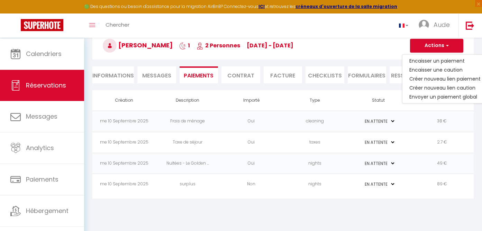
click at [364, 40] on h3 "Marine JEANNELLE 1 2 Personnes me 01 Oct - je 02 Oct" at bounding box center [282, 46] width 381 height 28
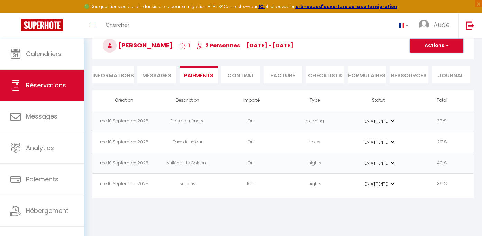
click at [444, 42] on button "Actions" at bounding box center [436, 46] width 53 height 14
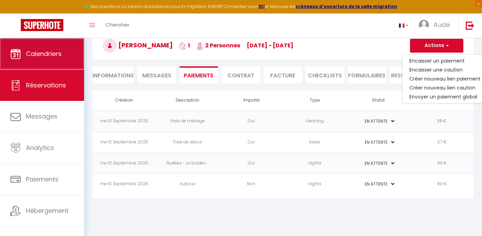
click at [50, 58] on span "Calendriers" at bounding box center [44, 53] width 36 height 9
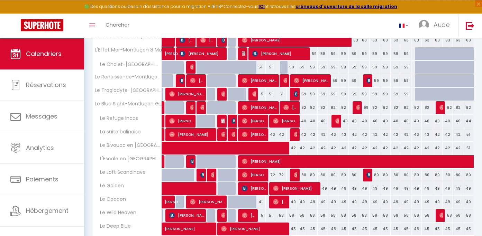
scroll to position [244, 0]
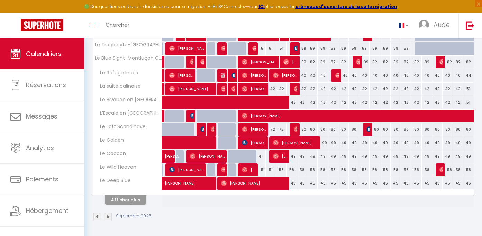
click at [108, 218] on img at bounding box center [108, 217] width 8 height 8
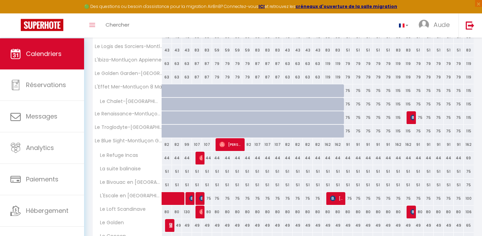
scroll to position [170, 0]
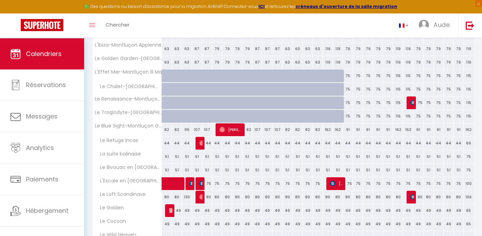
click at [170, 214] on img at bounding box center [172, 211] width 6 height 6
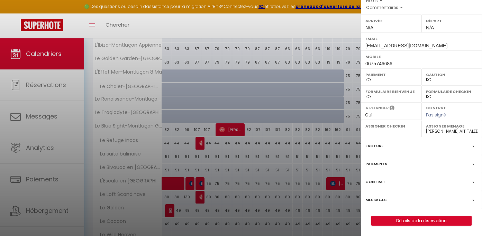
scroll to position [131, 0]
click at [440, 223] on link "Détails de la réservation" at bounding box center [422, 221] width 100 height 9
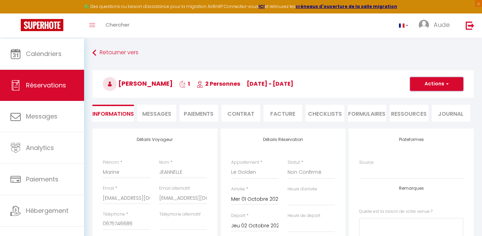
click at [444, 89] on button "Actions" at bounding box center [436, 84] width 53 height 14
click at [425, 122] on link "Supprimer" at bounding box center [430, 117] width 55 height 9
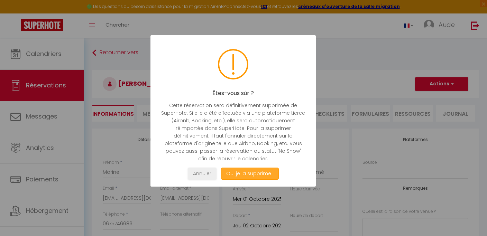
click at [237, 180] on button "Oui je la supprime !" at bounding box center [250, 174] width 58 height 12
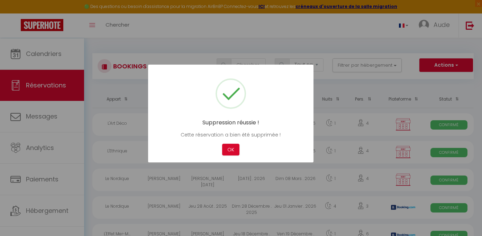
click at [330, 44] on div at bounding box center [241, 118] width 482 height 236
click at [229, 161] on div "Suppression réussie ! Cette réservation a bien été supprimée ! Not valid Cancel…" at bounding box center [230, 114] width 165 height 98
click at [232, 155] on button "OK" at bounding box center [230, 150] width 17 height 12
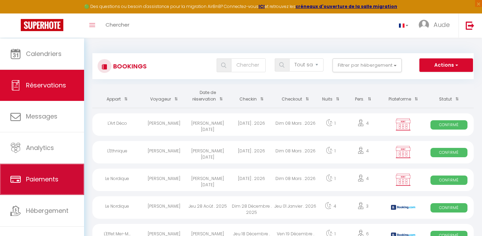
click at [37, 177] on link "Paiements" at bounding box center [42, 179] width 84 height 31
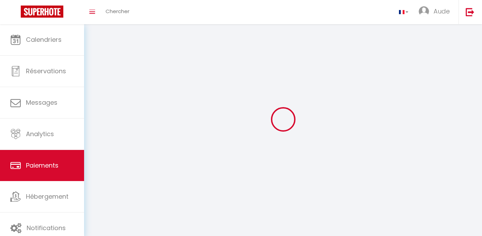
click at [38, 181] on link "Paiements" at bounding box center [42, 165] width 84 height 31
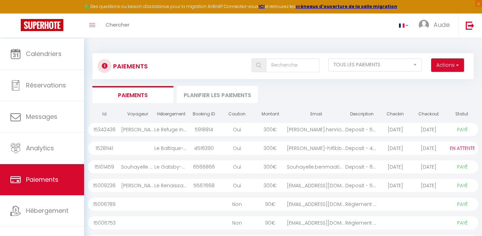
click at [418, 68] on div "EN ATTENTE PAYÉ TOUS LES PAIEMENTS" at bounding box center [375, 64] width 102 height 13
click at [439, 67] on button "Actions" at bounding box center [447, 65] width 33 height 14
click at [415, 80] on link "Créer nouveau lien paiement" at bounding box center [421, 80] width 85 height 9
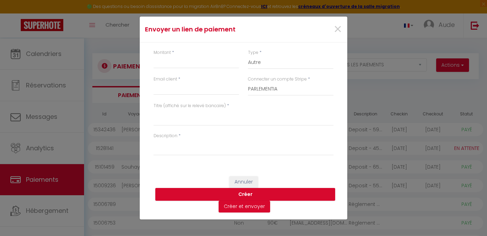
drag, startPoint x: 141, startPoint y: 55, endPoint x: 160, endPoint y: 54, distance: 19.1
click at [141, 55] on div "Montant * Type * Nuits Frais de ménage Taxe de séjour Autre Email client * Conn…" at bounding box center [244, 106] width 208 height 127
click at [175, 56] on input "Montant" at bounding box center [196, 62] width 85 height 12
click at [191, 84] on input "Email client" at bounding box center [196, 89] width 85 height 12
click option "MJ AVENIR IMMO" at bounding box center [0, 0] width 0 height 0
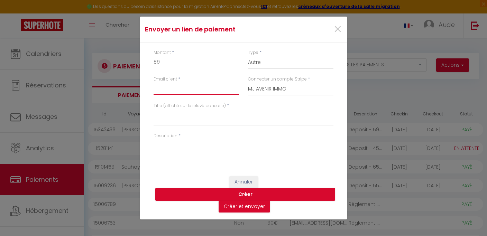
click at [174, 84] on input "Email client" at bounding box center [196, 89] width 85 height 12
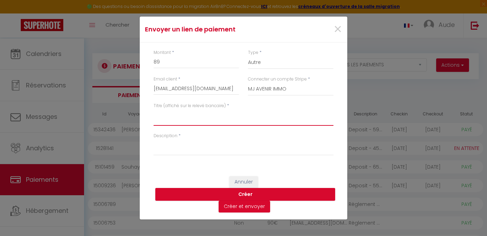
click at [164, 120] on textarea "Titre (affiché sur le relevé bancaire)" at bounding box center [244, 117] width 180 height 17
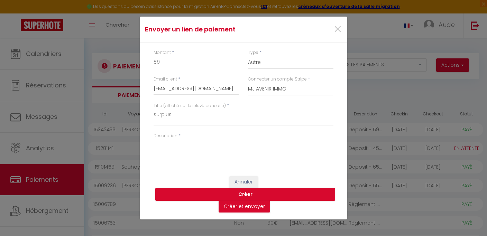
click at [168, 128] on div "Titre (affiché sur le relevé bancaire) * surplus" at bounding box center [243, 118] width 189 height 30
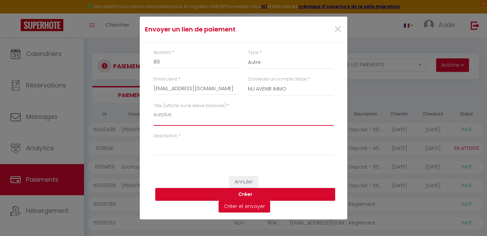
drag, startPoint x: 180, startPoint y: 114, endPoint x: 160, endPoint y: 111, distance: 20.3
click at [154, 109] on textarea "surplus" at bounding box center [244, 117] width 180 height 17
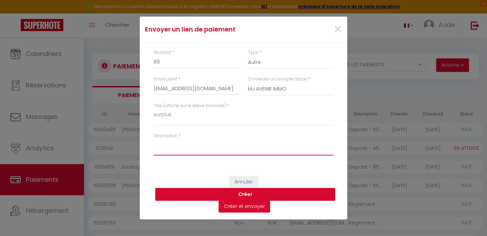
click at [179, 152] on textarea "Description" at bounding box center [244, 147] width 180 height 17
paste textarea "surplus"
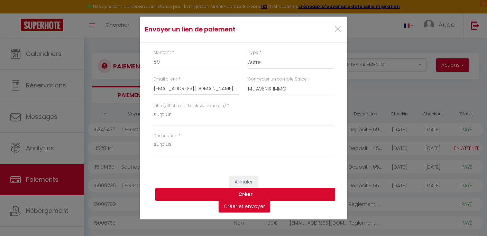
click at [253, 201] on button "Créer" at bounding box center [245, 194] width 180 height 13
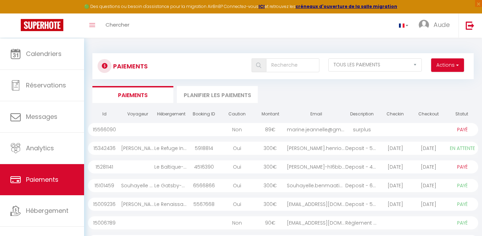
click at [298, 135] on div "marine.jeannelle@gma..." at bounding box center [316, 129] width 58 height 13
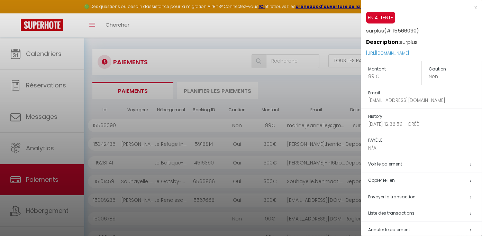
scroll to position [7, 0]
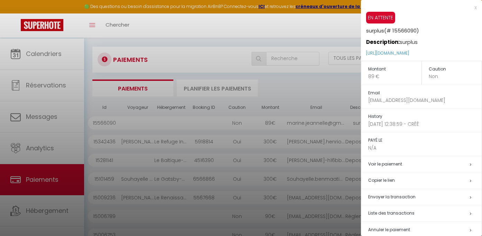
click at [294, 91] on div at bounding box center [241, 118] width 482 height 236
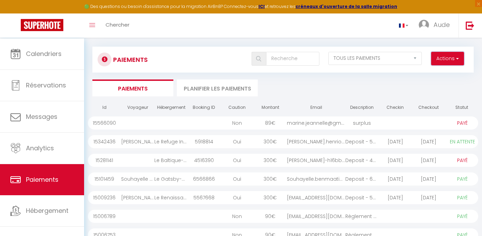
click at [453, 61] on button "Actions" at bounding box center [447, 59] width 33 height 14
click at [344, 94] on ul "Paiements Planifier les paiements" at bounding box center [282, 88] width 381 height 17
click at [354, 130] on div "surplus" at bounding box center [361, 123] width 33 height 13
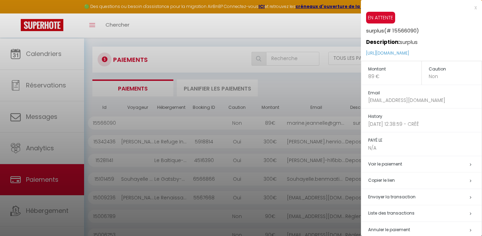
scroll to position [33, 0]
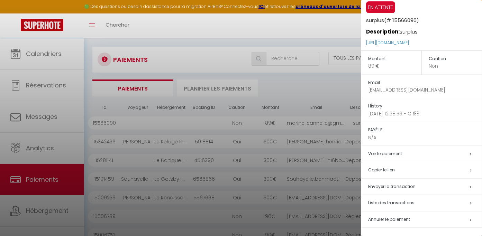
click at [416, 219] on h5 "Annuler le paiement" at bounding box center [425, 220] width 114 height 8
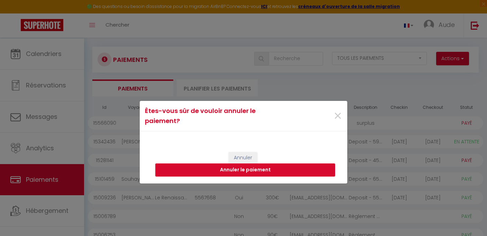
click at [246, 173] on button "Annuler le paiement" at bounding box center [245, 170] width 180 height 13
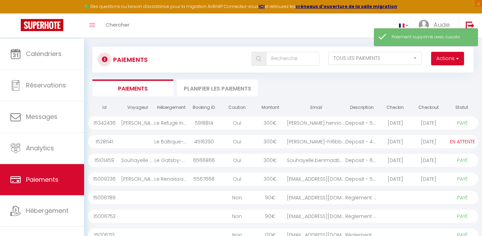
click at [464, 60] on div "Actions Créer nouveau lien paiement Créer nouveau lien caution" at bounding box center [448, 59] width 42 height 14
click at [455, 60] on span "button" at bounding box center [457, 58] width 4 height 7
click at [412, 78] on link "Créer nouveau lien paiement" at bounding box center [421, 73] width 85 height 9
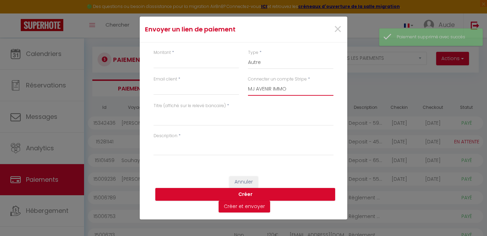
click option "MJ AVENIR IMMO" at bounding box center [0, 0] width 0 height 0
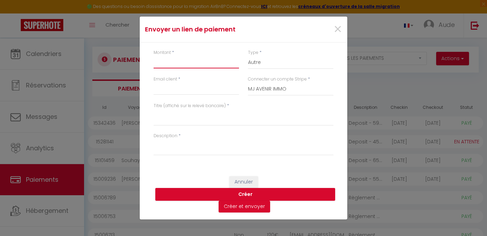
click at [178, 56] on input "Montant" at bounding box center [196, 62] width 85 height 12
click at [167, 91] on input "Email client" at bounding box center [196, 89] width 85 height 12
click option "Nuits" at bounding box center [0, 0] width 0 height 0
click at [185, 85] on input "marine?" at bounding box center [196, 89] width 85 height 12
click at [188, 85] on input "marine?" at bounding box center [196, 89] width 85 height 12
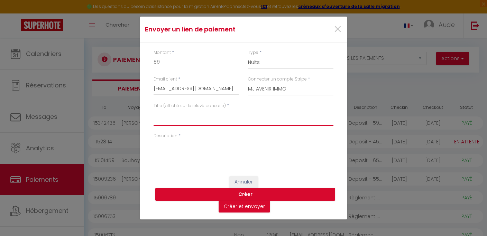
click at [174, 113] on textarea "Titre (affiché sur le relevé bancaire)" at bounding box center [244, 117] width 180 height 17
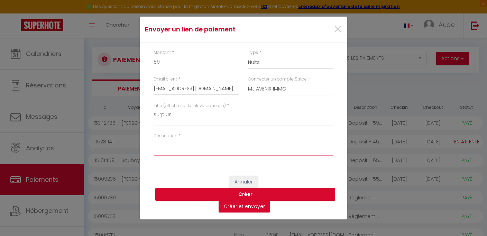
click at [177, 146] on textarea "Description" at bounding box center [244, 147] width 180 height 17
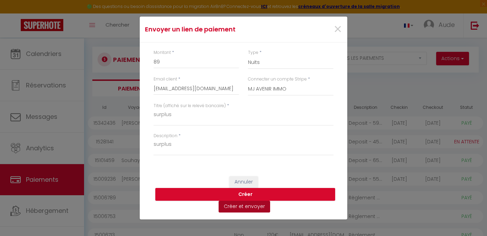
click at [250, 213] on button "Créer et envoyer" at bounding box center [245, 207] width 52 height 12
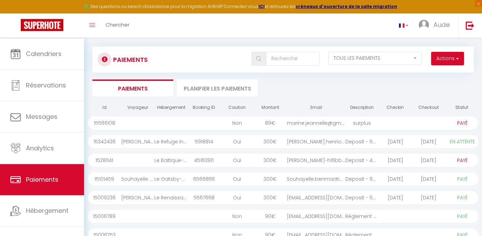
click at [332, 130] on div "marine.jeannelle@gma..." at bounding box center [316, 123] width 58 height 13
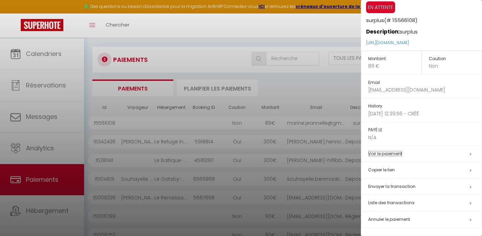
click at [389, 151] on link "Voir le paiement" at bounding box center [385, 154] width 34 height 6
click at [397, 168] on h5 "Copier le lien" at bounding box center [425, 170] width 114 height 8
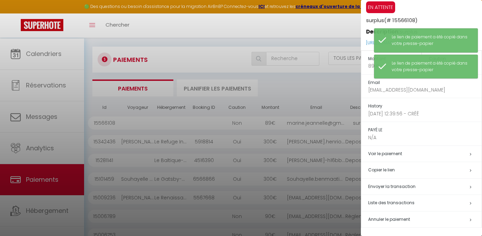
click at [391, 186] on span "Envoyer la transaction" at bounding box center [391, 187] width 47 height 6
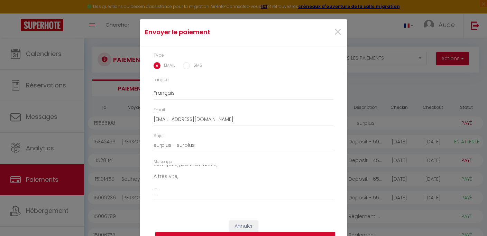
scroll to position [31, 0]
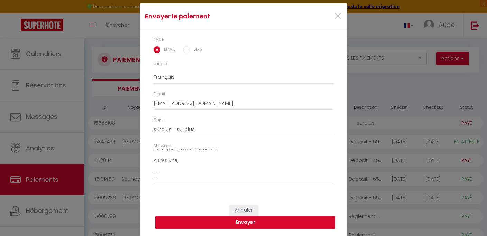
click at [234, 224] on button "Envoyer" at bounding box center [245, 222] width 180 height 13
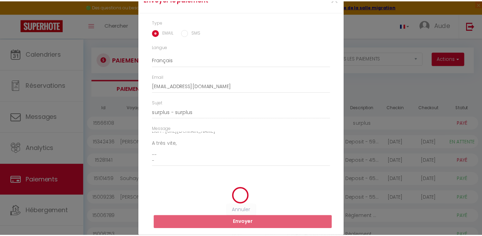
scroll to position [22, 0]
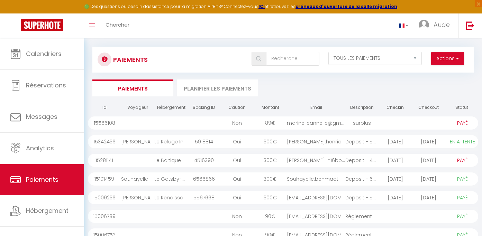
click at [309, 130] on div "marine.jeannelle@gma..." at bounding box center [316, 123] width 58 height 13
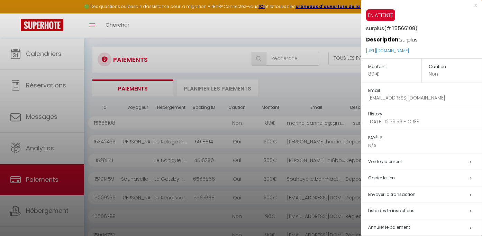
scroll to position [0, 0]
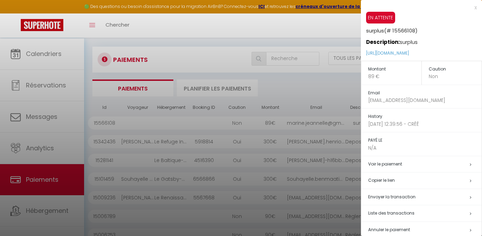
click at [470, 8] on div "x" at bounding box center [419, 7] width 116 height 8
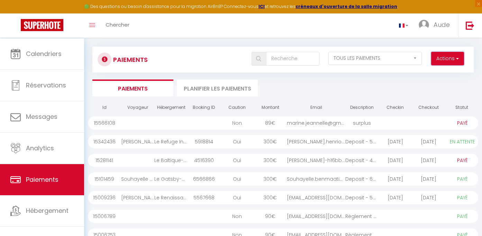
click at [443, 62] on button "Actions" at bounding box center [447, 59] width 33 height 14
click at [314, 105] on div "Id Voyageur Hébergement Booking ID Caution Montant Email Description Checkin Ch…" at bounding box center [283, 207] width 390 height 215
click at [372, 129] on div "surplus" at bounding box center [361, 123] width 33 height 13
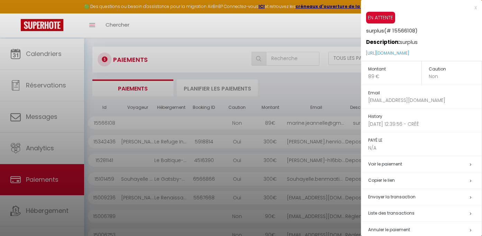
scroll to position [33, 0]
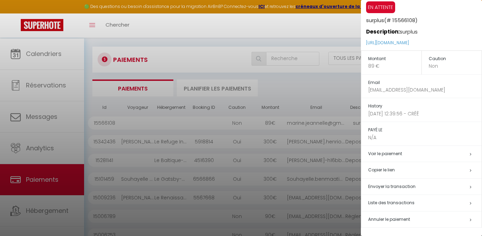
click at [398, 225] on td "Annuler le paiement" at bounding box center [421, 219] width 121 height 17
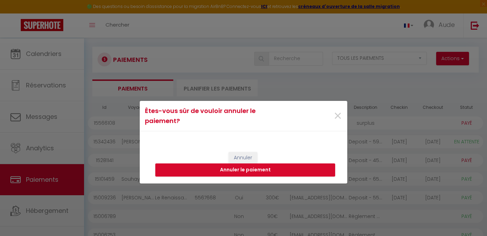
click at [399, 221] on div "Êtes-vous sûr de vouloir annuler le paiement? × Annuler Annuler le paiement" at bounding box center [243, 118] width 487 height 236
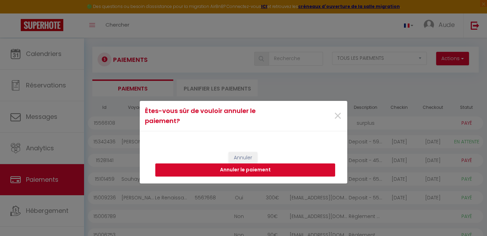
click at [278, 171] on button "Annuler le paiement" at bounding box center [245, 170] width 180 height 13
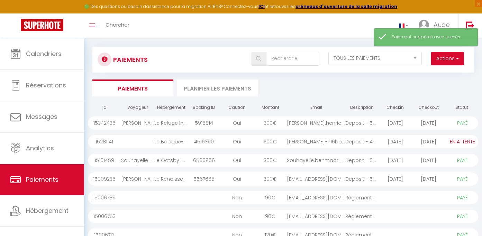
click at [388, 82] on ul "Paiements Planifier les paiements" at bounding box center [282, 88] width 381 height 17
click at [269, 58] on input "text" at bounding box center [292, 59] width 53 height 14
click at [464, 60] on div "Actions Créer nouveau lien paiement Créer nouveau lien caution" at bounding box center [448, 59] width 42 height 14
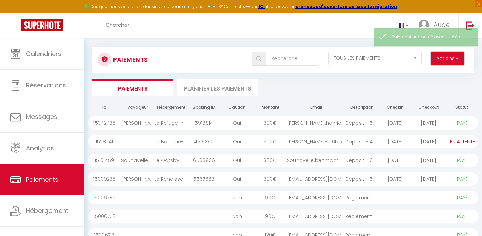
click at [452, 61] on button "Actions" at bounding box center [447, 59] width 33 height 14
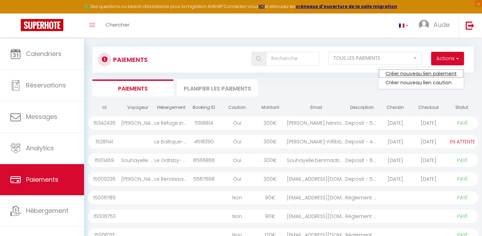
click at [434, 76] on link "Créer nouveau lien paiement" at bounding box center [421, 73] width 85 height 9
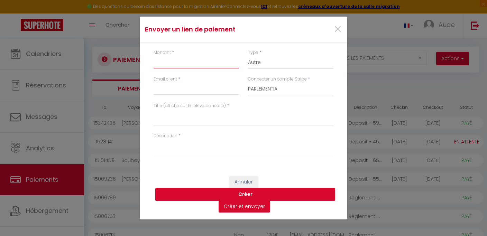
click at [200, 56] on input "Montant" at bounding box center [196, 62] width 85 height 12
click at [337, 22] on span "×" at bounding box center [338, 29] width 9 height 21
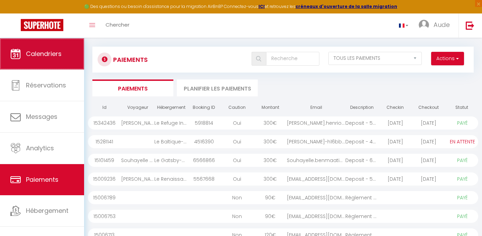
click at [45, 58] on span "Calendriers" at bounding box center [44, 53] width 36 height 9
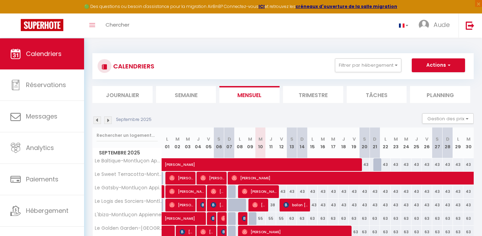
scroll to position [244, 0]
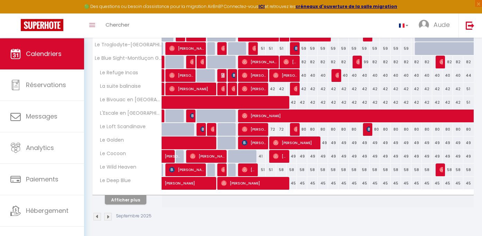
click at [107, 218] on img at bounding box center [108, 217] width 8 height 8
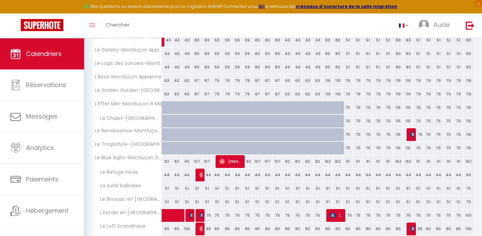
scroll to position [178, 0]
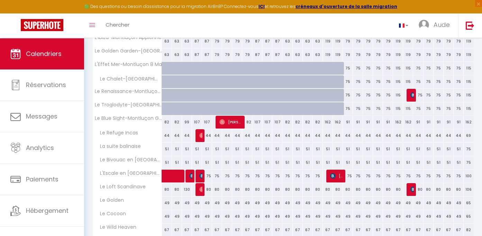
click at [168, 210] on div "49" at bounding box center [167, 203] width 10 height 13
drag, startPoint x: 63, startPoint y: 97, endPoint x: 38, endPoint y: 84, distance: 28.3
click at [62, 97] on div at bounding box center [241, 118] width 482 height 236
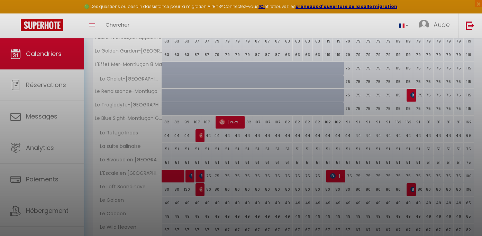
scroll to position [0, 0]
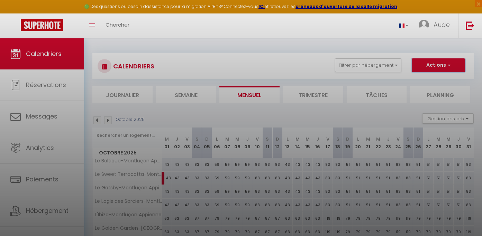
click at [450, 66] on span "button" at bounding box center [448, 65] width 4 height 7
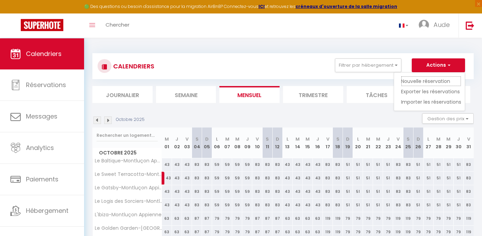
click at [425, 82] on link "Nouvelle réservation" at bounding box center [431, 81] width 60 height 10
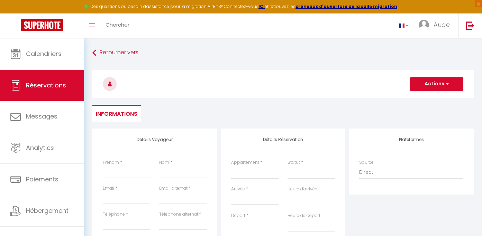
scroll to position [20, 0]
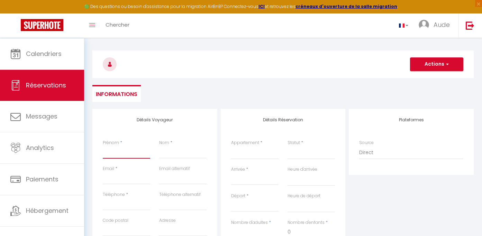
click at [141, 156] on input "Prénom" at bounding box center [126, 152] width 47 height 12
click at [132, 159] on input "Prénom" at bounding box center [126, 152] width 47 height 12
click at [126, 157] on input "Prénom" at bounding box center [126, 152] width 47 height 12
click at [124, 159] on input "Prénom" at bounding box center [126, 152] width 47 height 12
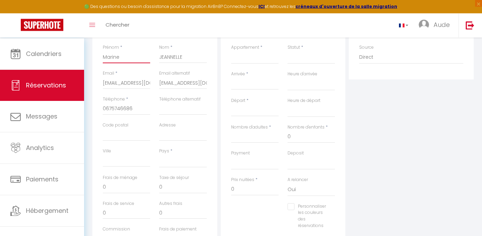
scroll to position [125, 0]
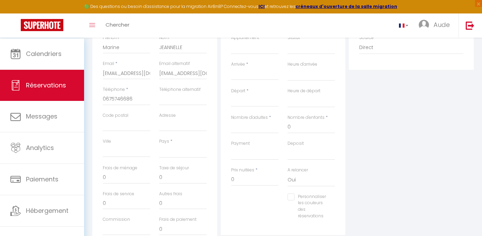
click at [172, 165] on div "Pays * France Portugal Afghanistan Albania Algeria American Samoa Andorra Angol…" at bounding box center [183, 151] width 56 height 27
click at [159, 145] on select "France Portugal Afghanistan Albania Algeria American Samoa Andorra Angola Angui…" at bounding box center [182, 151] width 47 height 13
click option "France" at bounding box center [0, 0] width 0 height 0
click at [245, 54] on select "Le Baltique-Montluçon Appienne Le Sweet Terracotta-Montluçon Guineberts Le Gats…" at bounding box center [254, 47] width 47 height 13
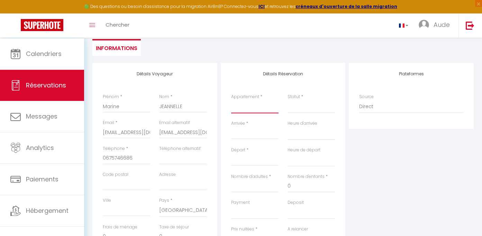
click at [231, 100] on select "Le Baltique-Montluçon Appienne Le Sweet Terracotta-Montluçon Guineberts Le Gats…" at bounding box center [254, 106] width 47 height 13
click option "Le Golden" at bounding box center [0, 0] width 0 height 0
click at [250, 100] on label "Appartement" at bounding box center [245, 97] width 28 height 7
click at [250, 103] on select "Le Baltique-Montluçon Appienne Le Sweet Terracotta-Montluçon Guineberts Le Gats…" at bounding box center [254, 106] width 47 height 13
click at [249, 129] on input "Arrivée" at bounding box center [254, 133] width 47 height 9
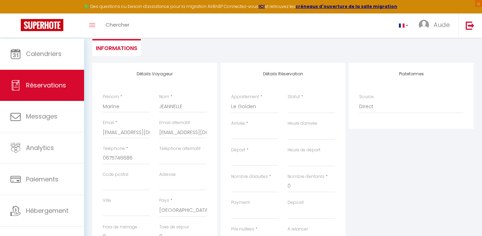
click at [250, 129] on input "Arrivée" at bounding box center [254, 133] width 47 height 9
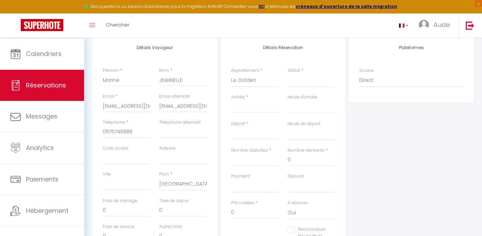
drag, startPoint x: 257, startPoint y: 117, endPoint x: 262, endPoint y: 117, distance: 5.2
click at [257, 112] on input "Arrivée" at bounding box center [254, 107] width 47 height 9
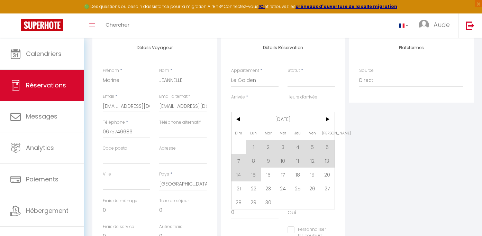
click at [327, 126] on span ">" at bounding box center [327, 119] width 15 height 14
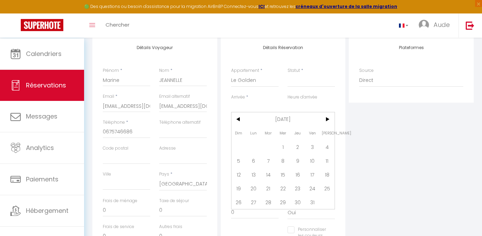
click at [281, 154] on span "1" at bounding box center [283, 147] width 15 height 14
click at [282, 160] on div "Nombre d'adultes *" at bounding box center [255, 160] width 56 height 26
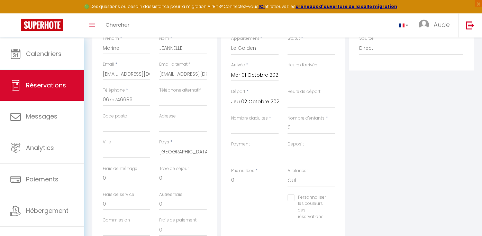
scroll to position [125, 0]
click at [263, 141] on div "Nombre d'adultes *" at bounding box center [255, 128] width 56 height 26
click at [264, 134] on input "Nombre d'adultes" at bounding box center [254, 127] width 47 height 12
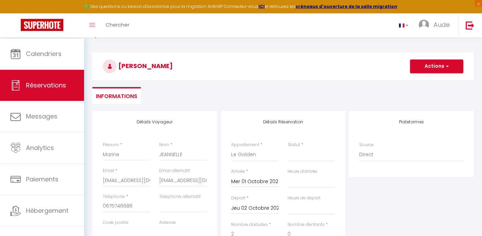
scroll to position [0, 0]
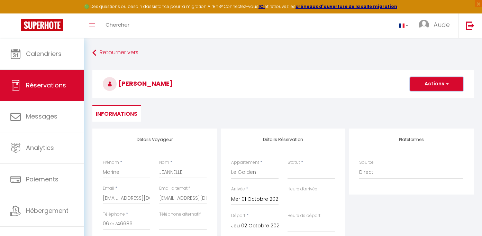
click at [441, 88] on button "Actions" at bounding box center [436, 84] width 53 height 14
click at [433, 102] on link "Enregistrer" at bounding box center [430, 99] width 55 height 9
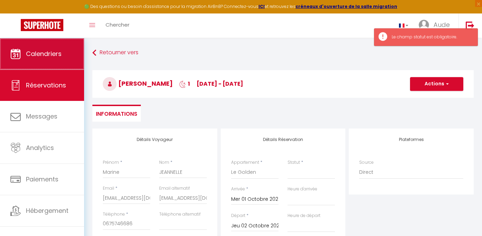
click at [42, 60] on link "Calendriers" at bounding box center [42, 53] width 84 height 31
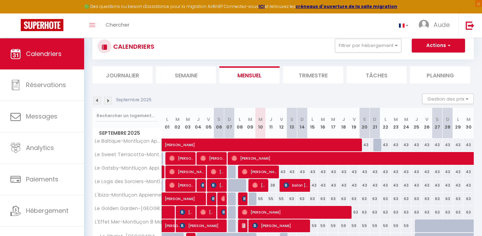
scroll to position [244, 0]
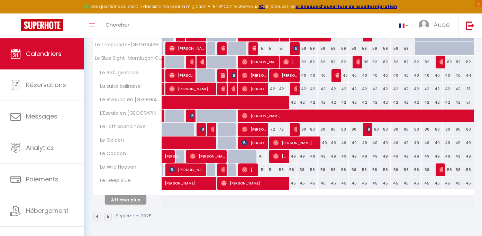
click at [108, 217] on img at bounding box center [108, 217] width 8 height 8
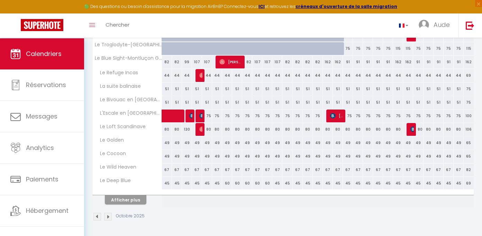
click at [166, 145] on div "49" at bounding box center [167, 143] width 10 height 13
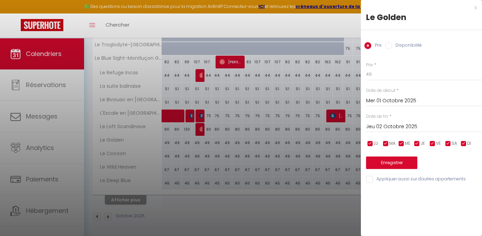
click at [475, 8] on div "x" at bounding box center [419, 7] width 116 height 8
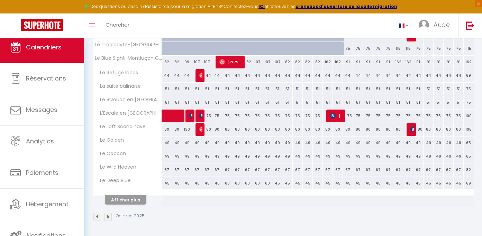
scroll to position [73, 0]
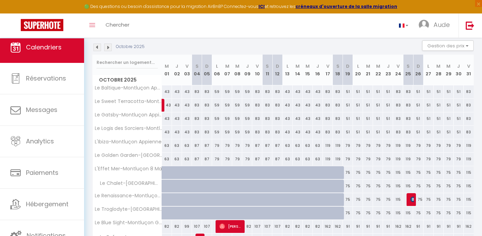
click at [461, 54] on div "Gestion des prix Nb Nuits minimum Règles Disponibilité" at bounding box center [446, 47] width 56 height 14
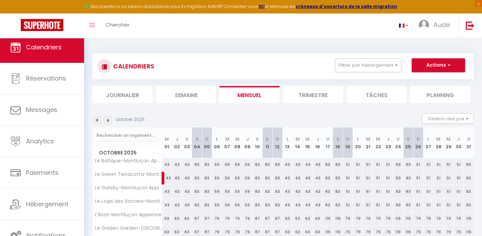
click at [459, 64] on button "Actions" at bounding box center [438, 65] width 53 height 14
click at [428, 84] on link "Nouvelle réservation" at bounding box center [431, 81] width 60 height 10
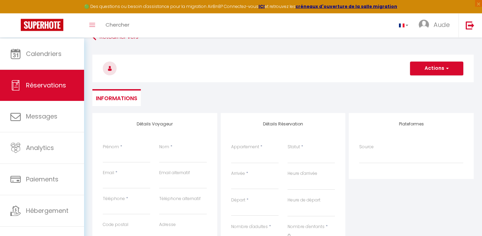
scroll to position [26, 0]
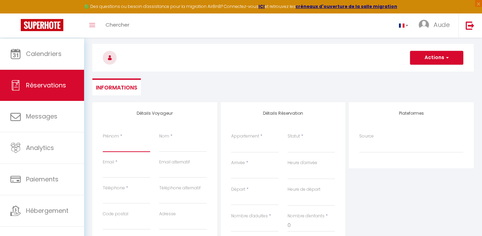
click at [112, 152] on input "Prénom" at bounding box center [126, 146] width 47 height 12
click at [117, 150] on input "Prénom" at bounding box center [126, 146] width 47 height 12
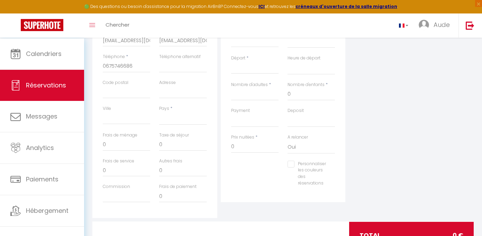
scroll to position [164, 0]
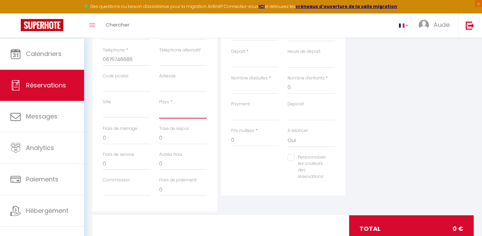
click at [170, 119] on select "France Portugal Afghanistan Albania Algeria American Samoa Andorra Angola Angui…" at bounding box center [182, 112] width 47 height 13
click at [159, 106] on select "France Portugal Afghanistan Albania Algeria American Samoa Andorra Angola Angui…" at bounding box center [182, 112] width 47 height 13
click option "France" at bounding box center [0, 0] width 0 height 0
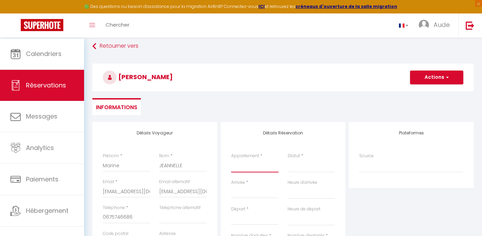
click at [256, 160] on select "Le Baltique-Montluçon Appienne Le Sweet Terracotta-Montluçon Guineberts Le Gats…" at bounding box center [254, 166] width 47 height 13
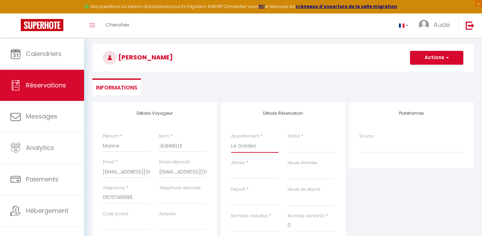
click option "Le Golden" at bounding box center [0, 0] width 0 height 0
click at [249, 114] on h4 "Détails Réservation" at bounding box center [283, 113] width 104 height 5
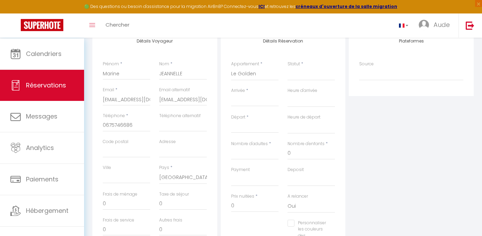
click at [252, 106] on input "Arrivée" at bounding box center [254, 101] width 47 height 9
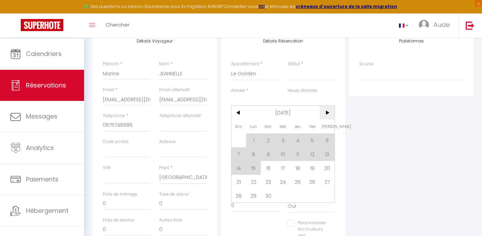
click at [329, 120] on span ">" at bounding box center [327, 113] width 15 height 14
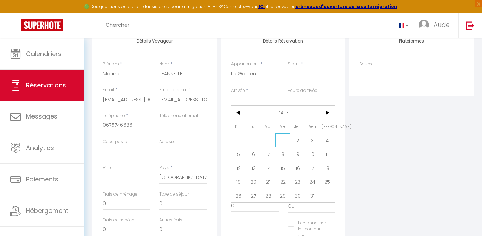
click at [283, 147] on span "1" at bounding box center [283, 141] width 15 height 14
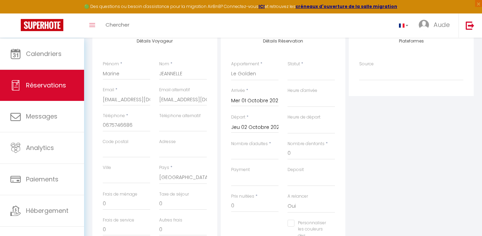
click at [283, 141] on div "Départ * Jeu 02 Octobre 2025 < Oct 2025 > Dim Lun Mar Mer Jeu Ven Sam 1 2 3 4 5…" at bounding box center [255, 127] width 56 height 27
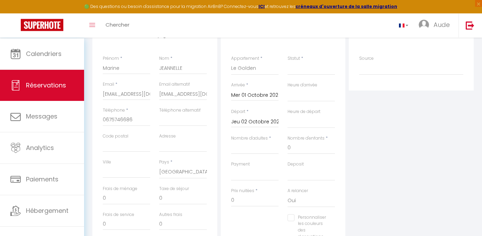
scroll to position [125, 0]
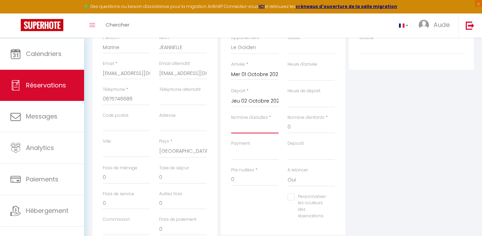
click at [256, 134] on input "Nombre d'adultes" at bounding box center [254, 127] width 47 height 12
click at [396, 166] on div "Plateformes Source Direct Airbnb.com Booking.com Chalet montagne Expedia Gite d…" at bounding box center [411, 127] width 128 height 247
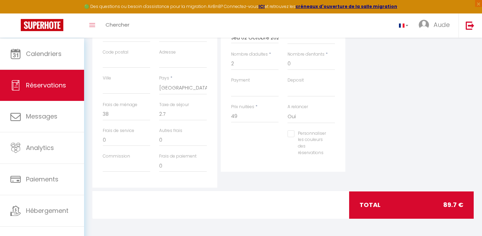
scroll to position [0, 0]
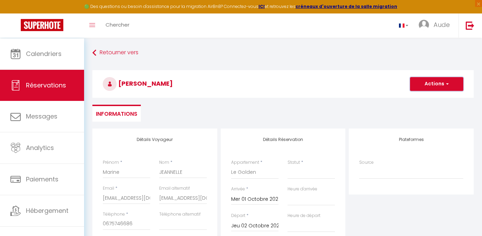
click at [442, 85] on button "Actions" at bounding box center [436, 84] width 53 height 14
click at [418, 103] on link "Enregistrer" at bounding box center [430, 99] width 55 height 9
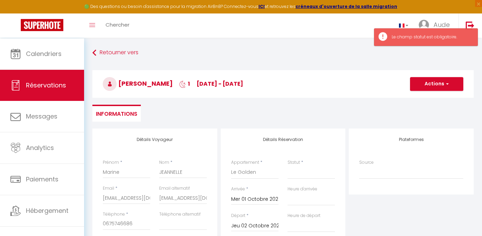
scroll to position [20, 0]
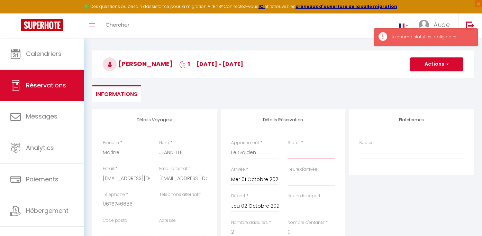
click at [288, 146] on select "Confirmé Non Confirmé Annulé Annulé par le voyageur No Show Request" at bounding box center [311, 152] width 47 height 13
click option "Non Confirmé" at bounding box center [0, 0] width 0 height 0
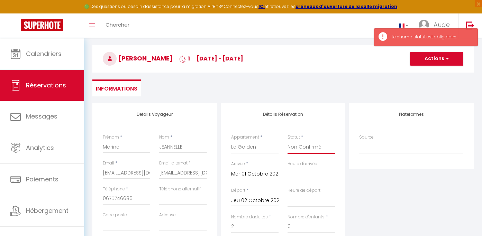
scroll to position [0, 0]
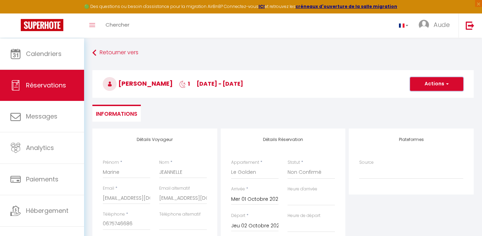
click at [431, 84] on button "Actions" at bounding box center [436, 84] width 53 height 14
click at [420, 100] on link "Enregistrer" at bounding box center [430, 99] width 55 height 9
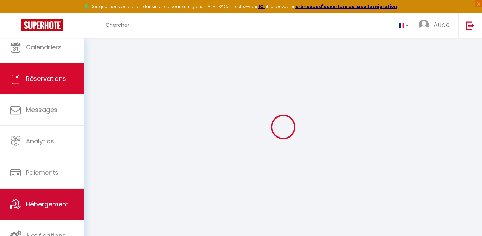
scroll to position [15, 0]
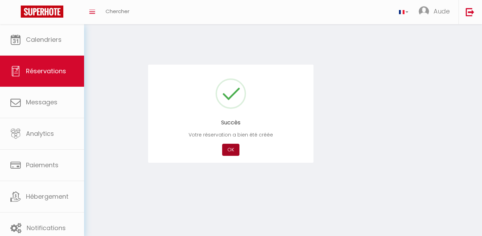
scroll to position [32, 0]
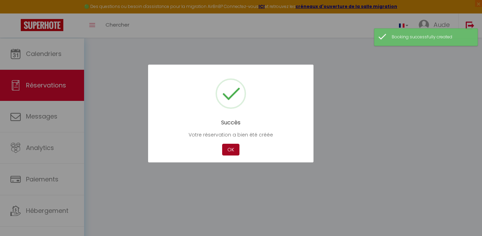
click at [234, 153] on button "OK" at bounding box center [230, 150] width 17 height 12
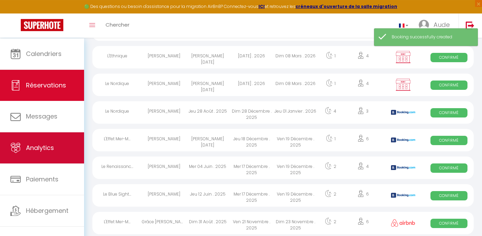
scroll to position [98, 0]
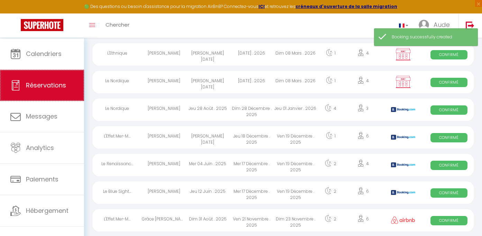
click at [38, 82] on link "Réservations" at bounding box center [42, 85] width 84 height 31
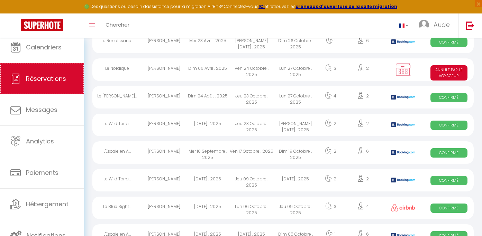
scroll to position [0, 0]
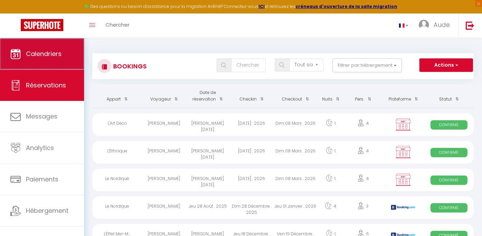
click at [40, 47] on link "Calendriers" at bounding box center [42, 53] width 84 height 31
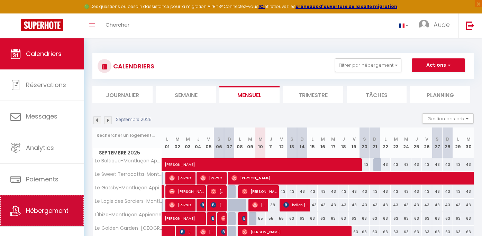
click at [54, 216] on link "Hébergement" at bounding box center [42, 211] width 84 height 31
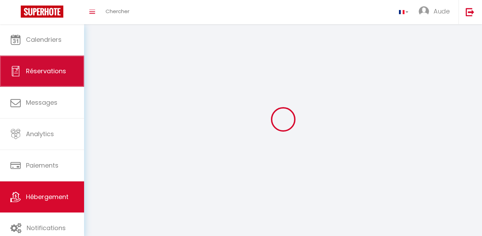
click at [58, 65] on link "Réservations" at bounding box center [42, 71] width 84 height 31
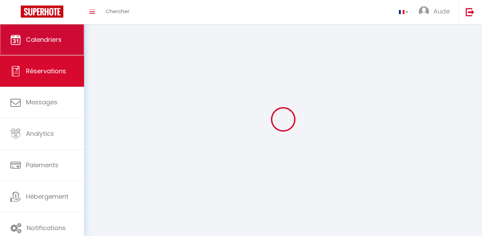
click at [49, 39] on span "Calendriers" at bounding box center [44, 39] width 36 height 9
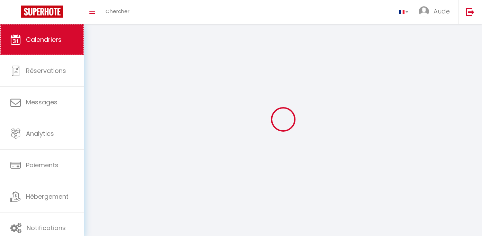
click at [55, 44] on span "Calendriers" at bounding box center [44, 39] width 36 height 9
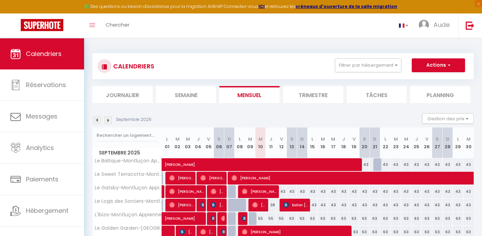
click at [108, 212] on th "Le Logis des Sorciers-Montluçon Appienne" at bounding box center [127, 205] width 69 height 13
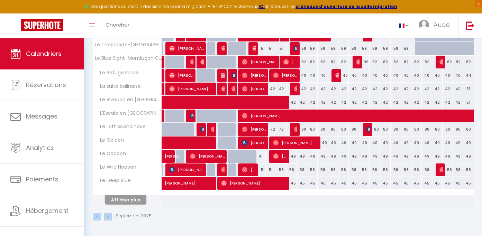
click at [108, 218] on img at bounding box center [108, 217] width 8 height 8
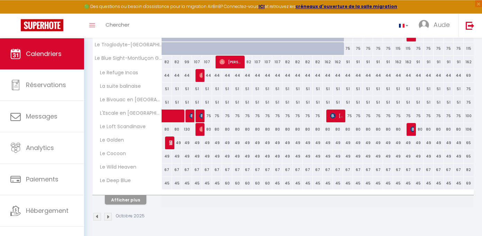
scroll to position [244, 0]
click at [169, 143] on img at bounding box center [172, 143] width 6 height 6
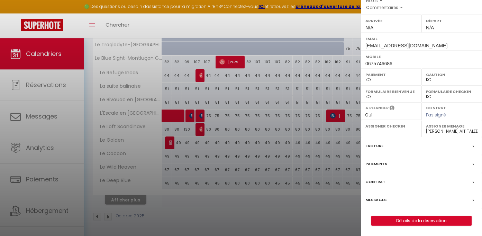
scroll to position [85, 0]
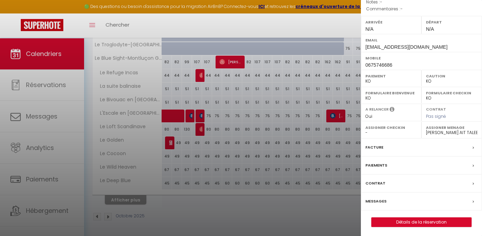
click at [386, 157] on div "Facture" at bounding box center [421, 148] width 121 height 18
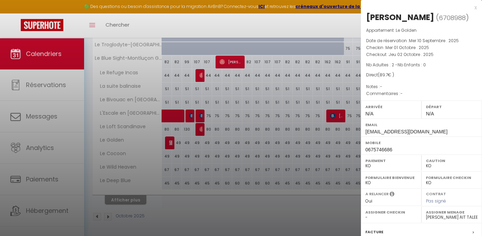
click at [468, 172] on div "Caution OK KO" at bounding box center [452, 163] width 61 height 17
click at [469, 164] on label "Caution" at bounding box center [452, 160] width 52 height 7
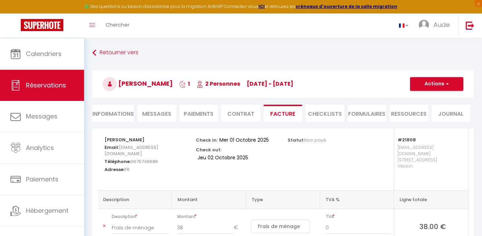
click at [199, 117] on li "Paiements" at bounding box center [199, 113] width 39 height 17
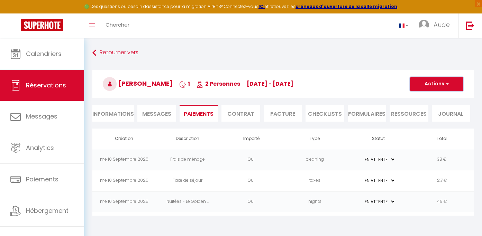
click option "EN ATTENTE" at bounding box center [0, 0] width 0 height 0
click at [453, 80] on button "Actions" at bounding box center [436, 84] width 53 height 14
click at [451, 85] on button "Actions" at bounding box center [436, 84] width 53 height 14
click at [444, 88] on button "Actions" at bounding box center [436, 84] width 53 height 14
click at [451, 83] on button "Actions" at bounding box center [436, 84] width 53 height 14
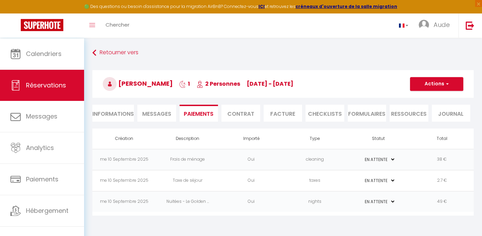
drag, startPoint x: 414, startPoint y: 65, endPoint x: 445, endPoint y: 88, distance: 38.1
click at [414, 65] on div "Retourner vers Marine JEANNELLE 1 2 Personnes me 01 Oct - je 02 Oct Actions Enr…" at bounding box center [283, 88] width 390 height 82
click at [451, 91] on button "Actions" at bounding box center [436, 84] width 53 height 14
click at [445, 87] on span "button" at bounding box center [446, 84] width 4 height 6
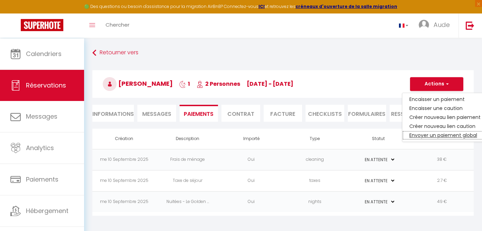
click at [436, 140] on link "Envoyer un paiement global" at bounding box center [445, 135] width 85 height 9
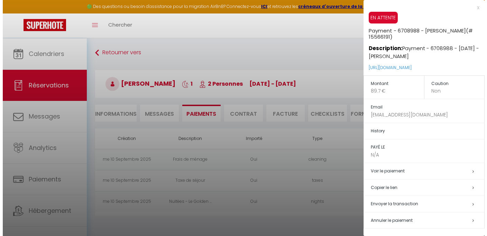
scroll to position [33, 0]
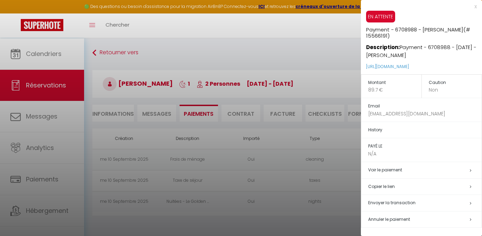
click at [390, 202] on span "Envoyer la transaction" at bounding box center [391, 203] width 47 height 6
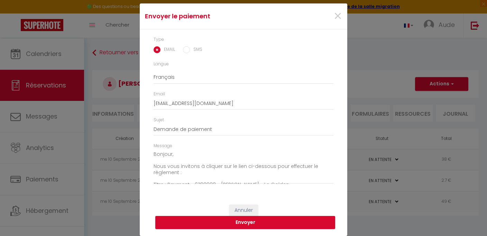
scroll to position [60, 0]
click at [254, 224] on button "Envoyer" at bounding box center [245, 222] width 180 height 13
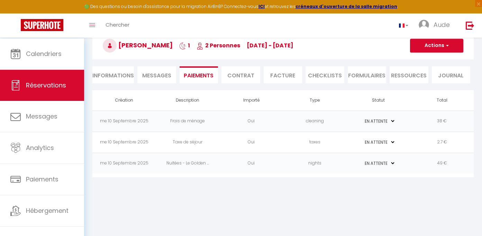
scroll to position [19, 0]
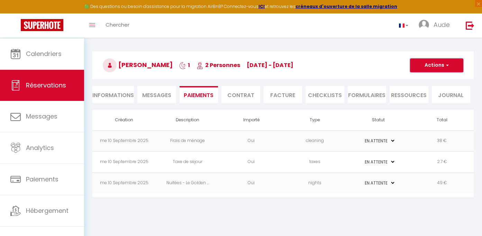
click at [449, 69] on span "button" at bounding box center [446, 65] width 4 height 6
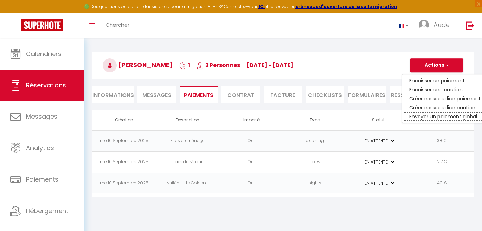
click at [439, 121] on link "Envoyer un paiement global" at bounding box center [445, 116] width 85 height 9
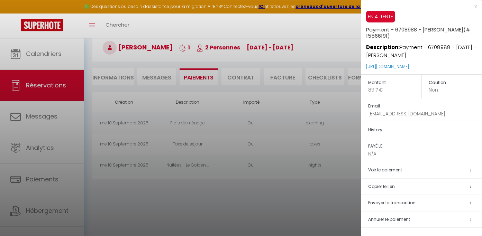
scroll to position [38, 0]
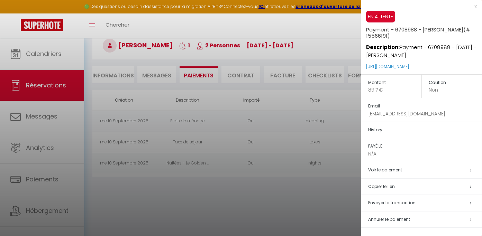
click at [470, 186] on icon at bounding box center [470, 187] width 1 height 4
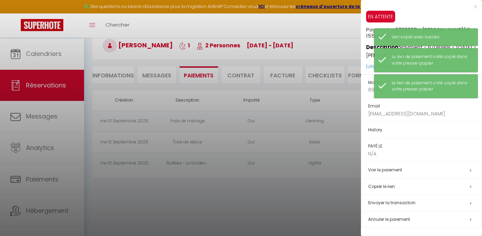
click at [285, 198] on div at bounding box center [241, 118] width 482 height 236
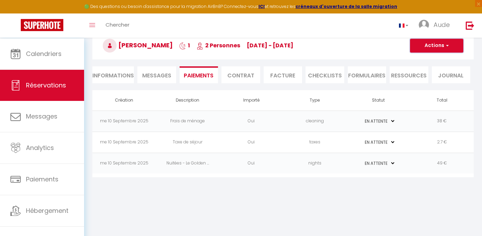
click at [446, 53] on button "Actions" at bounding box center [436, 46] width 53 height 14
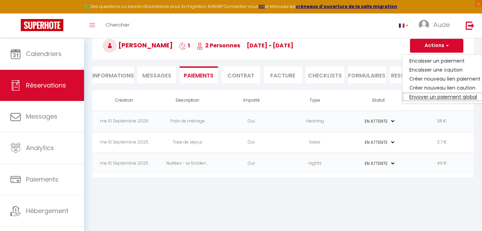
click at [421, 101] on link "Envoyer un paiement global" at bounding box center [445, 96] width 85 height 9
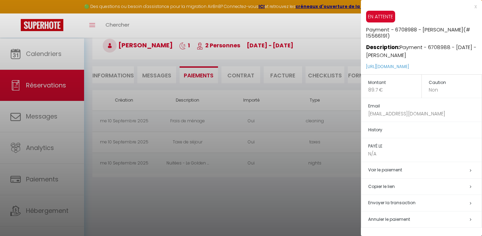
scroll to position [33, 0]
click at [402, 169] on link "Voir le paiement" at bounding box center [385, 170] width 34 height 6
click at [470, 9] on div "x" at bounding box center [419, 7] width 116 height 8
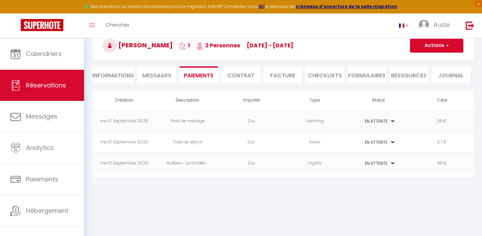
scroll to position [6, 0]
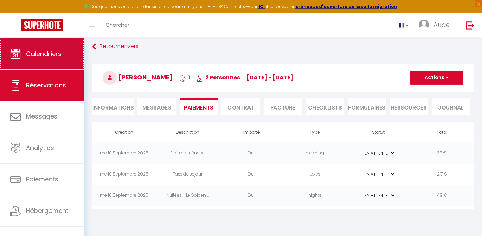
click at [32, 57] on span "Calendriers" at bounding box center [44, 53] width 36 height 9
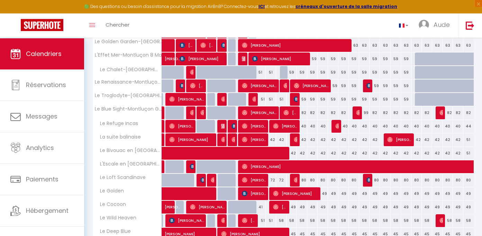
scroll to position [185, 0]
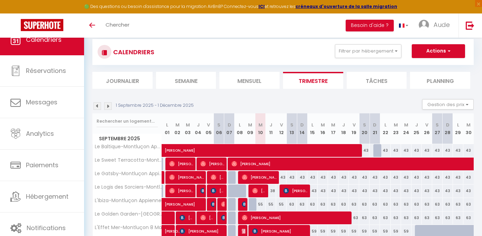
scroll to position [7, 0]
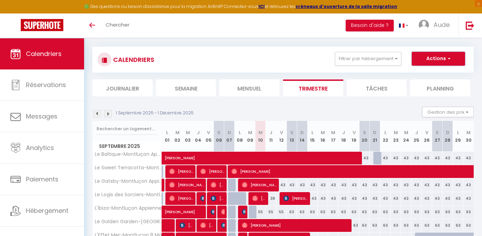
click at [452, 62] on button "Actions" at bounding box center [438, 59] width 53 height 14
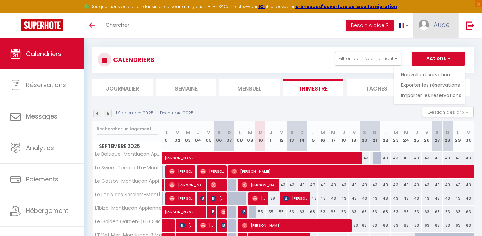
click at [434, 29] on span "Aude" at bounding box center [442, 24] width 16 height 9
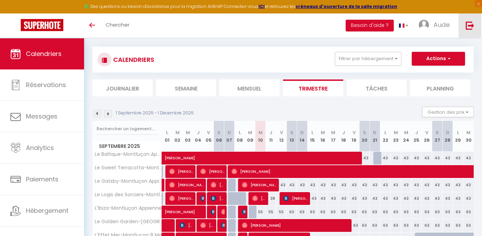
click at [466, 28] on link at bounding box center [470, 25] width 23 height 24
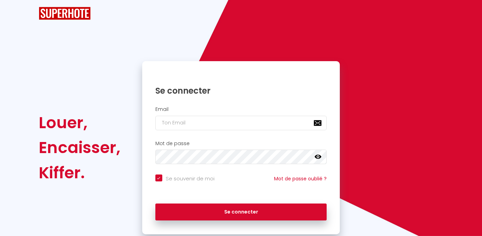
type input "marine.jeannelle@gmail.com"
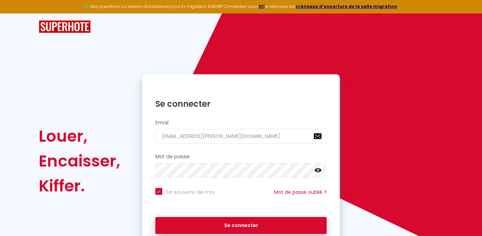
click at [247, 130] on div "Email marine.jeannelle@gmail.com" at bounding box center [241, 132] width 189 height 24
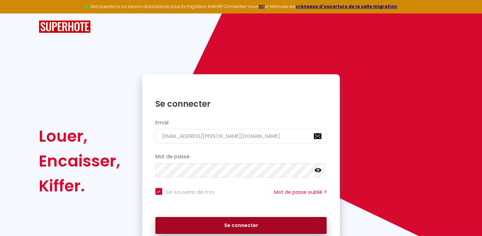
click at [220, 227] on button "Se connecter" at bounding box center [241, 225] width 172 height 17
checkbox input "true"
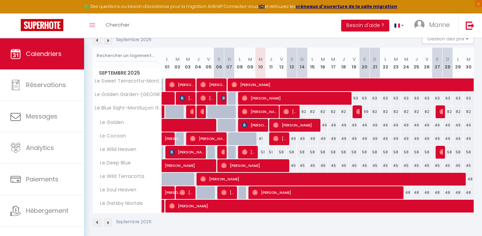
scroll to position [92, 0]
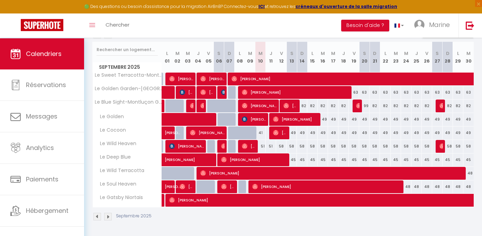
click at [104, 217] on div "Septembre 2025" at bounding box center [122, 217] width 61 height 8
click at [106, 217] on img at bounding box center [108, 217] width 8 height 8
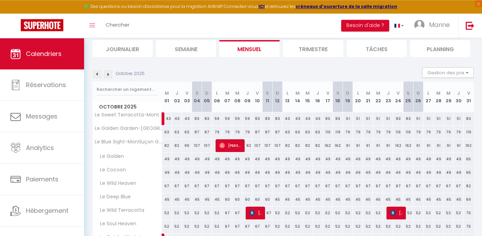
scroll to position [58, 0]
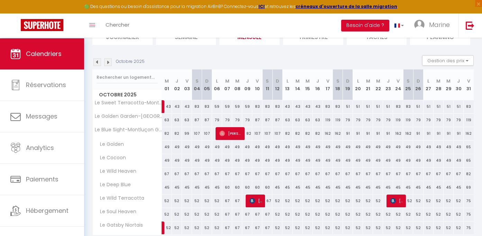
click at [171, 152] on div "49" at bounding box center [167, 147] width 10 height 13
type input "49"
type input "Mer 01 Octobre 2025"
type input "Jeu 02 Octobre 2025"
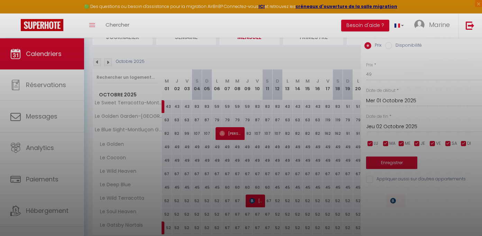
click at [167, 154] on div at bounding box center [241, 118] width 482 height 236
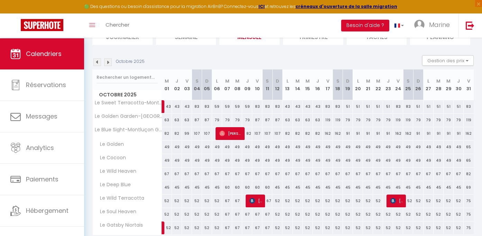
click at [167, 154] on div "49" at bounding box center [167, 147] width 10 height 13
type input "49"
type input "Mer 01 Octobre 2025"
type input "Jeu 02 Octobre 2025"
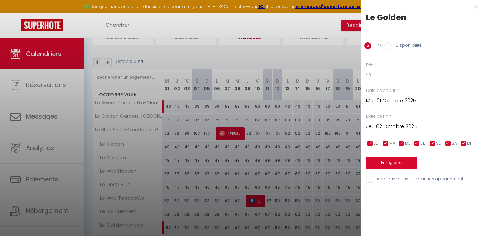
click at [407, 47] on label "Disponibilité" at bounding box center [407, 46] width 30 height 8
click at [392, 47] on input "Disponibilité" at bounding box center [388, 45] width 7 height 7
radio input "true"
radio input "false"
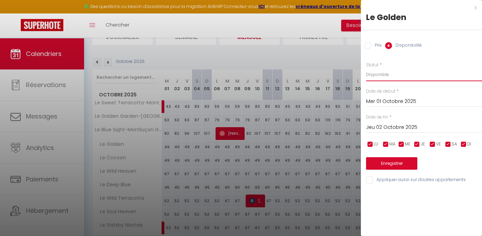
select select "0"
click option "Indisponible" at bounding box center [0, 0] width 0 height 0
click at [390, 170] on button "Enregistrer" at bounding box center [391, 163] width 51 height 12
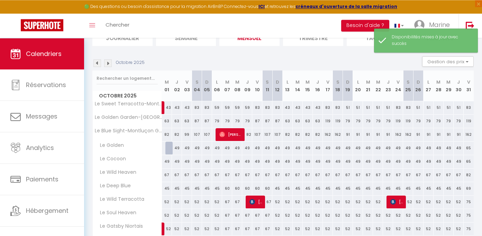
scroll to position [65, 0]
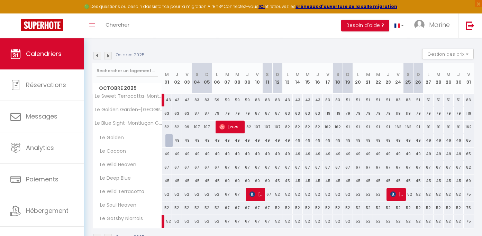
click at [171, 146] on div at bounding box center [170, 140] width 10 height 13
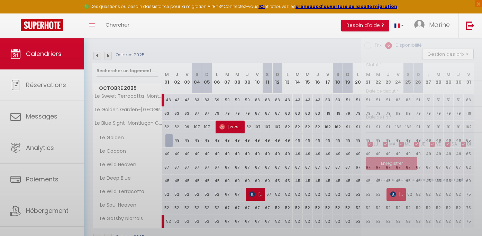
select select "1"
type input "Mer 01 Octobre 2025"
type input "Jeu 02 Octobre 2025"
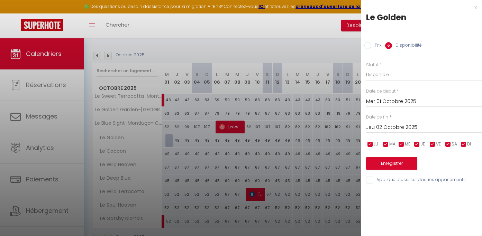
click at [393, 71] on div "Statut * Disponible Indisponible" at bounding box center [424, 72] width 116 height 20
click at [389, 170] on button "Enregistrer" at bounding box center [391, 163] width 51 height 12
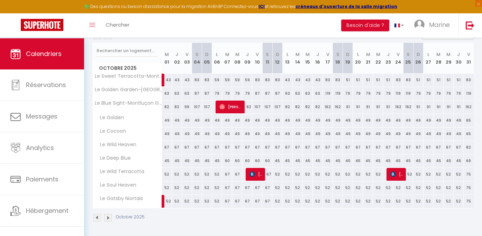
scroll to position [13, 0]
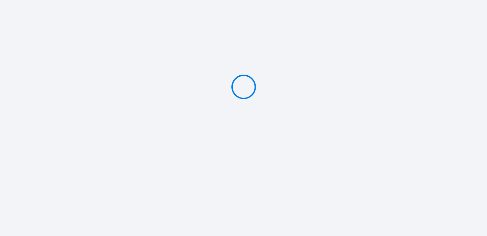
type input "PAYER 89 €"
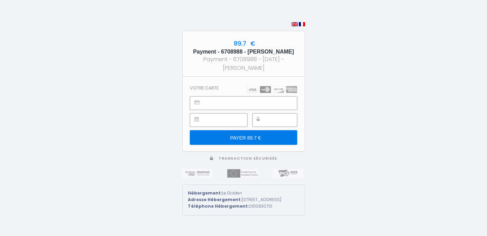
drag, startPoint x: 208, startPoint y: 40, endPoint x: 293, endPoint y: 68, distance: 88.9
click at [290, 68] on div "Payment - 6708988 - [PERSON_NAME] Payment - 6708988 - [DATE] - [PERSON_NAME]" at bounding box center [244, 60] width 110 height 24
click at [294, 69] on div "Payment - 6708988 - [DATE] - [PERSON_NAME]" at bounding box center [244, 63] width 110 height 17
